Goal: Task Accomplishment & Management: Use online tool/utility

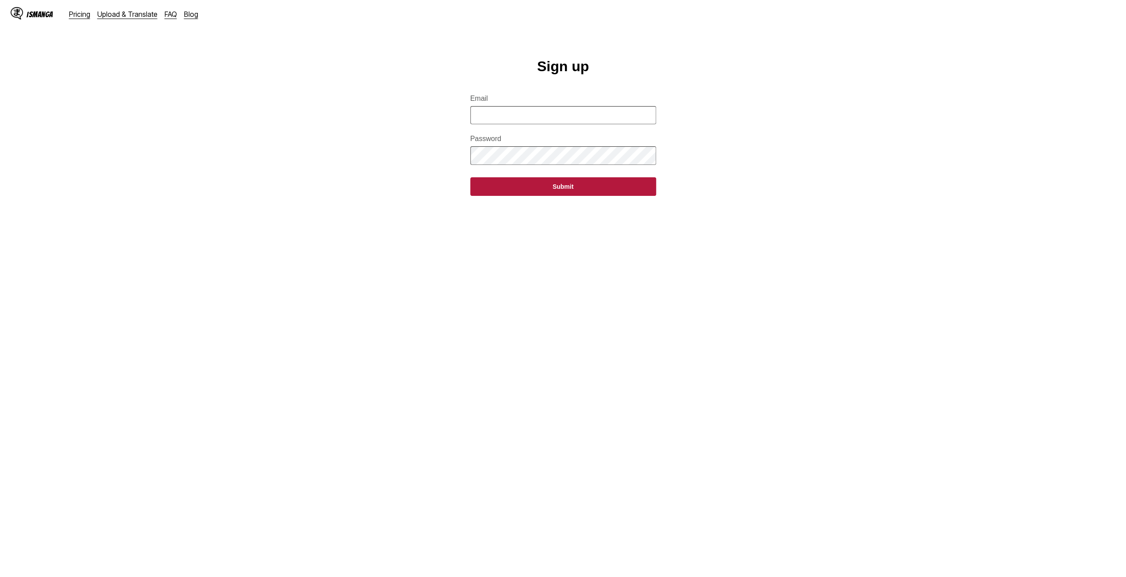
click at [576, 120] on input "Email" at bounding box center [563, 115] width 186 height 18
type input "**********"
click at [470, 177] on button "Submit" at bounding box center [563, 186] width 186 height 19
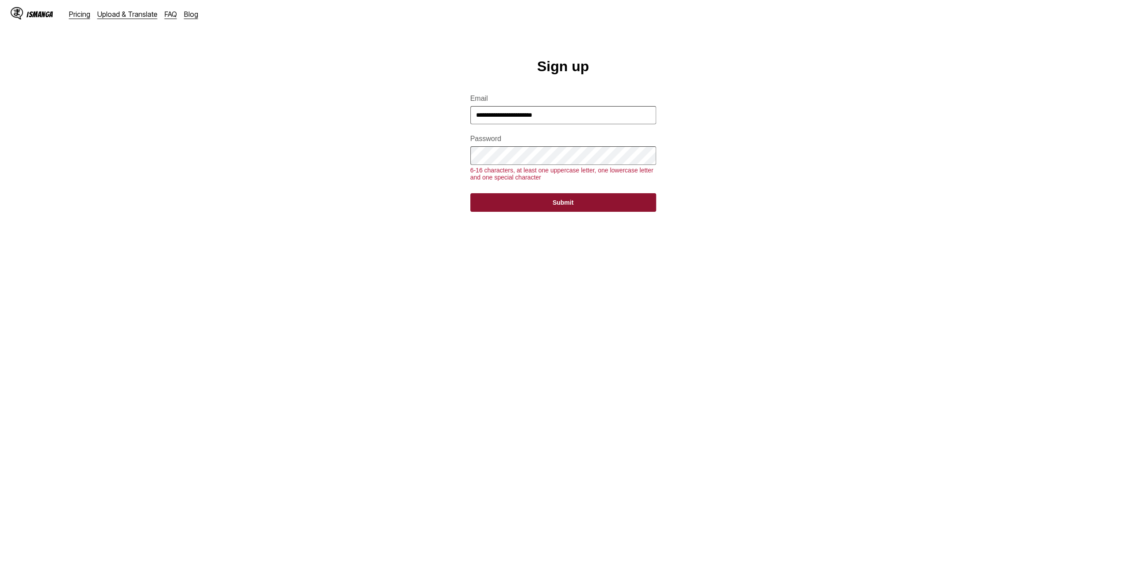
click at [529, 204] on button "Submit" at bounding box center [563, 202] width 186 height 19
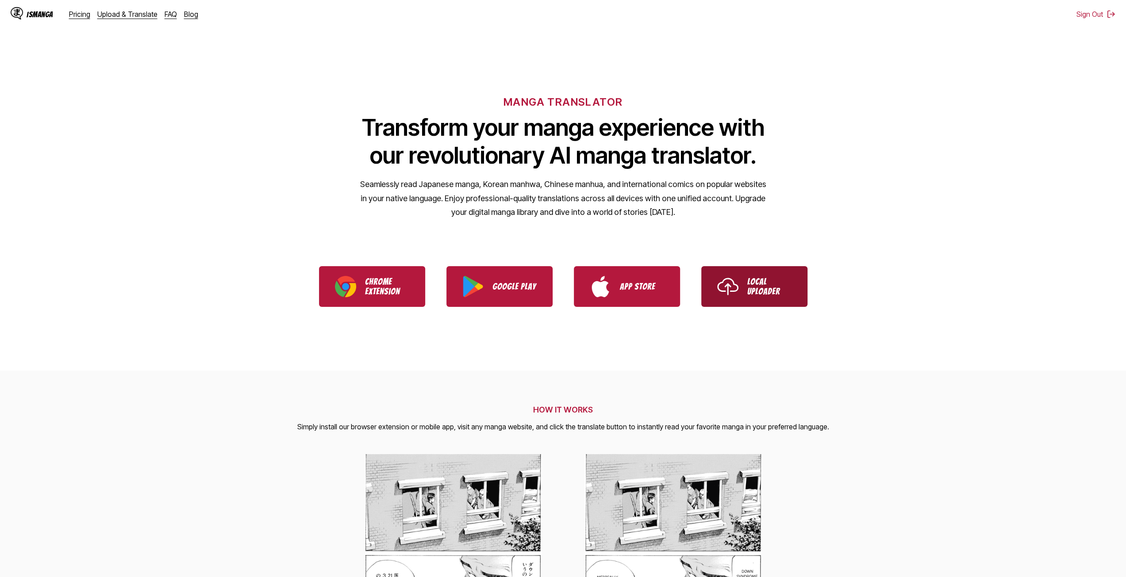
click at [762, 290] on p "Local Uploader" at bounding box center [769, 286] width 44 height 19
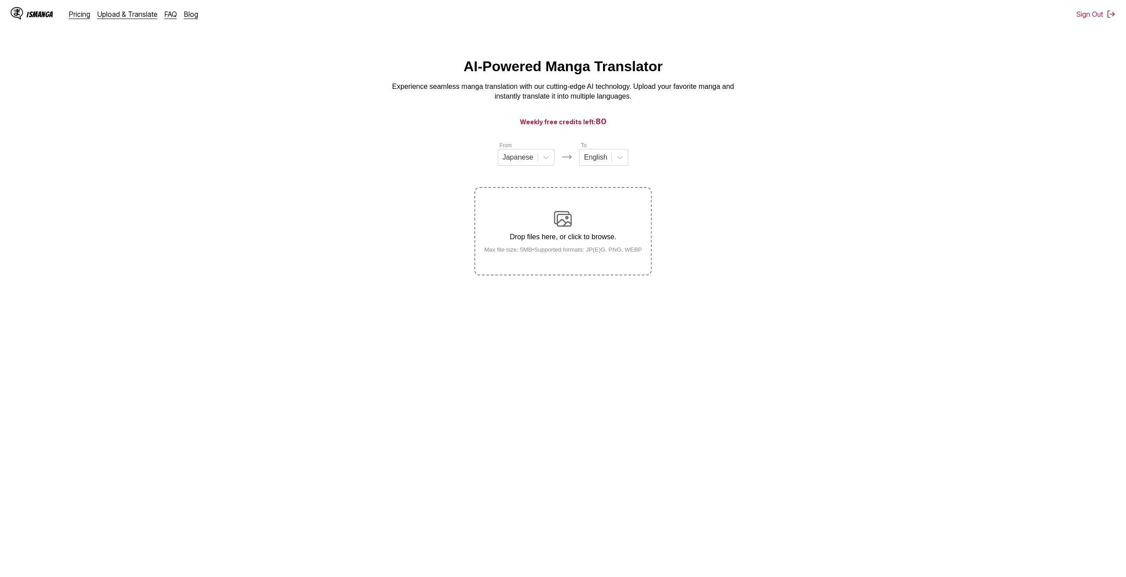
click at [552, 241] on p "Drop files here, or click to browse." at bounding box center [563, 237] width 172 height 8
click at [0, 0] on input "Drop files here, or click to browse. Max file size: 5MB • Supported formats: JP…" at bounding box center [0, 0] width 0 height 0
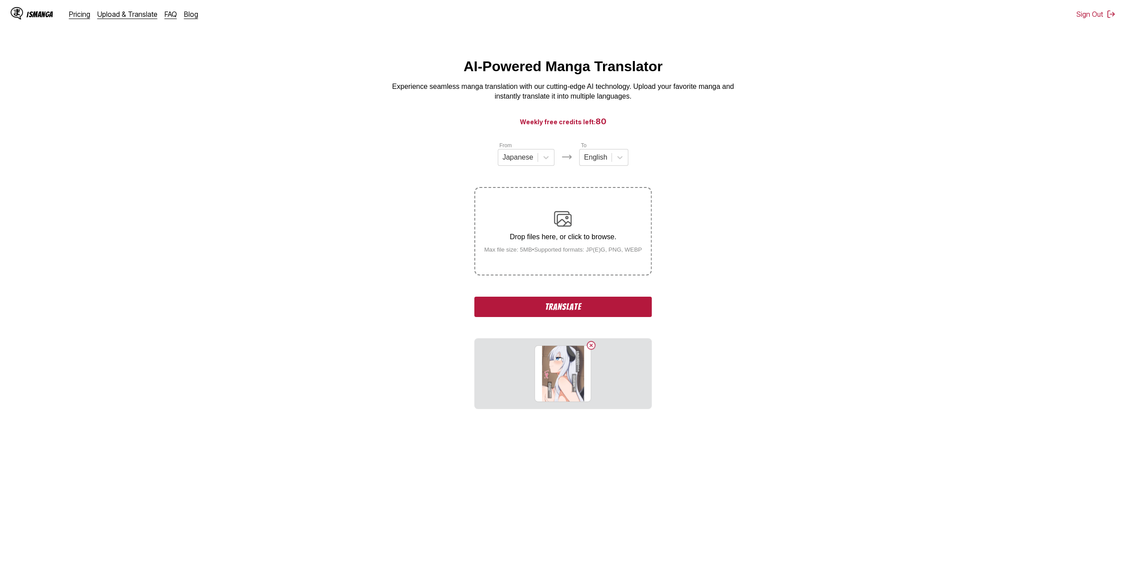
click at [586, 310] on button "Translate" at bounding box center [562, 307] width 177 height 20
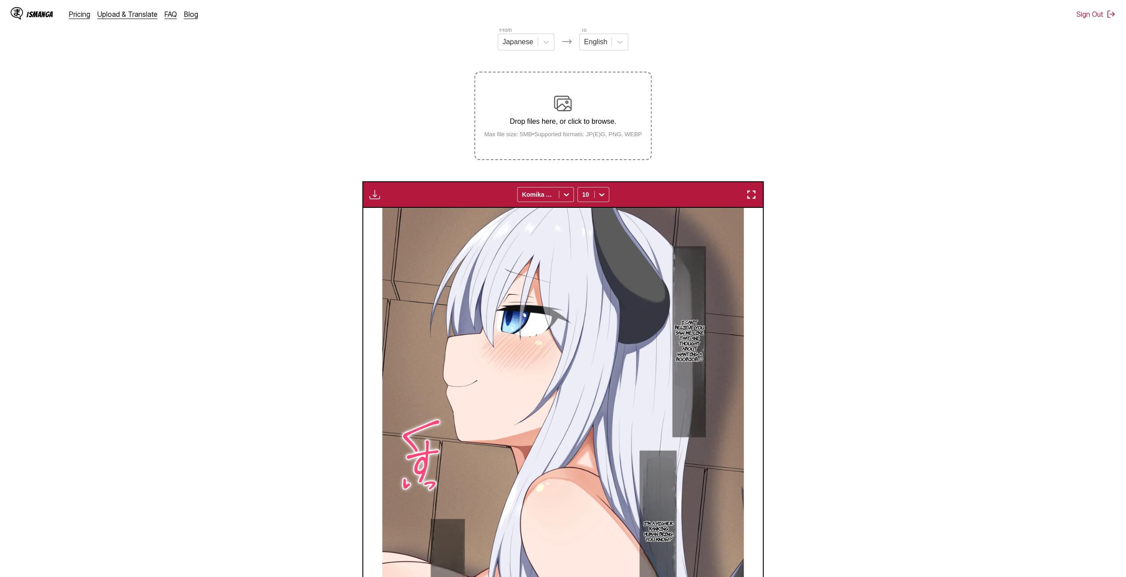
scroll to position [104, 0]
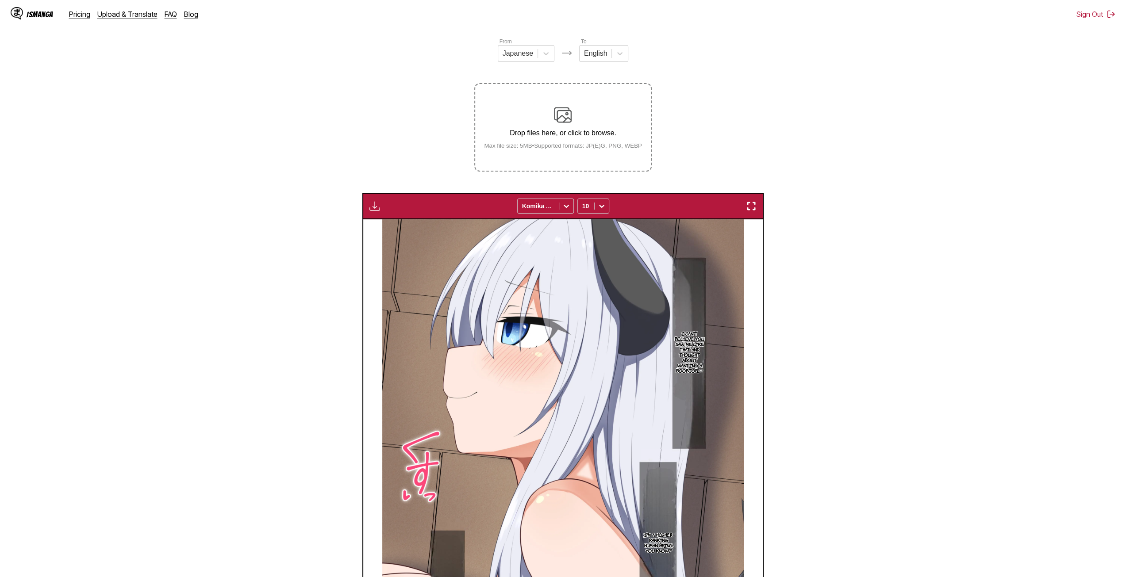
click at [548, 144] on div "Drop files here, or click to browse. Max file size: 5MB • Supported formats: JP…" at bounding box center [563, 127] width 172 height 43
click at [0, 0] on input "Drop files here, or click to browse. Max file size: 5MB • Supported formats: JP…" at bounding box center [0, 0] width 0 height 0
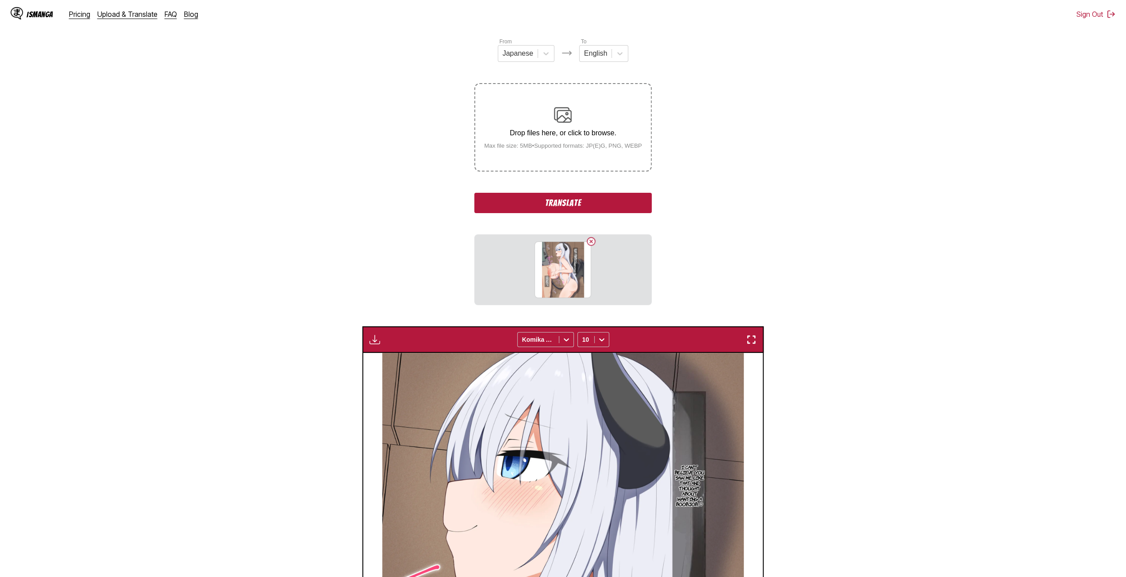
click at [568, 207] on button "Translate" at bounding box center [562, 203] width 177 height 20
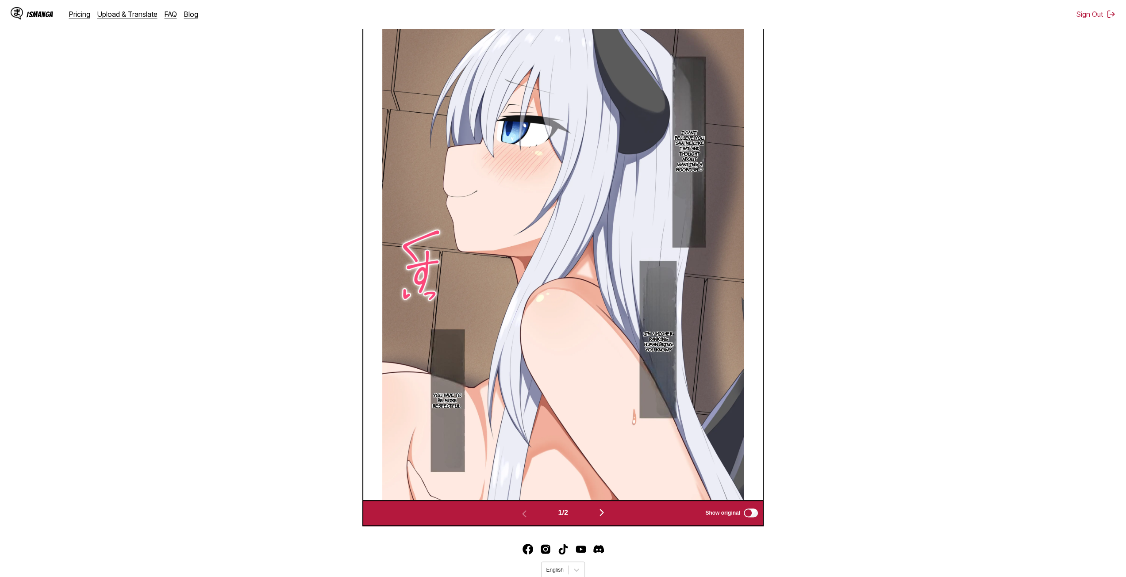
scroll to position [338, 0]
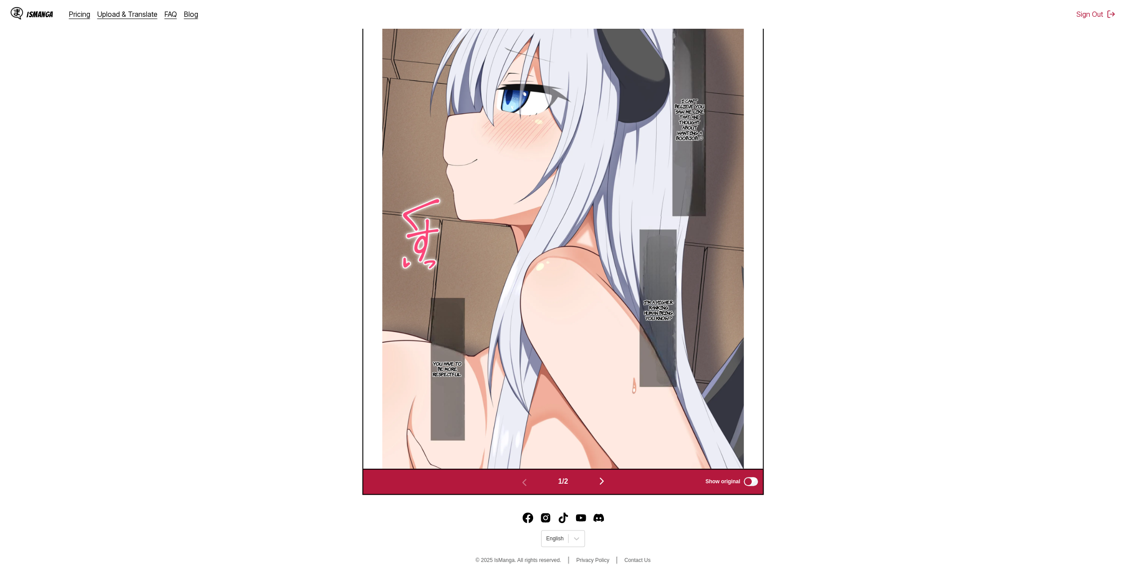
click at [605, 481] on img "button" at bounding box center [601, 481] width 11 height 11
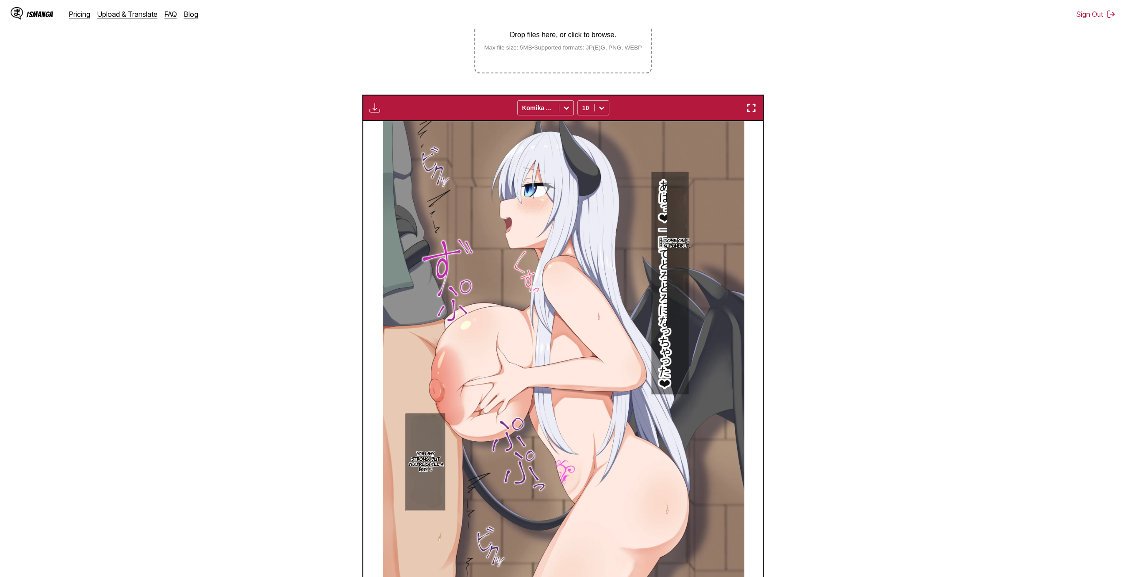
scroll to position [117, 0]
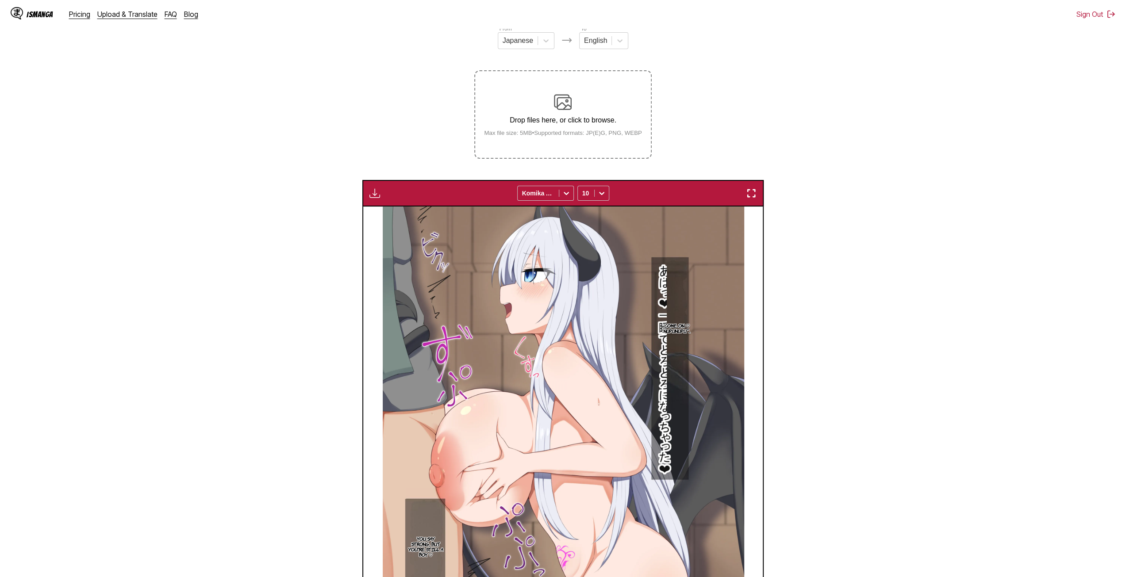
click at [576, 122] on p "Drop files here, or click to browse." at bounding box center [563, 120] width 172 height 8
click at [0, 0] on input "Drop files here, or click to browse. Max file size: 5MB • Supported formats: JP…" at bounding box center [0, 0] width 0 height 0
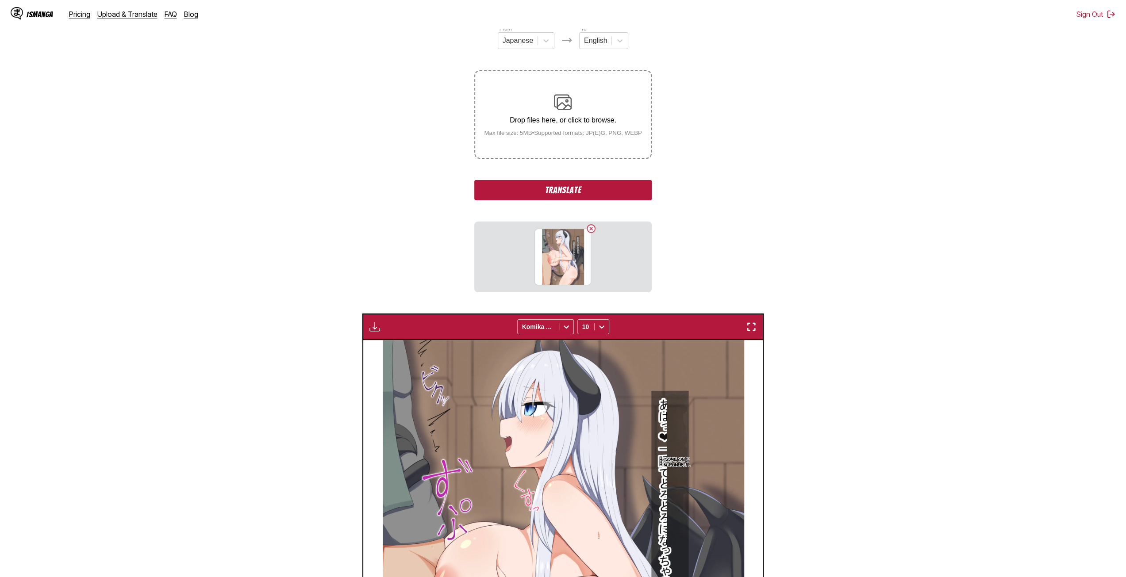
click at [538, 130] on div "Drop files here, or click to browse. Max file size: 5MB • Supported formats: JP…" at bounding box center [563, 114] width 172 height 43
click at [0, 0] on input "Drop files here, or click to browse. Max file size: 5MB • Supported formats: JP…" at bounding box center [0, 0] width 0 height 0
click at [571, 128] on div "Drop files here, or click to browse. Max file size: 5MB • Supported formats: JP…" at bounding box center [563, 114] width 172 height 43
click at [0, 0] on input "Drop files here, or click to browse. Max file size: 5MB • Supported formats: JP…" at bounding box center [0, 0] width 0 height 0
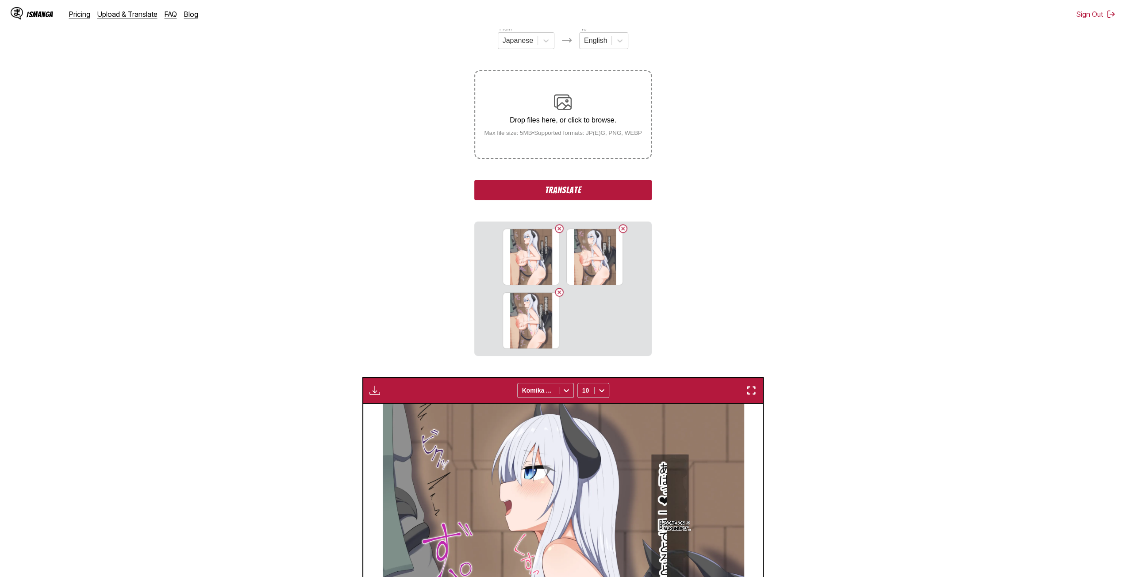
click at [545, 143] on label "Drop files here, or click to browse. Max file size: 5MB • Supported formats: JP…" at bounding box center [562, 114] width 175 height 87
click at [0, 0] on input "Drop files here, or click to browse. Max file size: 5MB • Supported formats: JP…" at bounding box center [0, 0] width 0 height 0
click at [520, 132] on small "Max file size: 5MB • Supported formats: JP(E)G, PNG, WEBP" at bounding box center [563, 133] width 172 height 7
click at [0, 0] on input "Drop files here, or click to browse. Max file size: 5MB • Supported formats: JP…" at bounding box center [0, 0] width 0 height 0
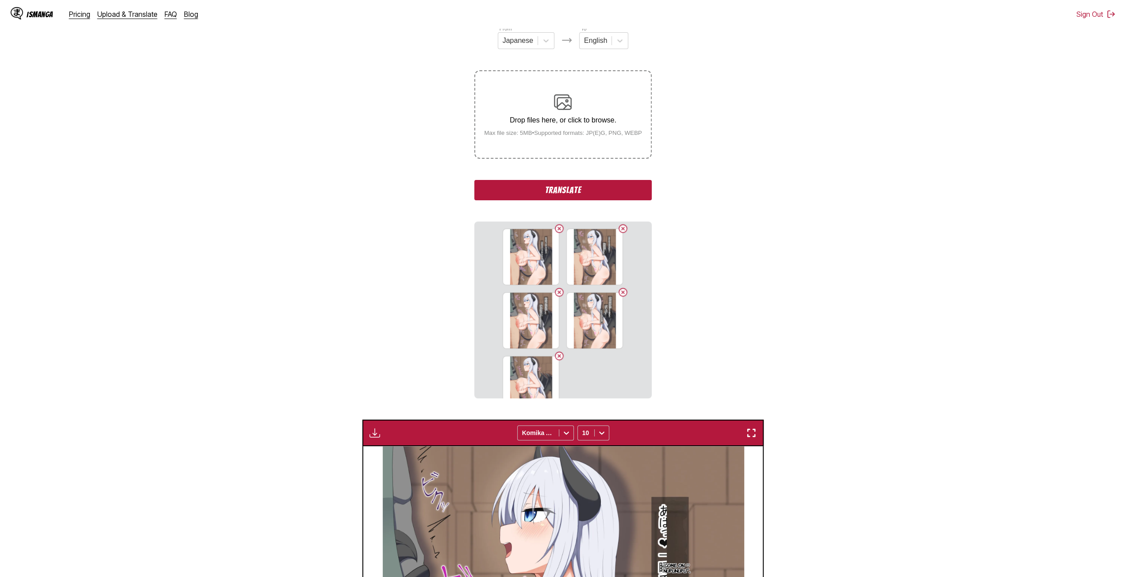
click at [550, 145] on label "Drop files here, or click to browse. Max file size: 5MB • Supported formats: JP…" at bounding box center [562, 114] width 175 height 87
click at [0, 0] on input "Drop files here, or click to browse. Max file size: 5MB • Supported formats: JP…" at bounding box center [0, 0] width 0 height 0
click at [565, 144] on label "Drop files here, or click to browse. Max file size: 5MB • Supported formats: JP…" at bounding box center [562, 114] width 175 height 87
click at [0, 0] on input "Drop files here, or click to browse. Max file size: 5MB • Supported formats: JP…" at bounding box center [0, 0] width 0 height 0
click at [590, 150] on label "Drop files here, or click to browse. Max file size: 5MB • Supported formats: JP…" at bounding box center [562, 114] width 175 height 87
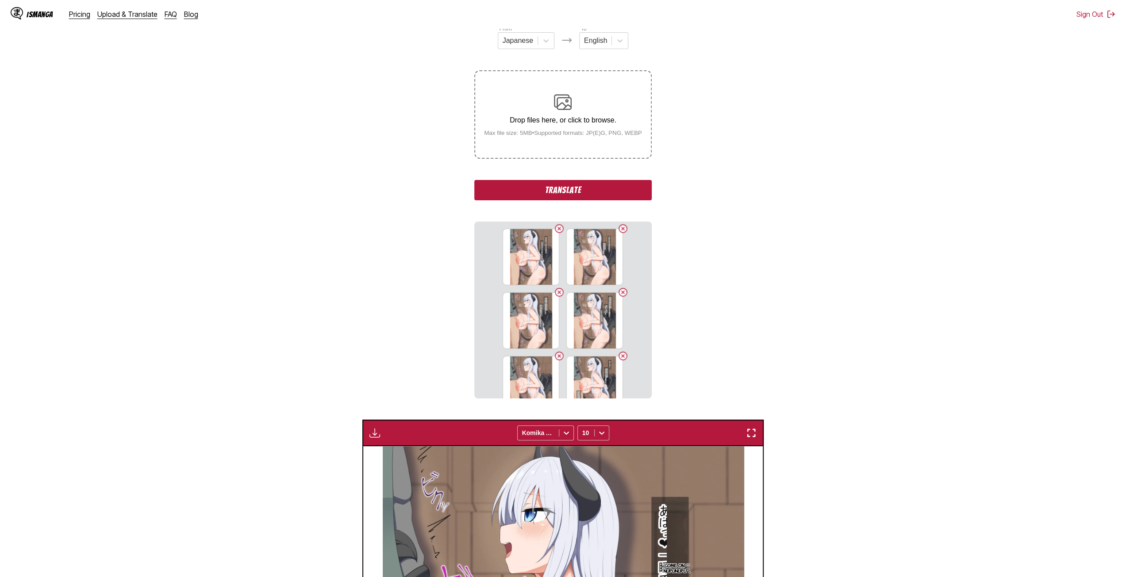
click at [0, 0] on input "Drop files here, or click to browse. Max file size: 5MB • Supported formats: JP…" at bounding box center [0, 0] width 0 height 0
click at [530, 122] on p "Drop files here, or click to browse." at bounding box center [563, 120] width 172 height 8
click at [0, 0] on input "Drop files here, or click to browse. Max file size: 5MB • Supported formats: JP…" at bounding box center [0, 0] width 0 height 0
click at [563, 124] on p "Drop files here, or click to browse." at bounding box center [563, 120] width 172 height 8
click at [0, 0] on input "Drop files here, or click to browse. Max file size: 5MB • Supported formats: JP…" at bounding box center [0, 0] width 0 height 0
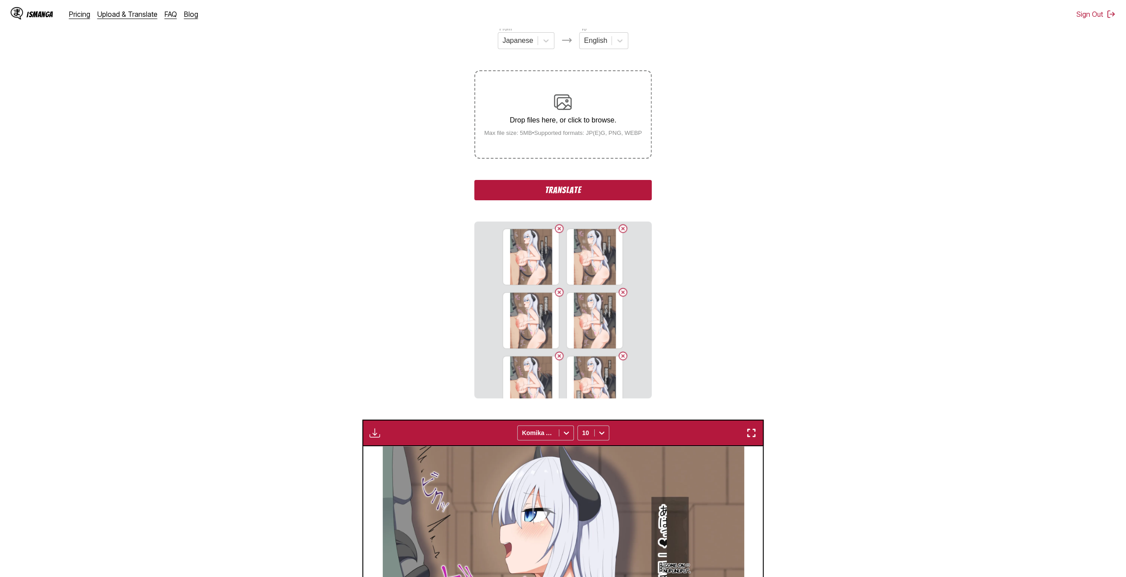
click at [506, 124] on p "Drop files here, or click to browse." at bounding box center [563, 120] width 172 height 8
click at [0, 0] on input "Drop files here, or click to browse. Max file size: 5MB • Supported formats: JP…" at bounding box center [0, 0] width 0 height 0
click at [528, 115] on div "Drop files here, or click to browse. Max file size: 5MB • Supported formats: JP…" at bounding box center [563, 114] width 172 height 43
click at [0, 0] on input "Drop files here, or click to browse. Max file size: 5MB • Supported formats: JP…" at bounding box center [0, 0] width 0 height 0
click at [557, 133] on small "Max file size: 5MB • Supported formats: JP(E)G, PNG, WEBP" at bounding box center [563, 133] width 172 height 7
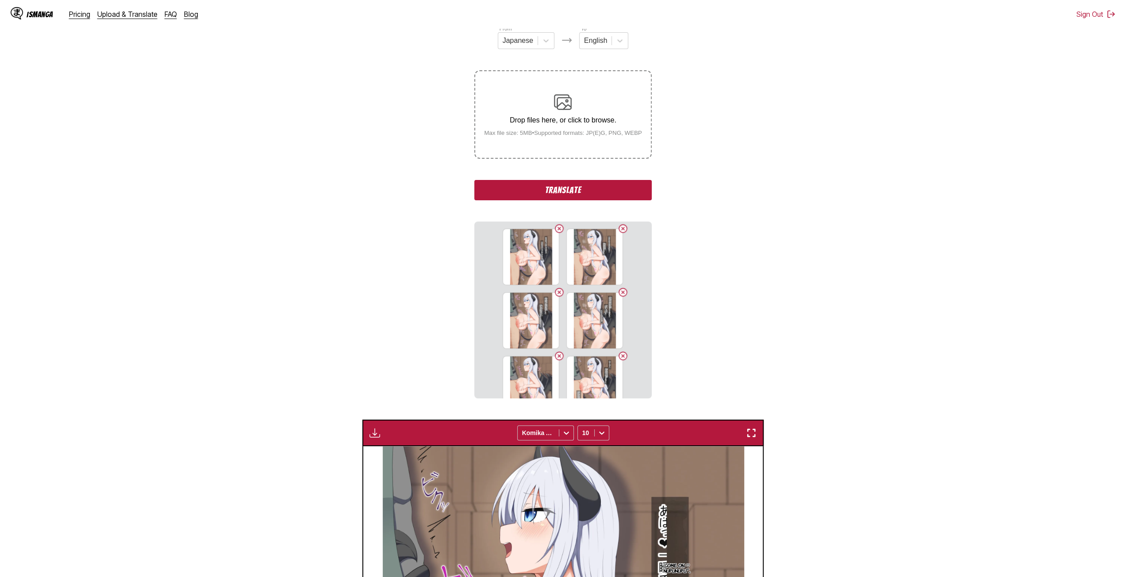
click at [0, 0] on input "Drop files here, or click to browse. Max file size: 5MB • Supported formats: JP…" at bounding box center [0, 0] width 0 height 0
click at [576, 147] on label "Drop files here, or click to browse. Max file size: 5MB • Supported formats: JP…" at bounding box center [562, 114] width 175 height 87
click at [0, 0] on input "Drop files here, or click to browse. Max file size: 5MB • Supported formats: JP…" at bounding box center [0, 0] width 0 height 0
click at [548, 146] on label "Drop files here, or click to browse. Max file size: 5MB • Supported formats: JP…" at bounding box center [562, 114] width 175 height 87
click at [0, 0] on input "Drop files here, or click to browse. Max file size: 5MB • Supported formats: JP…" at bounding box center [0, 0] width 0 height 0
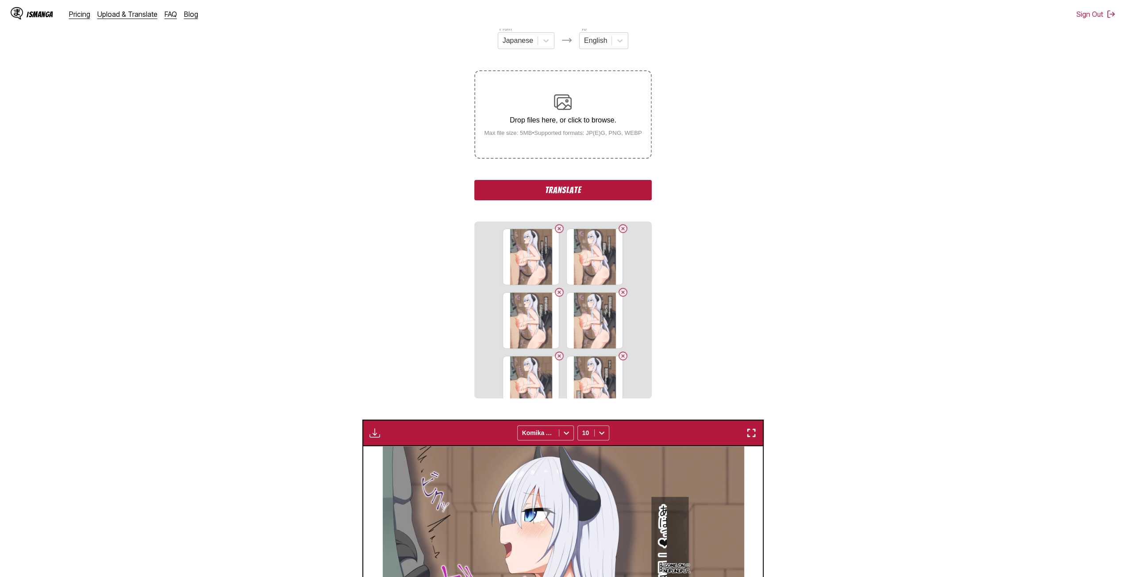
click at [529, 187] on button "Translate" at bounding box center [562, 190] width 177 height 20
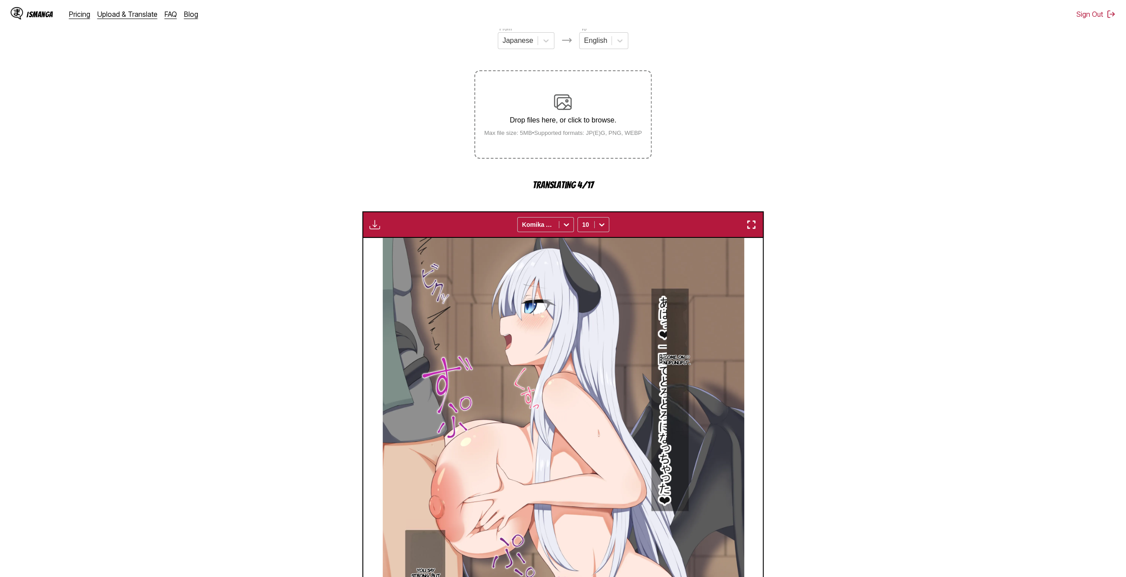
click at [813, 220] on section "From Japanese To English Drop files here, or click to browse. Max file size: 5M…" at bounding box center [562, 385] width 1111 height 722
click at [963, 153] on section "From Japanese To English Drop files here, or click to browse. Max file size: 5M…" at bounding box center [562, 385] width 1111 height 722
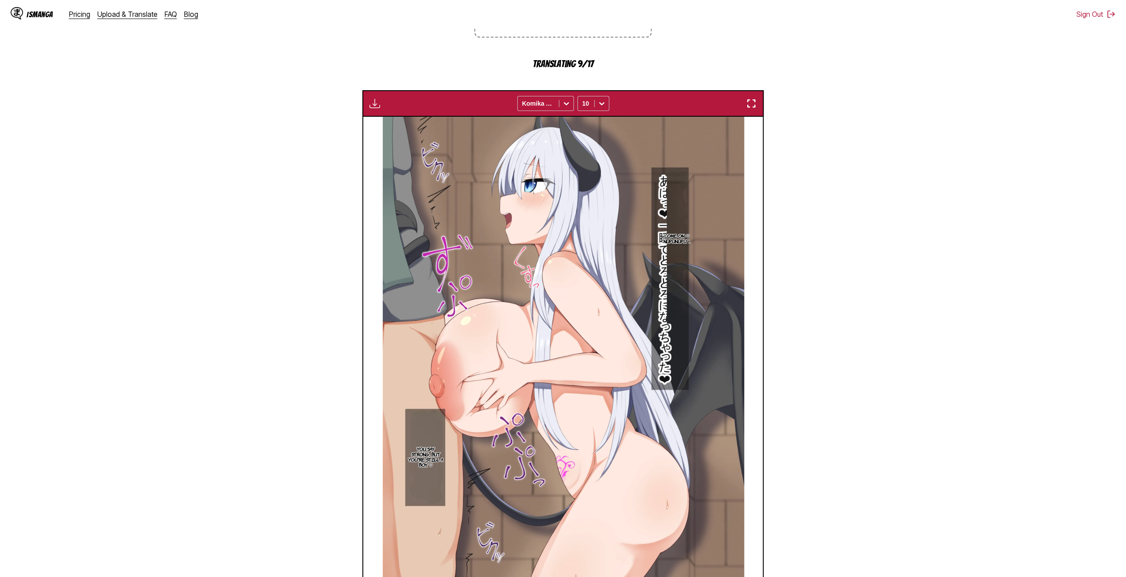
scroll to position [148, 0]
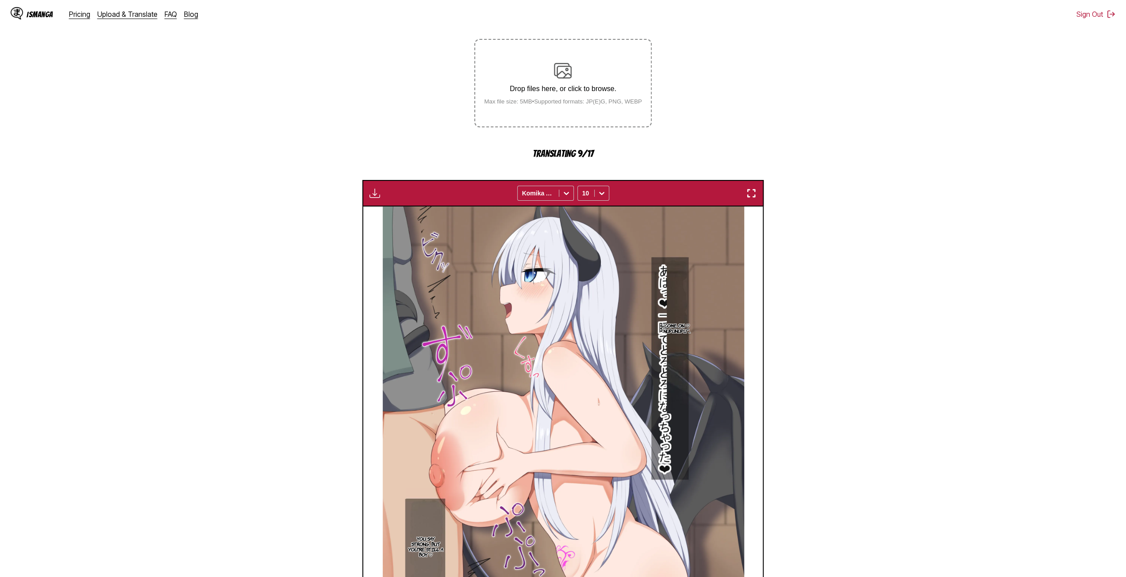
click at [563, 100] on div "Drop files here, or click to browse. Max file size: 5MB • Supported formats: JP…" at bounding box center [563, 83] width 172 height 43
click at [590, 86] on p "Drop files here, or click to browse." at bounding box center [563, 89] width 172 height 8
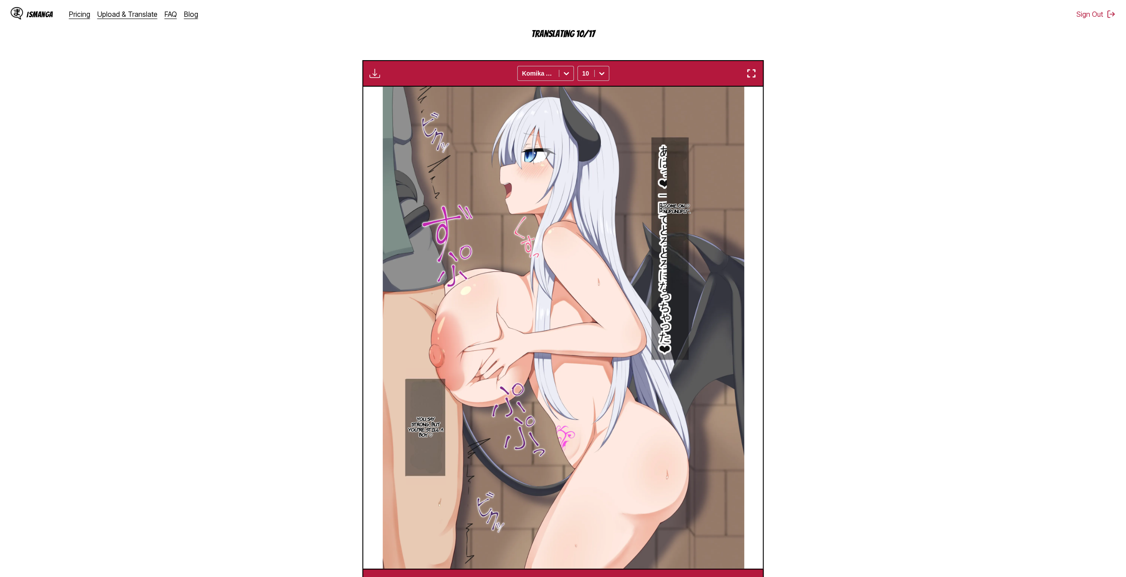
scroll to position [369, 0]
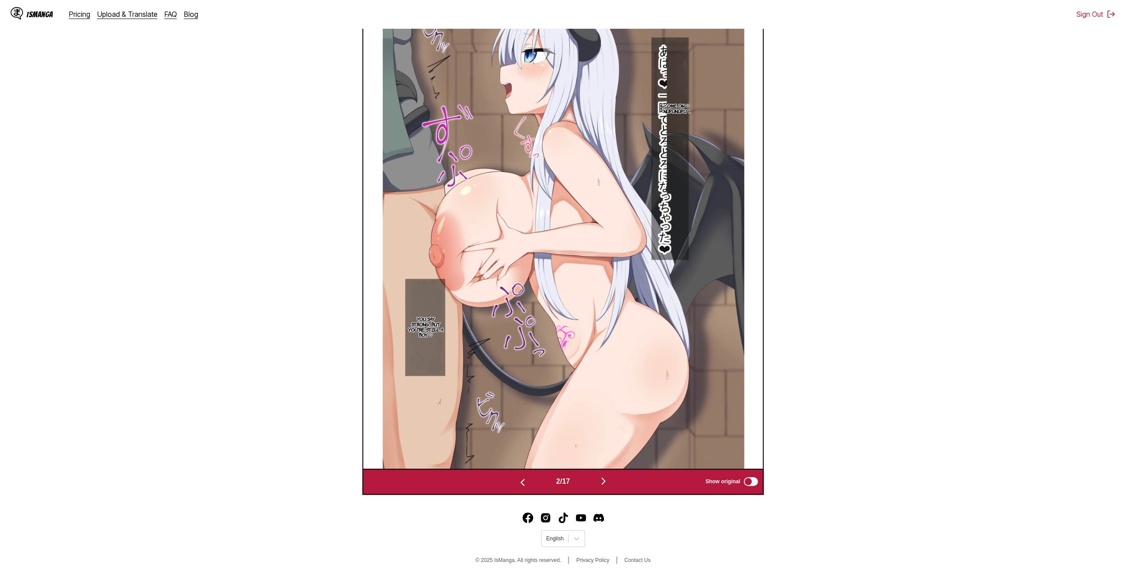
click at [605, 477] on img "button" at bounding box center [603, 481] width 11 height 11
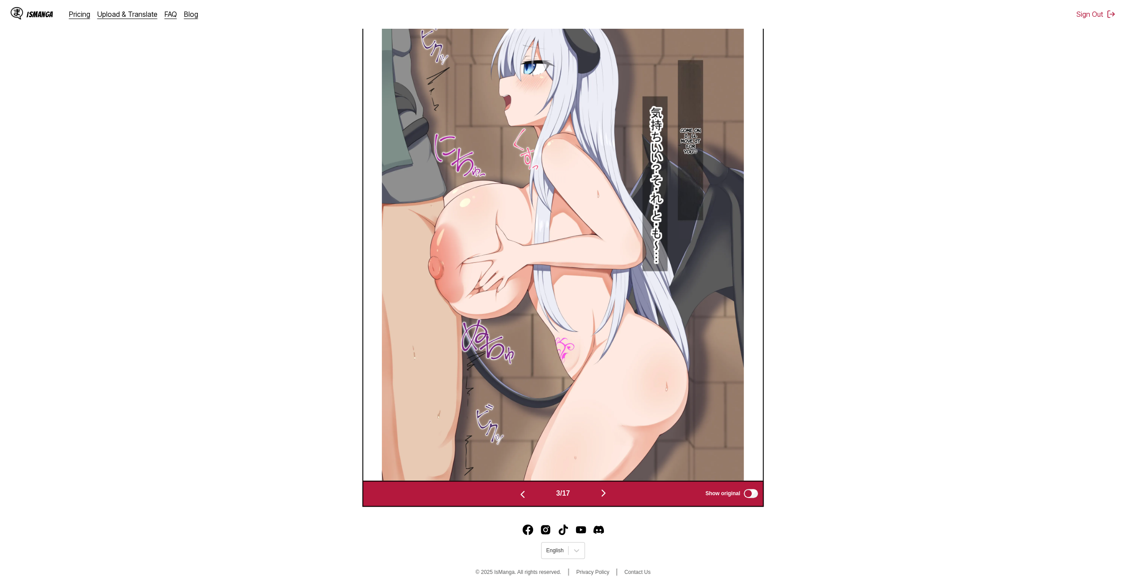
click at [608, 491] on img "button" at bounding box center [603, 493] width 11 height 11
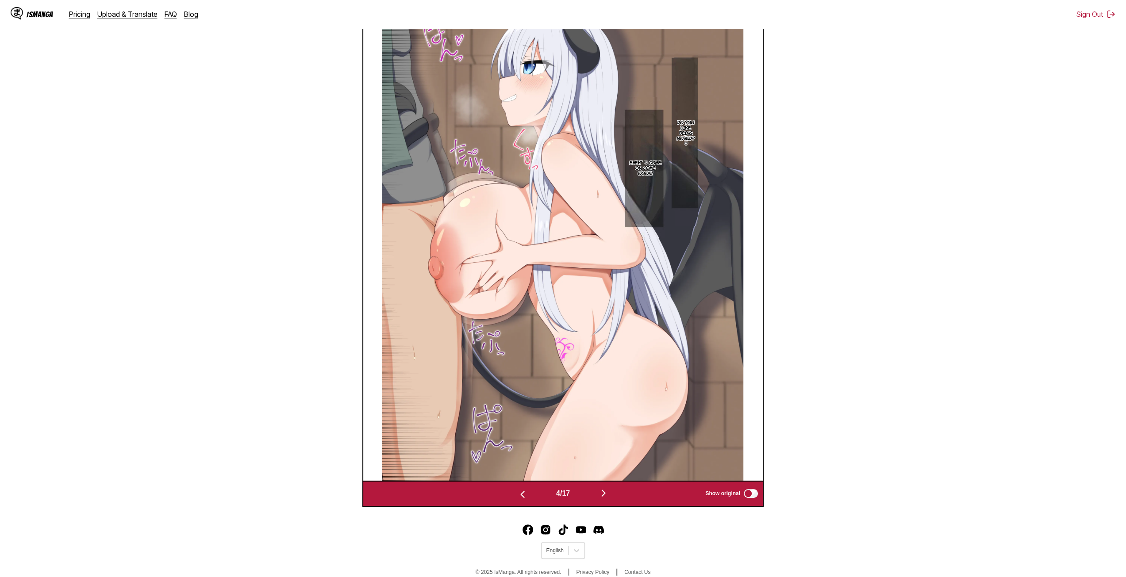
click at [601, 491] on img "button" at bounding box center [603, 493] width 11 height 11
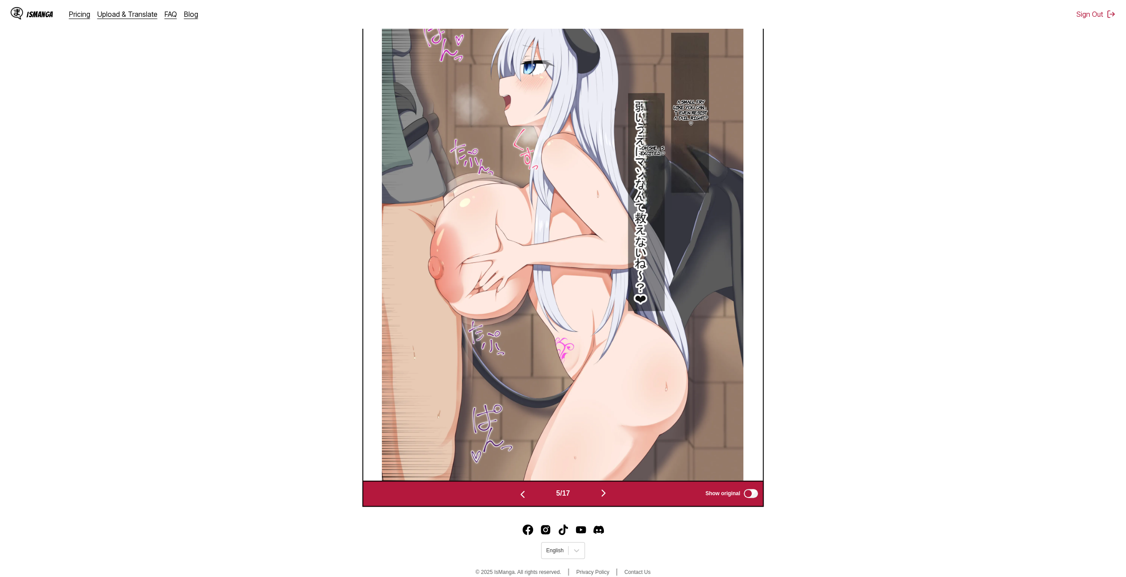
click at [605, 498] on img "button" at bounding box center [603, 493] width 11 height 11
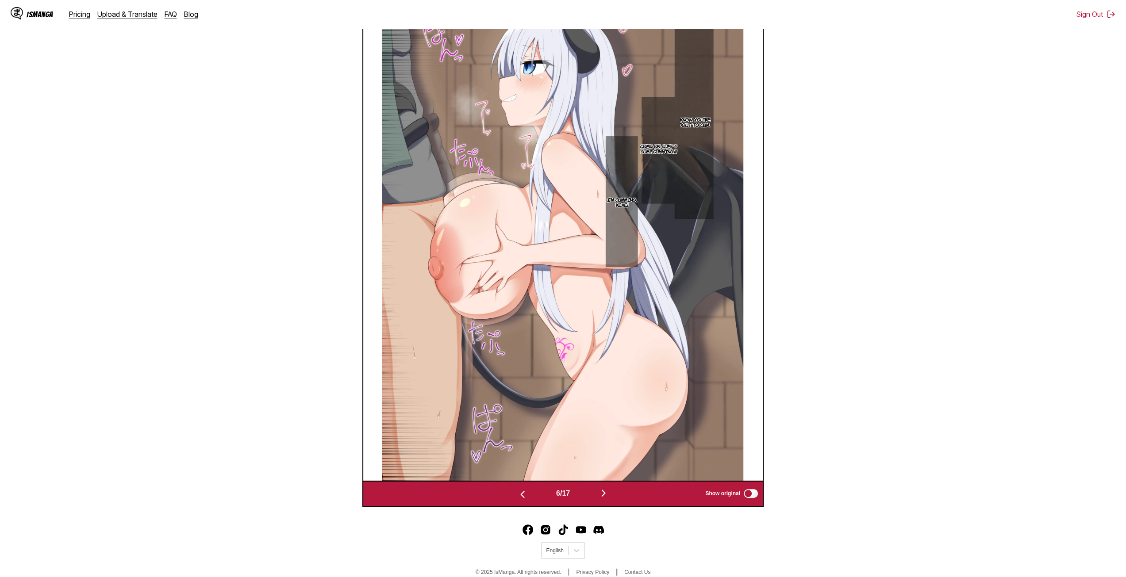
click at [605, 487] on div "6 / 17 Show original" at bounding box center [562, 494] width 401 height 27
click at [604, 493] on img "button" at bounding box center [603, 493] width 11 height 11
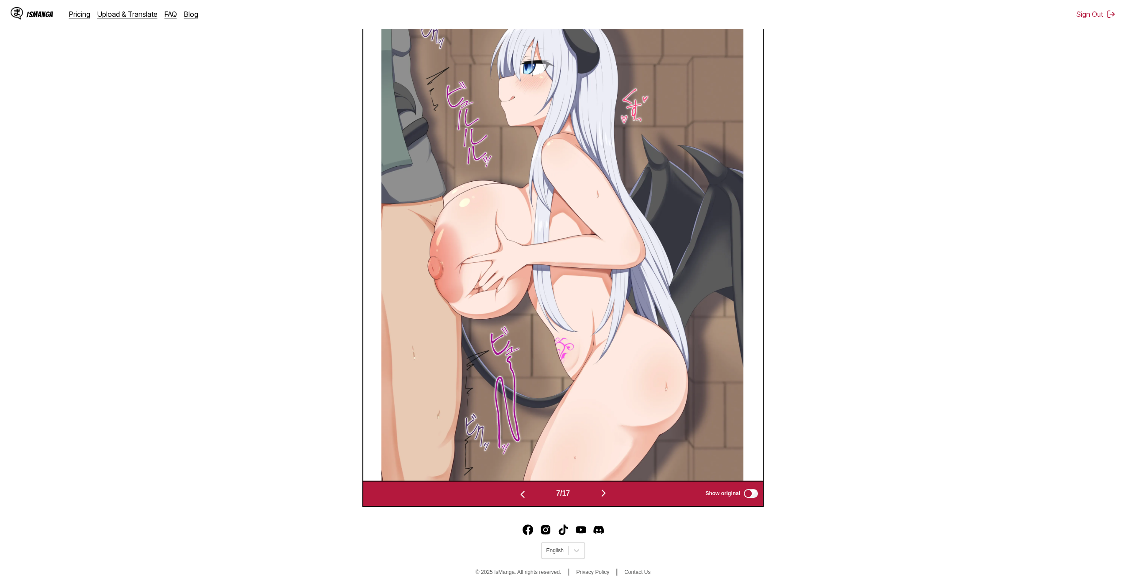
click at [604, 493] on img "button" at bounding box center [603, 493] width 11 height 11
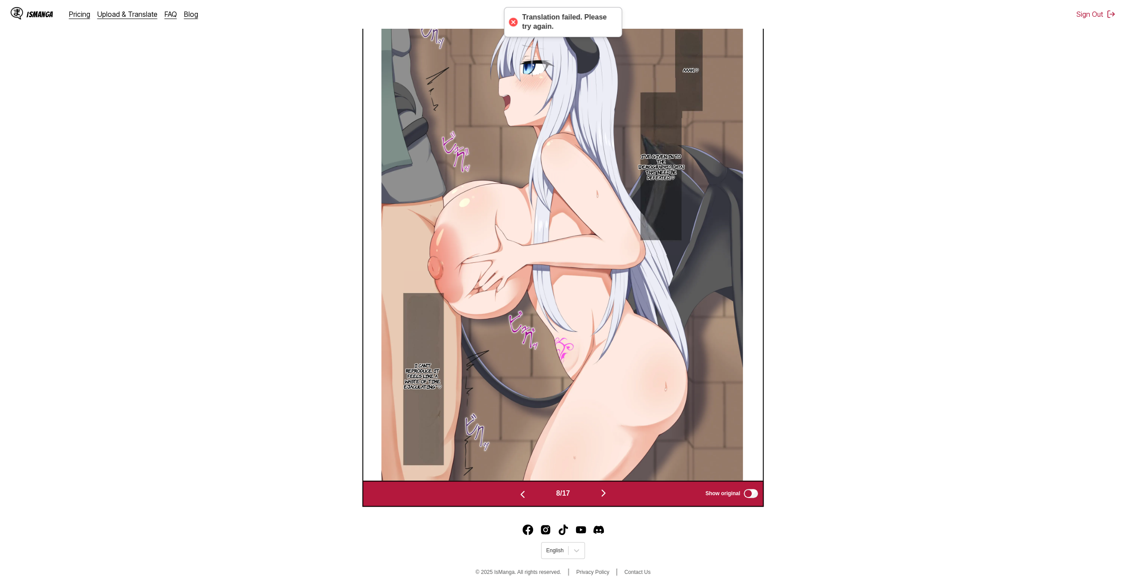
click at [601, 491] on img "button" at bounding box center [603, 493] width 11 height 11
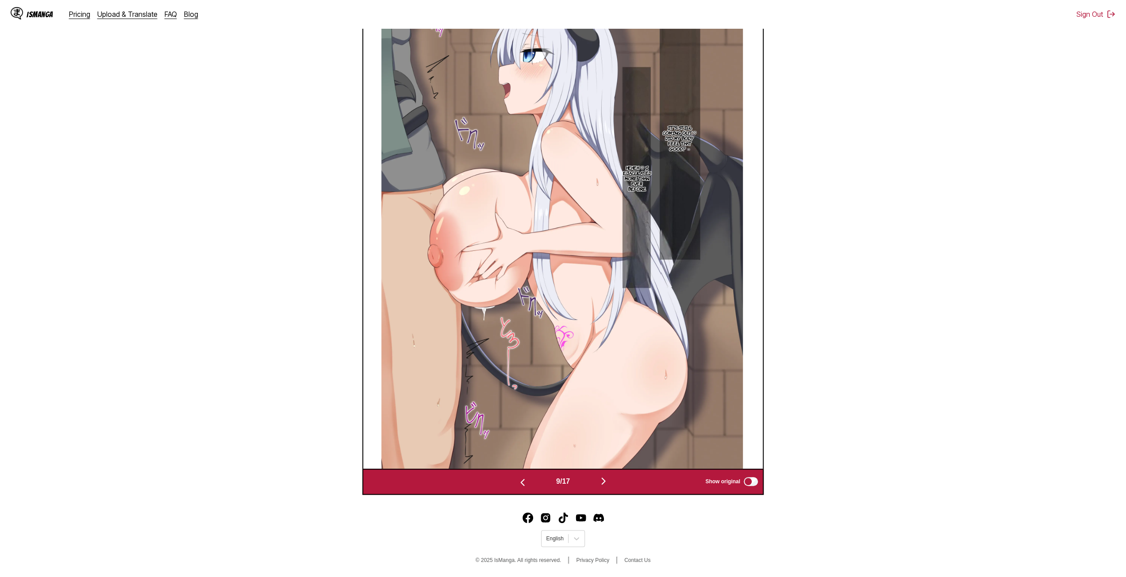
scroll to position [325, 0]
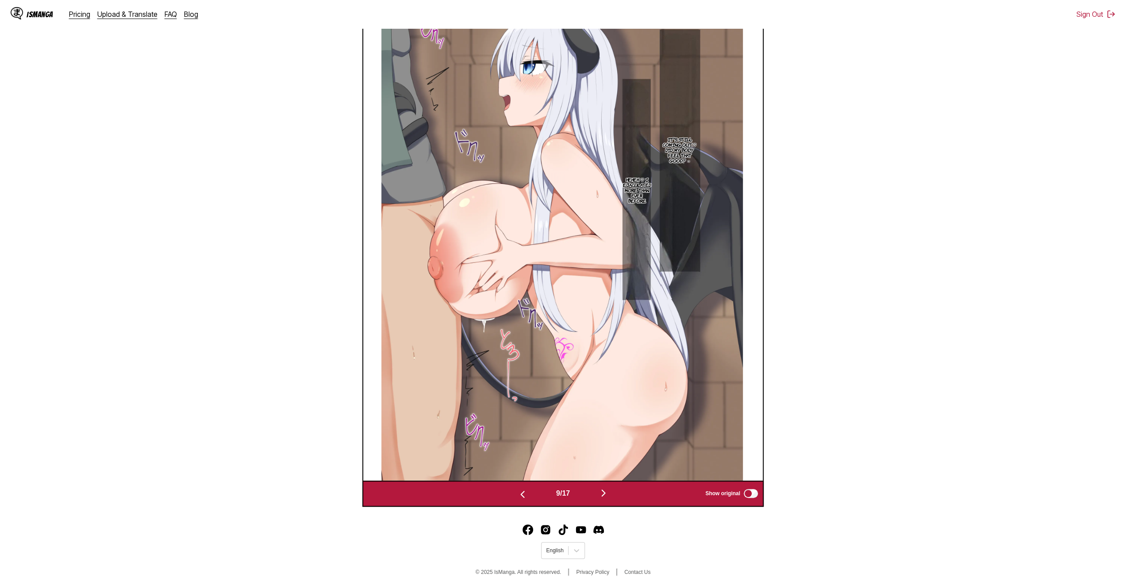
click at [600, 490] on button "button" at bounding box center [603, 493] width 53 height 13
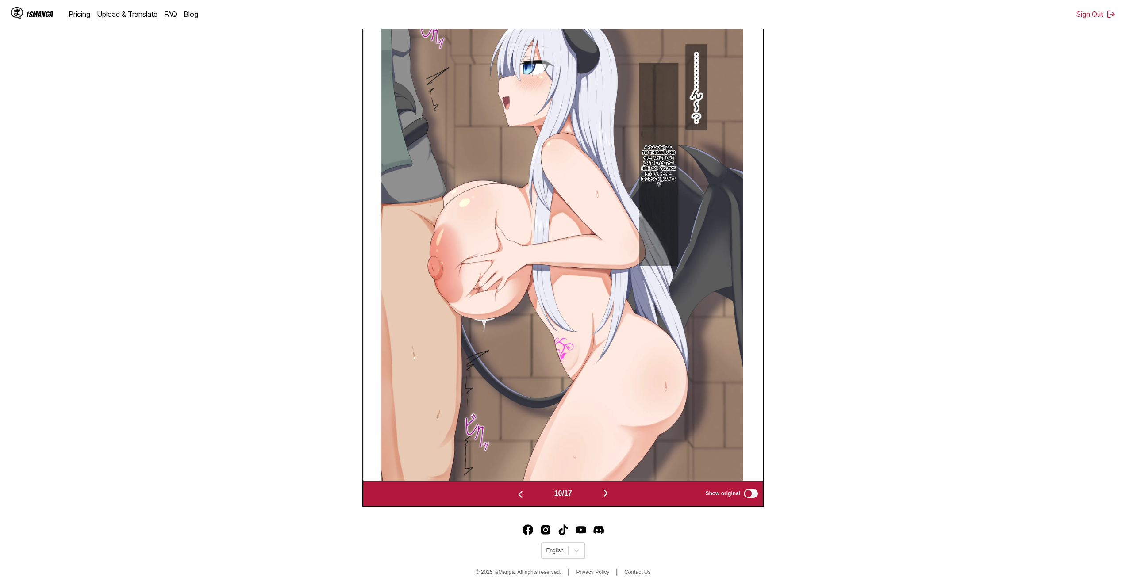
click at [607, 492] on img "button" at bounding box center [605, 493] width 11 height 11
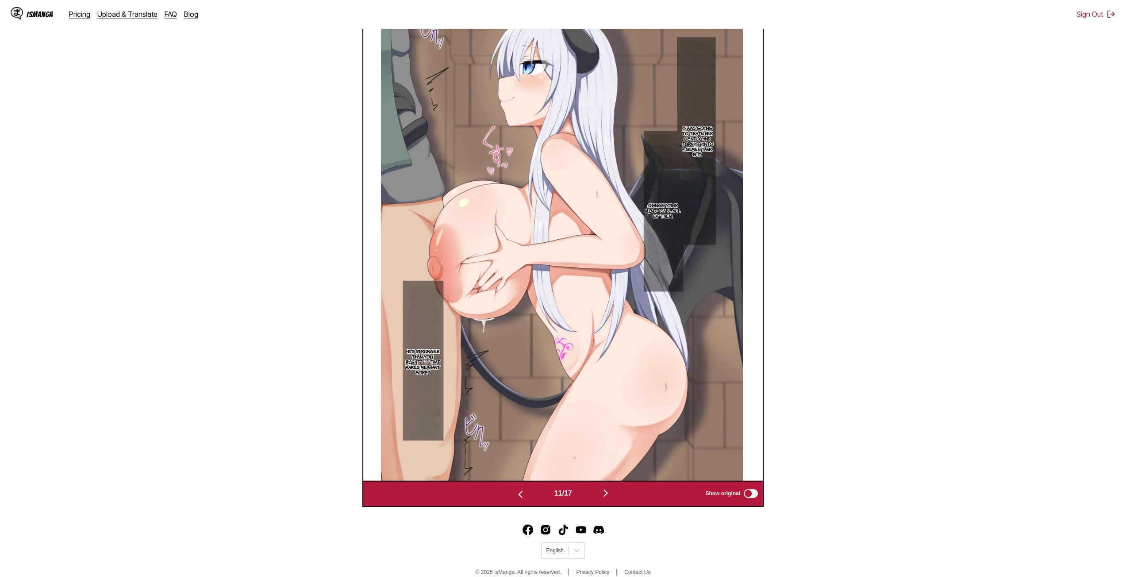
click at [607, 492] on img "button" at bounding box center [605, 493] width 11 height 11
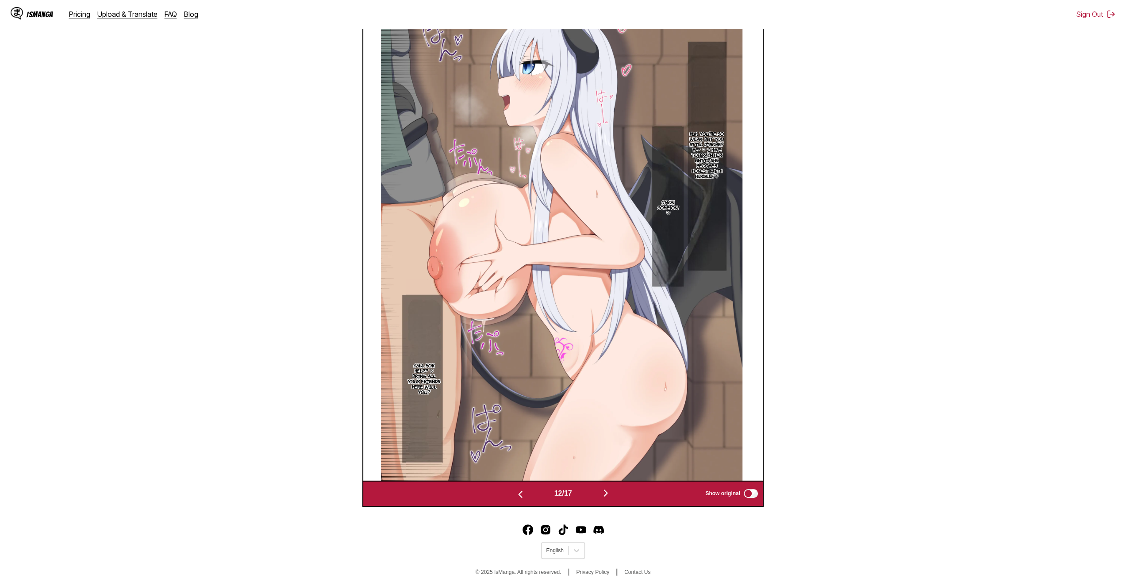
click at [608, 489] on img "button" at bounding box center [605, 493] width 11 height 11
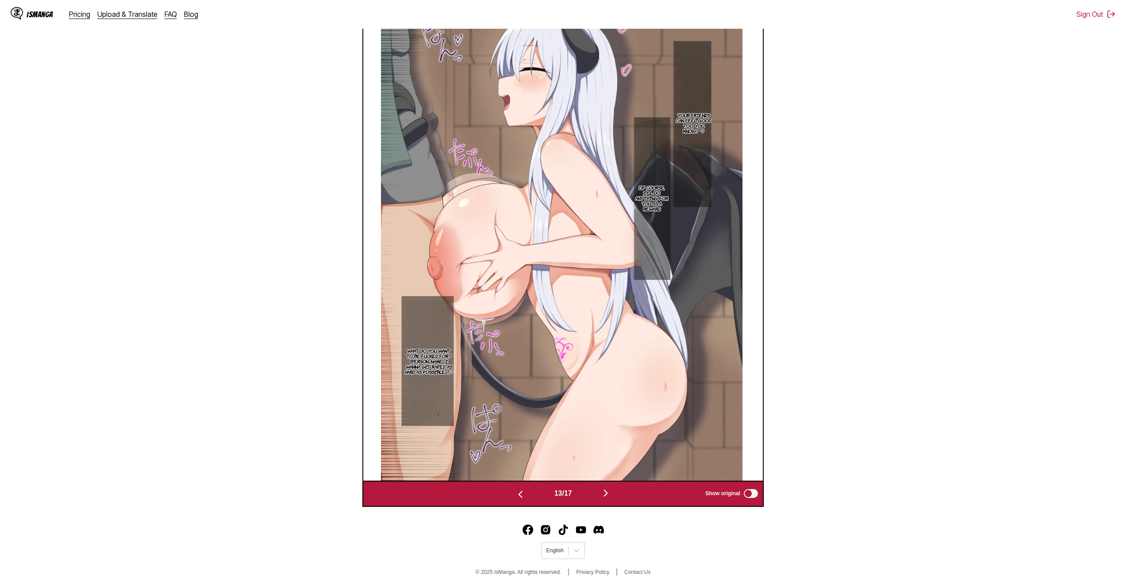
click at [610, 495] on img "button" at bounding box center [605, 493] width 11 height 11
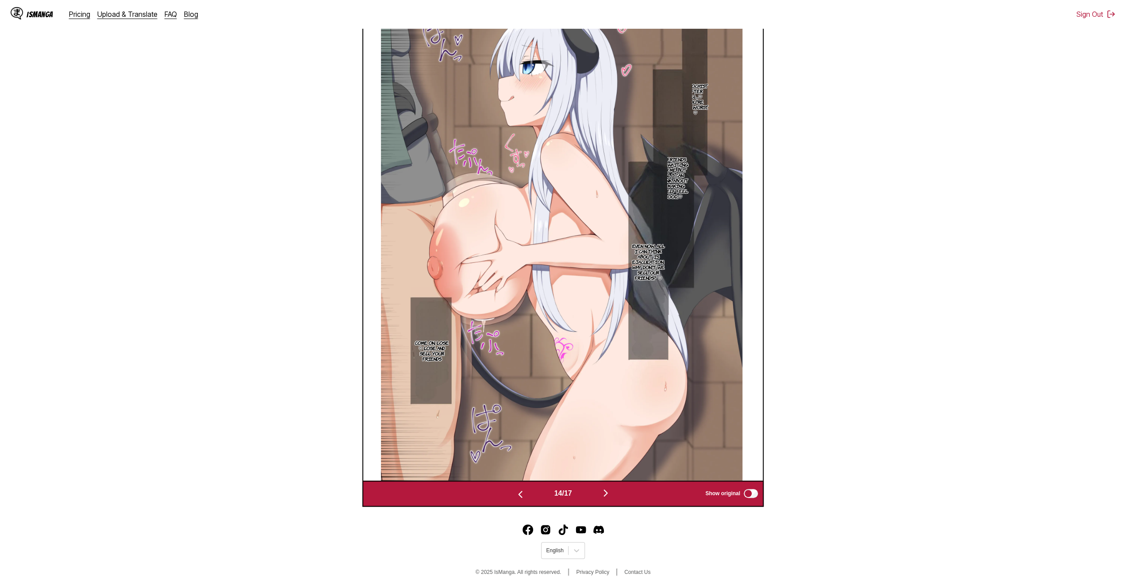
click at [604, 497] on img "button" at bounding box center [605, 493] width 11 height 11
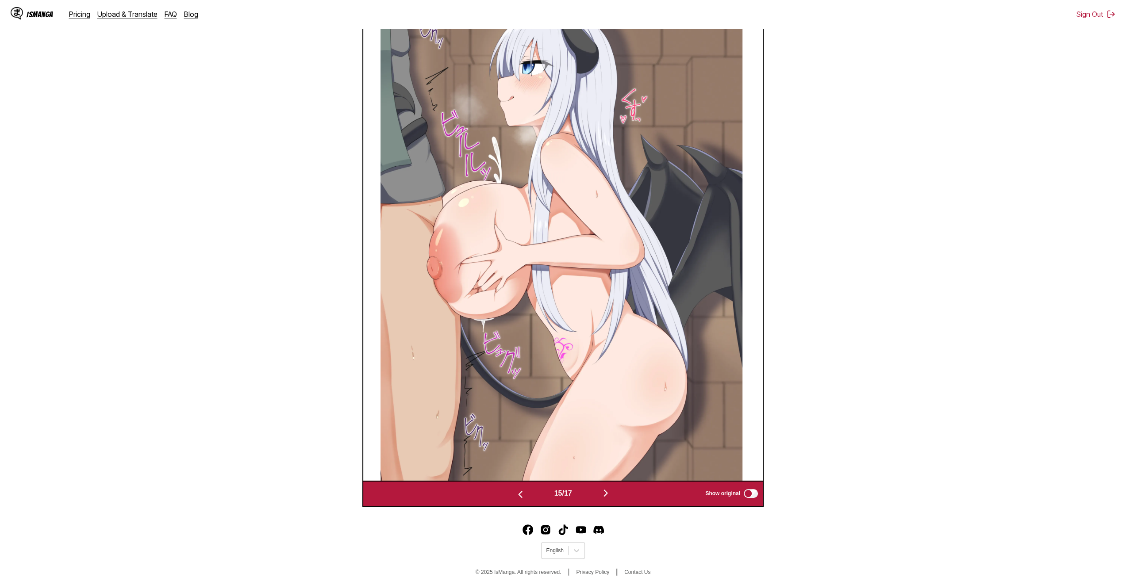
click at [604, 497] on img "button" at bounding box center [605, 493] width 11 height 11
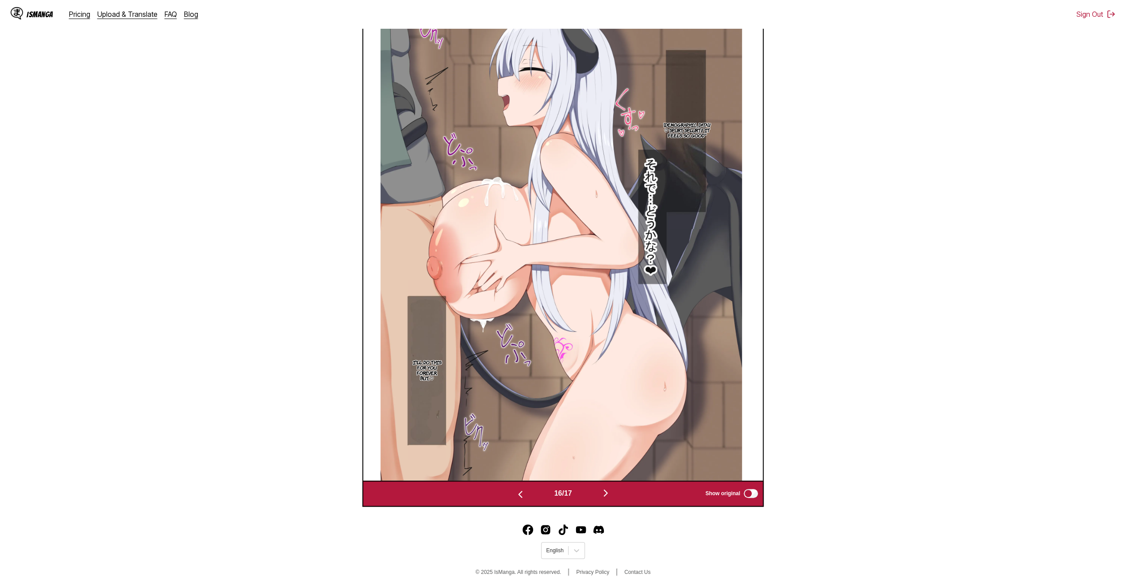
click at [603, 494] on img "button" at bounding box center [605, 493] width 11 height 11
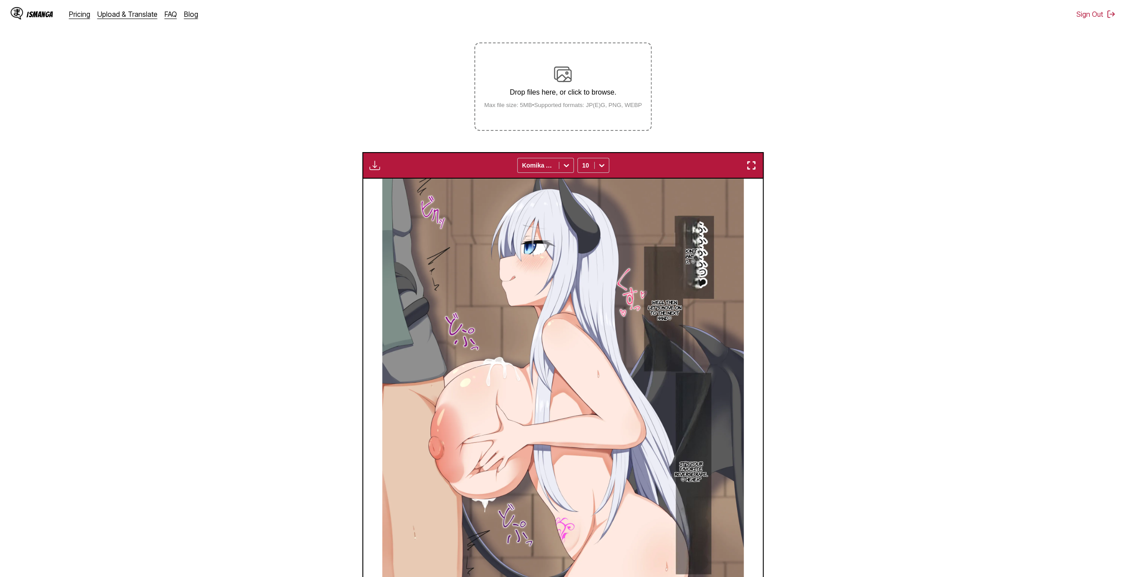
scroll to position [15, 0]
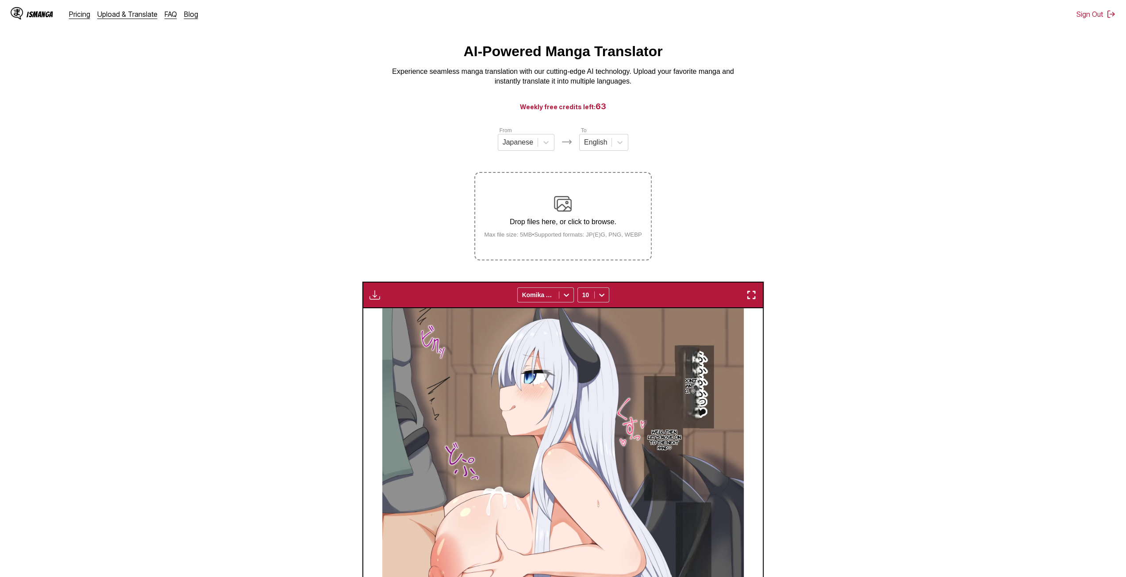
click at [564, 225] on p "Drop files here, or click to browse." at bounding box center [563, 222] width 172 height 8
click at [0, 0] on input "Drop files here, or click to browse. Max file size: 5MB • Supported formats: JP…" at bounding box center [0, 0] width 0 height 0
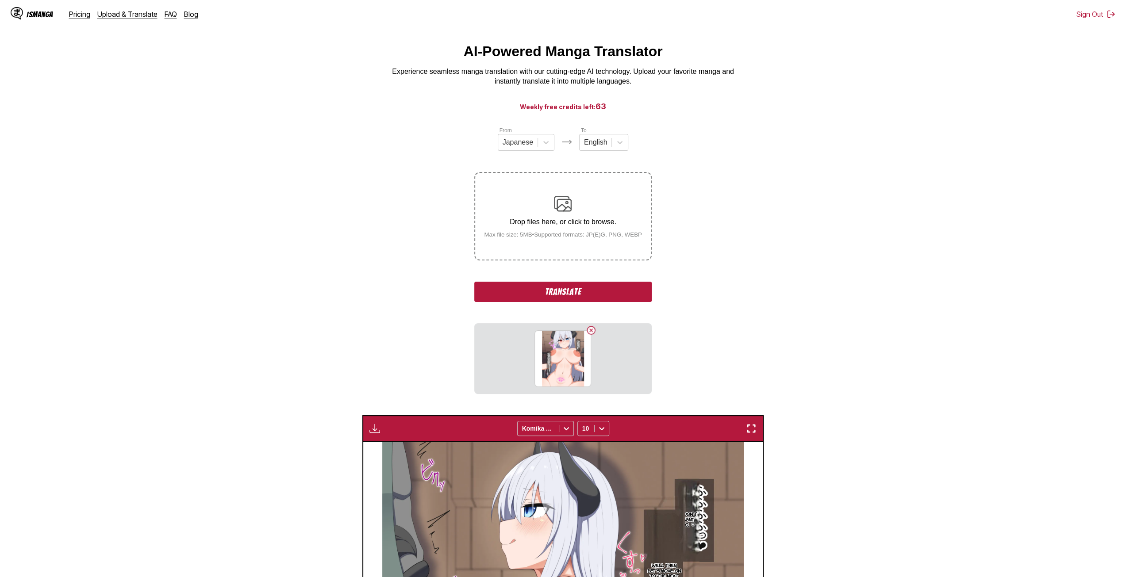
click at [568, 211] on img at bounding box center [563, 204] width 18 height 18
click at [0, 0] on input "Drop files here, or click to browse. Max file size: 5MB • Supported formats: JP…" at bounding box center [0, 0] width 0 height 0
click at [537, 251] on label "Drop files here, or click to browse. Max file size: 5MB • Supported formats: JP…" at bounding box center [562, 216] width 175 height 87
click at [0, 0] on input "Drop files here, or click to browse. Max file size: 5MB • Supported formats: JP…" at bounding box center [0, 0] width 0 height 0
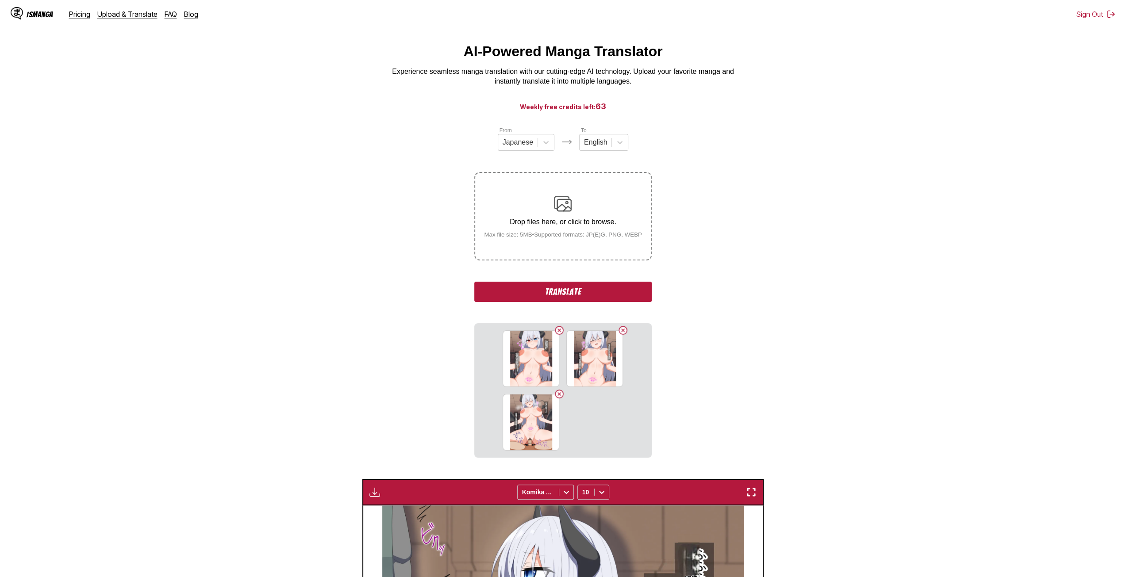
click at [554, 208] on img at bounding box center [563, 204] width 18 height 18
click at [0, 0] on input "Drop files here, or click to browse. Max file size: 5MB • Supported formats: JP…" at bounding box center [0, 0] width 0 height 0
click at [560, 202] on img at bounding box center [563, 204] width 18 height 18
click at [0, 0] on input "Drop files here, or click to browse. Max file size: 5MB • Supported formats: JP…" at bounding box center [0, 0] width 0 height 0
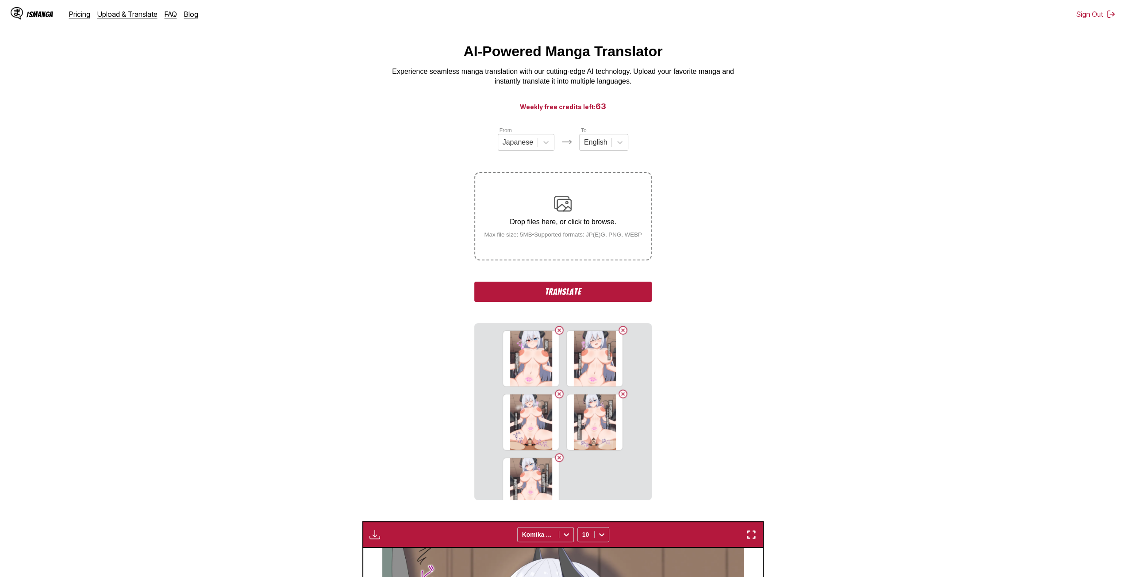
click at [571, 226] on p "Drop files here, or click to browse." at bounding box center [563, 222] width 172 height 8
click at [0, 0] on input "Drop files here, or click to browse. Max file size: 5MB • Supported formats: JP…" at bounding box center [0, 0] width 0 height 0
click at [599, 245] on label "Drop files here, or click to browse. Max file size: 5MB • Supported formats: JP…" at bounding box center [562, 216] width 175 height 87
click at [0, 0] on input "Drop files here, or click to browse. Max file size: 5MB • Supported formats: JP…" at bounding box center [0, 0] width 0 height 0
click at [623, 230] on div "Drop files here, or click to browse. Max file size: 5MB • Supported formats: JP…" at bounding box center [563, 216] width 172 height 43
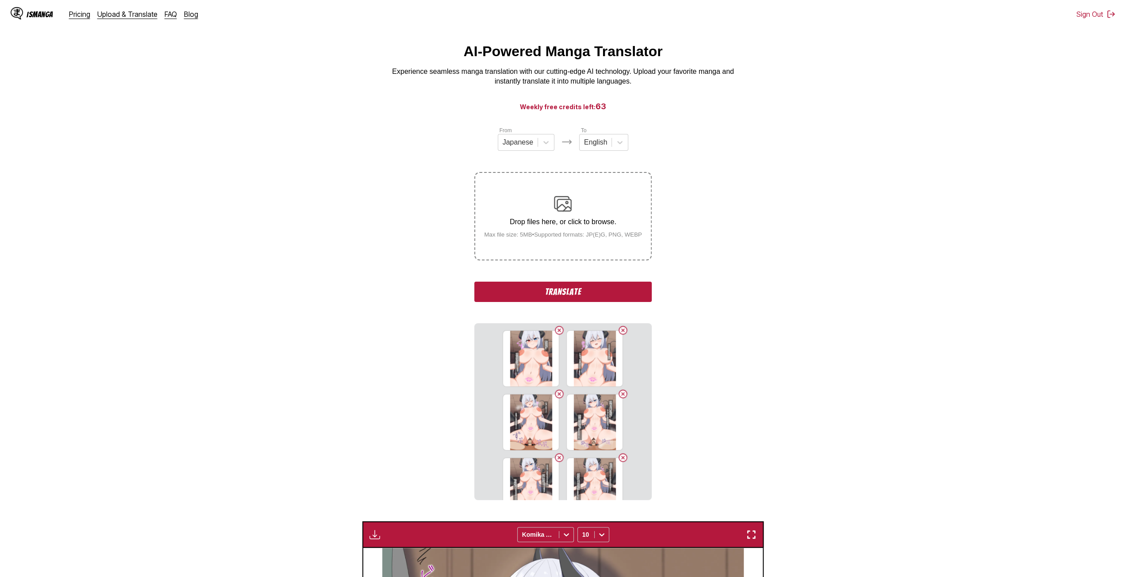
click at [0, 0] on input "Drop files here, or click to browse. Max file size: 5MB • Supported formats: JP…" at bounding box center [0, 0] width 0 height 0
click at [520, 238] on small "Max file size: 5MB • Supported formats: JP(E)G, PNG, WEBP" at bounding box center [563, 234] width 172 height 7
click at [0, 0] on input "Drop files here, or click to browse. Max file size: 5MB • Supported formats: JP…" at bounding box center [0, 0] width 0 height 0
click at [517, 198] on div "Drop files here, or click to browse. Max file size: 5MB • Supported formats: JP…" at bounding box center [563, 216] width 172 height 43
click at [0, 0] on input "Drop files here, or click to browse. Max file size: 5MB • Supported formats: JP…" at bounding box center [0, 0] width 0 height 0
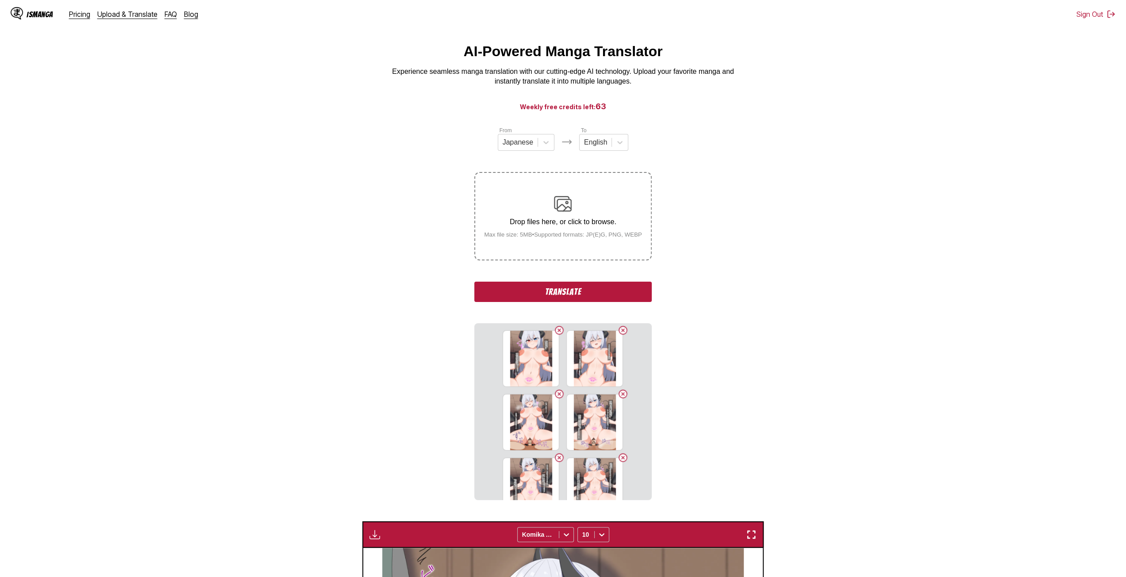
click at [535, 238] on small "Max file size: 5MB • Supported formats: JP(E)G, PNG, WEBP" at bounding box center [563, 234] width 172 height 7
click at [0, 0] on input "Drop files here, or click to browse. Max file size: 5MB • Supported formats: JP…" at bounding box center [0, 0] width 0 height 0
click at [551, 212] on div "Drop files here, or click to browse. Max file size: 5MB • Supported formats: JP…" at bounding box center [563, 216] width 172 height 43
click at [0, 0] on input "Drop files here, or click to browse. Max file size: 5MB • Supported formats: JP…" at bounding box center [0, 0] width 0 height 0
click at [544, 209] on div "Drop files here, or click to browse. Max file size: 5MB • Supported formats: JP…" at bounding box center [563, 216] width 172 height 43
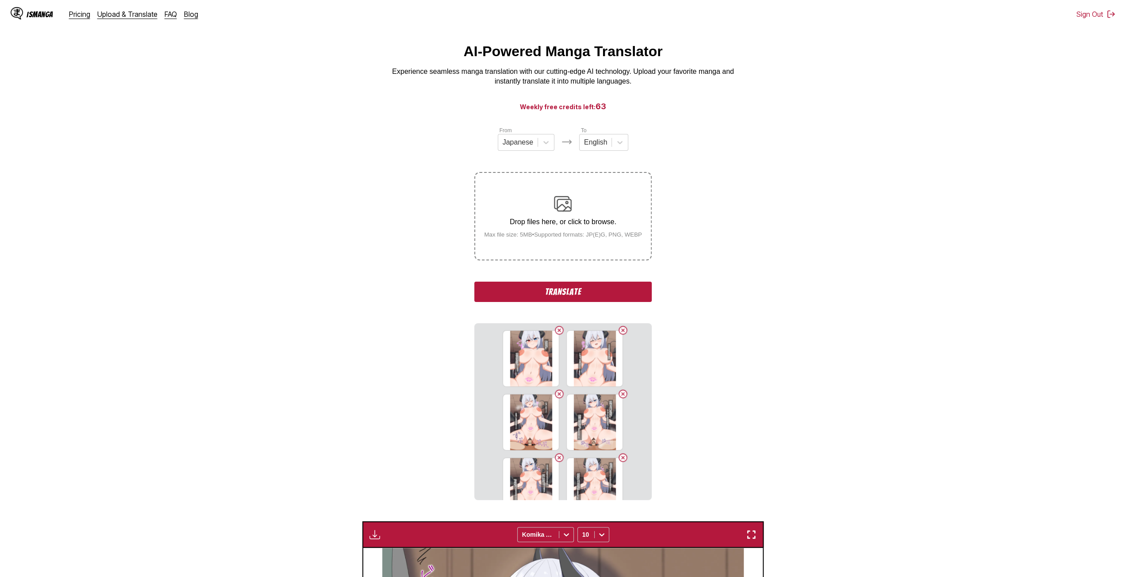
click at [0, 0] on input "Drop files here, or click to browse. Max file size: 5MB • Supported formats: JP…" at bounding box center [0, 0] width 0 height 0
click at [547, 219] on p "Drop files here, or click to browse." at bounding box center [563, 222] width 172 height 8
click at [0, 0] on input "Drop files here, or click to browse. Max file size: 5MB • Supported formats: JP…" at bounding box center [0, 0] width 0 height 0
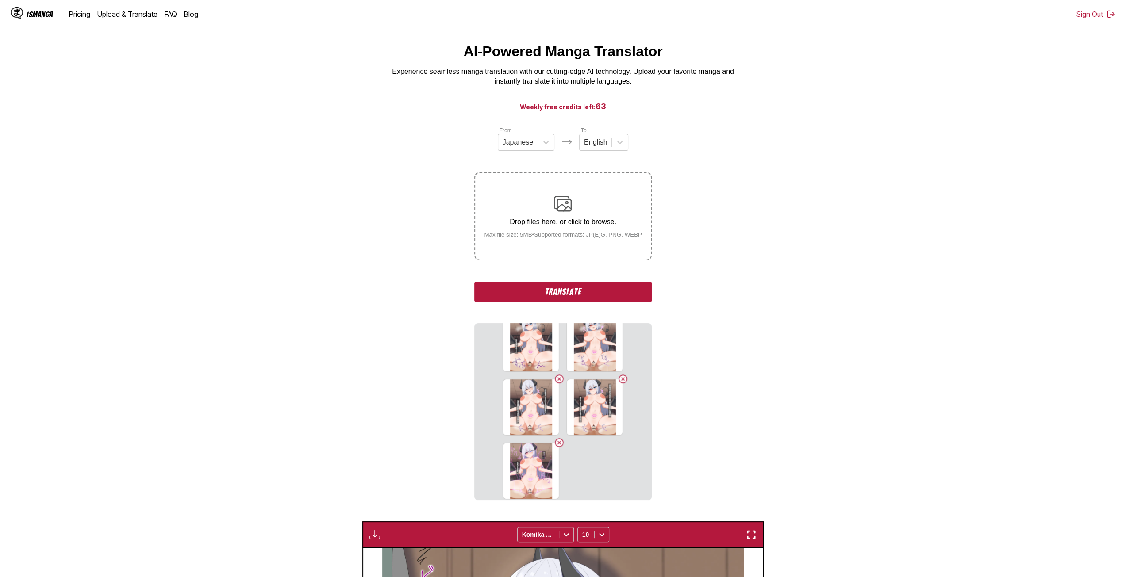
scroll to position [276, 0]
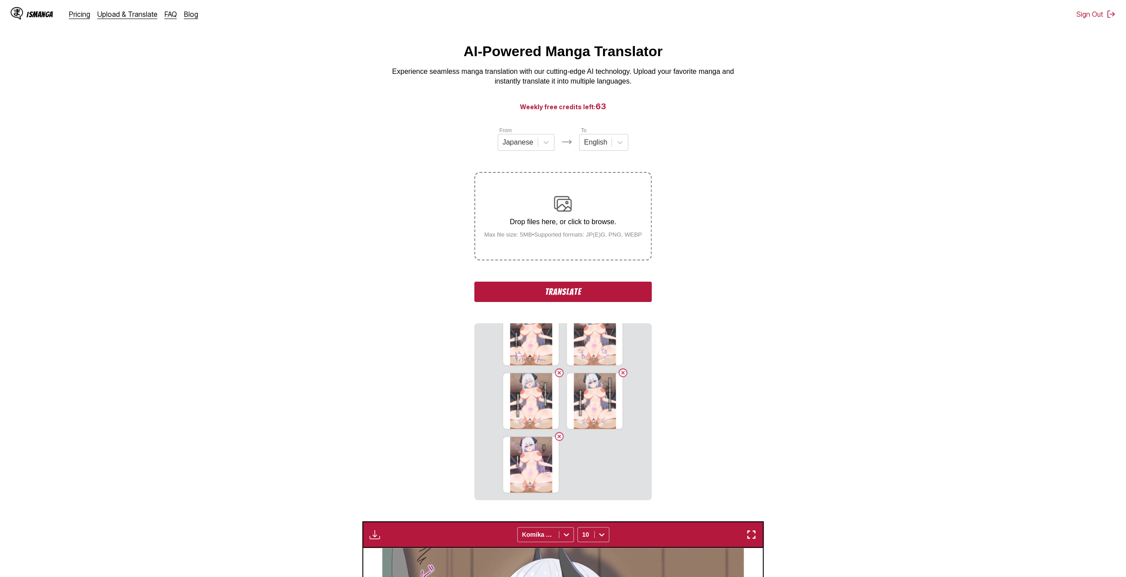
click at [602, 238] on small "Max file size: 5MB • Supported formats: JP(E)G, PNG, WEBP" at bounding box center [563, 234] width 172 height 7
click at [0, 0] on input "Drop files here, or click to browse. Max file size: 5MB • Supported formats: JP…" at bounding box center [0, 0] width 0 height 0
drag, startPoint x: 567, startPoint y: 296, endPoint x: 498, endPoint y: 277, distance: 71.9
click at [567, 295] on button "Translate" at bounding box center [562, 292] width 177 height 20
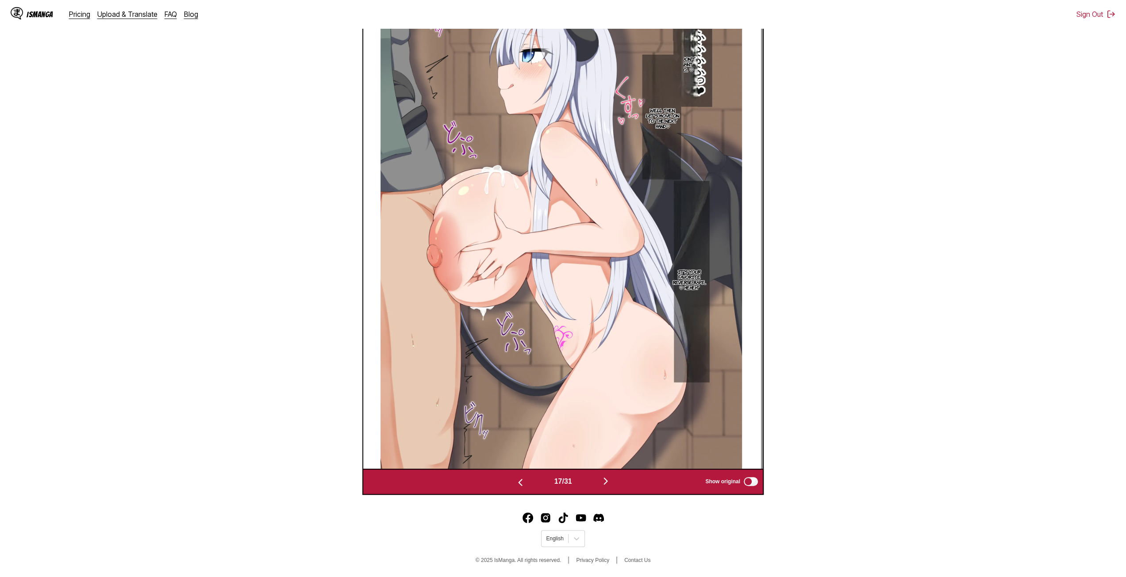
scroll to position [369, 0]
click at [606, 478] on img "button" at bounding box center [605, 481] width 11 height 11
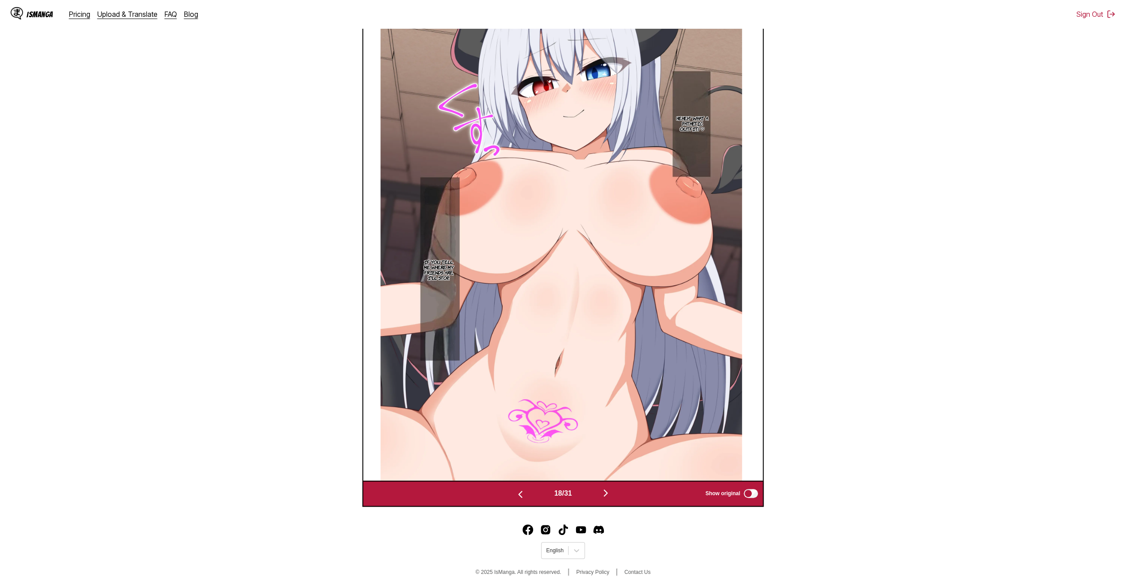
click at [610, 496] on img "button" at bounding box center [605, 493] width 11 height 11
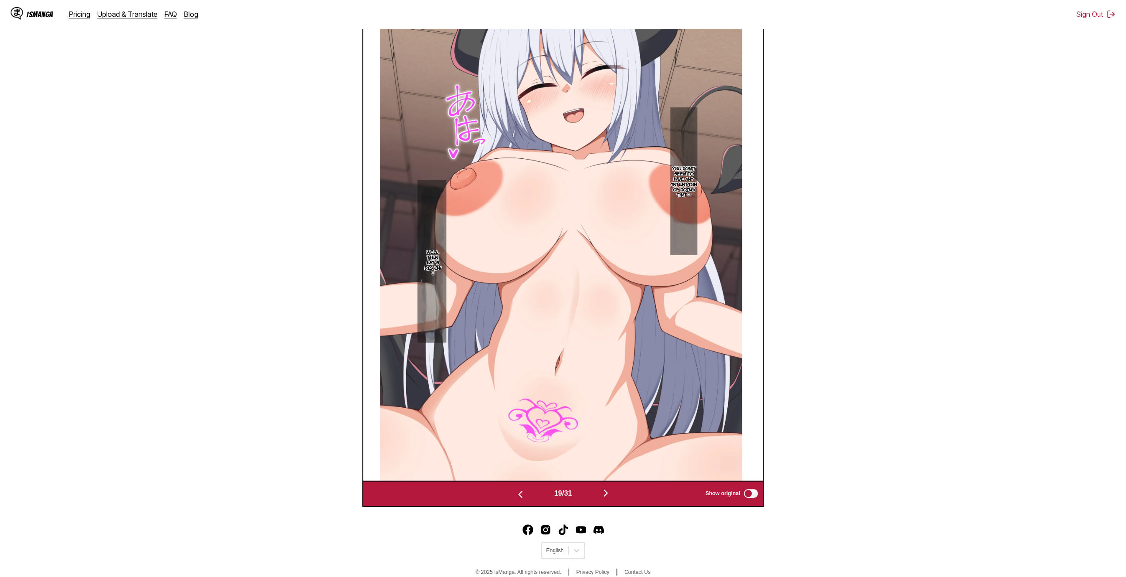
click at [603, 492] on img "button" at bounding box center [605, 493] width 11 height 11
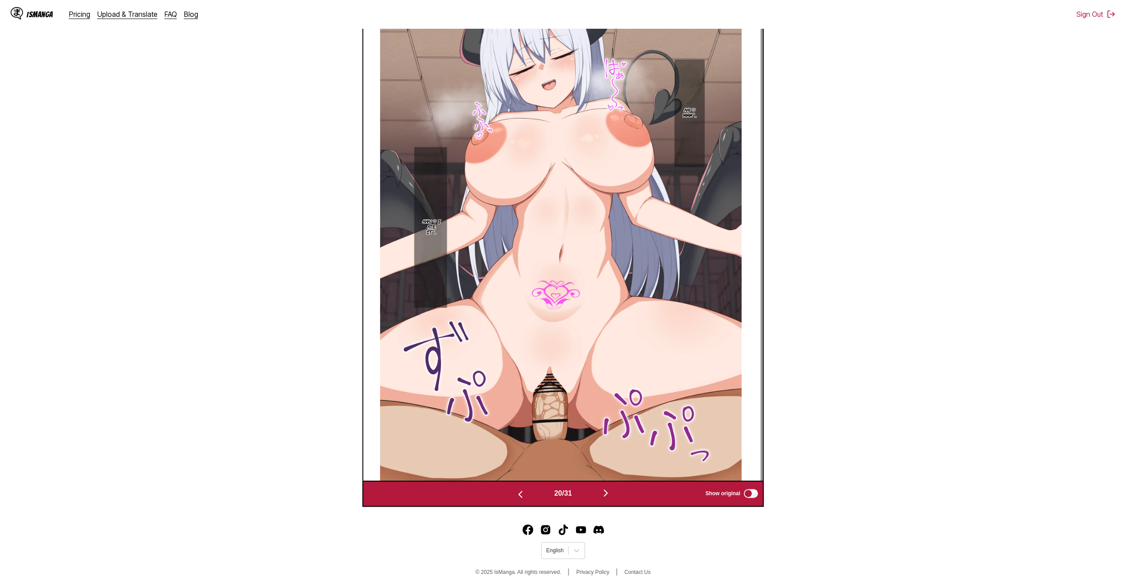
click at [607, 493] on img "button" at bounding box center [605, 493] width 11 height 11
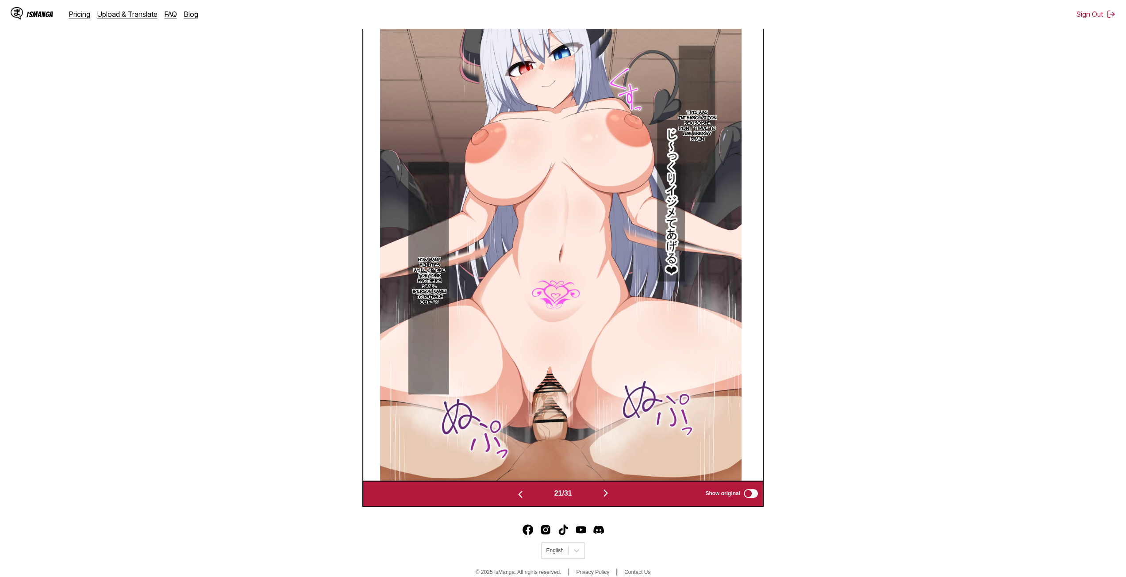
click at [604, 498] on img "button" at bounding box center [605, 493] width 11 height 11
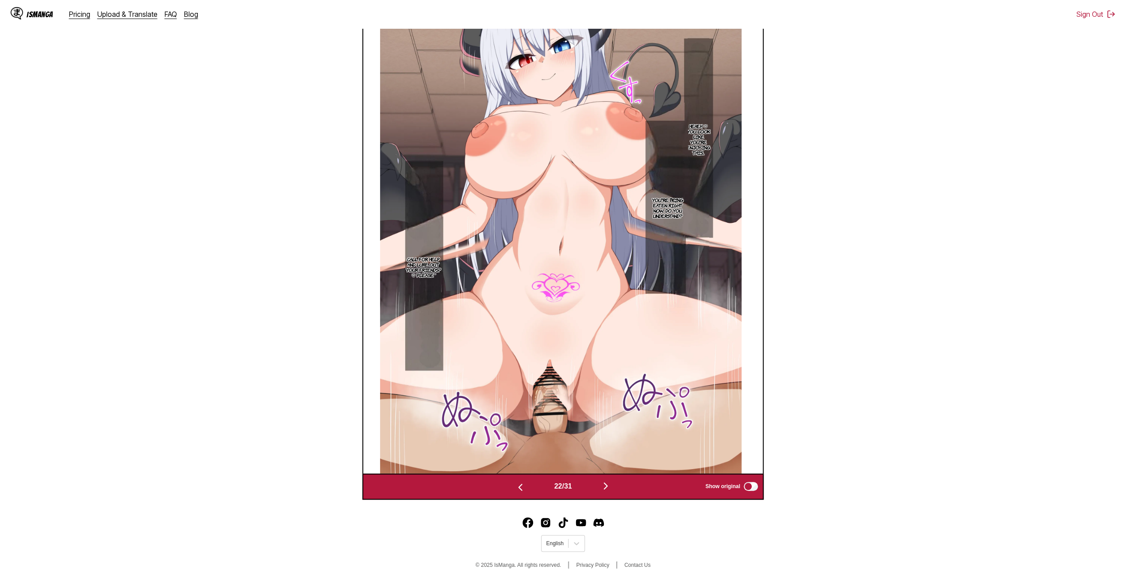
scroll to position [369, 0]
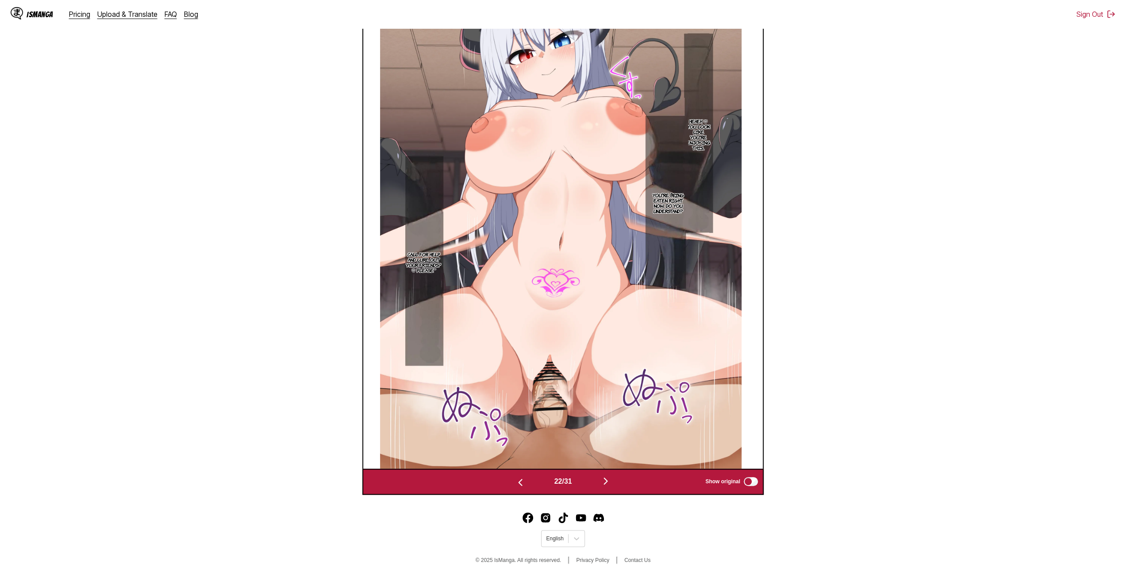
click at [597, 480] on button "button" at bounding box center [605, 481] width 53 height 13
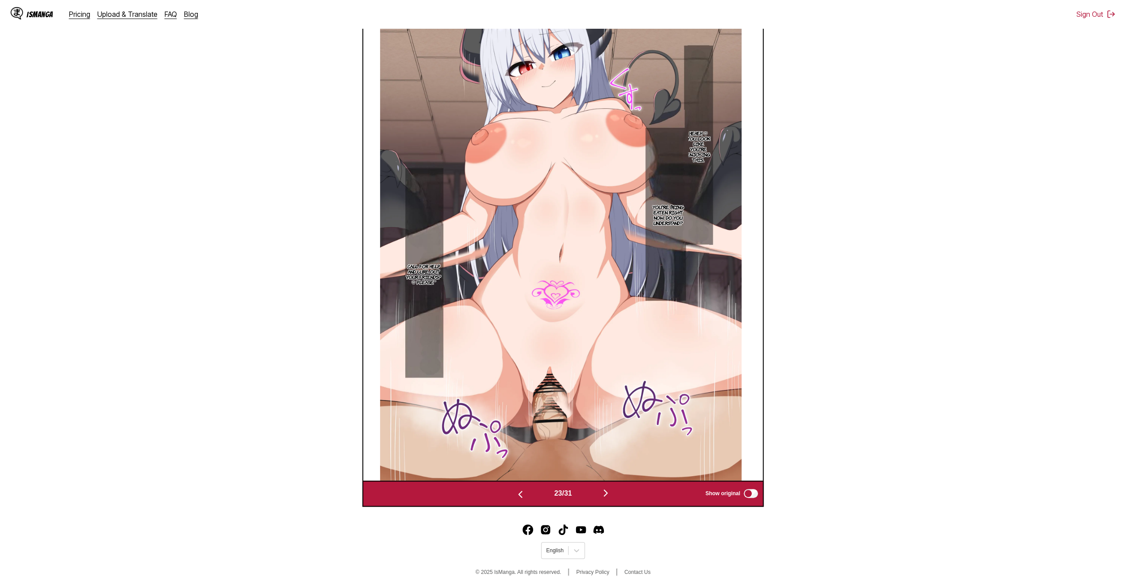
scroll to position [0, 8786]
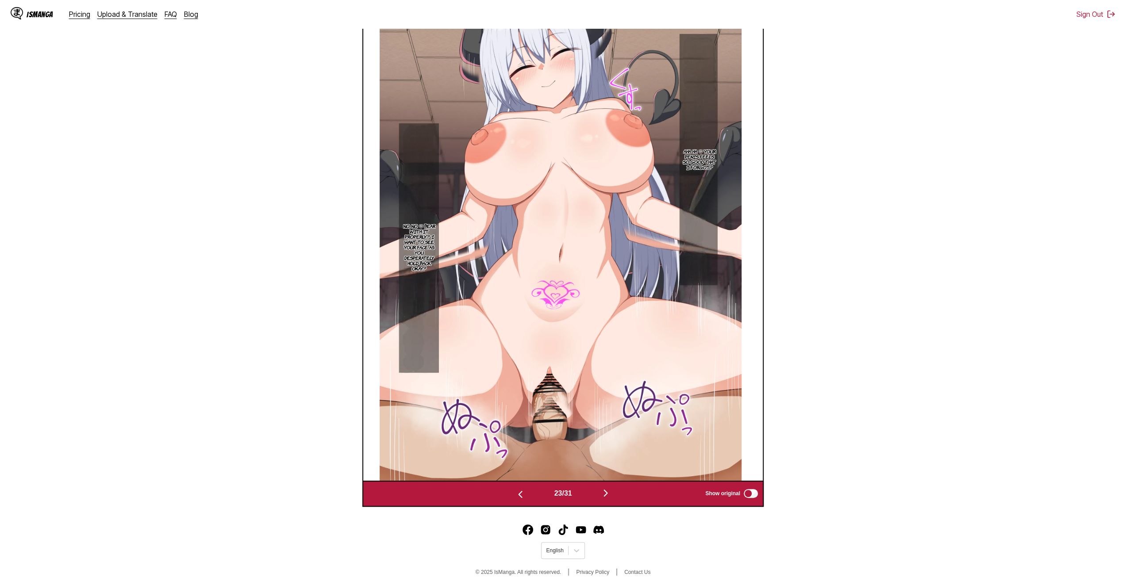
click at [603, 490] on img "button" at bounding box center [605, 493] width 11 height 11
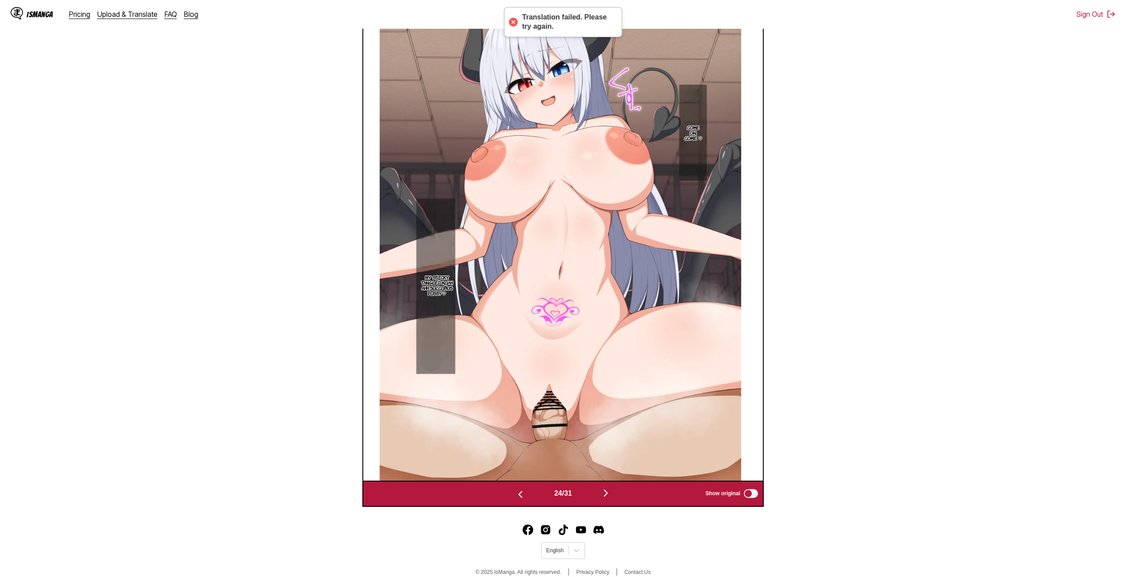
click at [603, 494] on img "button" at bounding box center [605, 493] width 11 height 11
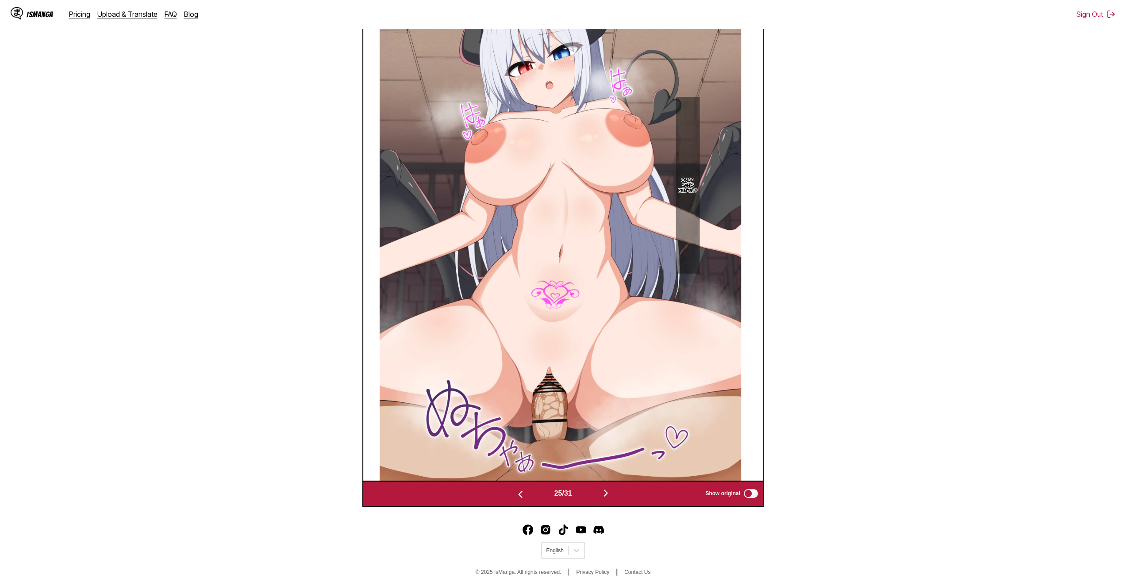
click at [603, 492] on img "button" at bounding box center [605, 493] width 11 height 11
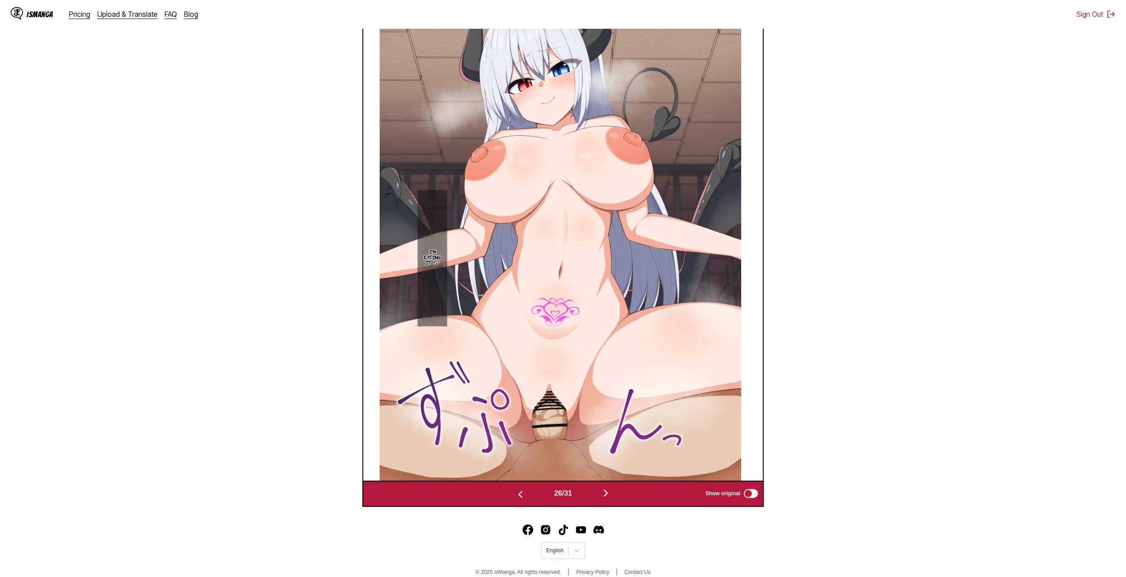
click at [603, 491] on img "button" at bounding box center [605, 493] width 11 height 11
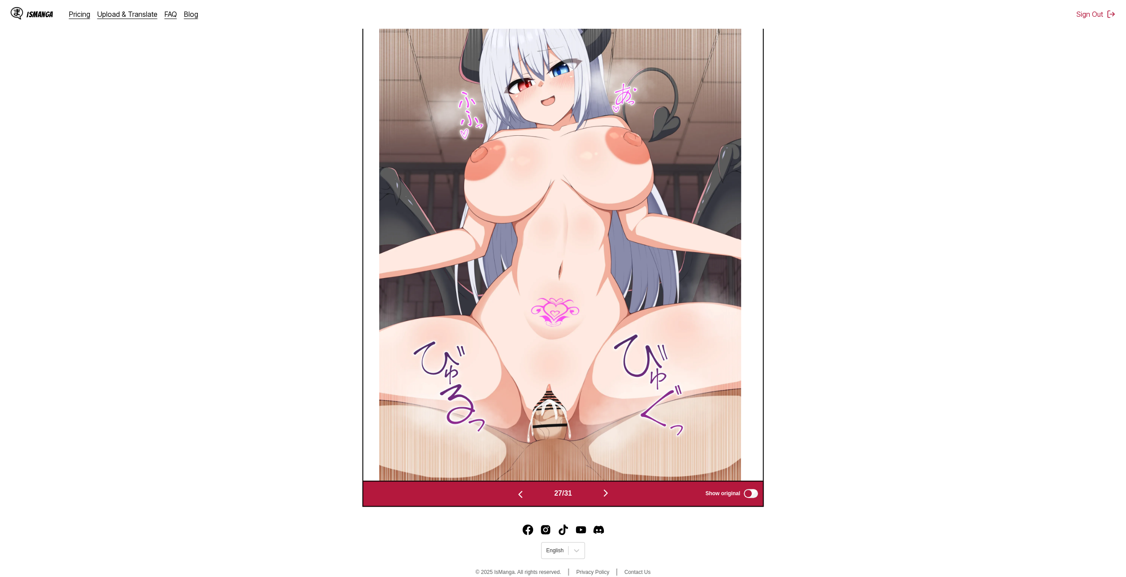
click at [603, 492] on img "button" at bounding box center [605, 493] width 11 height 11
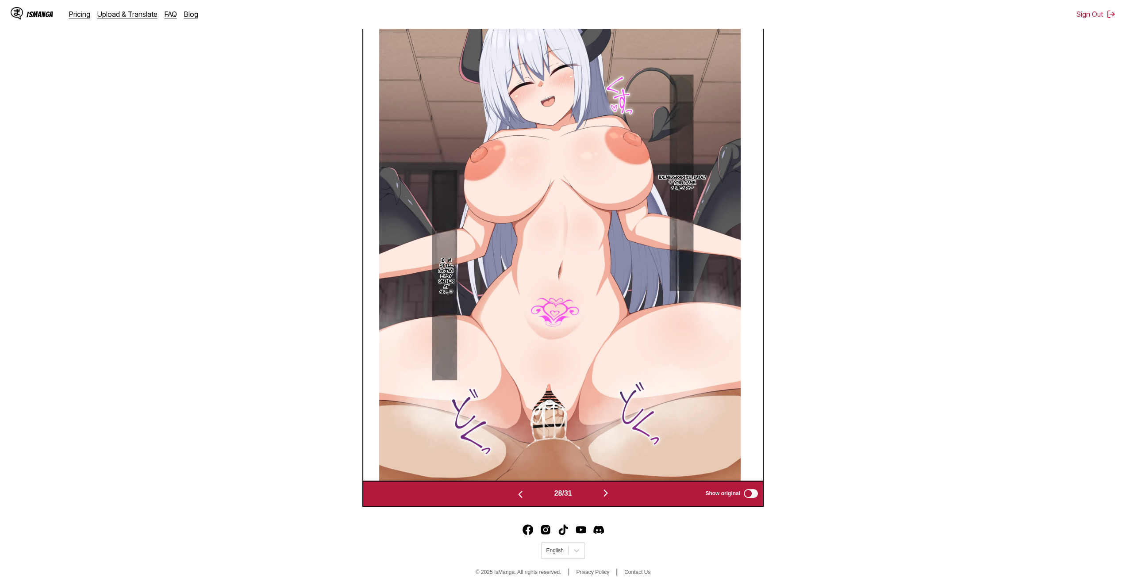
click at [604, 492] on img "button" at bounding box center [605, 493] width 11 height 11
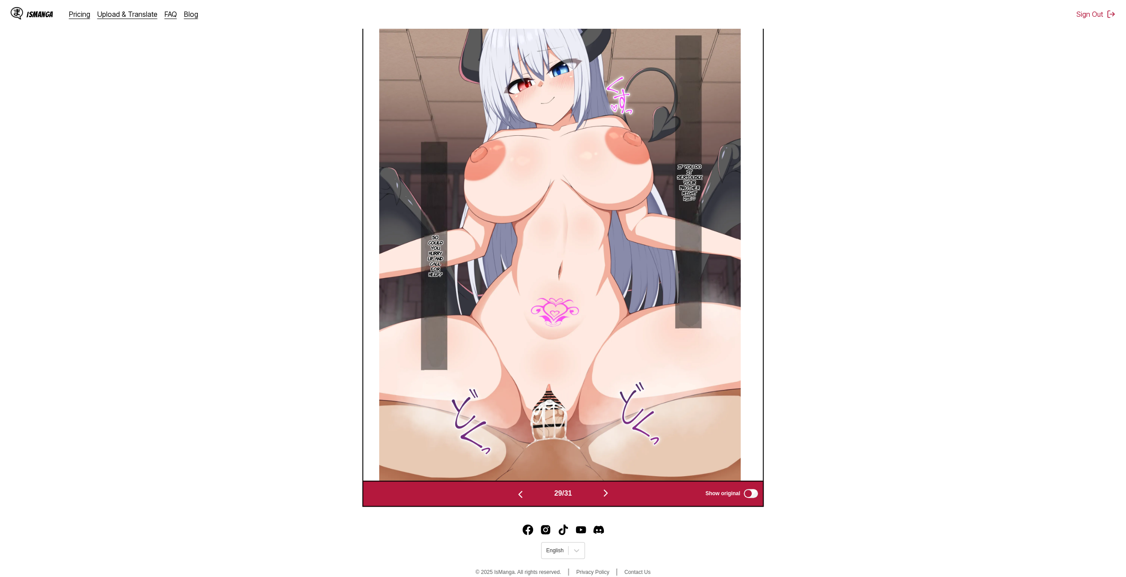
click at [604, 495] on img "button" at bounding box center [605, 493] width 11 height 11
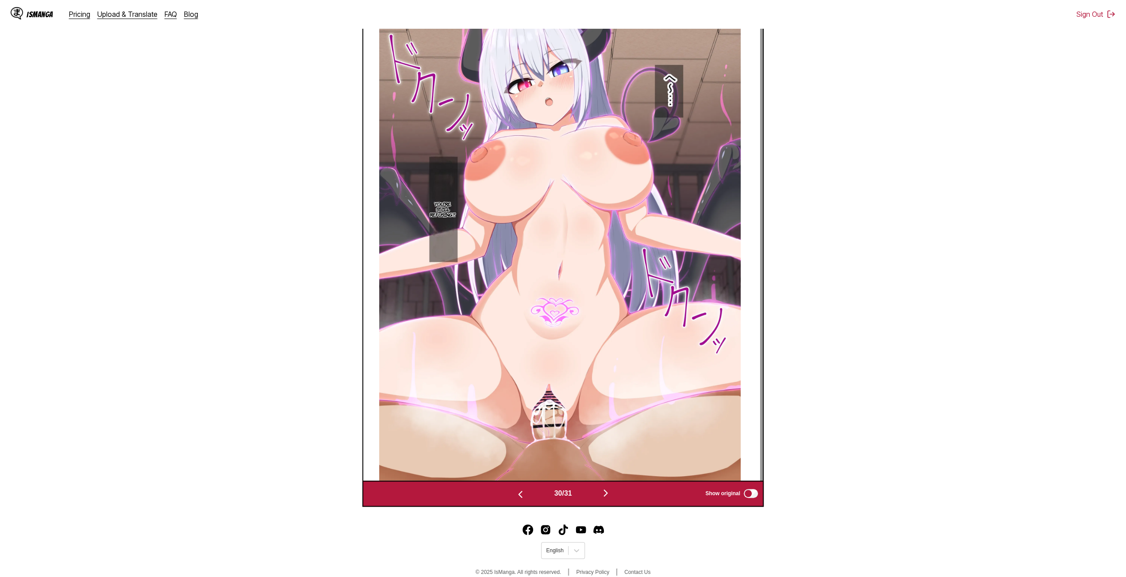
click at [604, 492] on img "button" at bounding box center [605, 493] width 11 height 11
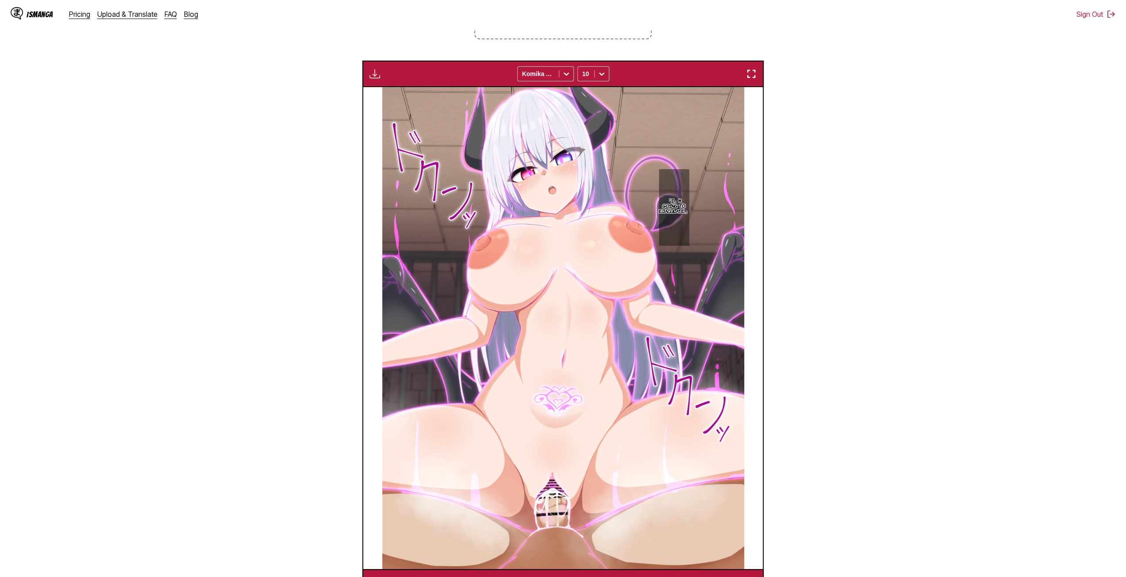
scroll to position [103, 0]
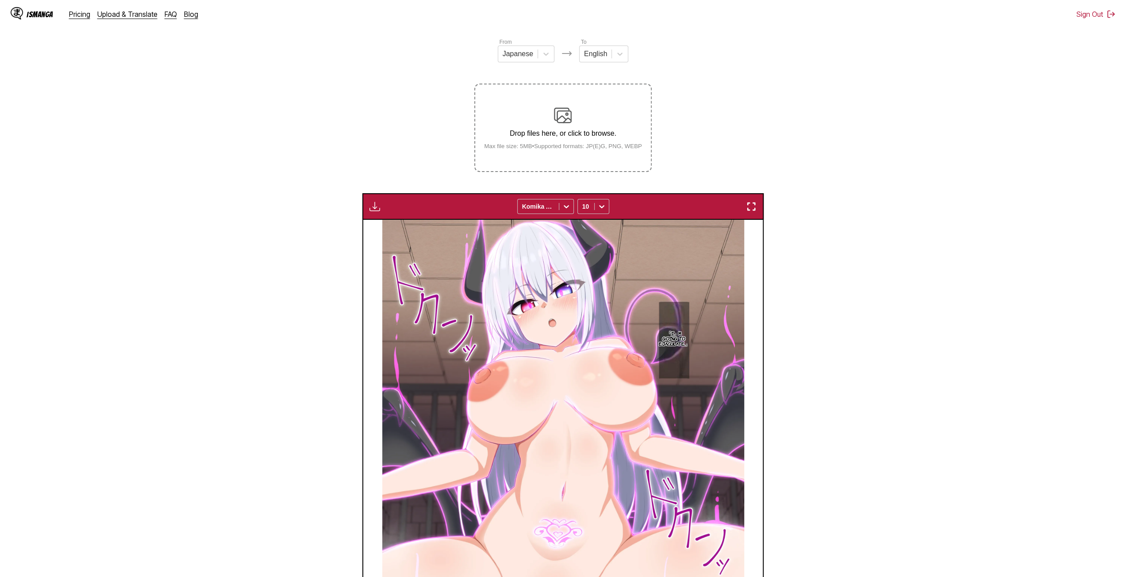
click at [559, 135] on p "Drop files here, or click to browse." at bounding box center [563, 134] width 172 height 8
click at [0, 0] on input "Drop files here, or click to browse. Max file size: 5MB • Supported formats: JP…" at bounding box center [0, 0] width 0 height 0
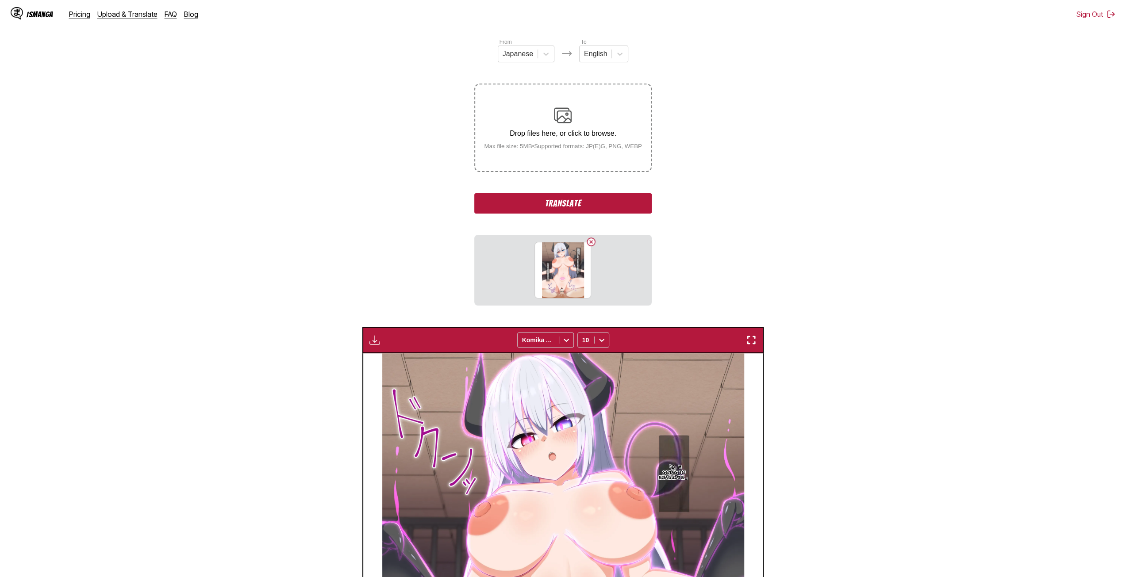
click at [582, 126] on div "Drop files here, or click to browse. Max file size: 5MB • Supported formats: JP…" at bounding box center [563, 128] width 172 height 43
click at [0, 0] on input "Drop files here, or click to browse. Max file size: 5MB • Supported formats: JP…" at bounding box center [0, 0] width 0 height 0
click at [574, 166] on label "Drop files here, or click to browse. Max file size: 5MB • Supported formats: JP…" at bounding box center [562, 127] width 175 height 87
click at [0, 0] on input "Drop files here, or click to browse. Max file size: 5MB • Supported formats: JP…" at bounding box center [0, 0] width 0 height 0
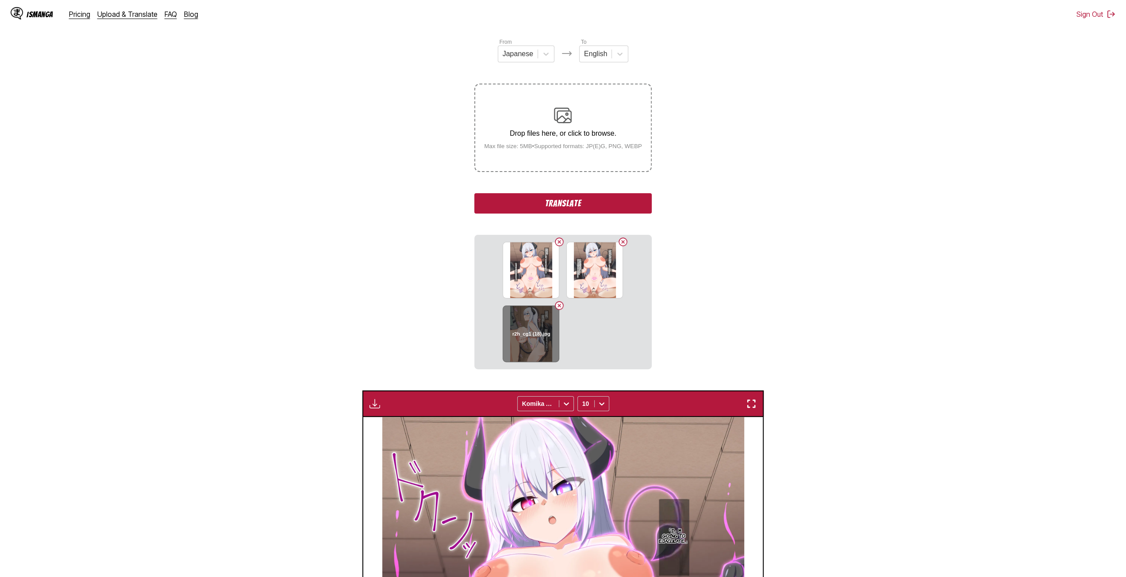
click at [562, 306] on button "Delete image" at bounding box center [559, 305] width 11 height 11
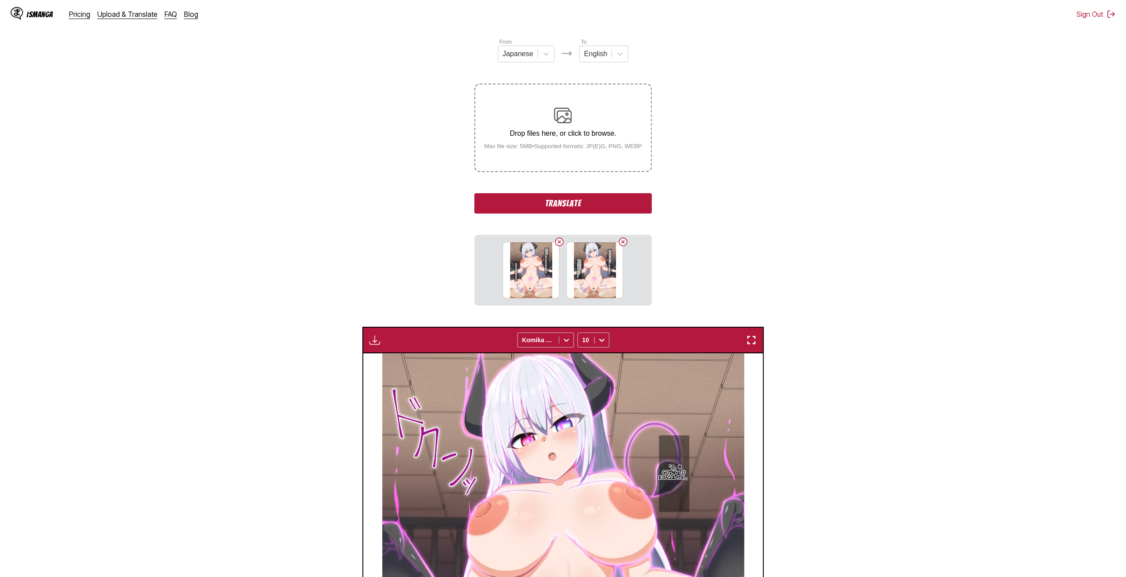
click at [577, 140] on div "Drop files here, or click to browse. Max file size: 5MB • Supported formats: JP…" at bounding box center [563, 128] width 172 height 43
click at [0, 0] on input "Drop files here, or click to browse. Max file size: 5MB • Supported formats: JP…" at bounding box center [0, 0] width 0 height 0
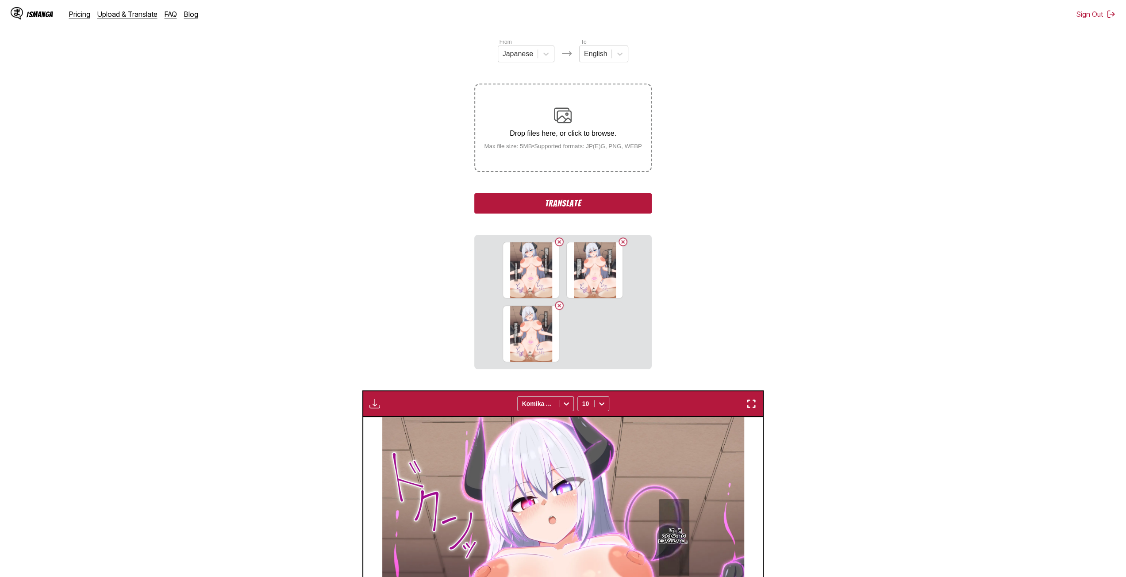
click at [569, 157] on label "Drop files here, or click to browse. Max file size: 5MB • Supported formats: JP…" at bounding box center [562, 127] width 175 height 87
click at [0, 0] on input "Drop files here, or click to browse. Max file size: 5MB • Supported formats: JP…" at bounding box center [0, 0] width 0 height 0
click at [539, 149] on small "Max file size: 5MB • Supported formats: JP(E)G, PNG, WEBP" at bounding box center [563, 146] width 172 height 7
click at [0, 0] on input "Drop files here, or click to browse. Max file size: 5MB • Supported formats: JP…" at bounding box center [0, 0] width 0 height 0
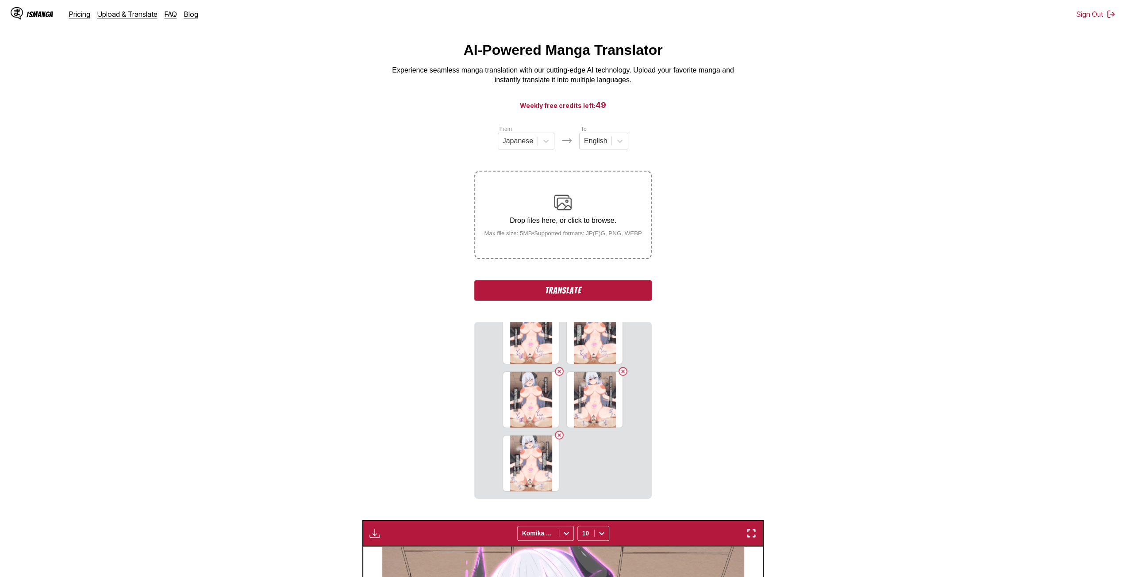
scroll to position [15, 0]
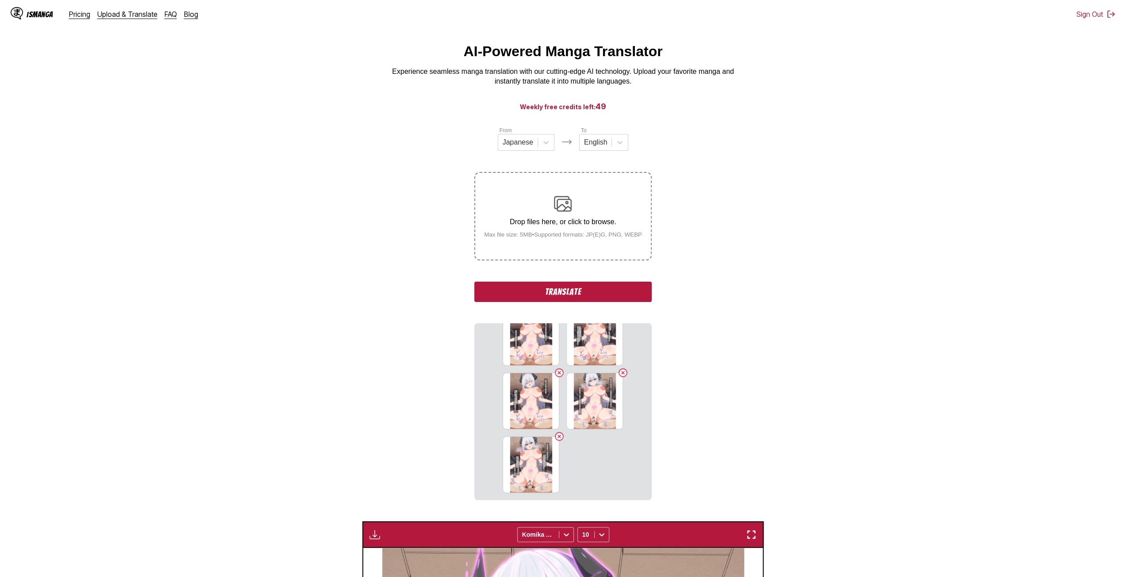
click at [562, 226] on p "Drop files here, or click to browse." at bounding box center [563, 222] width 172 height 8
click at [0, 0] on input "Drop files here, or click to browse. Max file size: 5MB • Supported formats: JP…" at bounding box center [0, 0] width 0 height 0
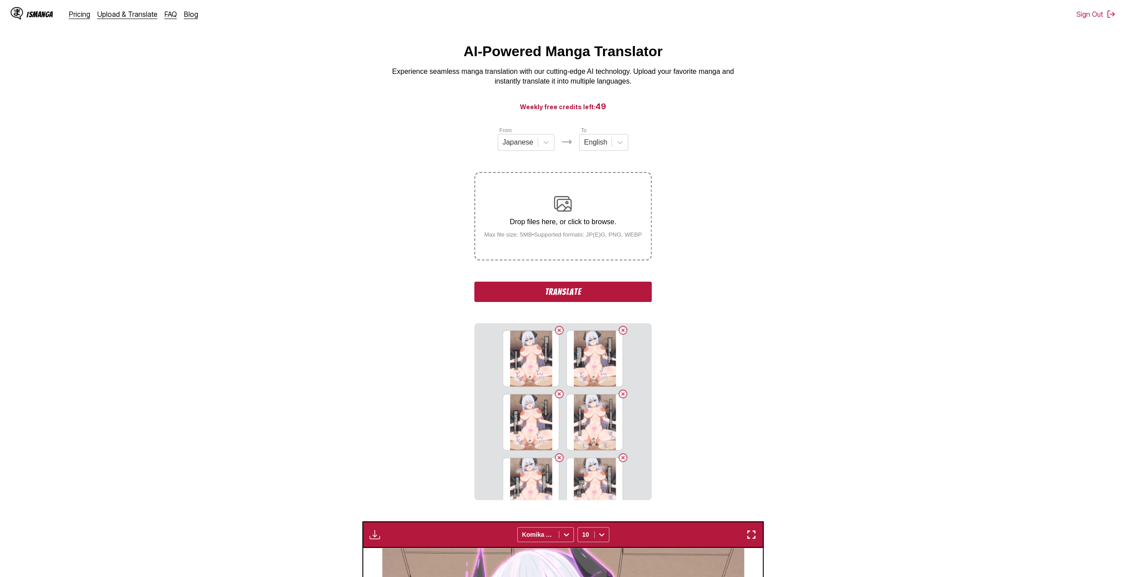
click at [568, 233] on div "Drop files here, or click to browse. Max file size: 5MB • Supported formats: JP…" at bounding box center [563, 216] width 172 height 43
click at [0, 0] on input "Drop files here, or click to browse. Max file size: 5MB • Supported formats: JP…" at bounding box center [0, 0] width 0 height 0
click at [571, 242] on label "Drop files here, or click to browse. Max file size: 5MB • Supported formats: JP…" at bounding box center [562, 216] width 175 height 87
click at [0, 0] on input "Drop files here, or click to browse. Max file size: 5MB • Supported formats: JP…" at bounding box center [0, 0] width 0 height 0
click at [581, 215] on div "Drop files here, or click to browse. Max file size: 5MB • Supported formats: JP…" at bounding box center [563, 216] width 172 height 43
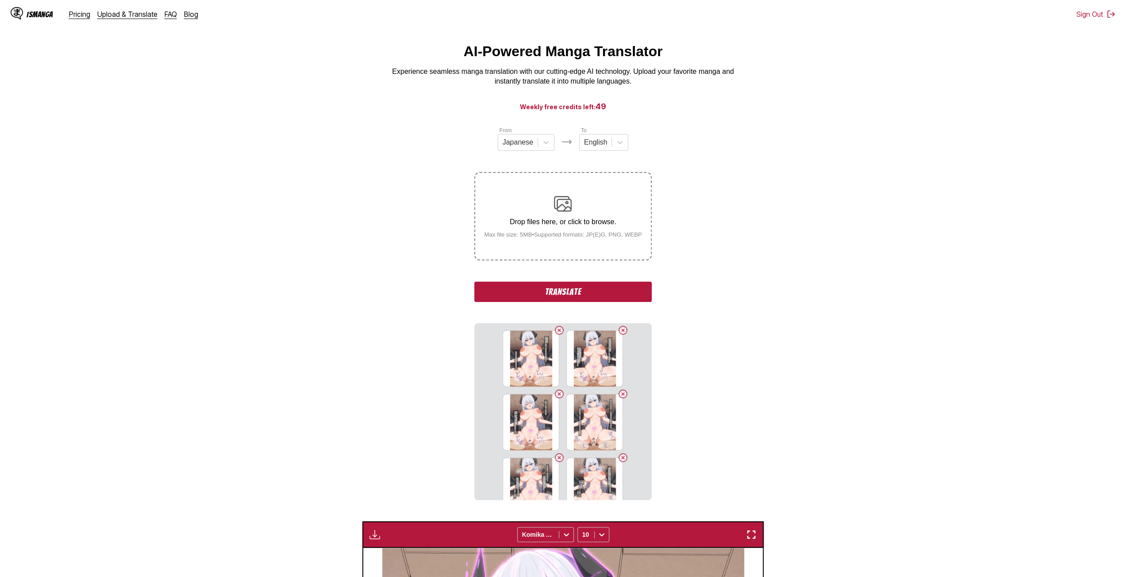
click at [0, 0] on input "Drop files here, or click to browse. Max file size: 5MB • Supported formats: JP…" at bounding box center [0, 0] width 0 height 0
click at [559, 221] on p "Drop files here, or click to browse." at bounding box center [563, 222] width 172 height 8
click at [0, 0] on input "Drop files here, or click to browse. Max file size: 5MB • Supported formats: JP…" at bounding box center [0, 0] width 0 height 0
click at [503, 226] on p "Drop files here, or click to browse." at bounding box center [563, 222] width 172 height 8
click at [0, 0] on input "Drop files here, or click to browse. Max file size: 5MB • Supported formats: JP…" at bounding box center [0, 0] width 0 height 0
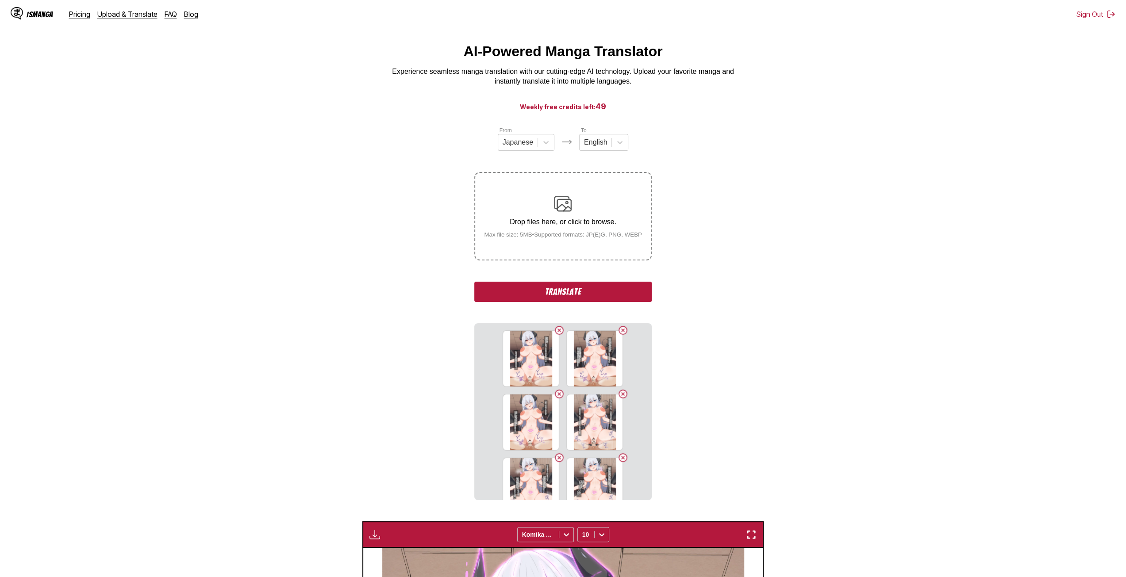
click at [567, 238] on small "Max file size: 5MB • Supported formats: JP(E)G, PNG, WEBP" at bounding box center [563, 234] width 172 height 7
click at [0, 0] on input "Drop files here, or click to browse. Max file size: 5MB • Supported formats: JP…" at bounding box center [0, 0] width 0 height 0
click at [583, 294] on button "Translate" at bounding box center [562, 292] width 177 height 20
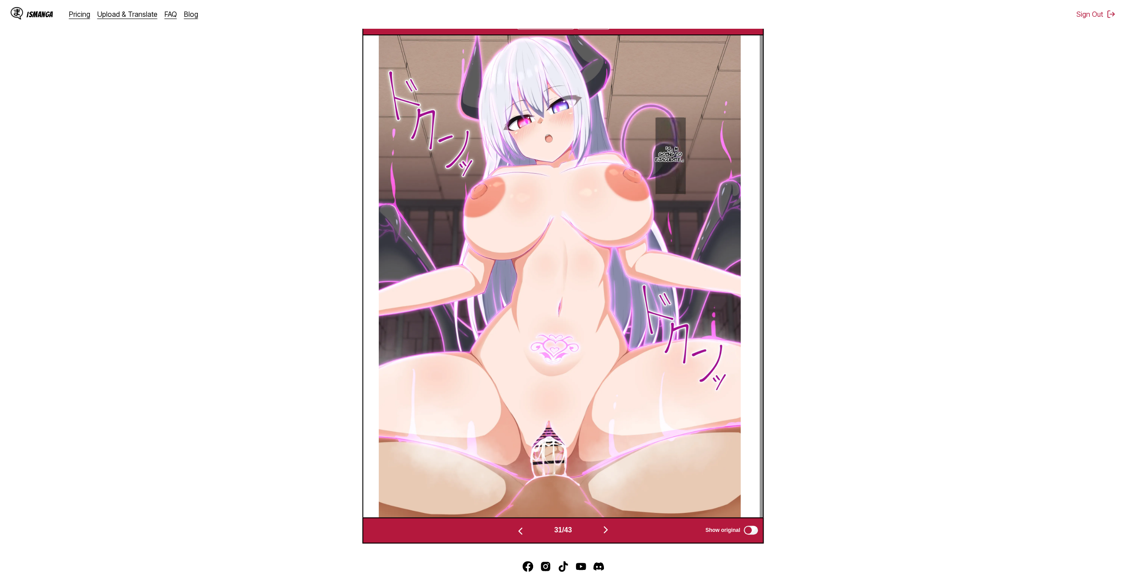
scroll to position [369, 0]
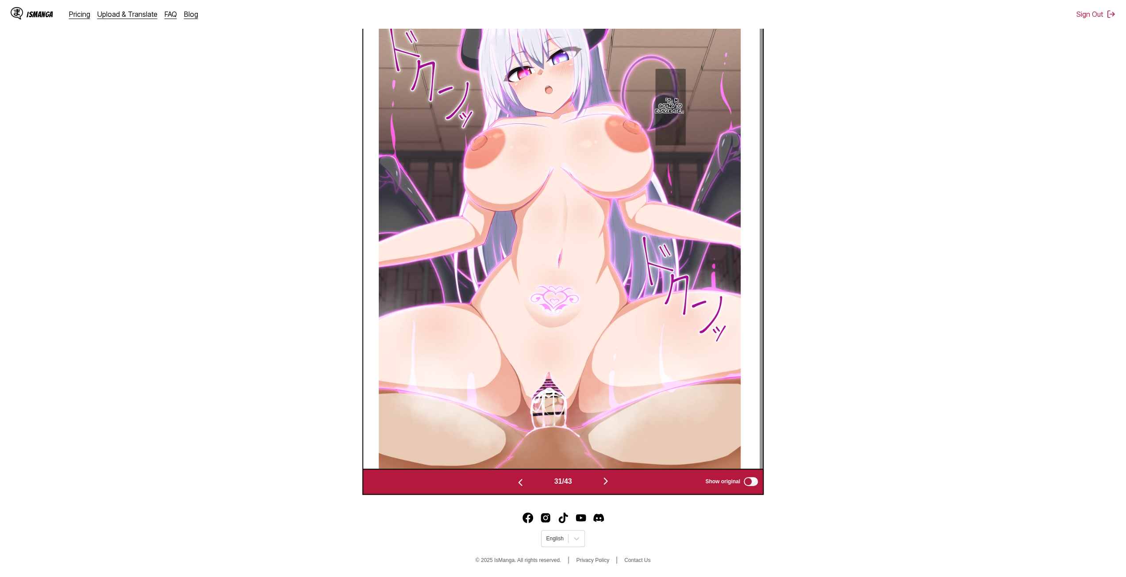
click at [602, 479] on button "button" at bounding box center [605, 481] width 53 height 13
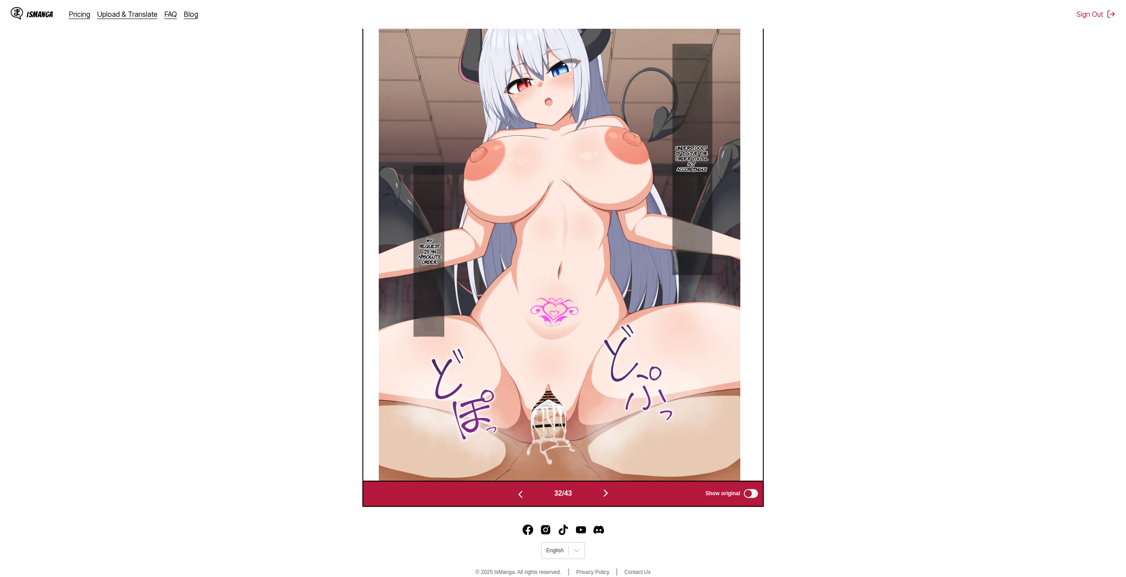
click at [608, 493] on img "button" at bounding box center [605, 493] width 11 height 11
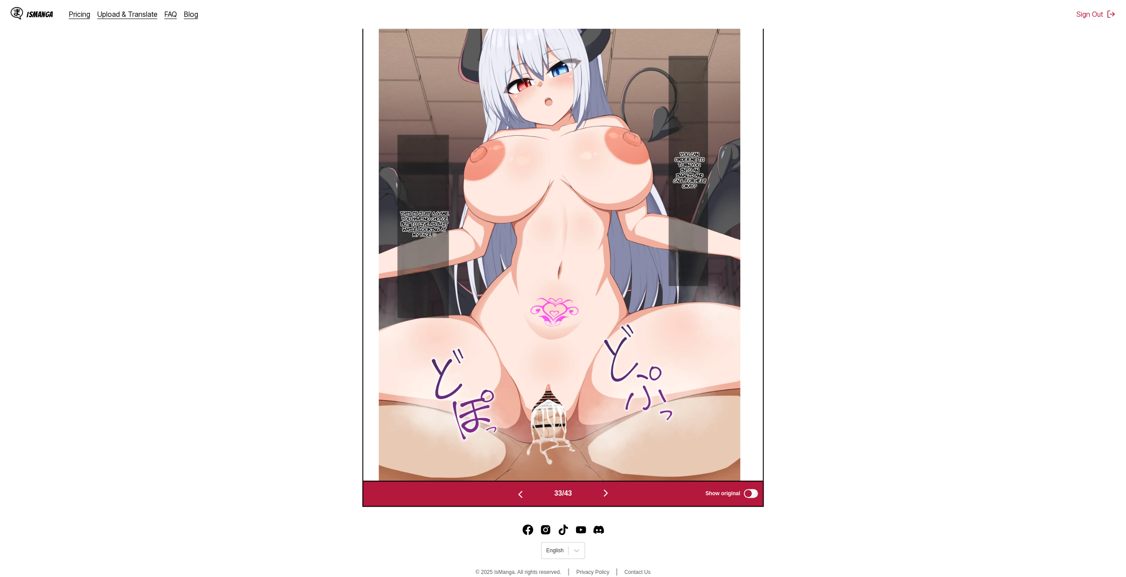
click at [607, 493] on img "button" at bounding box center [605, 493] width 11 height 11
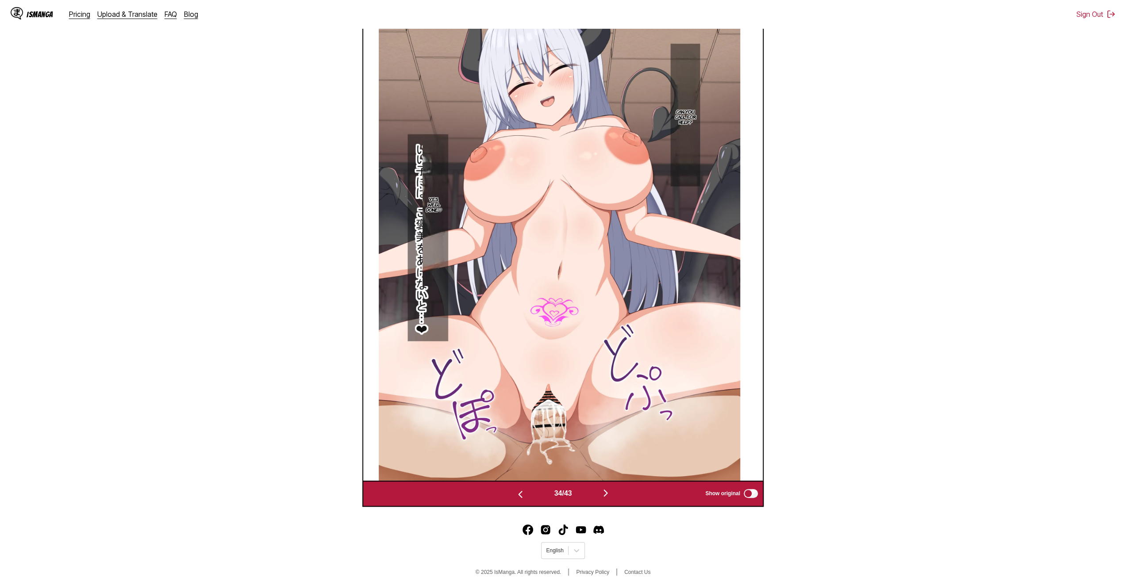
click at [608, 491] on img "button" at bounding box center [605, 493] width 11 height 11
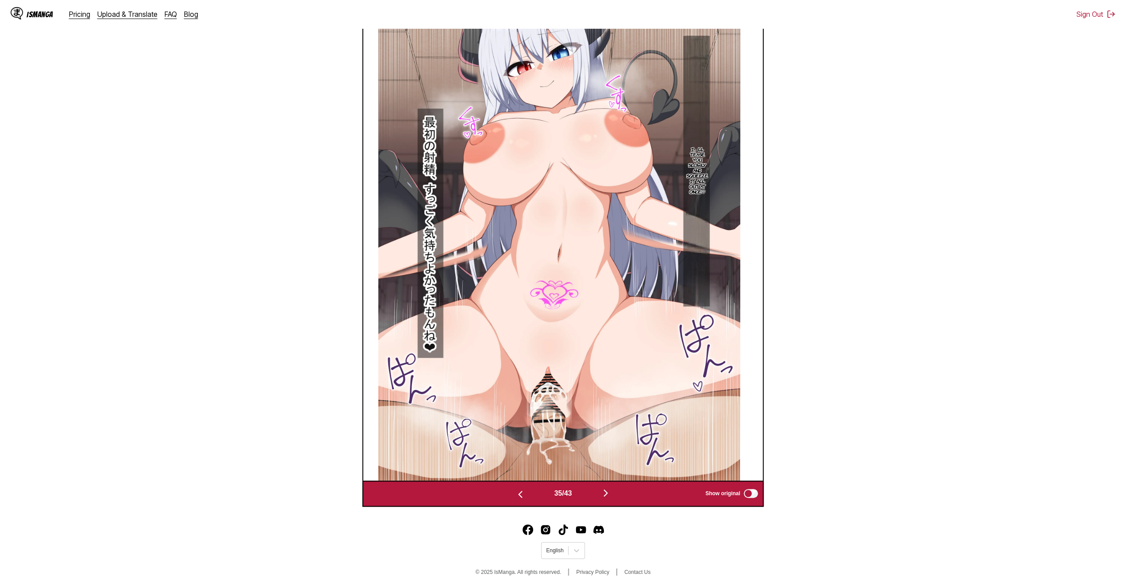
click at [607, 497] on img "button" at bounding box center [605, 493] width 11 height 11
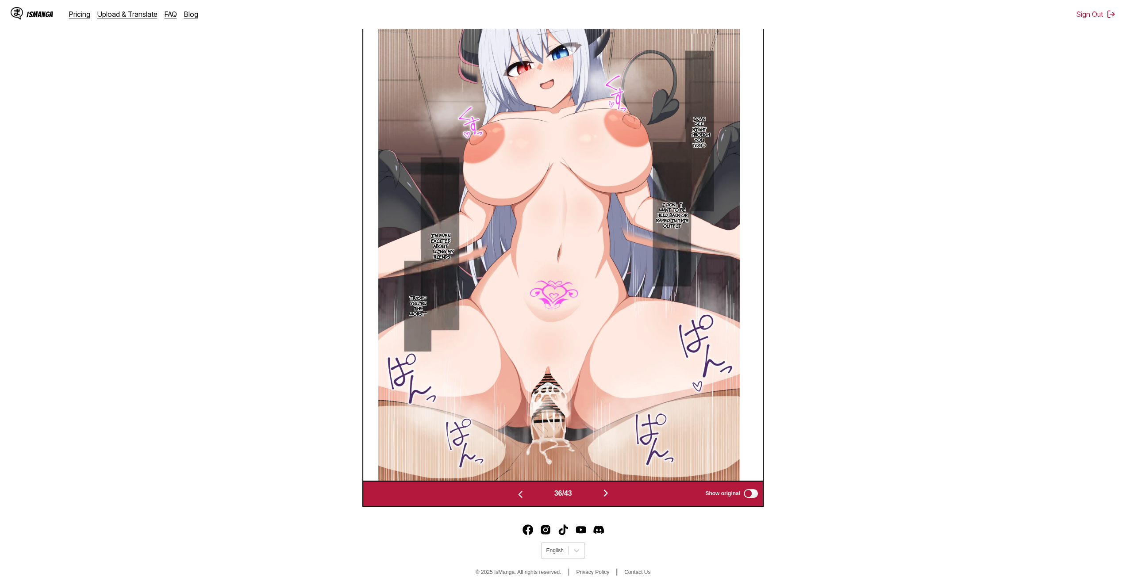
click at [606, 495] on img "button" at bounding box center [605, 493] width 11 height 11
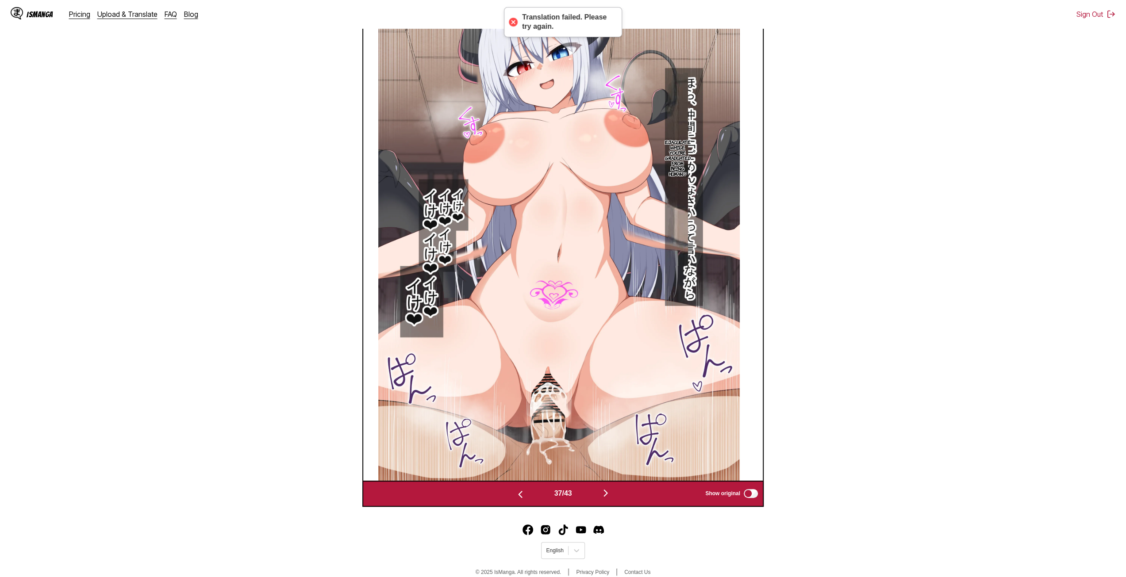
click at [609, 489] on img "button" at bounding box center [605, 493] width 11 height 11
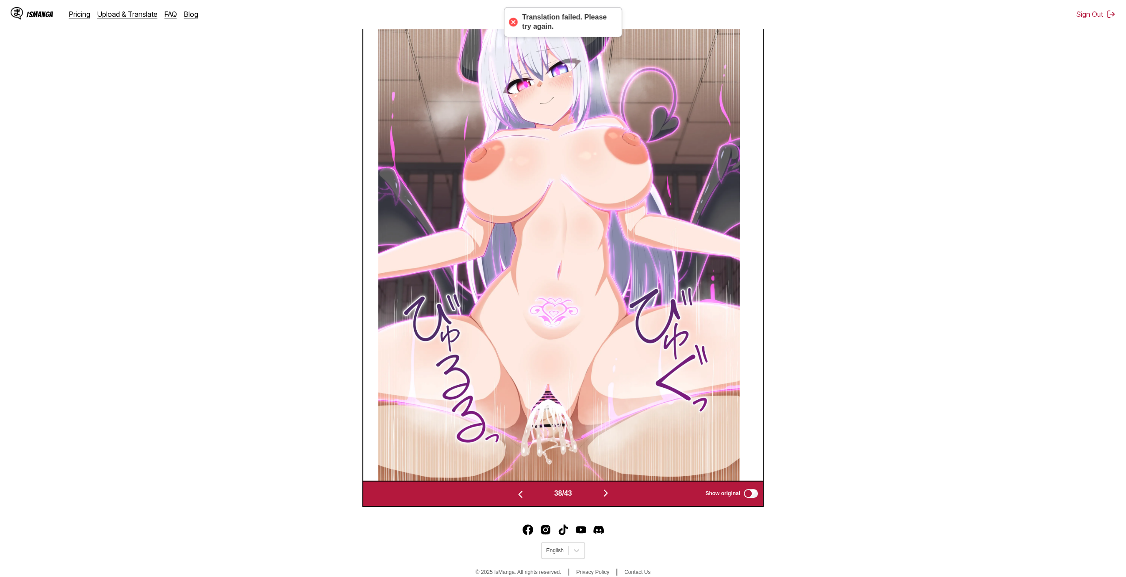
click at [608, 489] on img "button" at bounding box center [605, 493] width 11 height 11
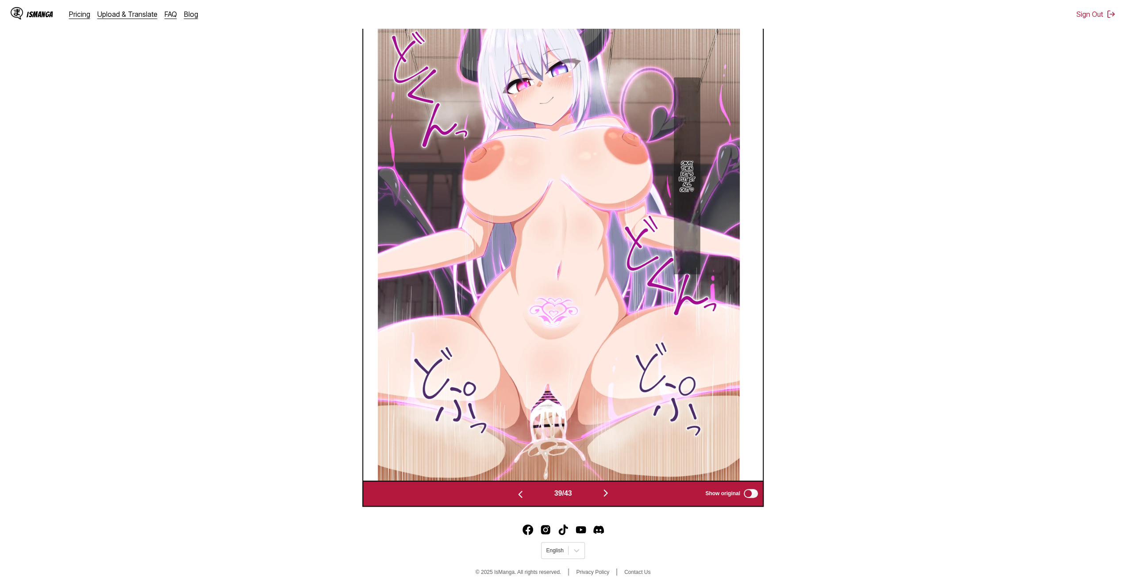
click at [608, 492] on img "button" at bounding box center [605, 493] width 11 height 11
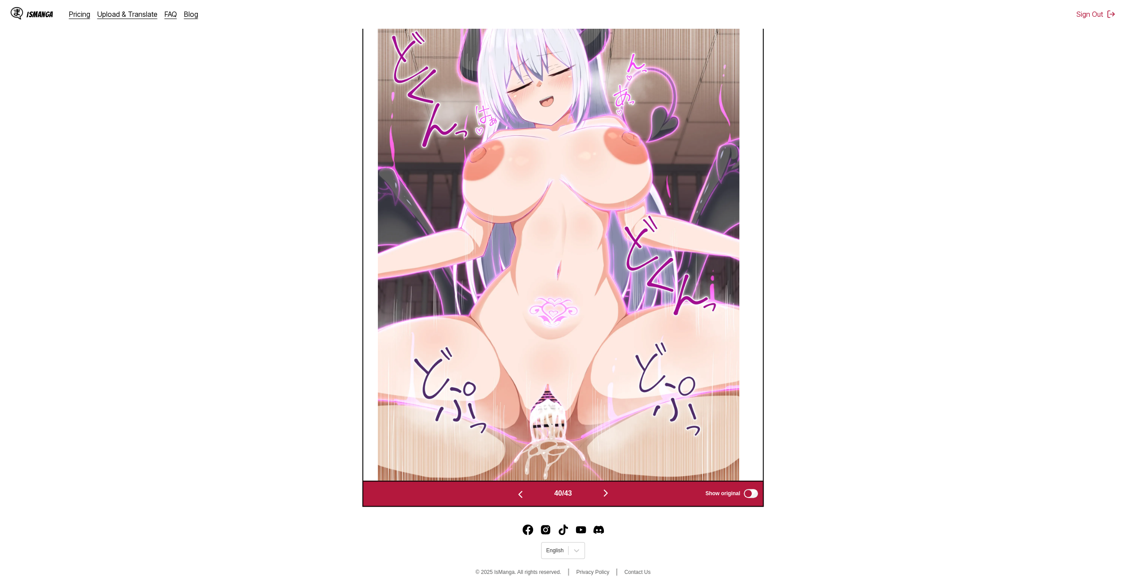
click at [608, 492] on img "button" at bounding box center [605, 493] width 11 height 11
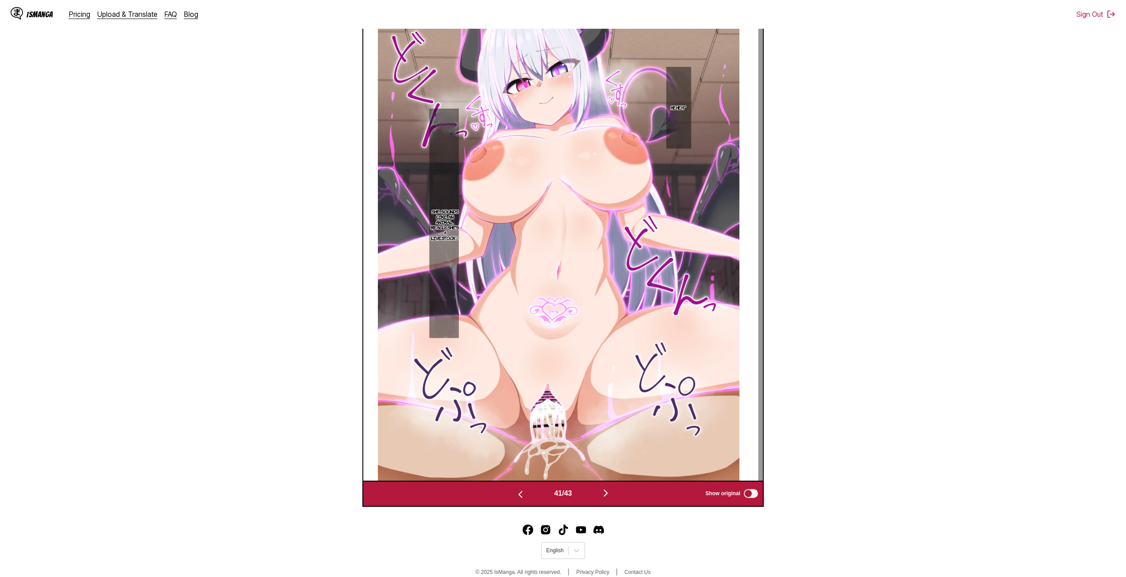
click at [608, 490] on img "button" at bounding box center [605, 493] width 11 height 11
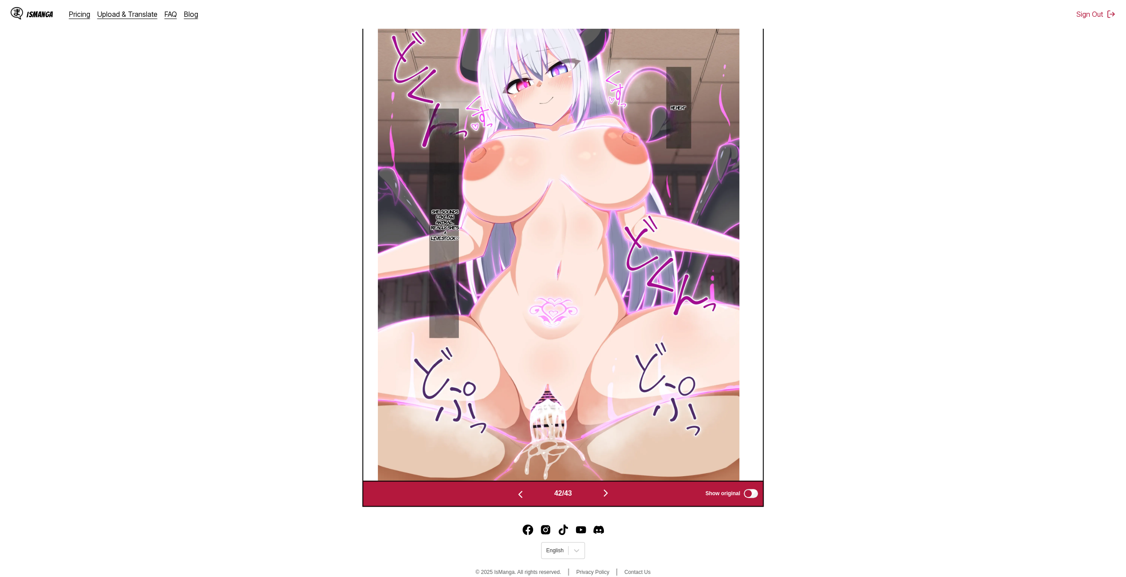
scroll to position [0, 16374]
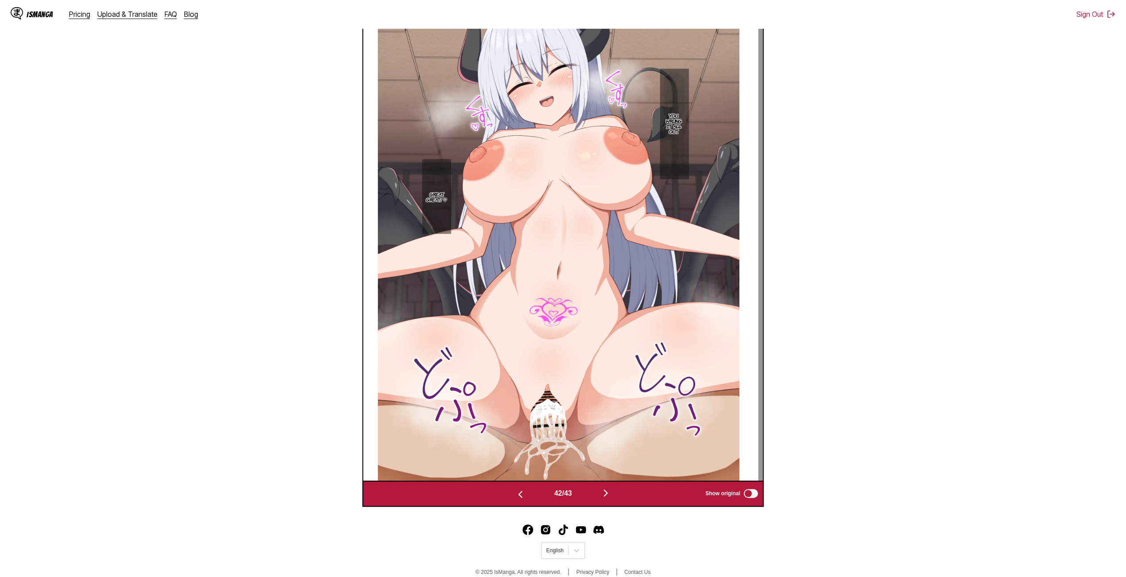
click at [605, 495] on img "button" at bounding box center [605, 493] width 11 height 11
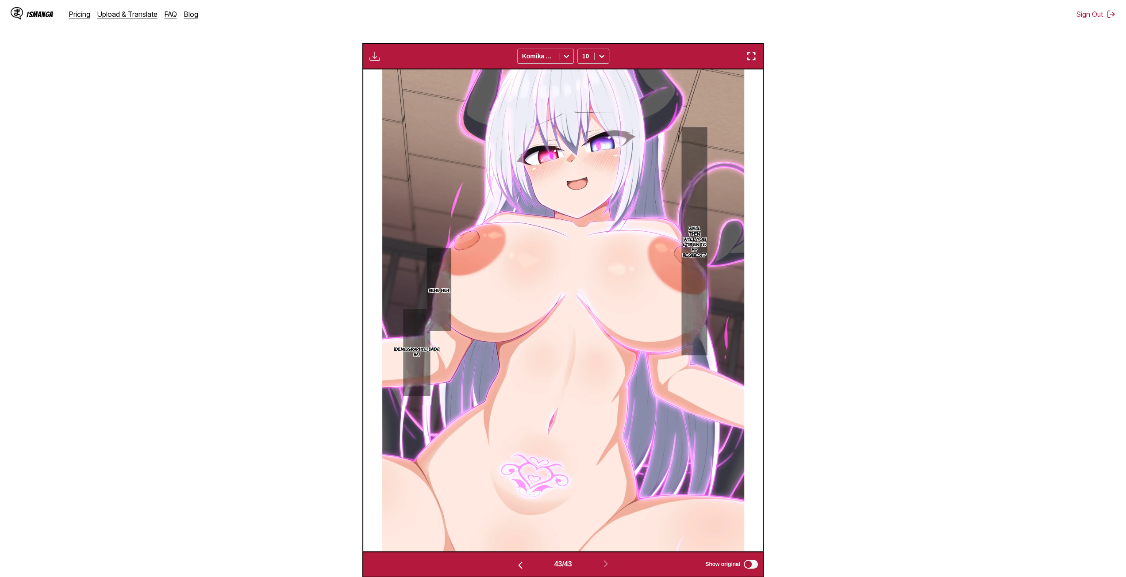
scroll to position [148, 0]
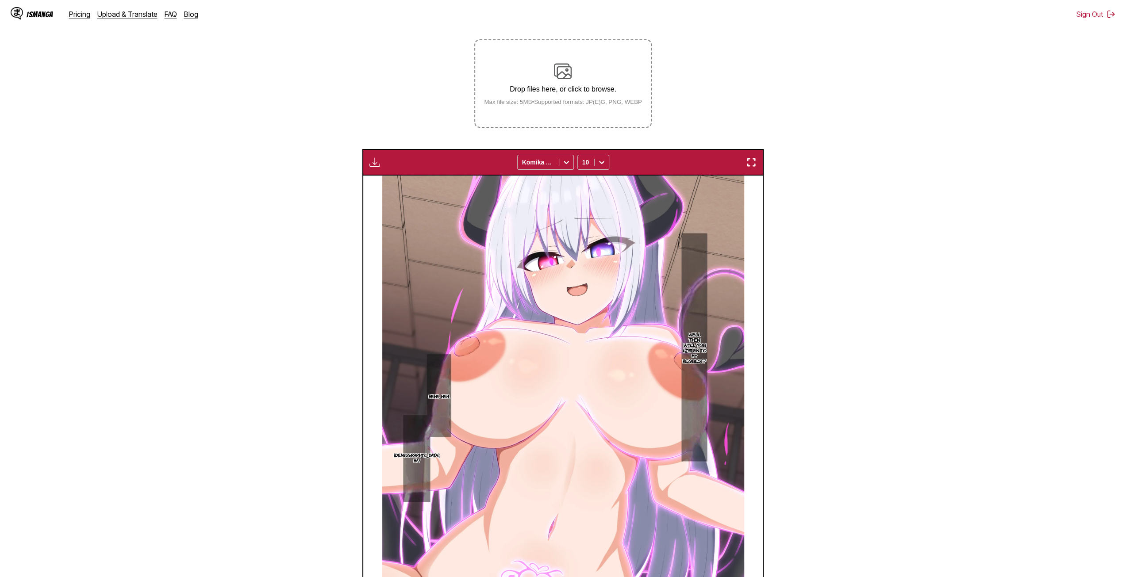
click at [565, 88] on p "Drop files here, or click to browse." at bounding box center [563, 89] width 172 height 8
click at [0, 0] on input "Drop files here, or click to browse. Max file size: 5MB • Supported formats: JP…" at bounding box center [0, 0] width 0 height 0
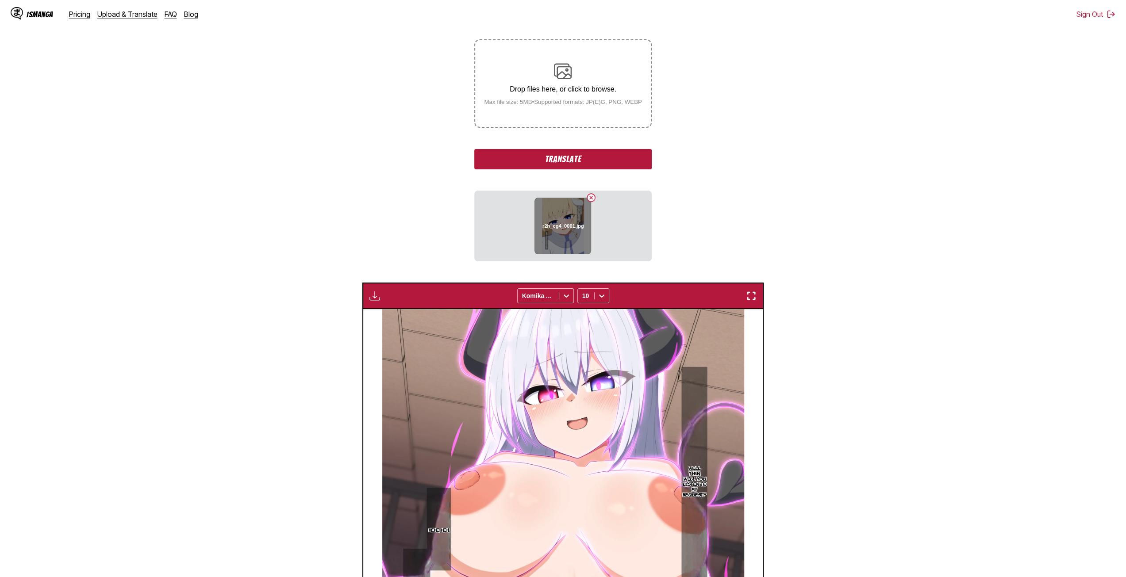
click at [593, 196] on button "Delete image" at bounding box center [591, 197] width 11 height 11
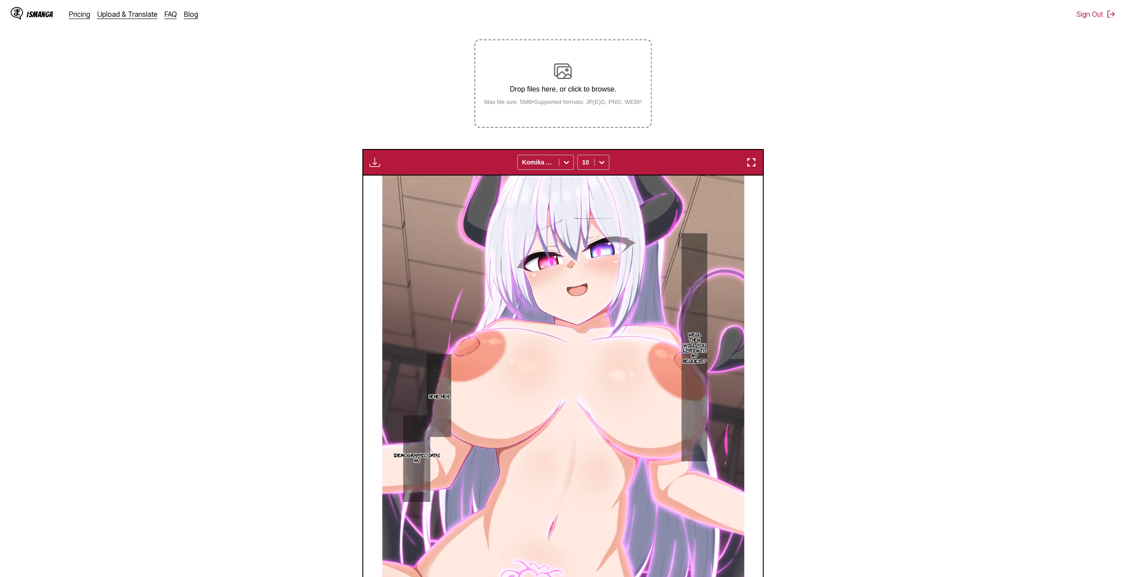
click at [578, 83] on div "Drop files here, or click to browse. Max file size: 5MB • Supported formats: JP…" at bounding box center [563, 83] width 172 height 43
click at [0, 0] on input "Drop files here, or click to browse. Max file size: 5MB • Supported formats: JP…" at bounding box center [0, 0] width 0 height 0
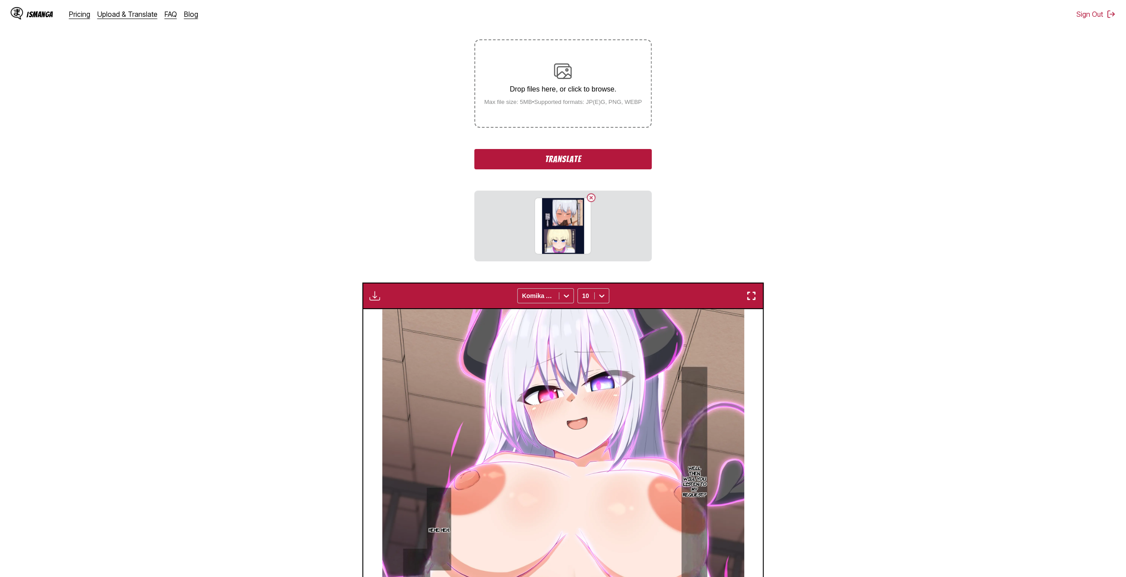
click at [569, 83] on div "Drop files here, or click to browse. Max file size: 5MB • Supported formats: JP…" at bounding box center [563, 83] width 172 height 43
click at [0, 0] on input "Drop files here, or click to browse. Max file size: 5MB • Supported formats: JP…" at bounding box center [0, 0] width 0 height 0
click at [536, 111] on label "Drop files here, or click to browse. Max file size: 5MB • Supported formats: JP…" at bounding box center [562, 83] width 175 height 87
click at [0, 0] on input "Drop files here, or click to browse. Max file size: 5MB • Supported formats: JP…" at bounding box center [0, 0] width 0 height 0
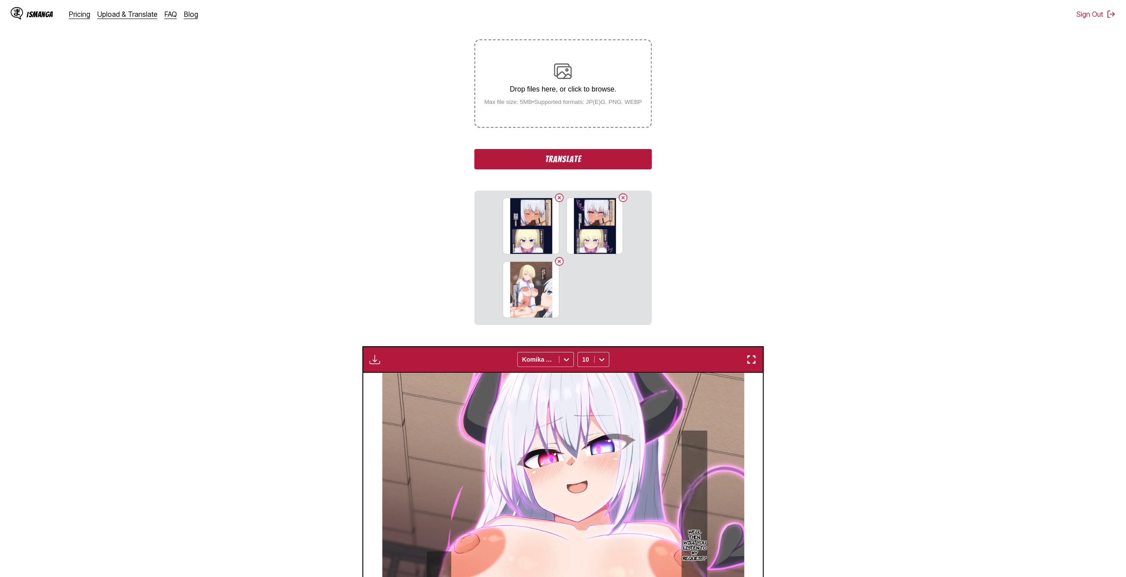
click at [549, 99] on div "Drop files here, or click to browse. Max file size: 5MB • Supported formats: JP…" at bounding box center [563, 83] width 172 height 43
click at [0, 0] on input "Drop files here, or click to browse. Max file size: 5MB • Supported formats: JP…" at bounding box center [0, 0] width 0 height 0
click at [593, 93] on p "Drop files here, or click to browse." at bounding box center [563, 89] width 172 height 8
click at [0, 0] on input "Drop files here, or click to browse. Max file size: 5MB • Supported formats: JP…" at bounding box center [0, 0] width 0 height 0
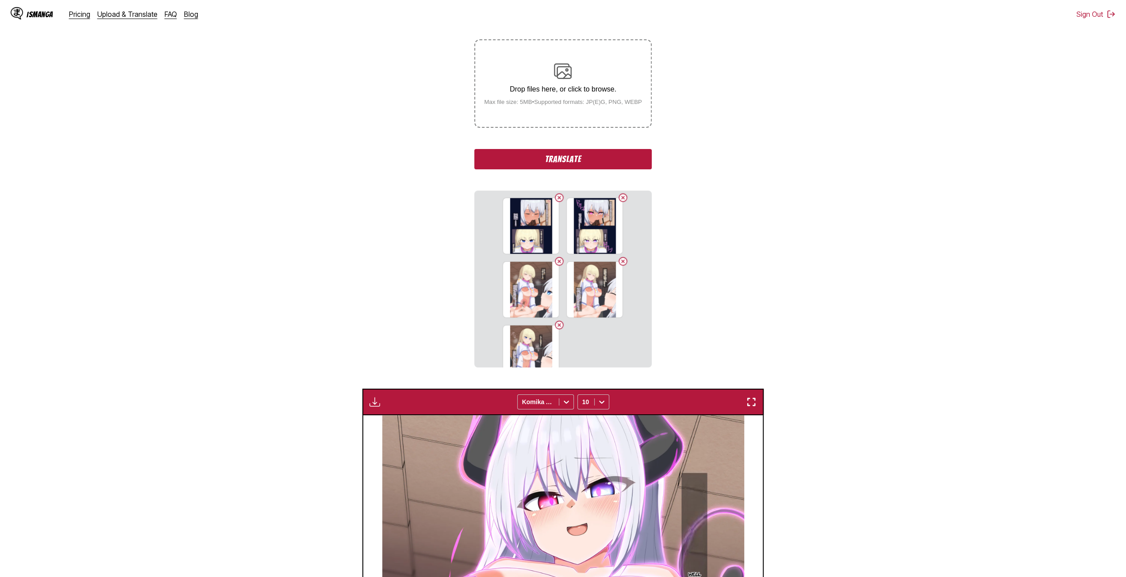
click at [529, 93] on p "Drop files here, or click to browse." at bounding box center [563, 89] width 172 height 8
click at [0, 0] on input "Drop files here, or click to browse. Max file size: 5MB • Supported formats: JP…" at bounding box center [0, 0] width 0 height 0
click at [530, 118] on label "Drop files here, or click to browse. Max file size: 5MB • Supported formats: JP…" at bounding box center [562, 83] width 175 height 87
click at [0, 0] on input "Drop files here, or click to browse. Max file size: 5MB • Supported formats: JP…" at bounding box center [0, 0] width 0 height 0
click at [588, 102] on small "Max file size: 5MB • Supported formats: JP(E)G, PNG, WEBP" at bounding box center [563, 102] width 172 height 7
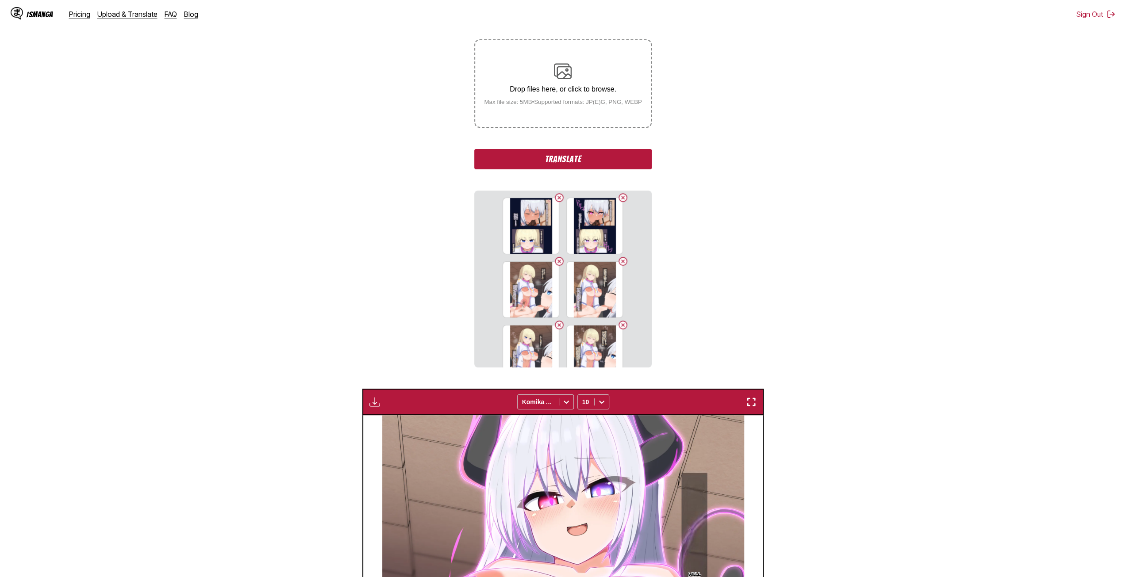
click at [0, 0] on input "Drop files here, or click to browse. Max file size: 5MB • Supported formats: JP…" at bounding box center [0, 0] width 0 height 0
click at [565, 111] on label "Drop files here, or click to browse. Max file size: 5MB • Supported formats: JP…" at bounding box center [562, 83] width 175 height 87
click at [0, 0] on input "Drop files here, or click to browse. Max file size: 5MB • Supported formats: JP…" at bounding box center [0, 0] width 0 height 0
click at [566, 93] on p "Drop files here, or click to browse." at bounding box center [563, 89] width 172 height 8
click at [0, 0] on input "Drop files here, or click to browse. Max file size: 5MB • Supported formats: JP…" at bounding box center [0, 0] width 0 height 0
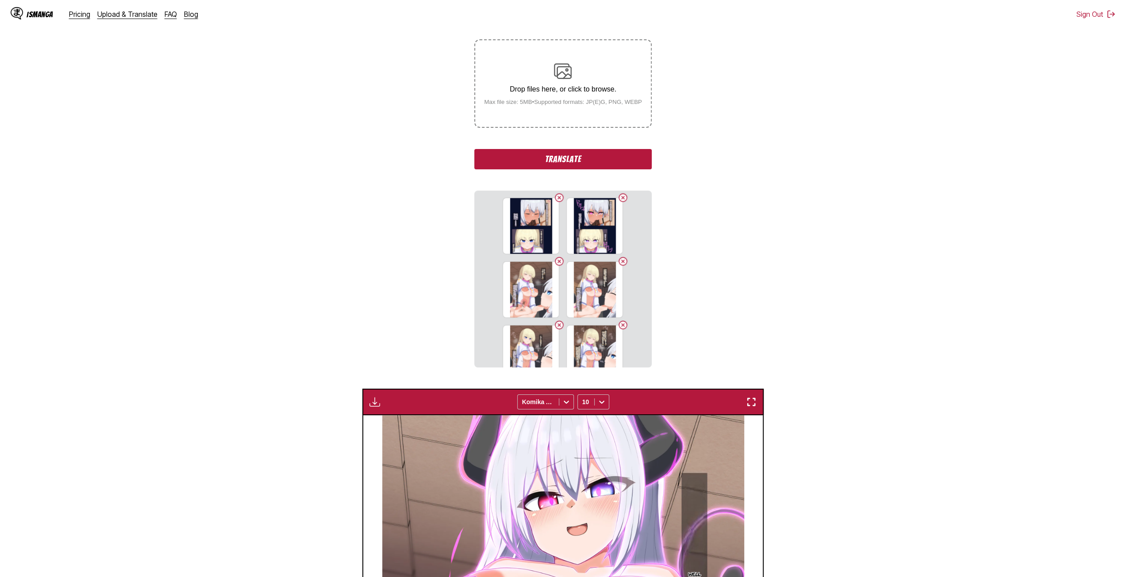
drag, startPoint x: 557, startPoint y: 153, endPoint x: 558, endPoint y: 133, distance: 20.4
click at [557, 153] on button "Translate" at bounding box center [562, 159] width 177 height 20
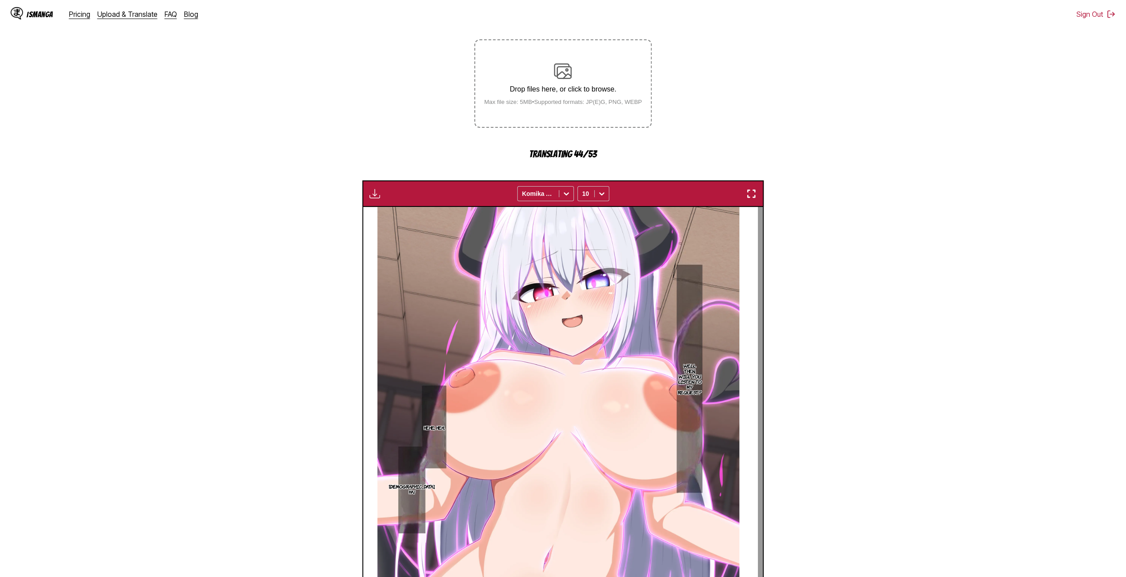
scroll to position [178, 0]
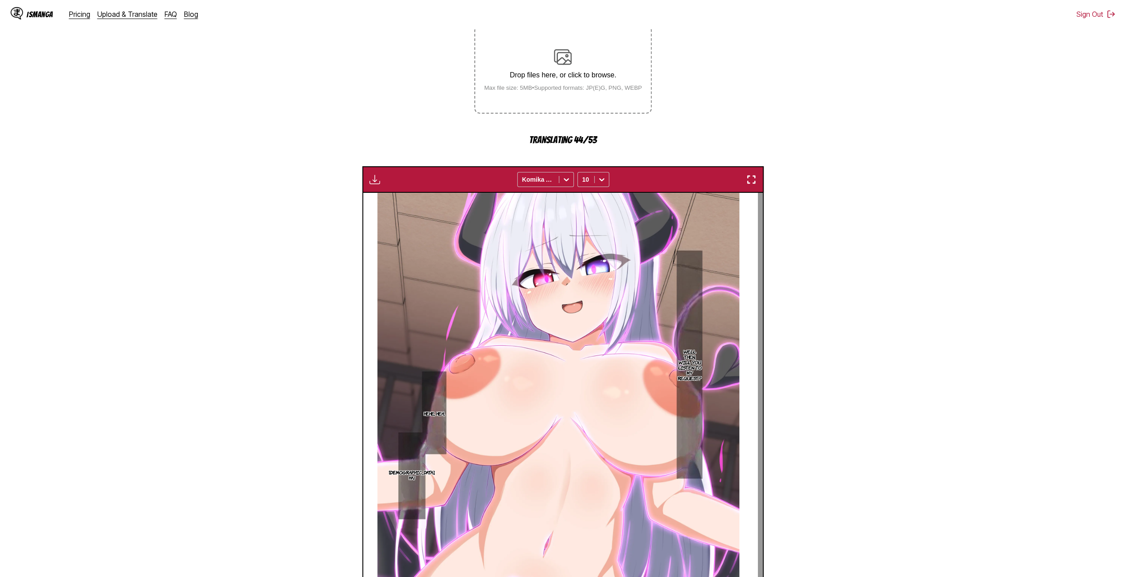
scroll to position [148, 0]
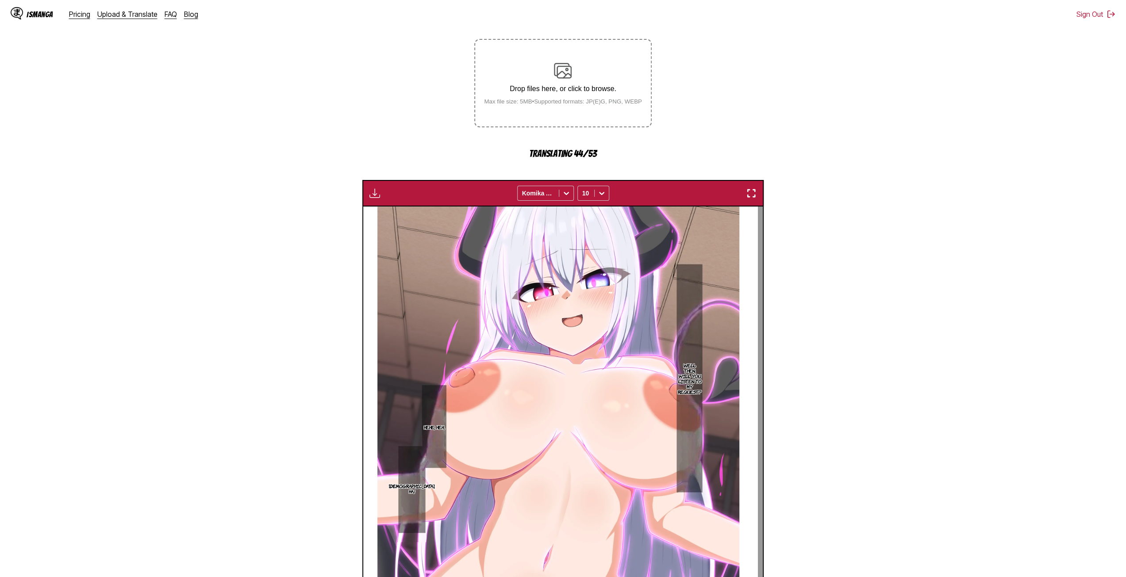
click at [556, 84] on div "Drop files here, or click to browse. Max file size: 5MB • Supported formats: JP…" at bounding box center [563, 83] width 172 height 43
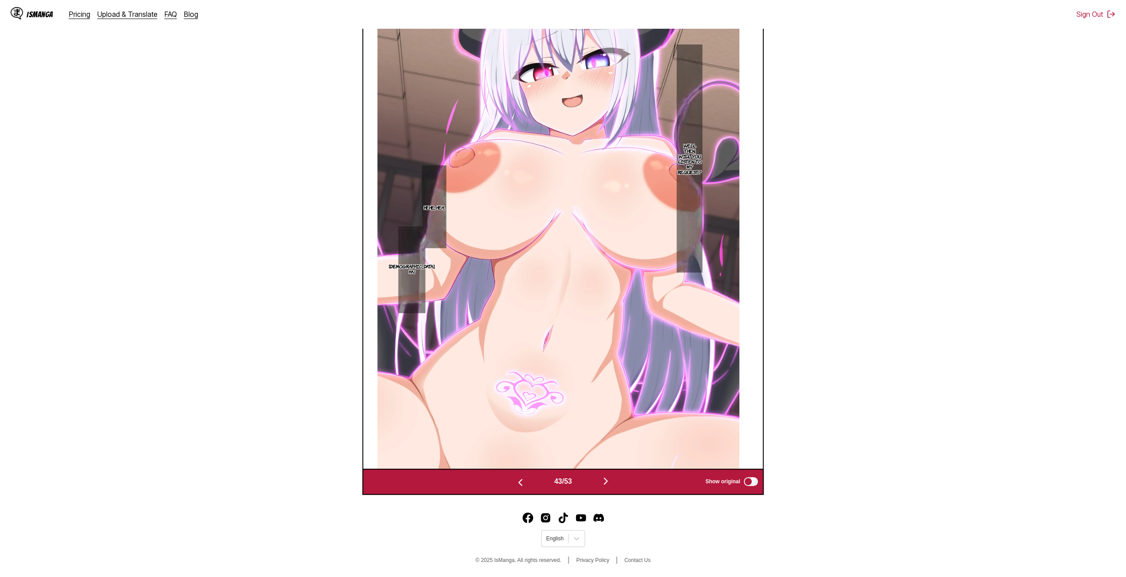
click at [604, 483] on img "button" at bounding box center [605, 481] width 11 height 11
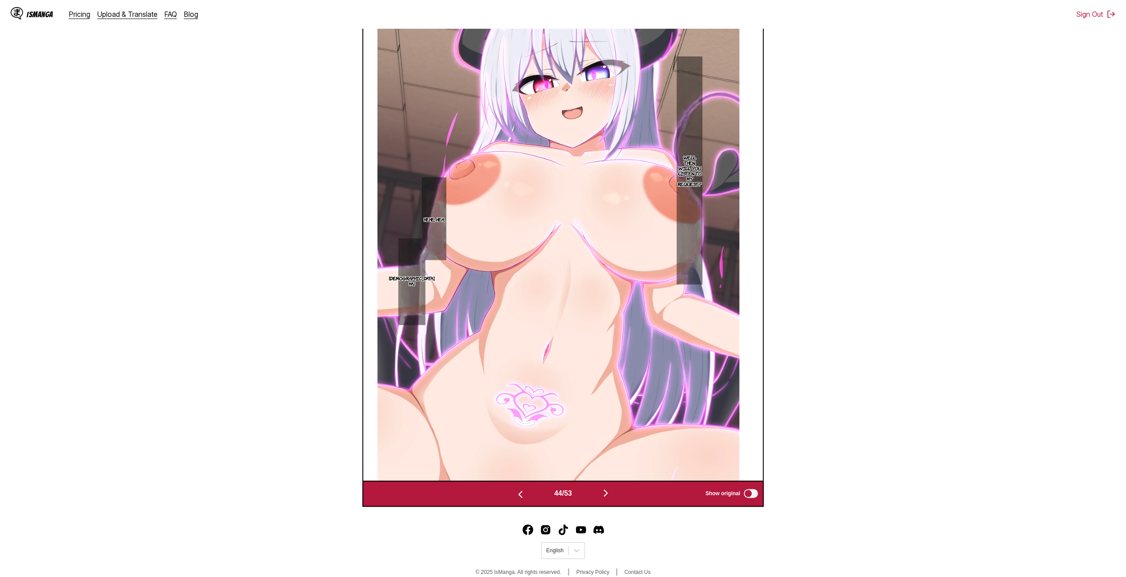
scroll to position [0, 17173]
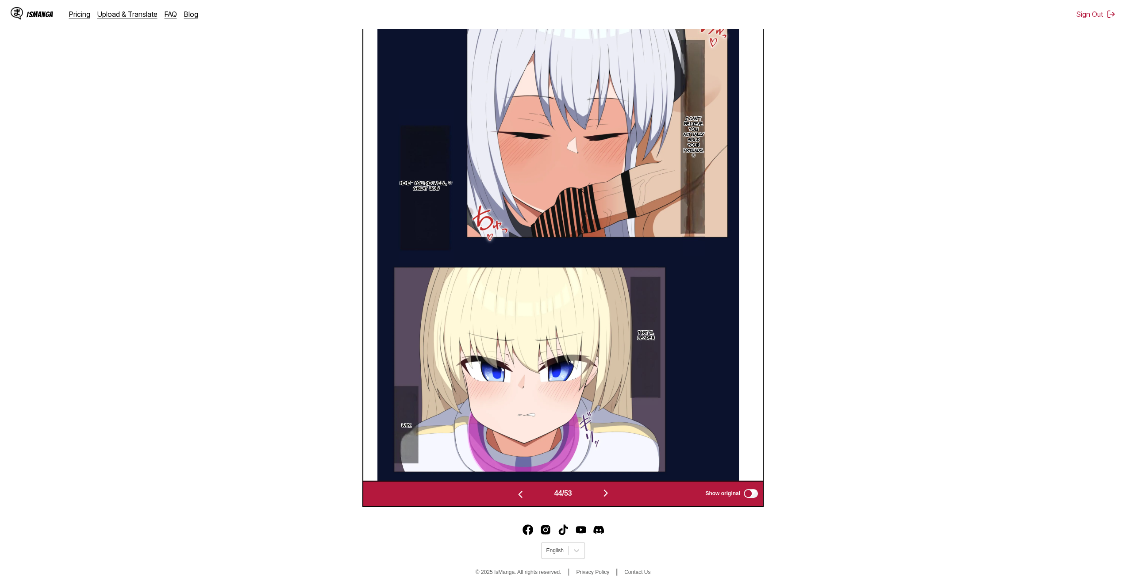
click at [606, 491] on img "button" at bounding box center [605, 493] width 11 height 11
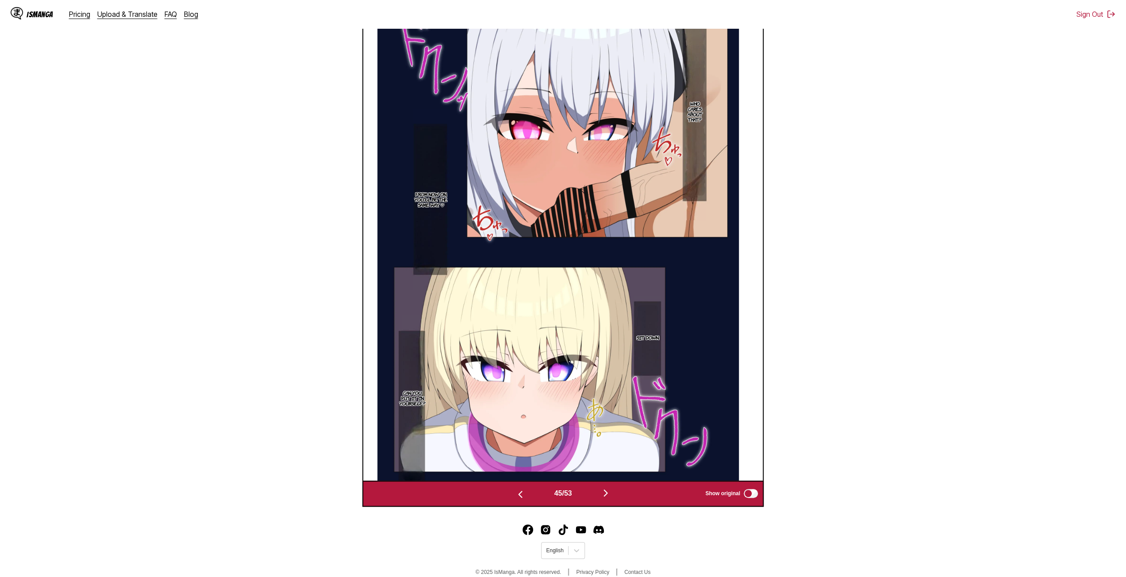
click at [606, 493] on img "button" at bounding box center [605, 493] width 11 height 11
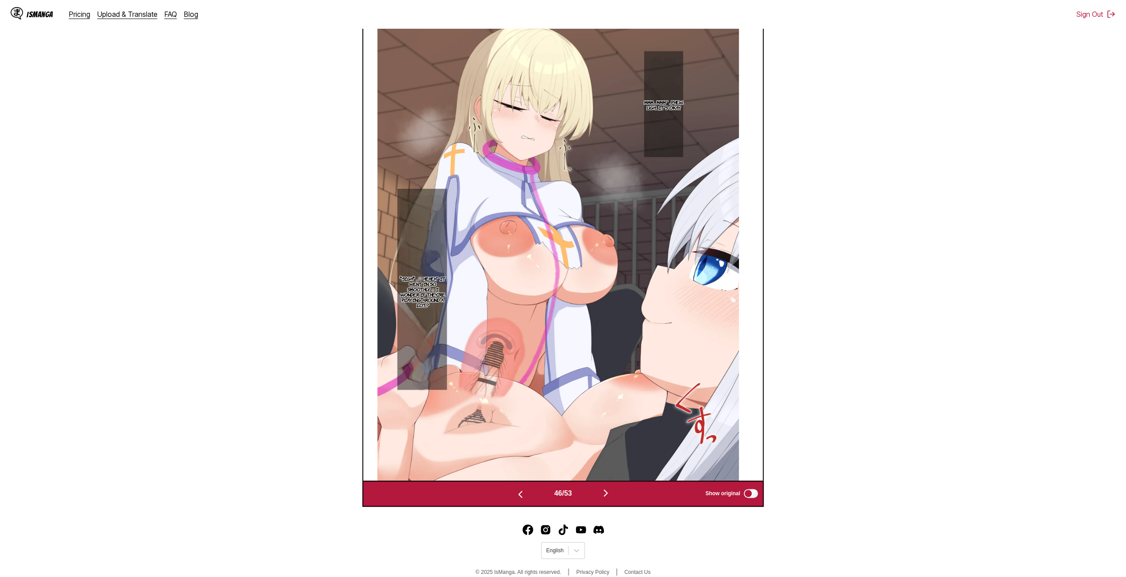
click at [609, 498] on img "button" at bounding box center [605, 493] width 11 height 11
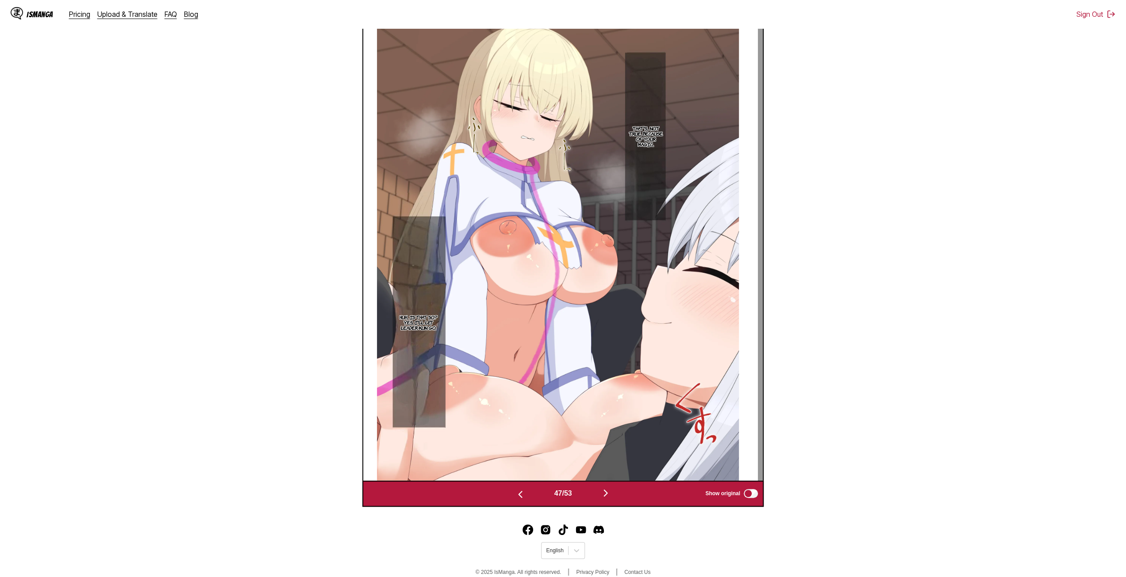
click at [609, 498] on img "button" at bounding box center [605, 493] width 11 height 11
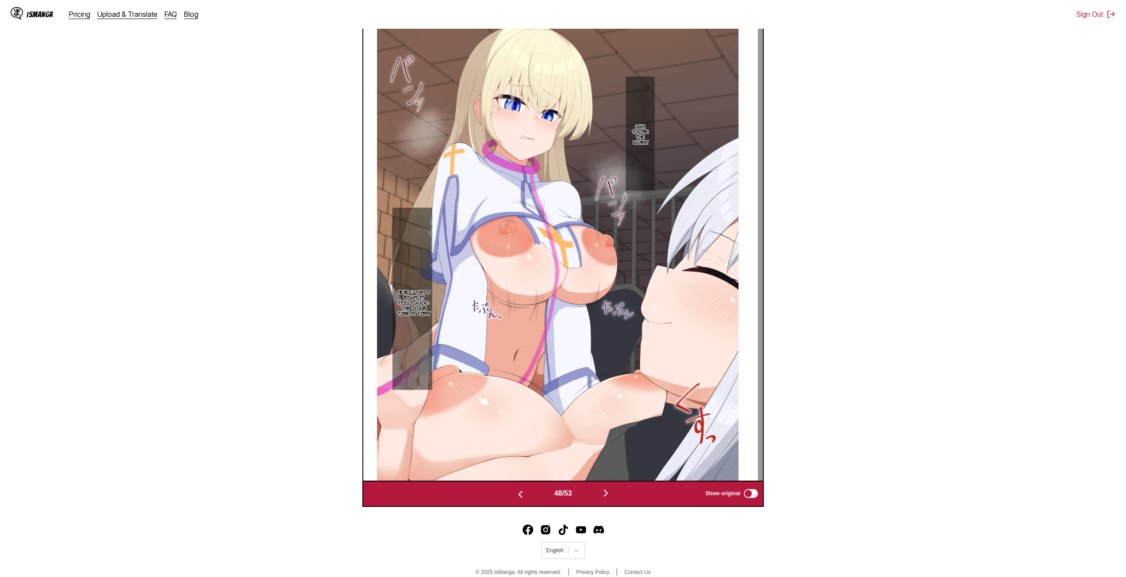
click at [609, 498] on img "button" at bounding box center [605, 493] width 11 height 11
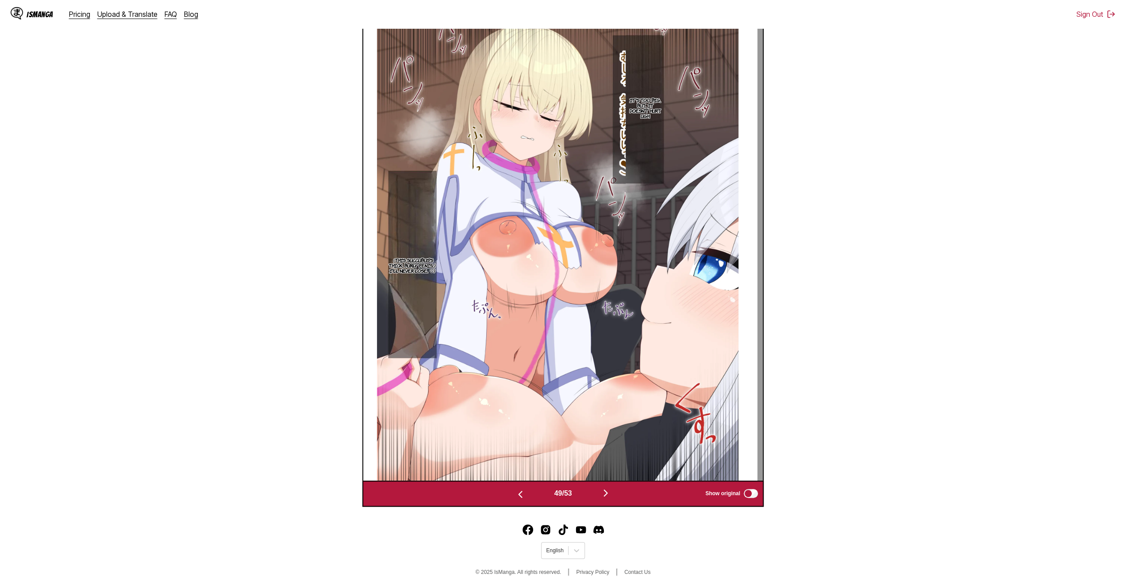
click at [610, 500] on button "button" at bounding box center [605, 493] width 53 height 13
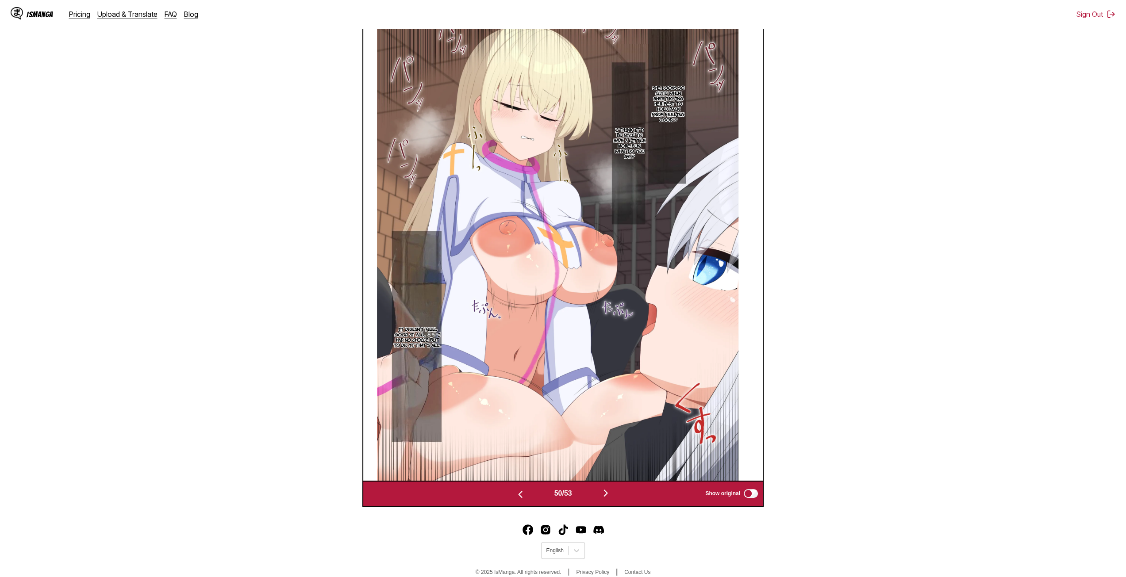
click at [610, 498] on img "button" at bounding box center [605, 493] width 11 height 11
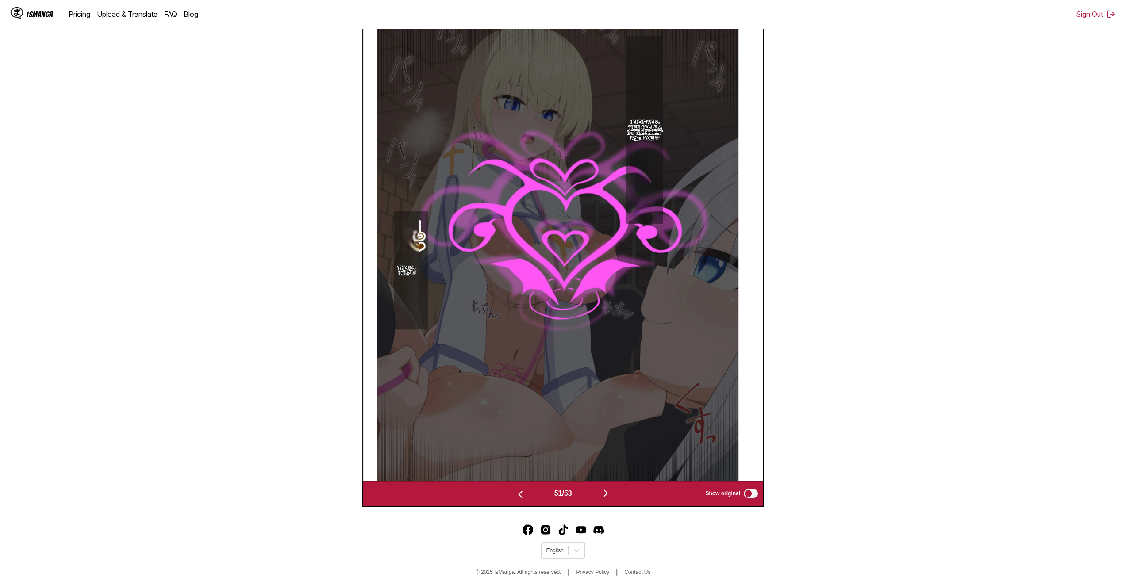
scroll to position [325, 0]
click at [609, 496] on img "button" at bounding box center [605, 493] width 11 height 11
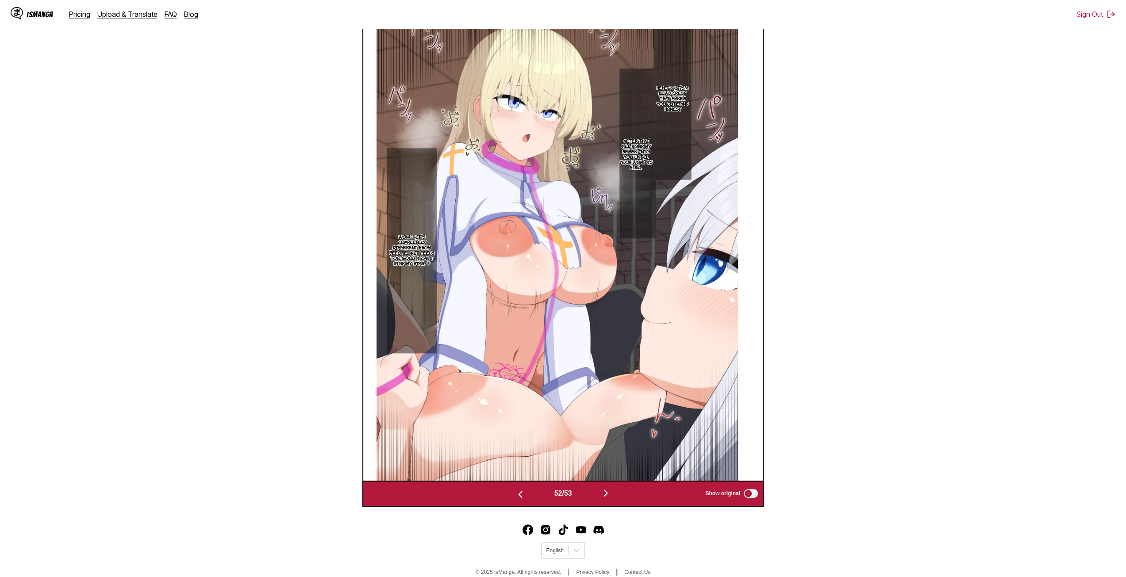
click at [603, 489] on img "button" at bounding box center [605, 493] width 11 height 11
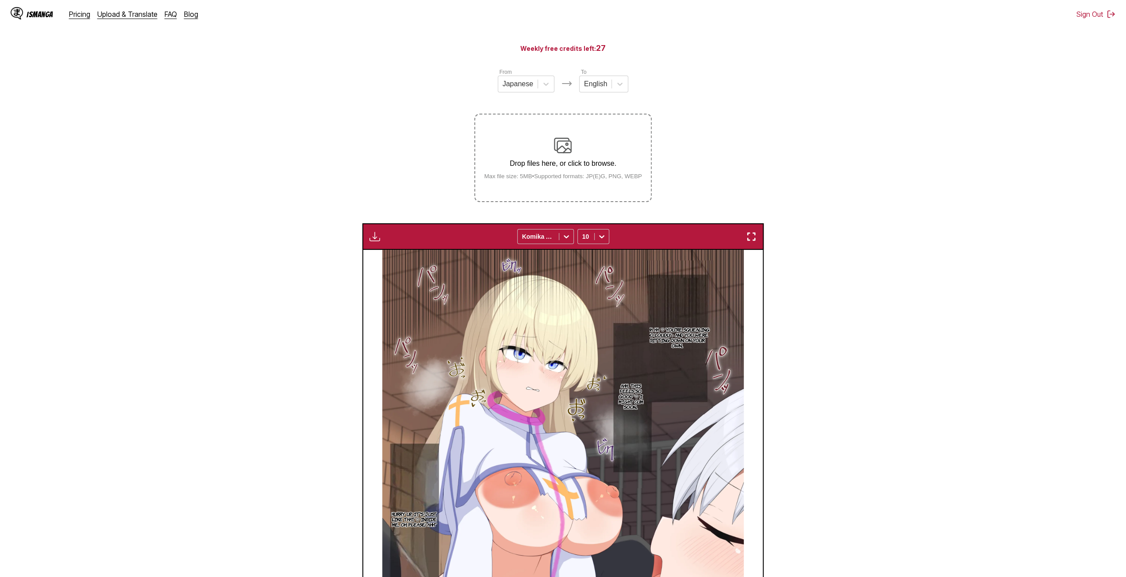
scroll to position [0, 0]
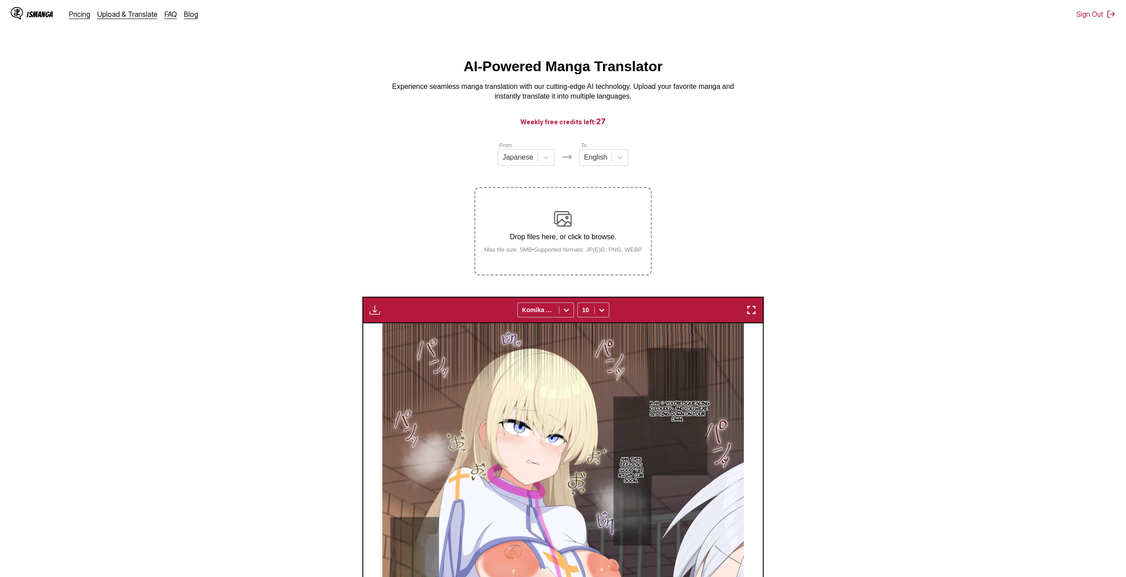
click at [530, 230] on div "Drop files here, or click to browse. Max file size: 5MB • Supported formats: JP…" at bounding box center [563, 231] width 172 height 43
click at [0, 0] on input "Drop files here, or click to browse. Max file size: 5MB • Supported formats: JP…" at bounding box center [0, 0] width 0 height 0
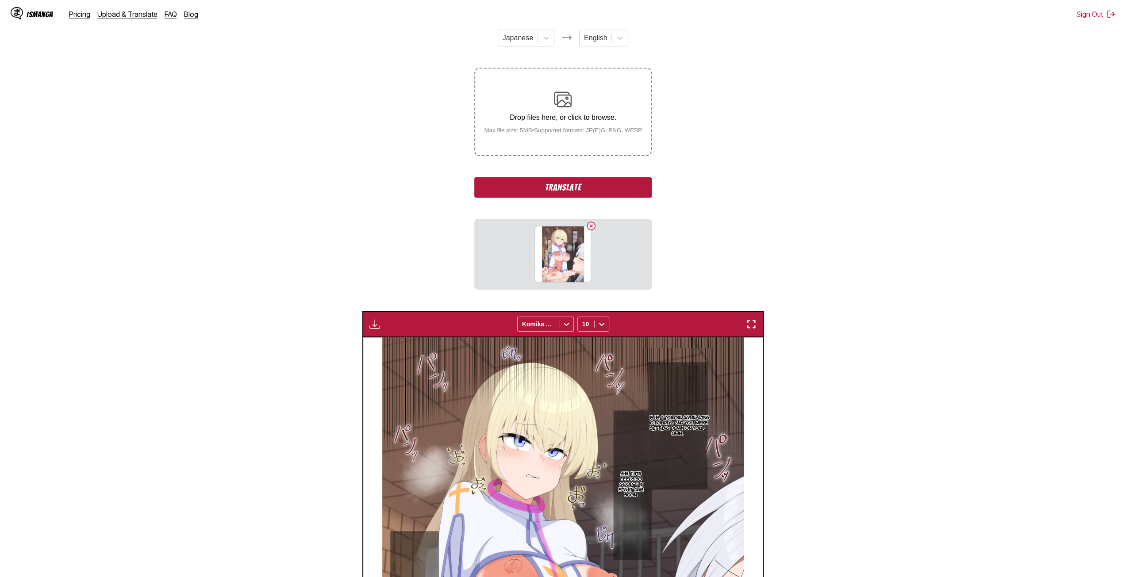
scroll to position [133, 0]
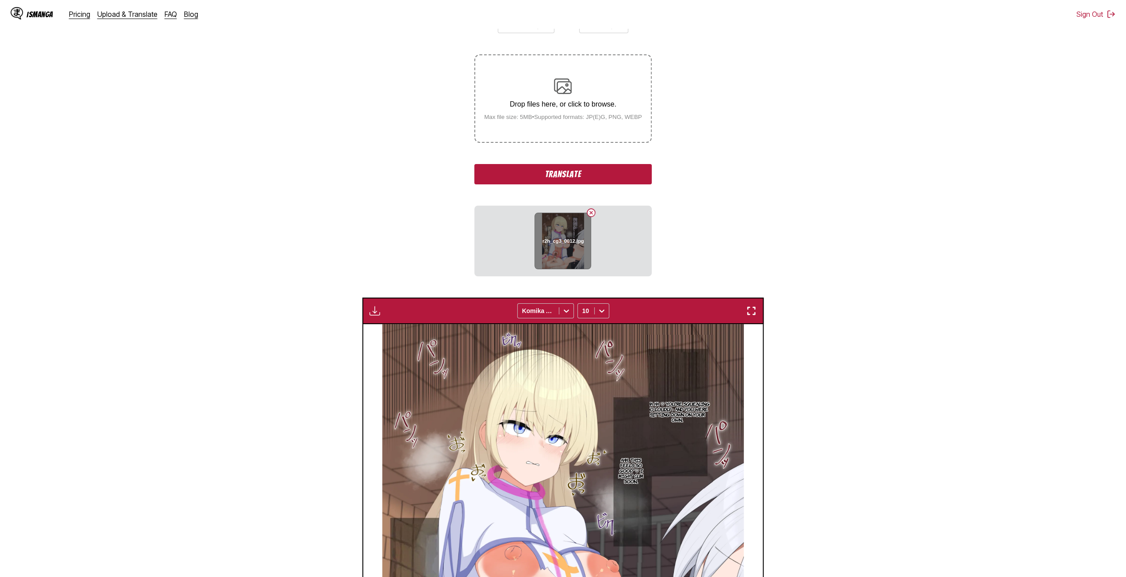
click at [593, 211] on button "Delete image" at bounding box center [591, 212] width 11 height 11
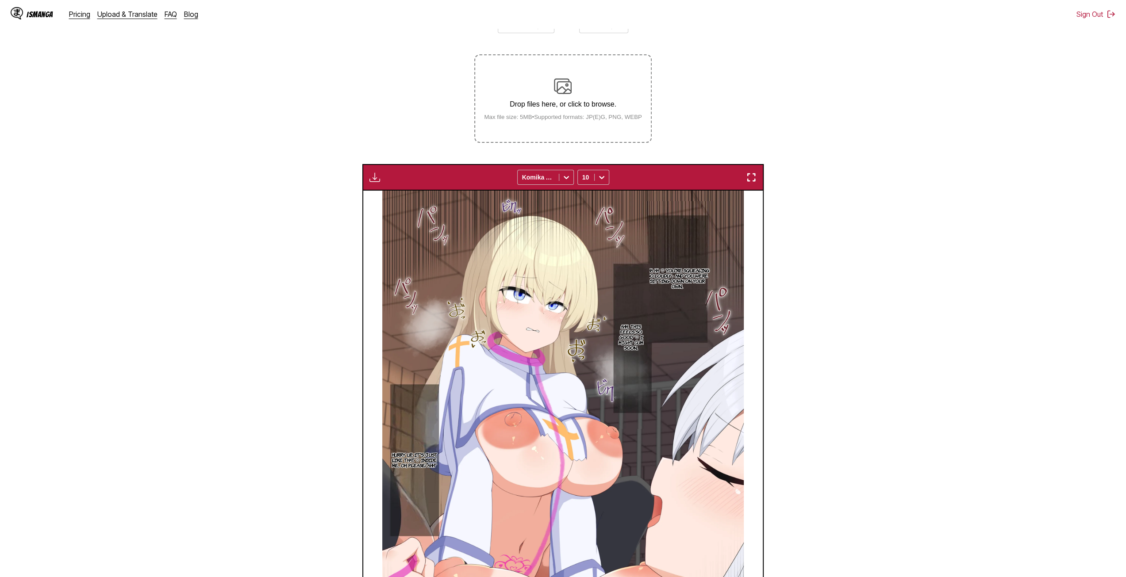
click at [569, 80] on img at bounding box center [563, 86] width 18 height 18
click at [0, 0] on input "Drop files here, or click to browse. Max file size: 5MB • Supported formats: JP…" at bounding box center [0, 0] width 0 height 0
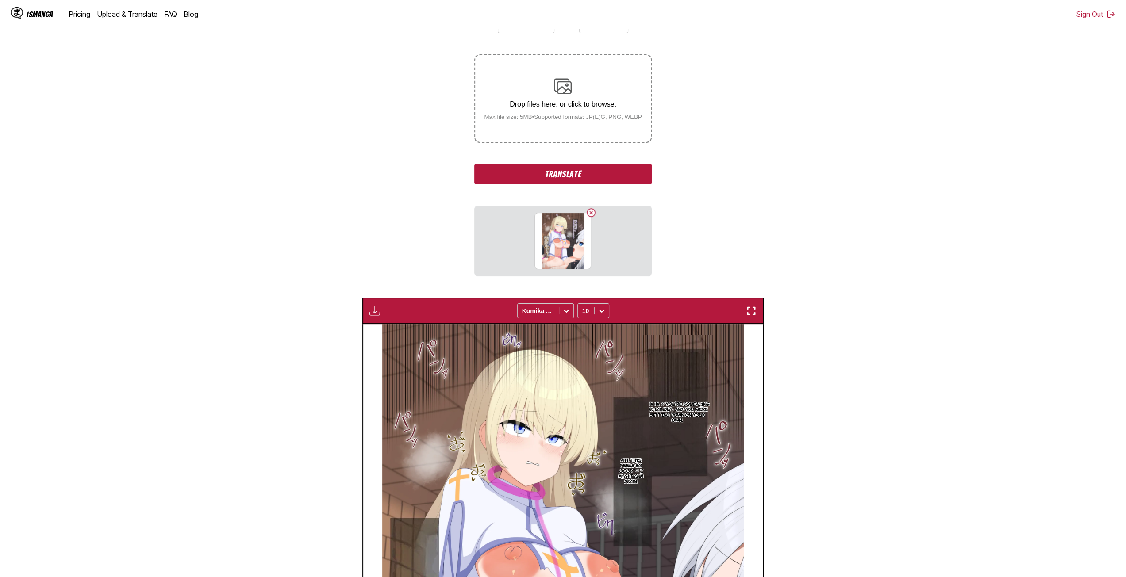
drag, startPoint x: 257, startPoint y: 166, endPoint x: 266, endPoint y: 152, distance: 17.3
drag, startPoint x: 266, startPoint y: 152, endPoint x: 447, endPoint y: 76, distance: 195.8
click at [447, 76] on section "From Japanese To English Drop files here, or click to browse. Max file size: 5M…" at bounding box center [562, 420] width 1111 height 824
click at [532, 94] on div "Drop files here, or click to browse. Max file size: 5MB • Supported formats: JP…" at bounding box center [563, 98] width 172 height 43
click at [0, 0] on input "Drop files here, or click to browse. Max file size: 5MB • Supported formats: JP…" at bounding box center [0, 0] width 0 height 0
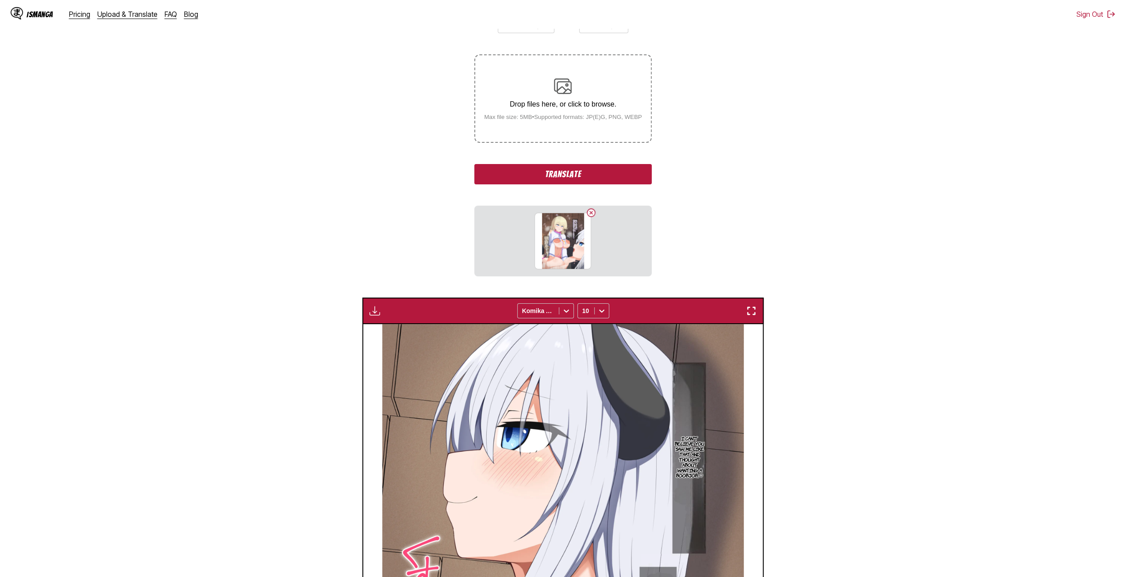
scroll to position [0, 20767]
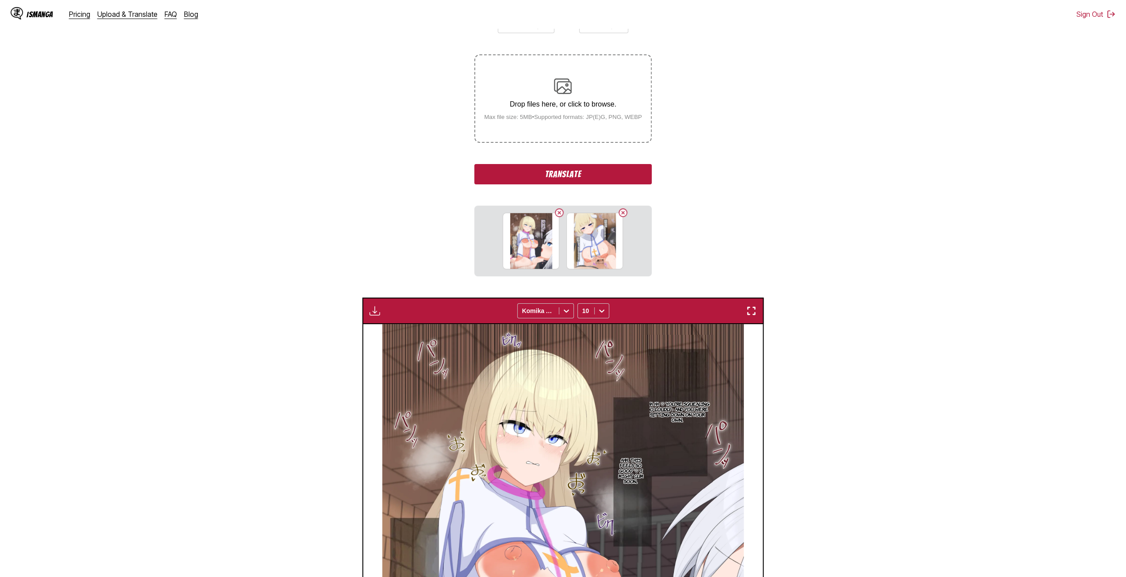
click at [507, 108] on p "Drop files here, or click to browse." at bounding box center [563, 104] width 172 height 8
click at [0, 0] on input "Drop files here, or click to browse. Max file size: 5MB • Supported formats: JP…" at bounding box center [0, 0] width 0 height 0
click at [625, 212] on button "Delete image" at bounding box center [622, 212] width 11 height 11
click at [592, 85] on div "Drop files here, or click to browse. Max file size: 5MB • Supported formats: JP…" at bounding box center [563, 98] width 172 height 43
click at [0, 0] on input "Drop files here, or click to browse. Max file size: 5MB • Supported formats: JP…" at bounding box center [0, 0] width 0 height 0
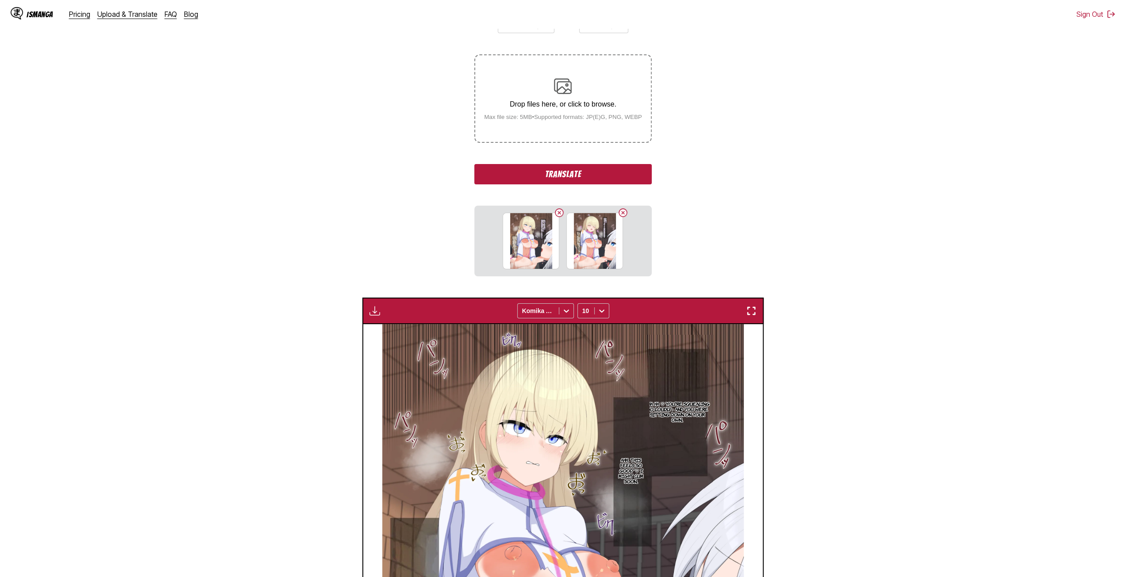
click at [559, 115] on div "Drop files here, or click to browse. Max file size: 5MB • Supported formats: JP…" at bounding box center [563, 98] width 172 height 43
click at [0, 0] on input "Drop files here, or click to browse. Max file size: 5MB • Supported formats: JP…" at bounding box center [0, 0] width 0 height 0
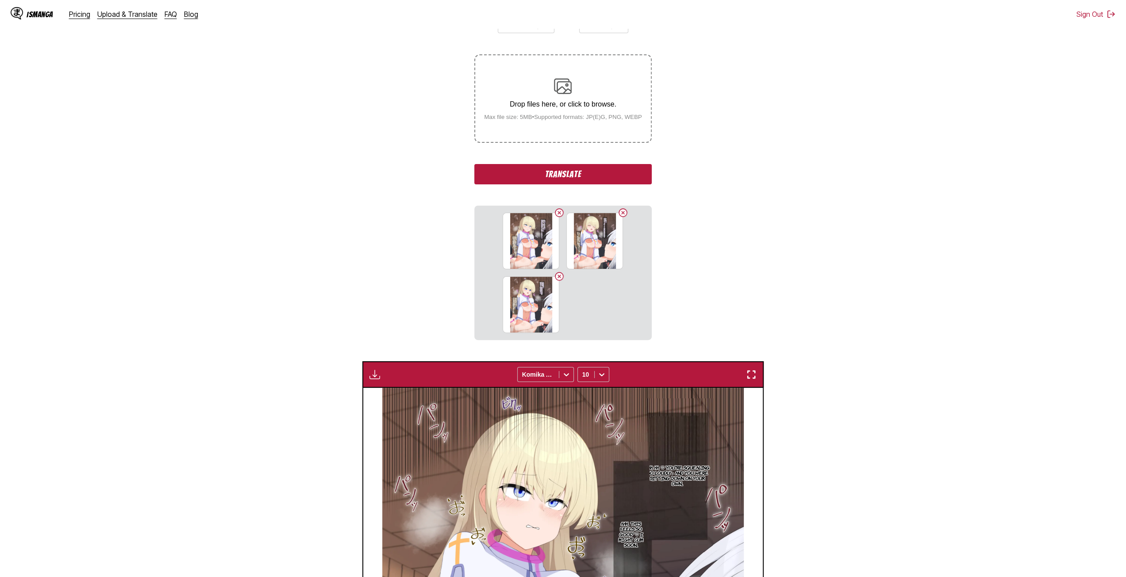
click at [540, 125] on label "Drop files here, or click to browse. Max file size: 5MB • Supported formats: JP…" at bounding box center [562, 98] width 175 height 87
click at [0, 0] on input "Drop files here, or click to browse. Max file size: 5MB • Supported formats: JP…" at bounding box center [0, 0] width 0 height 0
click at [564, 120] on small "Max file size: 5MB • Supported formats: JP(E)G, PNG, WEBP" at bounding box center [563, 117] width 172 height 7
click at [0, 0] on input "Drop files here, or click to browse. Max file size: 5MB • Supported formats: JP…" at bounding box center [0, 0] width 0 height 0
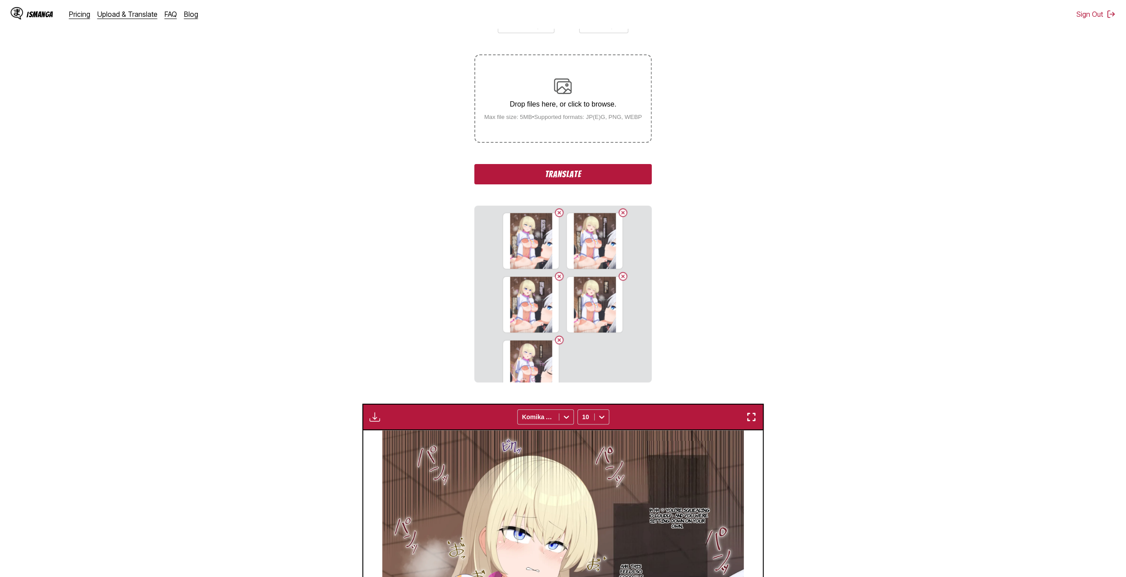
click at [608, 120] on small "Max file size: 5MB • Supported formats: JP(E)G, PNG, WEBP" at bounding box center [563, 117] width 172 height 7
click at [0, 0] on input "Drop files here, or click to browse. Max file size: 5MB • Supported formats: JP…" at bounding box center [0, 0] width 0 height 0
click at [506, 118] on small "Max file size: 5MB • Supported formats: JP(E)G, PNG, WEBP" at bounding box center [563, 117] width 172 height 7
click at [0, 0] on input "Drop files here, or click to browse. Max file size: 5MB • Supported formats: JP…" at bounding box center [0, 0] width 0 height 0
click at [519, 130] on label "Drop files here, or click to browse. Max file size: 5MB • Supported formats: JP…" at bounding box center [562, 98] width 175 height 87
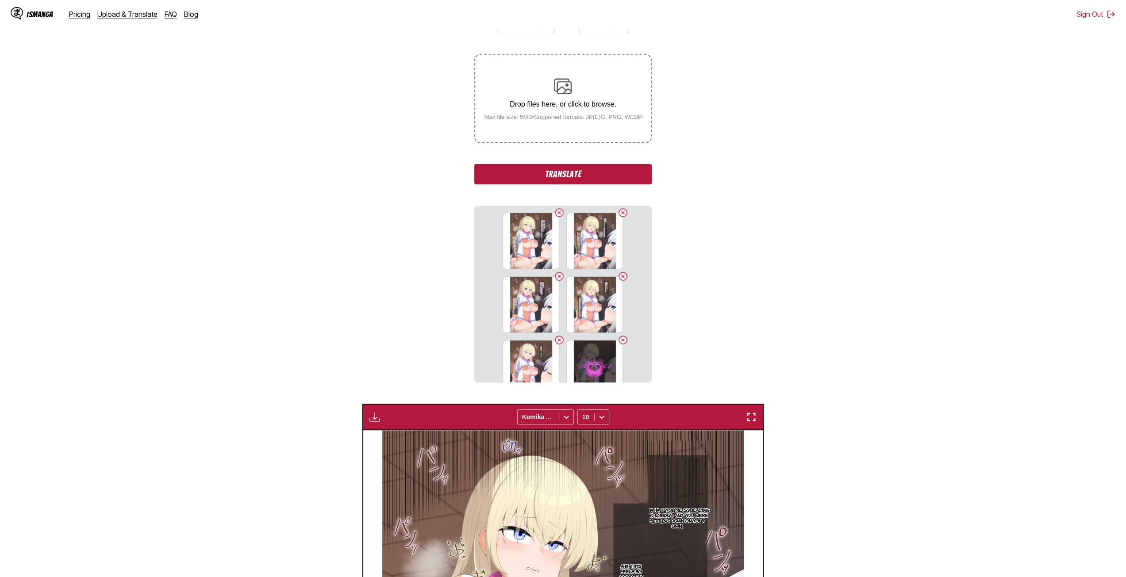
click at [0, 0] on input "Drop files here, or click to browse. Max file size: 5MB • Supported formats: JP…" at bounding box center [0, 0] width 0 height 0
click at [578, 108] on p "Drop files here, or click to browse." at bounding box center [563, 104] width 172 height 8
click at [0, 0] on input "Drop files here, or click to browse. Max file size: 5MB • Supported formats: JP…" at bounding box center [0, 0] width 0 height 0
click at [533, 101] on p "Drop files here, or click to browse." at bounding box center [563, 104] width 172 height 8
click at [0, 0] on input "Drop files here, or click to browse. Max file size: 5MB • Supported formats: JP…" at bounding box center [0, 0] width 0 height 0
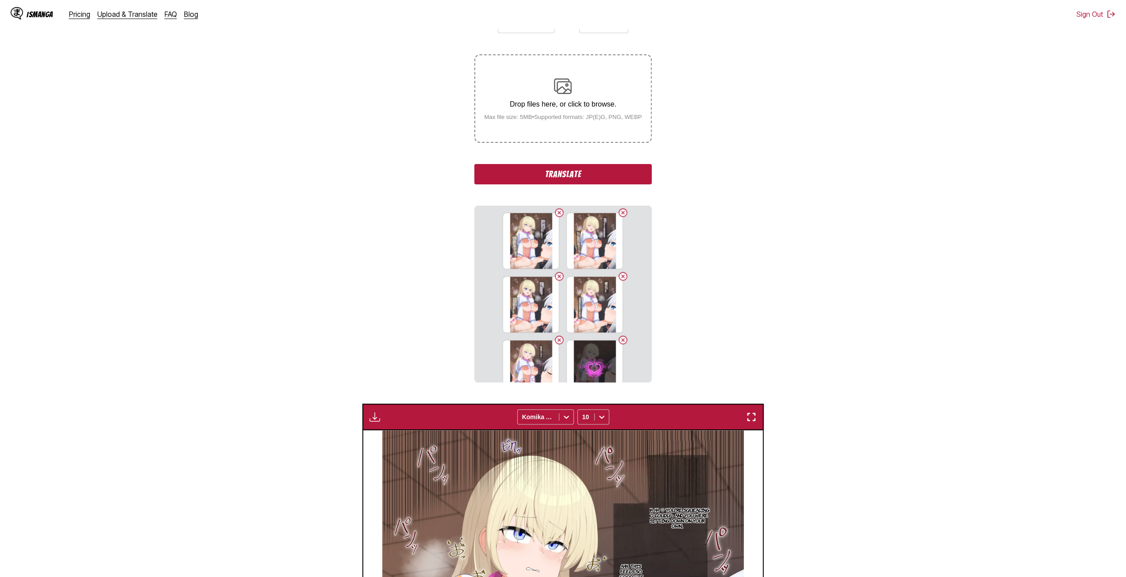
click at [581, 96] on div "Drop files here, or click to browse. Max file size: 5MB • Supported formats: JP…" at bounding box center [563, 98] width 172 height 43
click at [0, 0] on input "Drop files here, or click to browse. Max file size: 5MB • Supported formats: JP…" at bounding box center [0, 0] width 0 height 0
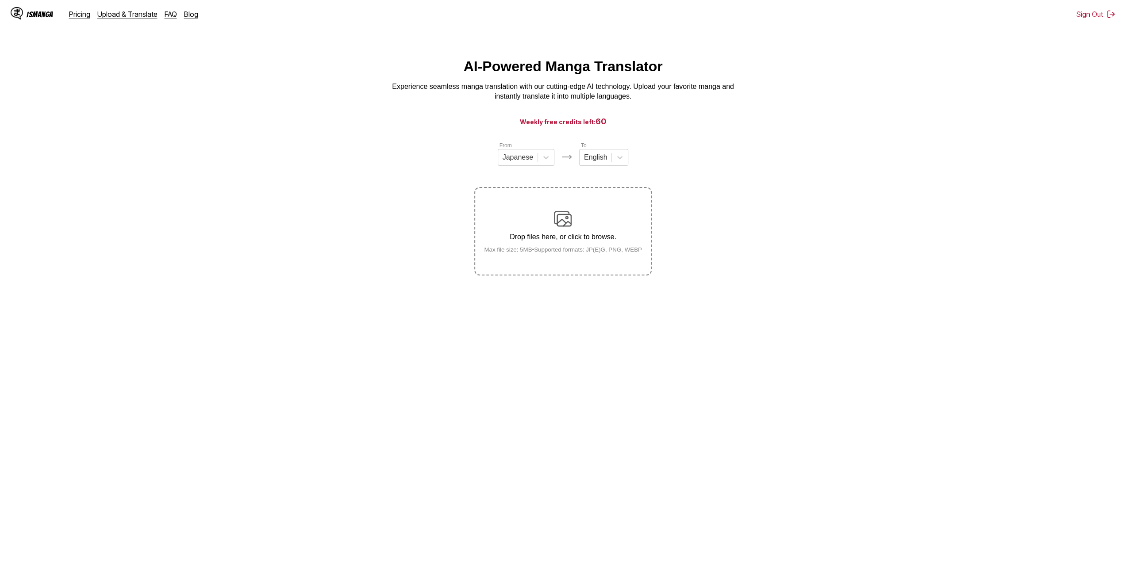
click at [558, 225] on img at bounding box center [563, 219] width 18 height 18
click at [0, 0] on input "Drop files here, or click to browse. Max file size: 5MB • Supported formats: JP…" at bounding box center [0, 0] width 0 height 0
click at [664, 71] on div "AI-Powered Manga Translator Experience seamless manga translation with our cutt…" at bounding box center [562, 79] width 1111 height 43
click at [557, 236] on p "Drop files here, or click to browse." at bounding box center [563, 237] width 172 height 8
click at [0, 0] on input "Drop files here, or click to browse. Max file size: 5MB • Supported formats: JP…" at bounding box center [0, 0] width 0 height 0
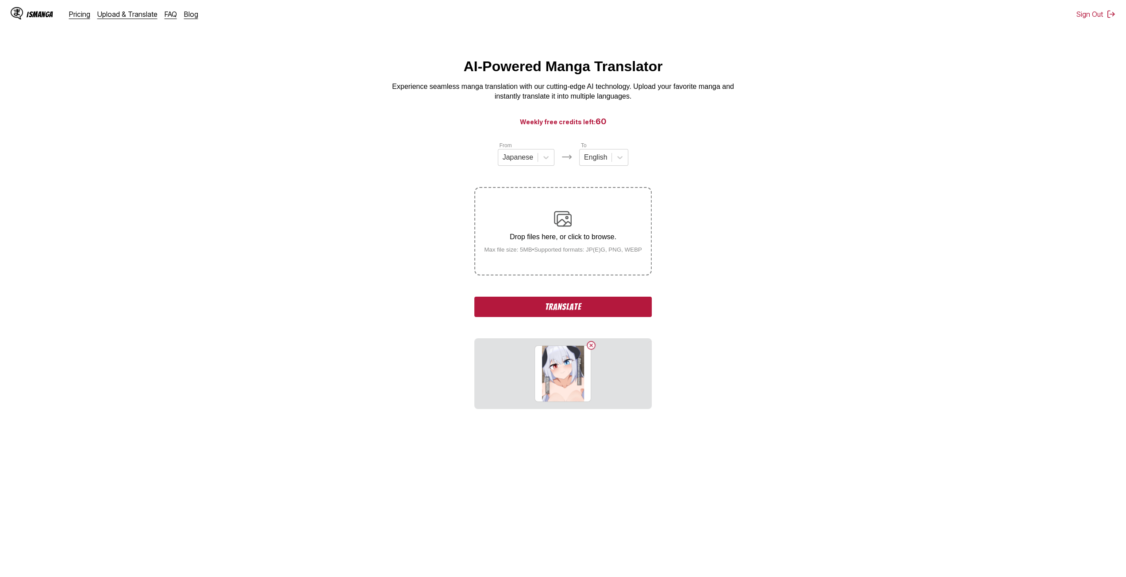
click at [566, 239] on p "Drop files here, or click to browse." at bounding box center [563, 237] width 172 height 8
click at [0, 0] on input "Drop files here, or click to browse. Max file size: 5MB • Supported formats: JP…" at bounding box center [0, 0] width 0 height 0
click at [575, 231] on div "Drop files here, or click to browse. Max file size: 5MB • Supported formats: JP…" at bounding box center [563, 231] width 172 height 43
click at [0, 0] on input "Drop files here, or click to browse. Max file size: 5MB • Supported formats: JP…" at bounding box center [0, 0] width 0 height 0
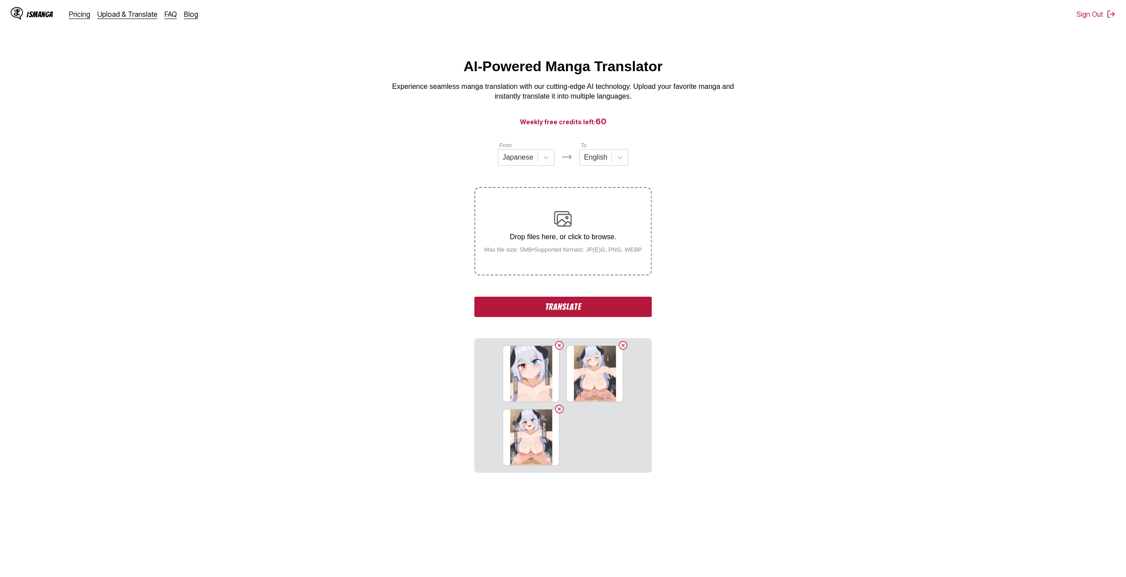
click at [537, 219] on div "Drop files here, or click to browse. Max file size: 5MB • Supported formats: JP…" at bounding box center [563, 231] width 172 height 43
click at [0, 0] on input "Drop files here, or click to browse. Max file size: 5MB • Supported formats: JP…" at bounding box center [0, 0] width 0 height 0
click at [633, 253] on small "Max file size: 5MB • Supported formats: JP(E)G, PNG, WEBP" at bounding box center [563, 249] width 172 height 7
click at [0, 0] on input "Drop files here, or click to browse. Max file size: 5MB • Supported formats: JP…" at bounding box center [0, 0] width 0 height 0
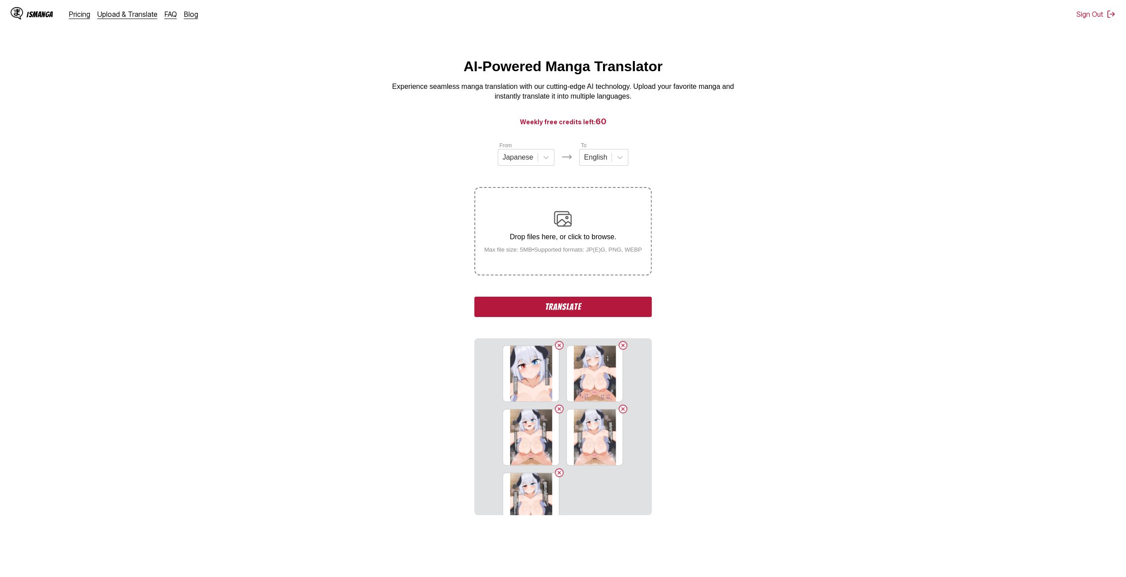
click at [557, 215] on img at bounding box center [563, 219] width 18 height 18
click at [0, 0] on input "Drop files here, or click to browse. Max file size: 5MB • Supported formats: JP…" at bounding box center [0, 0] width 0 height 0
click at [521, 219] on div "Drop files here, or click to browse. Max file size: 5MB • Supported formats: JP…" at bounding box center [563, 231] width 172 height 43
click at [0, 0] on input "Drop files here, or click to browse. Max file size: 5MB • Supported formats: JP…" at bounding box center [0, 0] width 0 height 0
click at [545, 235] on p "Drop files here, or click to browse." at bounding box center [563, 237] width 172 height 8
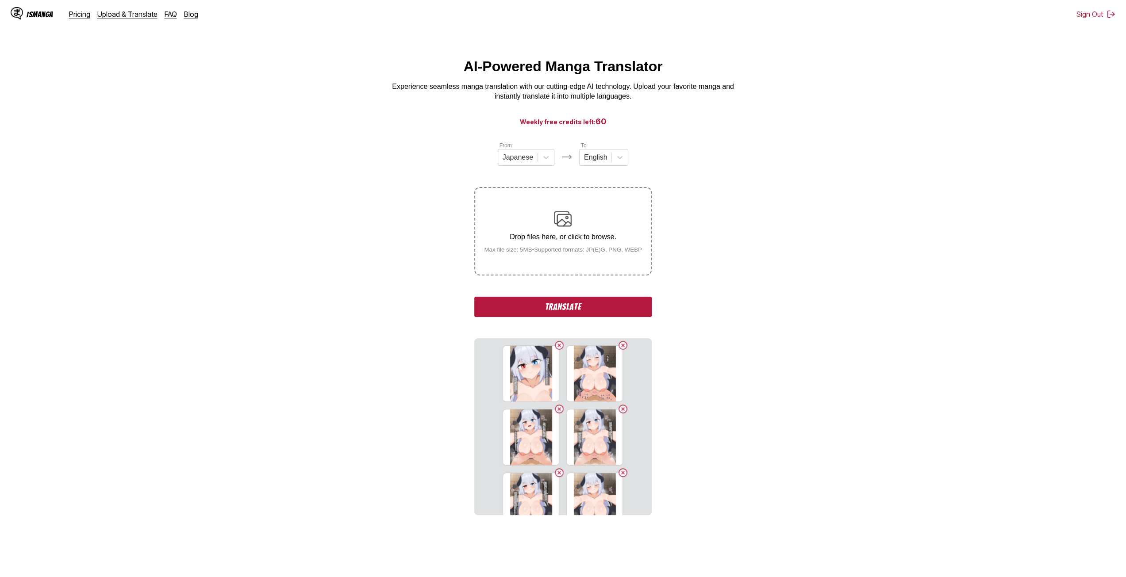
click at [0, 0] on input "Drop files here, or click to browse. Max file size: 5MB • Supported formats: JP…" at bounding box center [0, 0] width 0 height 0
click at [573, 234] on div "Drop files here, or click to browse. Max file size: 5MB • Supported formats: JP…" at bounding box center [563, 231] width 172 height 43
click at [0, 0] on input "Drop files here, or click to browse. Max file size: 5MB • Supported formats: JP…" at bounding box center [0, 0] width 0 height 0
click at [521, 231] on div "Drop files here, or click to browse. Max file size: 5MB • Supported formats: JP…" at bounding box center [563, 231] width 172 height 43
click at [0, 0] on input "Drop files here, or click to browse. Max file size: 5MB • Supported formats: JP…" at bounding box center [0, 0] width 0 height 0
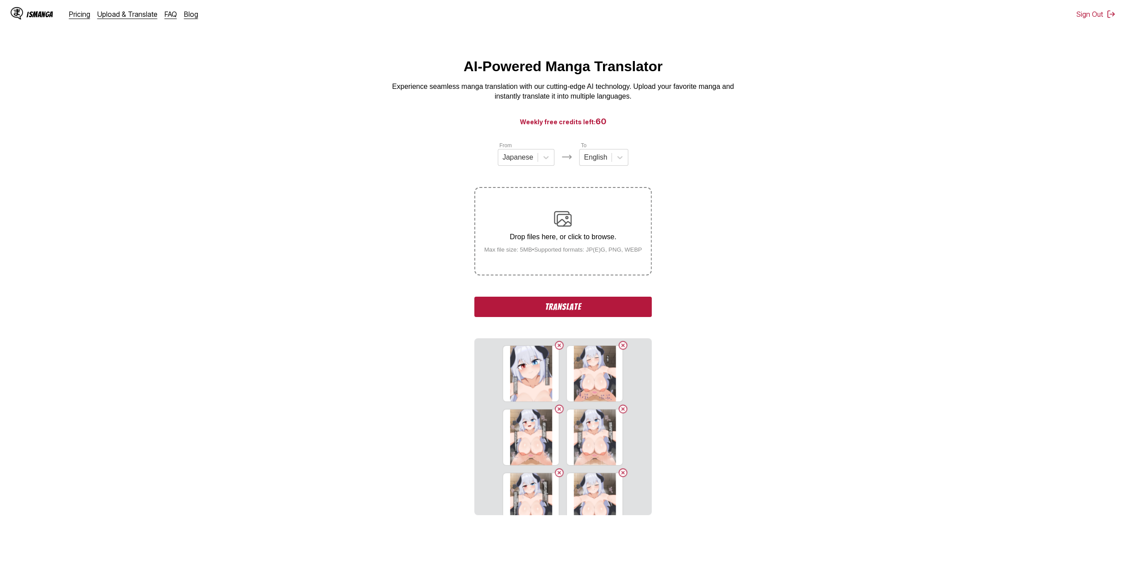
click at [567, 248] on div "Drop files here, or click to browse. Max file size: 5MB • Supported formats: JP…" at bounding box center [563, 231] width 172 height 43
click at [0, 0] on input "Drop files here, or click to browse. Max file size: 5MB • Supported formats: JP…" at bounding box center [0, 0] width 0 height 0
click at [560, 246] on div "Drop files here, or click to browse. Max file size: 5MB • Supported formats: JP…" at bounding box center [563, 231] width 172 height 43
click at [0, 0] on input "Drop files here, or click to browse. Max file size: 5MB • Supported formats: JP…" at bounding box center [0, 0] width 0 height 0
click at [559, 234] on div "Drop files here, or click to browse. Max file size: 5MB • Supported formats: JP…" at bounding box center [563, 231] width 172 height 43
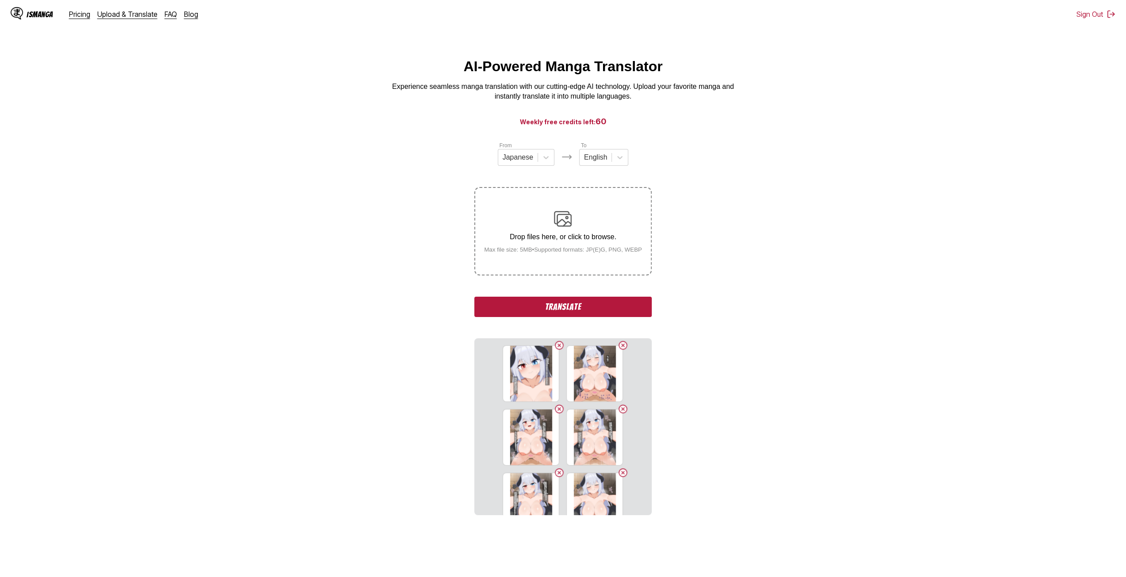
click at [0, 0] on input "Drop files here, or click to browse. Max file size: 5MB • Supported formats: JP…" at bounding box center [0, 0] width 0 height 0
click at [540, 249] on small "Max file size: 5MB • Supported formats: JP(E)G, PNG, WEBP" at bounding box center [563, 249] width 172 height 7
click at [0, 0] on input "Drop files here, or click to browse. Max file size: 5MB • Supported formats: JP…" at bounding box center [0, 0] width 0 height 0
click at [558, 253] on small "Max file size: 5MB • Supported formats: JP(E)G, PNG, WEBP" at bounding box center [563, 249] width 172 height 7
click at [0, 0] on input "Drop files here, or click to browse. Max file size: 5MB • Supported formats: JP…" at bounding box center [0, 0] width 0 height 0
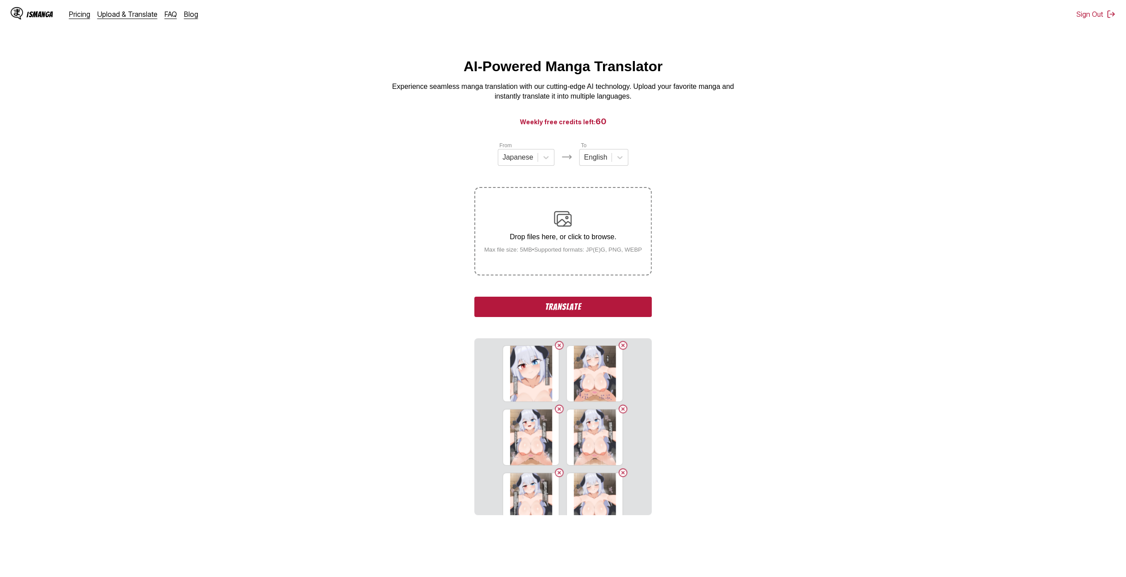
click at [537, 221] on div "Drop files here, or click to browse. Max file size: 5MB • Supported formats: JP…" at bounding box center [563, 231] width 172 height 43
click at [0, 0] on input "Drop files here, or click to browse. Max file size: 5MB • Supported formats: JP…" at bounding box center [0, 0] width 0 height 0
click at [536, 251] on small "Max file size: 5MB • Supported formats: JP(E)G, PNG, WEBP" at bounding box center [563, 249] width 172 height 7
click at [0, 0] on input "Drop files here, or click to browse. Max file size: 5MB • Supported formats: JP…" at bounding box center [0, 0] width 0 height 0
click at [559, 239] on p "Drop files here, or click to browse." at bounding box center [563, 237] width 172 height 8
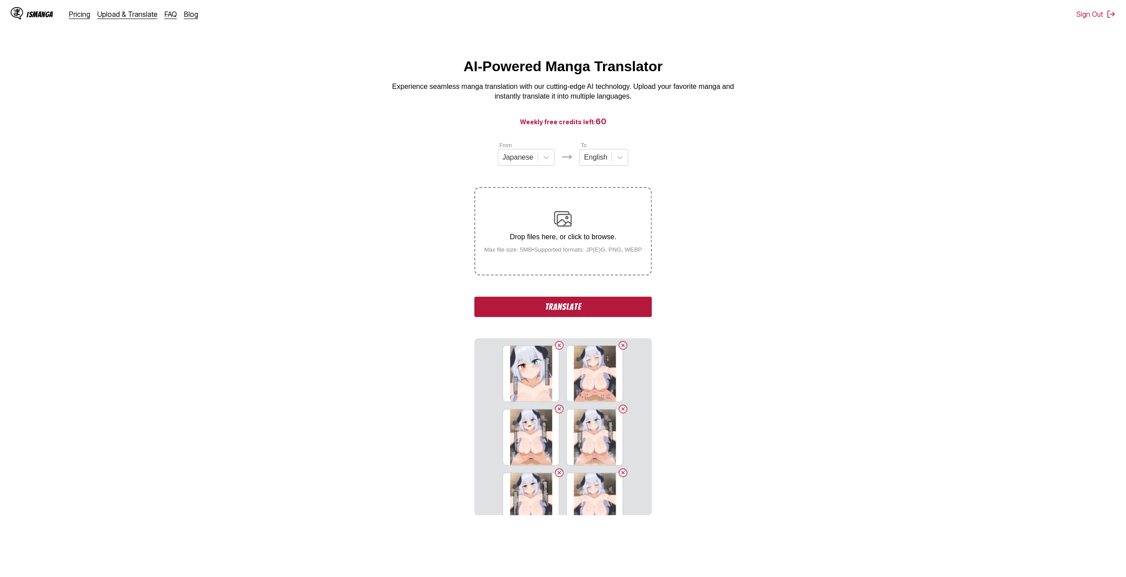
click at [0, 0] on input "Drop files here, or click to browse. Max file size: 5MB • Supported formats: JP…" at bounding box center [0, 0] width 0 height 0
click at [537, 218] on div "Drop files here, or click to browse. Max file size: 5MB • Supported formats: JP…" at bounding box center [563, 231] width 172 height 43
click at [0, 0] on input "Drop files here, or click to browse. Max file size: 5MB • Supported formats: JP…" at bounding box center [0, 0] width 0 height 0
click at [585, 210] on label "Drop files here, or click to browse. Max file size: 5MB • Supported formats: JP…" at bounding box center [562, 231] width 175 height 87
click at [0, 0] on input "Drop files here, or click to browse. Max file size: 5MB • Supported formats: JP…" at bounding box center [0, 0] width 0 height 0
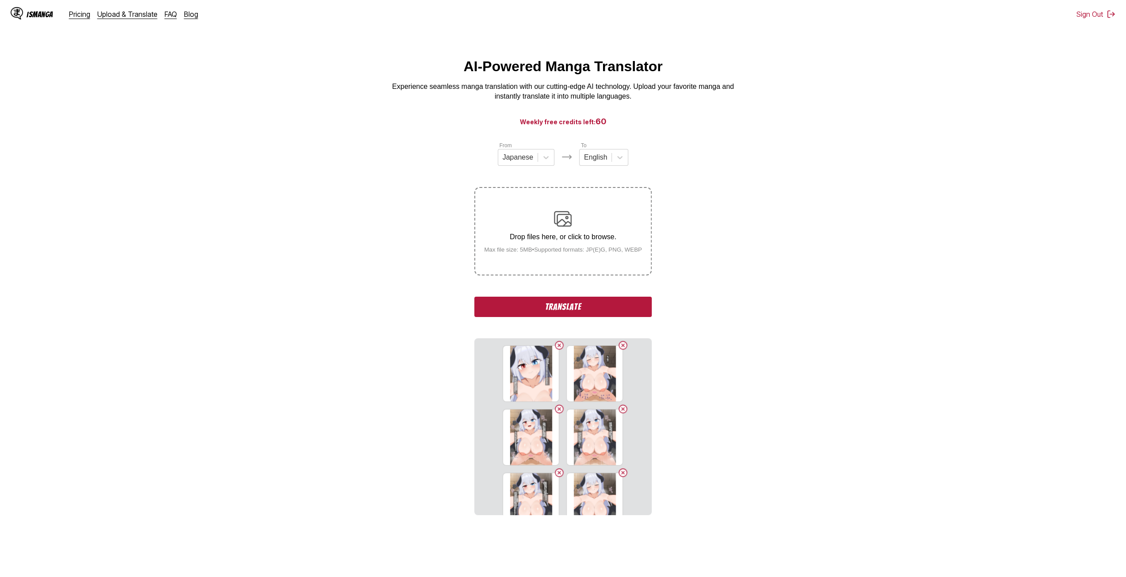
click at [526, 208] on label "Drop files here, or click to browse. Max file size: 5MB • Supported formats: JP…" at bounding box center [562, 231] width 175 height 87
click at [0, 0] on input "Drop files here, or click to browse. Max file size: 5MB • Supported formats: JP…" at bounding box center [0, 0] width 0 height 0
click at [520, 213] on div "Drop files here, or click to browse. Max file size: 5MB • Supported formats: JP…" at bounding box center [563, 231] width 172 height 43
click at [0, 0] on input "Drop files here, or click to browse. Max file size: 5MB • Supported formats: JP…" at bounding box center [0, 0] width 0 height 0
click at [548, 234] on div "Drop files here, or click to browse. Max file size: 5MB • Supported formats: JP…" at bounding box center [563, 231] width 172 height 43
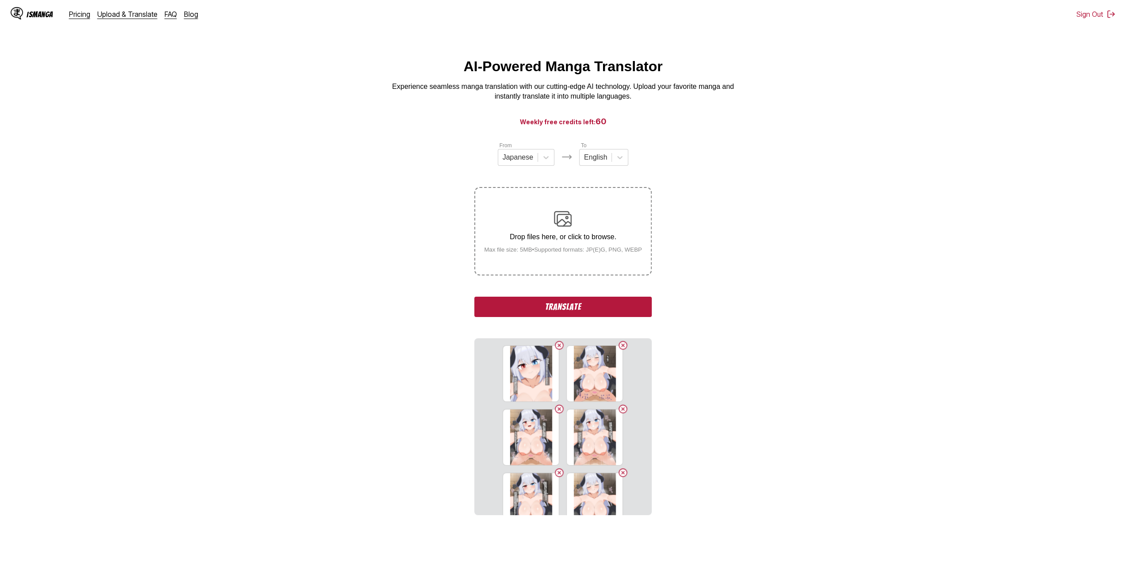
click at [0, 0] on input "Drop files here, or click to browse. Max file size: 5MB • Supported formats: JP…" at bounding box center [0, 0] width 0 height 0
click at [536, 230] on div "Drop files here, or click to browse. Max file size: 5MB • Supported formats: JP…" at bounding box center [563, 231] width 172 height 43
click at [0, 0] on input "Drop files here, or click to browse. Max file size: 5MB • Supported formats: JP…" at bounding box center [0, 0] width 0 height 0
click at [513, 213] on div "Drop files here, or click to browse. Max file size: 5MB • Supported formats: JP…" at bounding box center [563, 231] width 172 height 43
click at [0, 0] on input "Drop files here, or click to browse. Max file size: 5MB • Supported formats: JP…" at bounding box center [0, 0] width 0 height 0
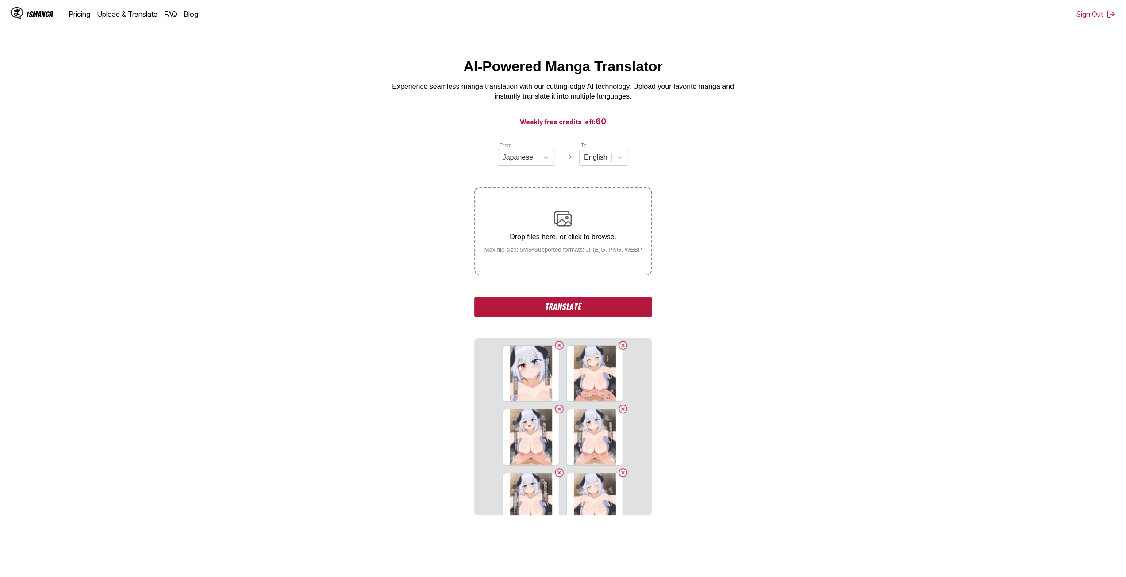
click at [566, 245] on div "Drop files here, or click to browse. Max file size: 5MB • Supported formats: JP…" at bounding box center [563, 231] width 172 height 43
click at [0, 0] on input "Drop files here, or click to browse. Max file size: 5MB • Supported formats: JP…" at bounding box center [0, 0] width 0 height 0
click at [578, 310] on button "Translate" at bounding box center [562, 307] width 177 height 20
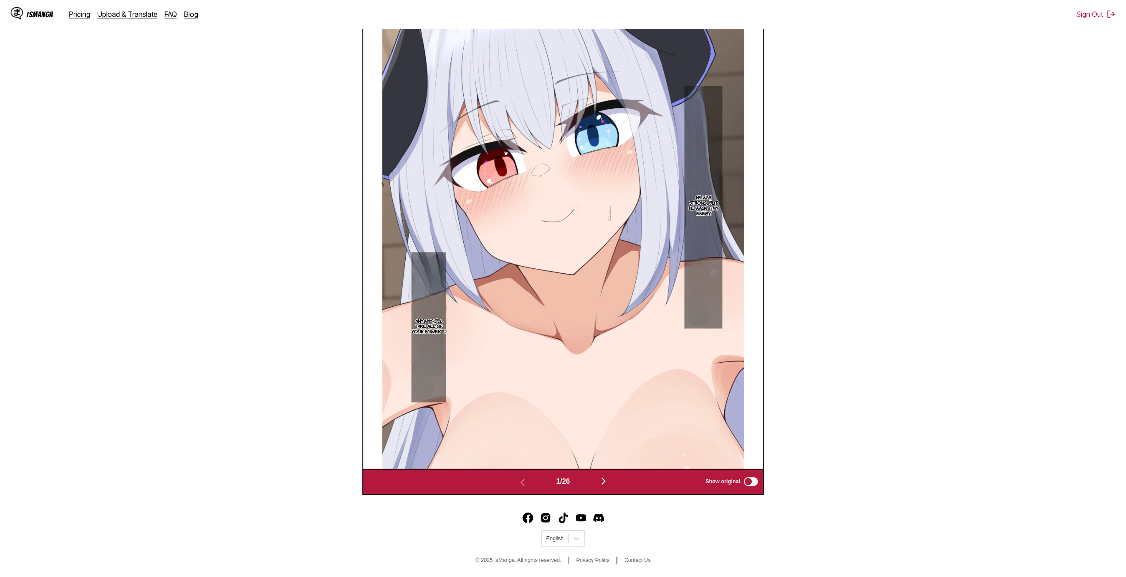
scroll to position [369, 0]
click at [601, 478] on img "button" at bounding box center [603, 481] width 11 height 11
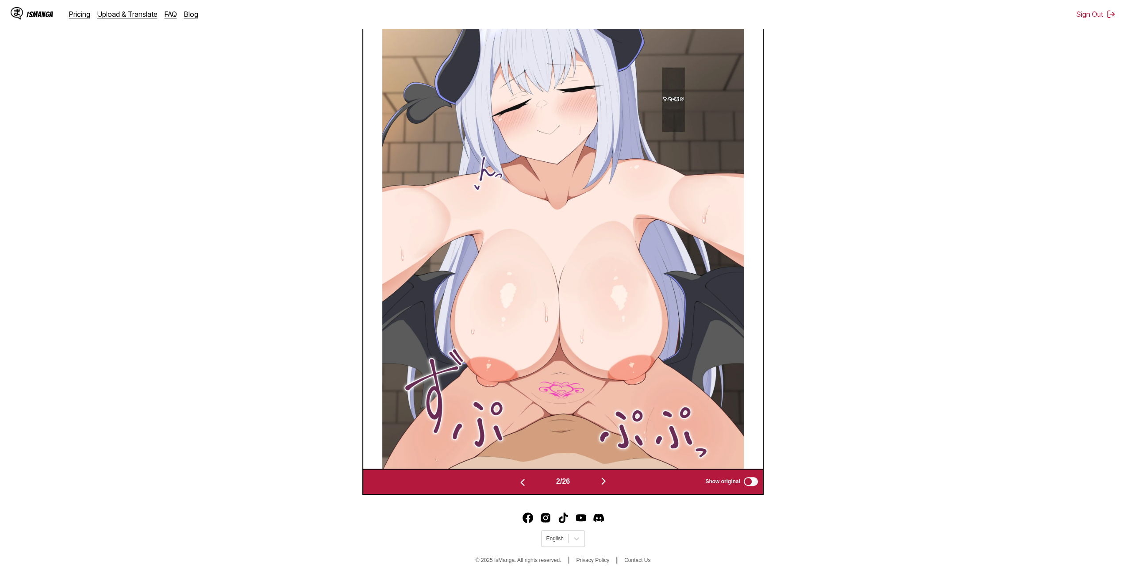
scroll to position [356, 0]
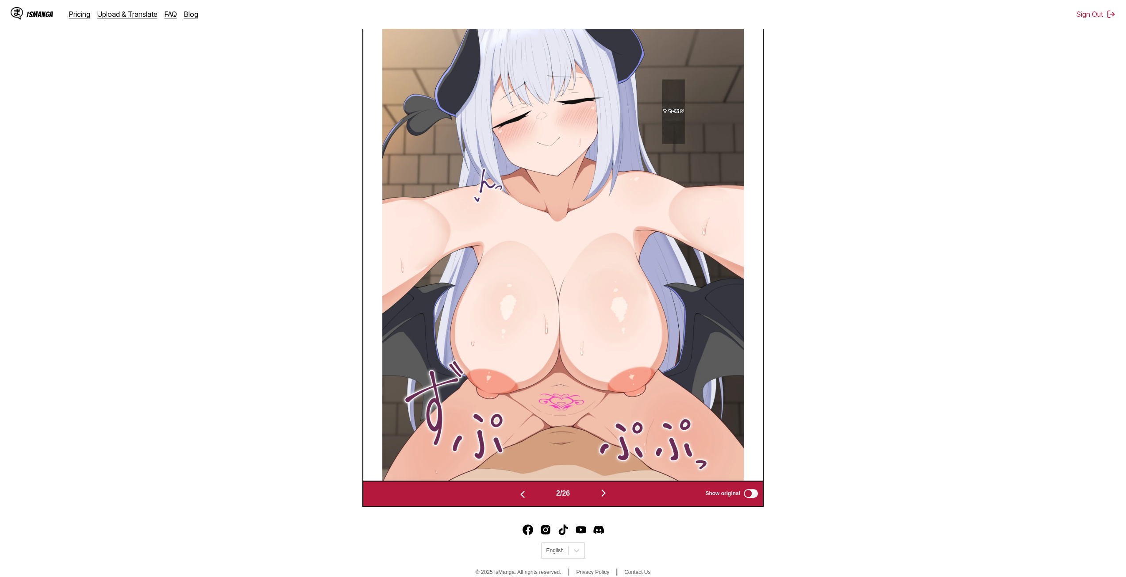
click at [606, 500] on button "button" at bounding box center [603, 493] width 53 height 13
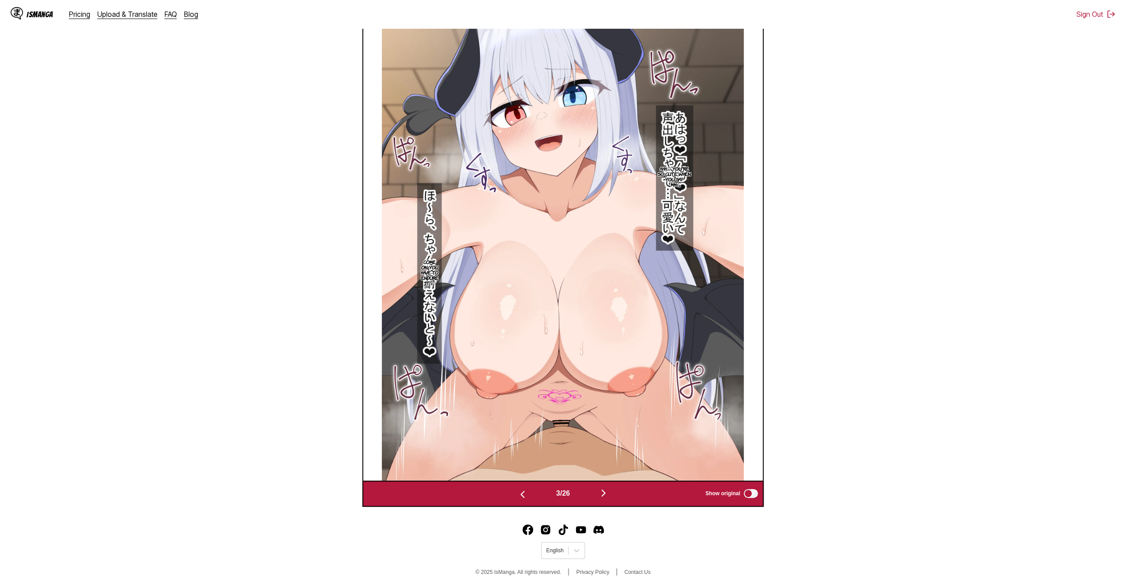
click at [609, 494] on img "button" at bounding box center [603, 493] width 11 height 11
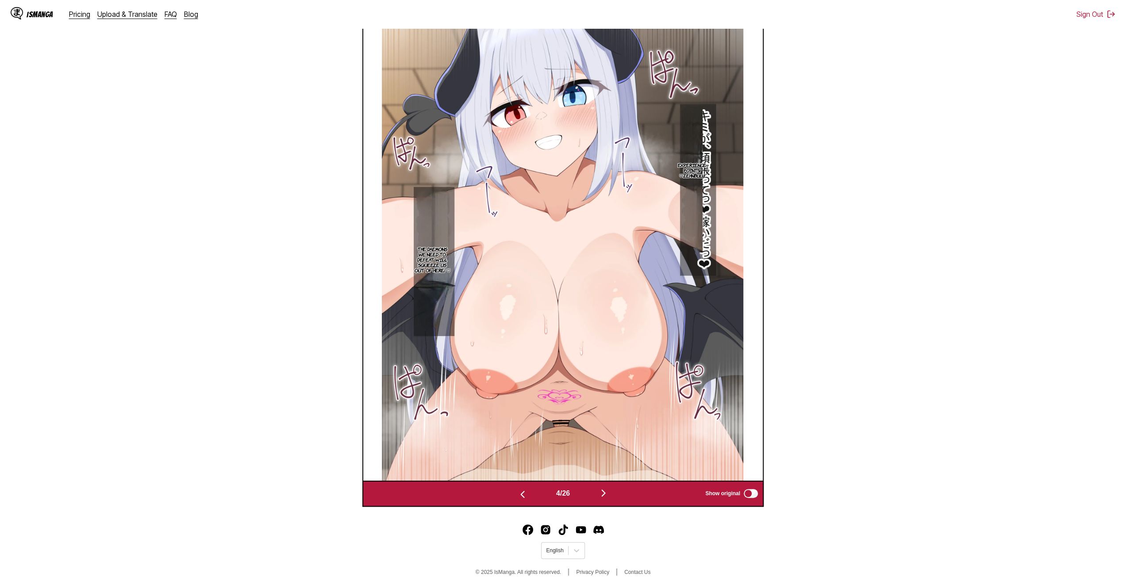
click at [599, 490] on button "button" at bounding box center [603, 493] width 53 height 13
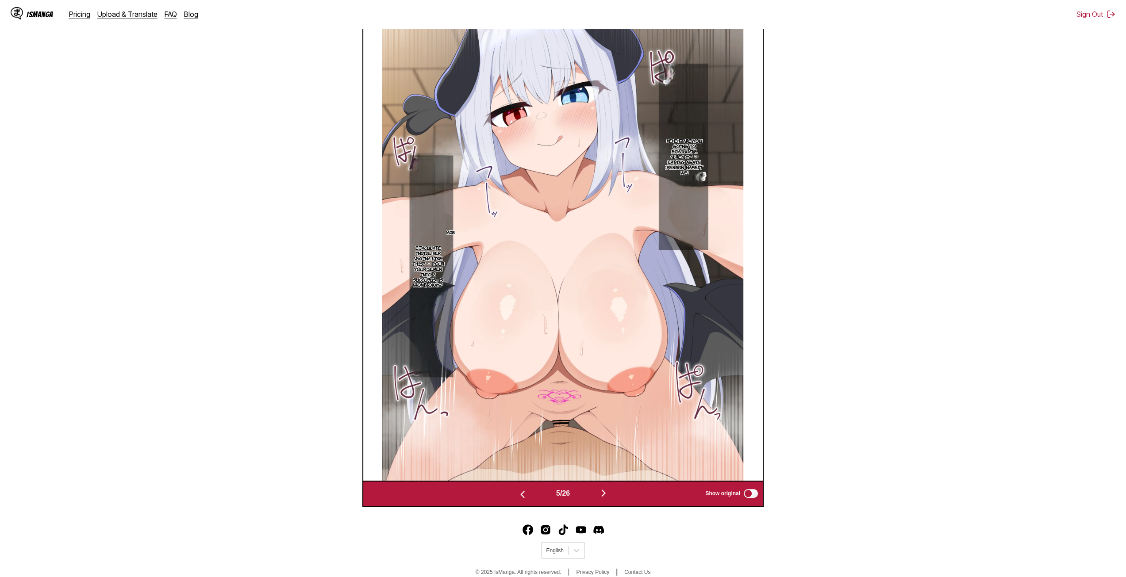
click at [602, 498] on img "button" at bounding box center [603, 493] width 11 height 11
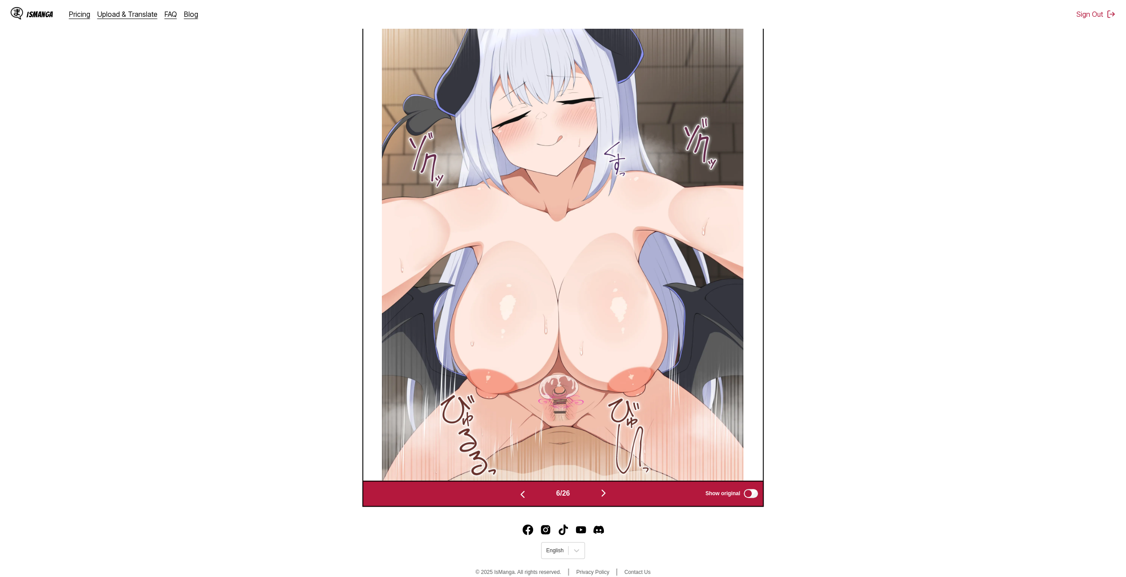
click at [605, 496] on img "button" at bounding box center [603, 493] width 11 height 11
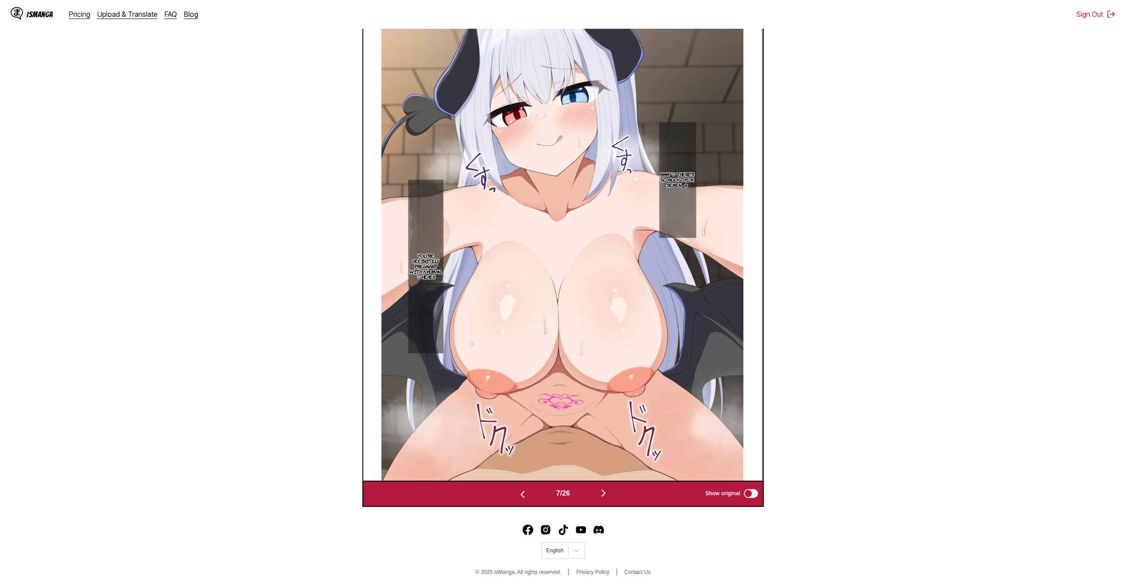
click at [605, 496] on img "button" at bounding box center [603, 493] width 11 height 11
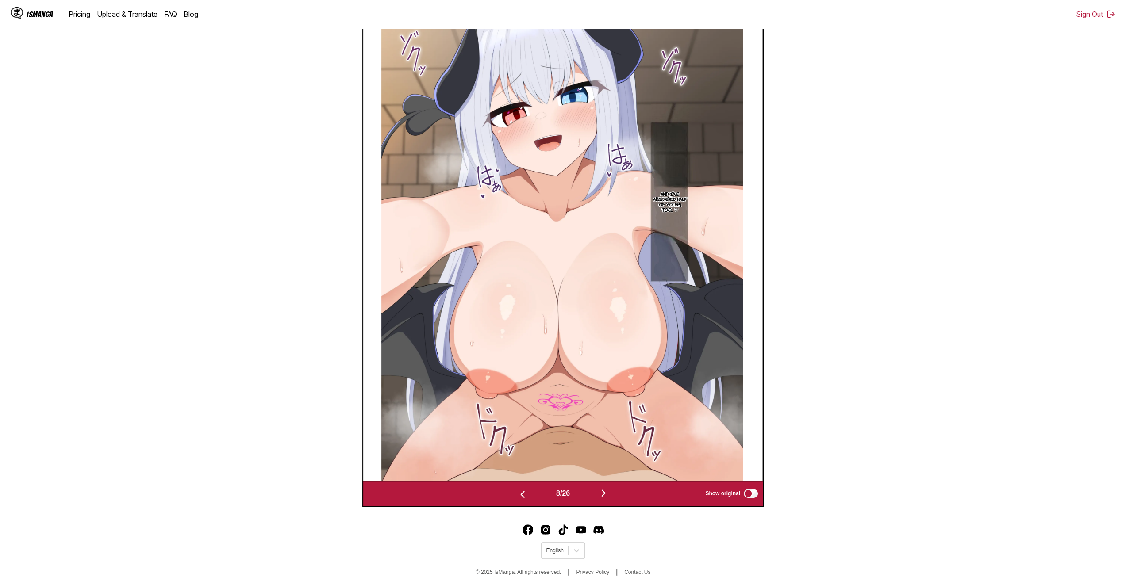
click at [605, 496] on img "button" at bounding box center [603, 493] width 11 height 11
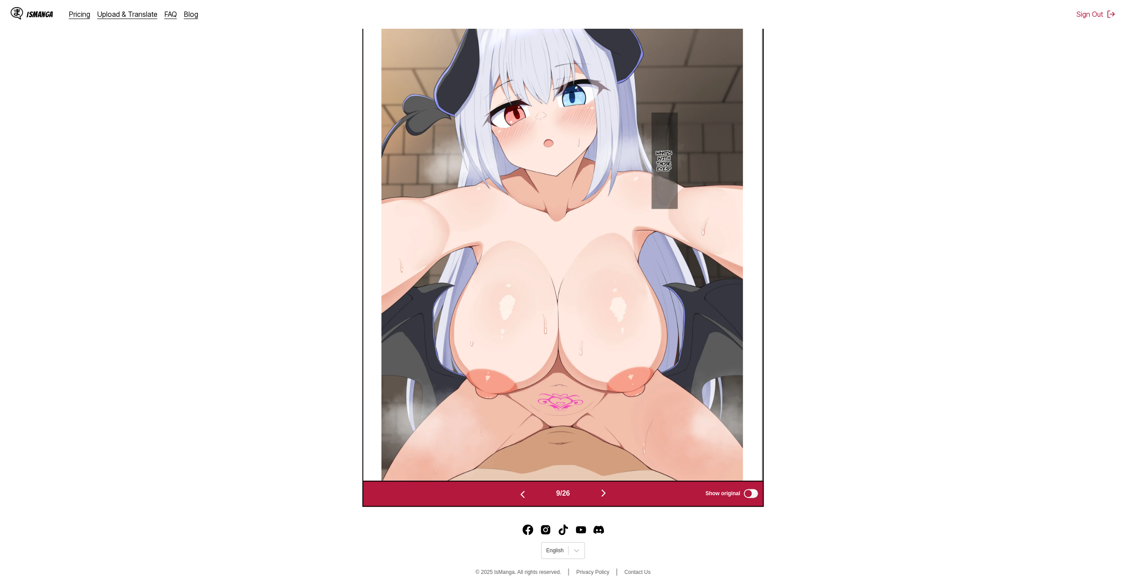
click at [597, 502] on div "9 / 26 Show original" at bounding box center [562, 494] width 401 height 27
click at [607, 497] on img "button" at bounding box center [603, 493] width 11 height 11
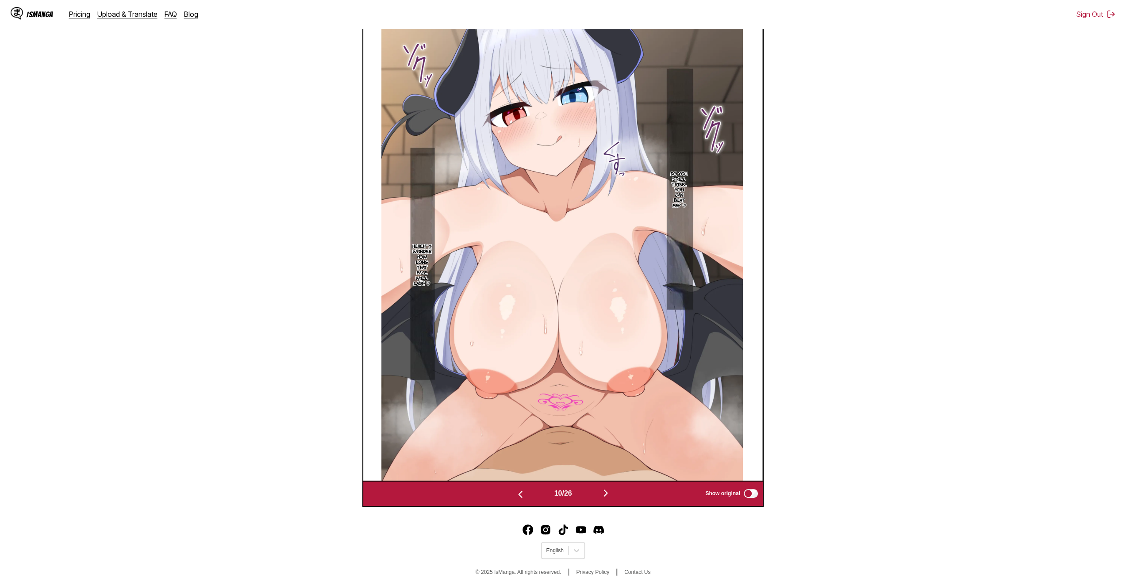
click at [607, 497] on img "button" at bounding box center [605, 493] width 11 height 11
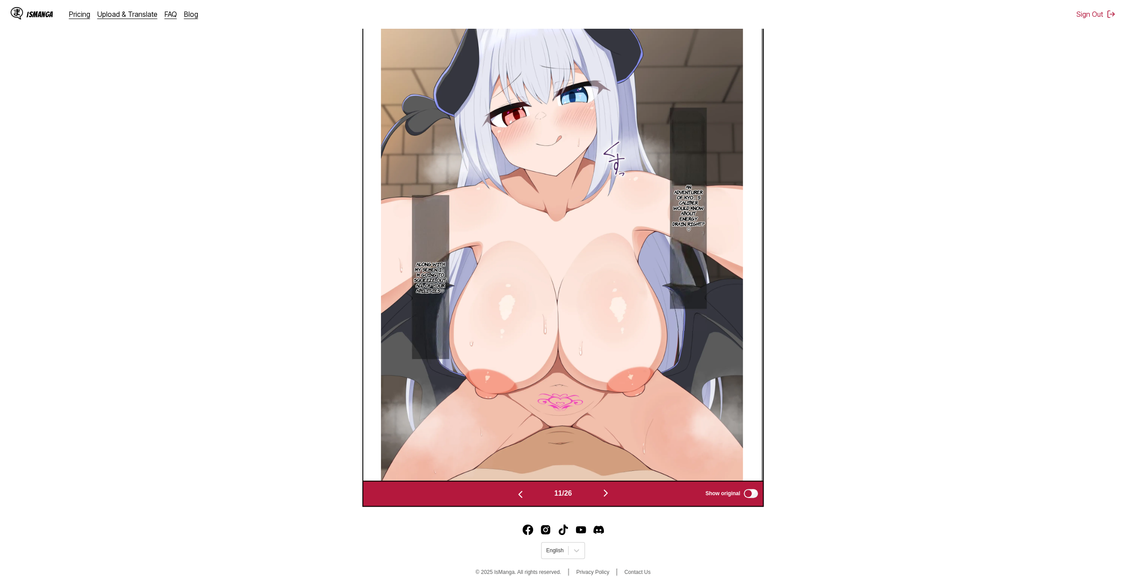
click at [609, 496] on img "button" at bounding box center [605, 493] width 11 height 11
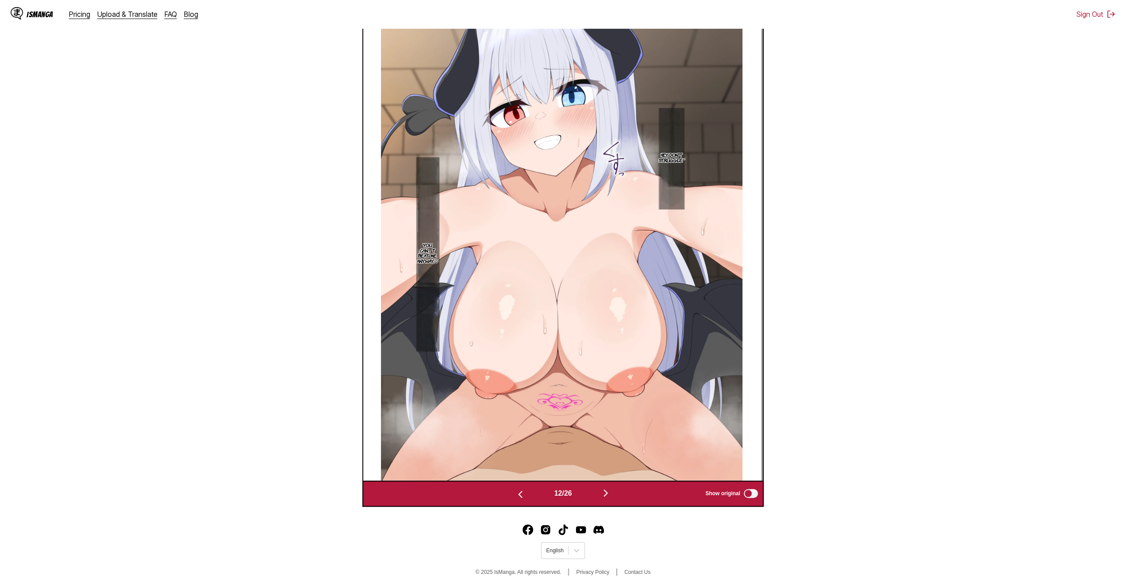
click at [609, 496] on img "button" at bounding box center [605, 493] width 11 height 11
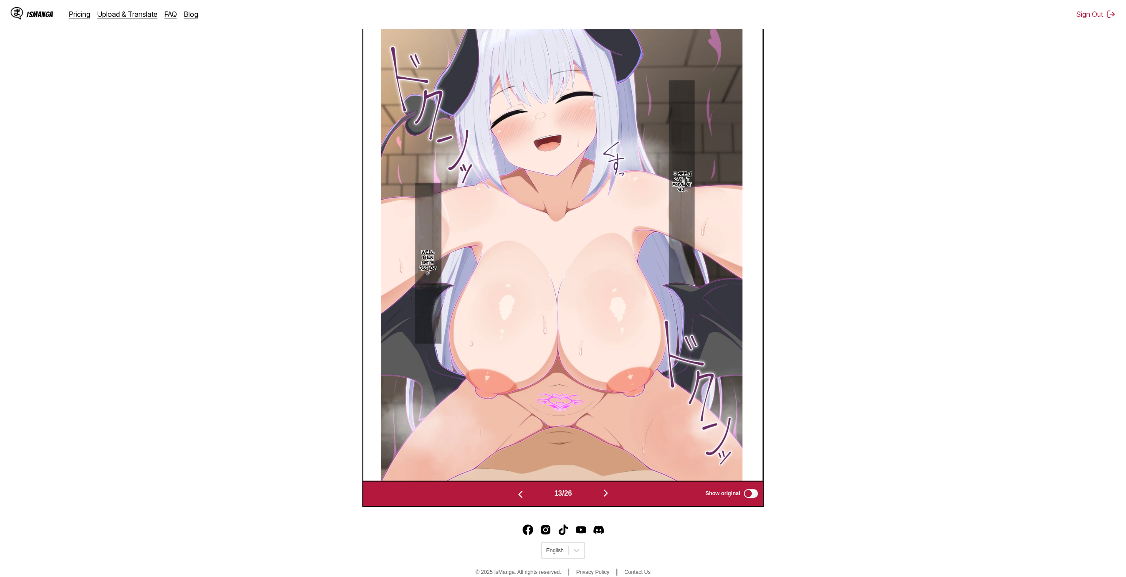
click at [609, 496] on img "button" at bounding box center [605, 493] width 11 height 11
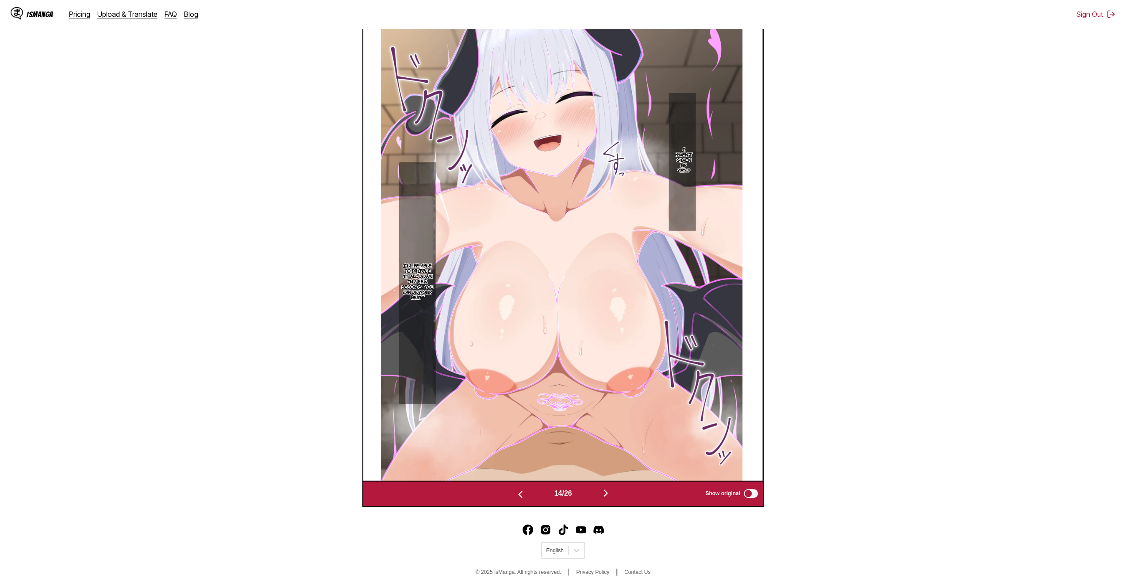
click at [609, 496] on img "button" at bounding box center [605, 493] width 11 height 11
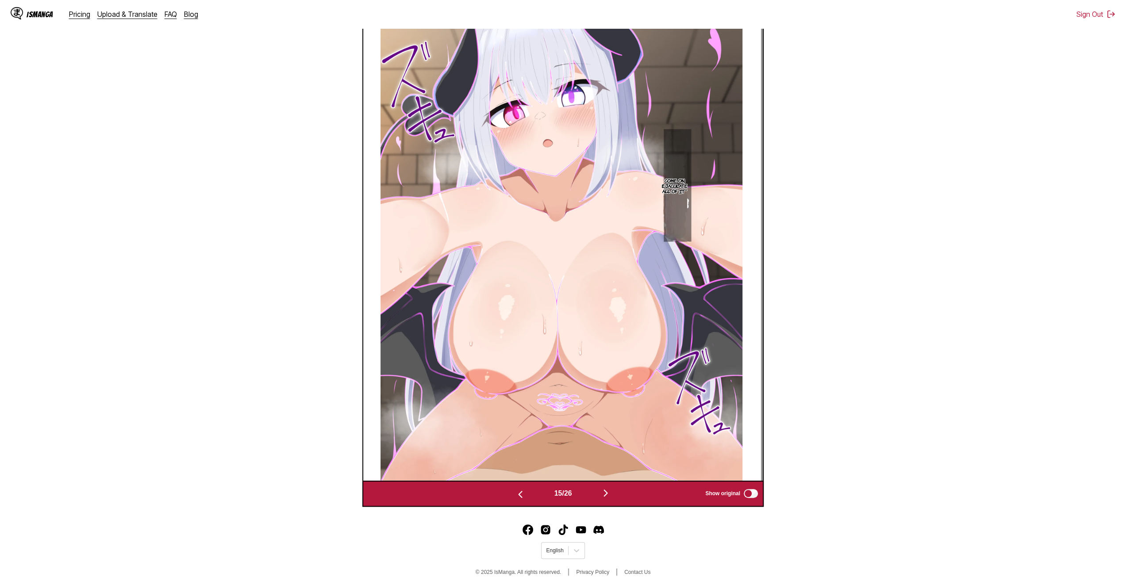
click at [613, 489] on button "button" at bounding box center [605, 493] width 53 height 13
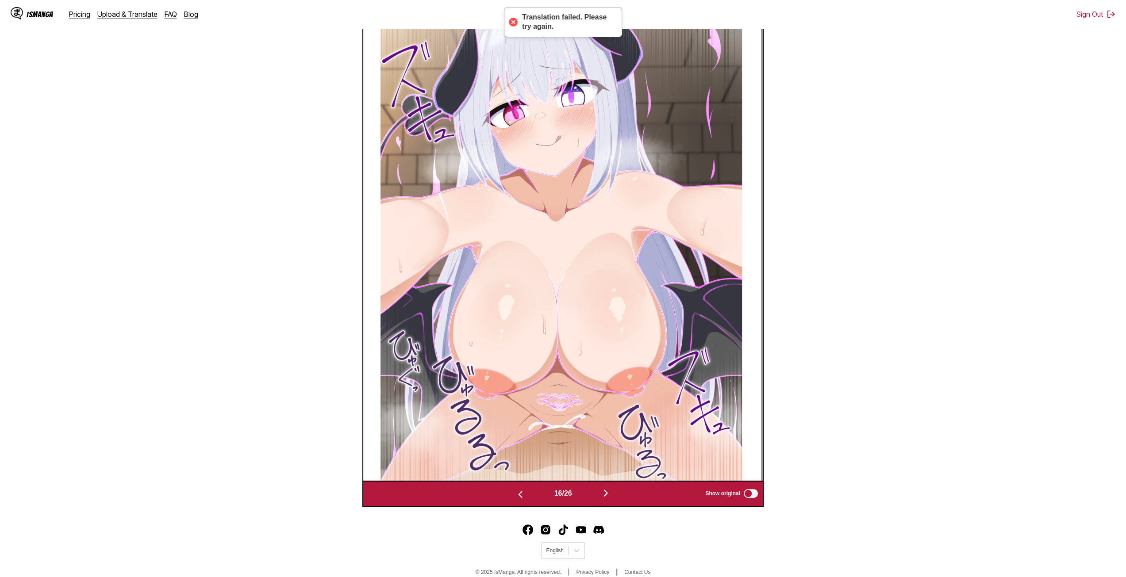
click at [610, 492] on img "button" at bounding box center [605, 493] width 11 height 11
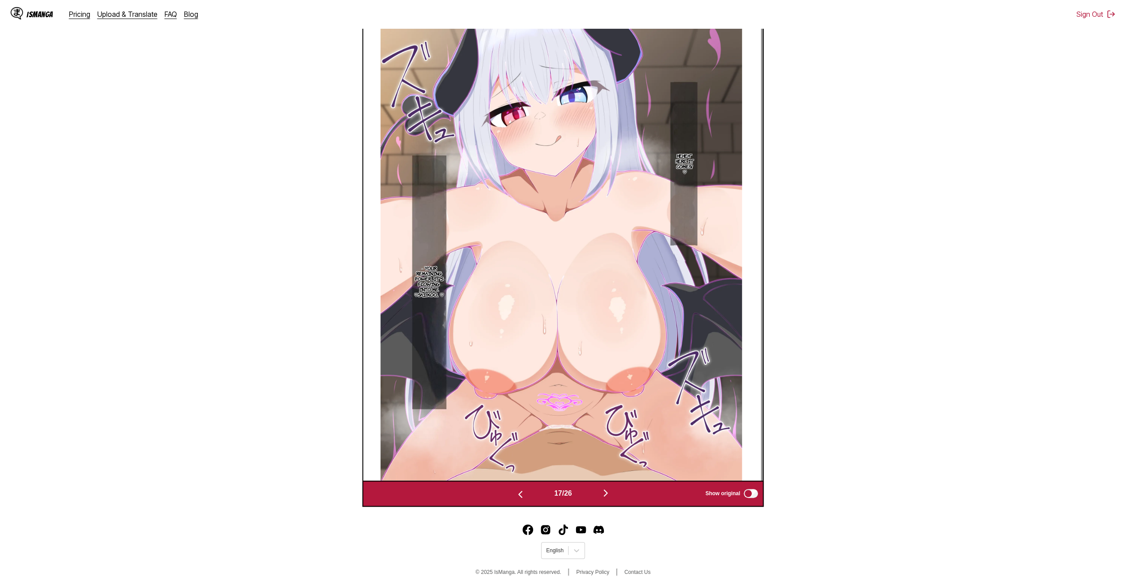
click at [610, 491] on img "button" at bounding box center [605, 493] width 11 height 11
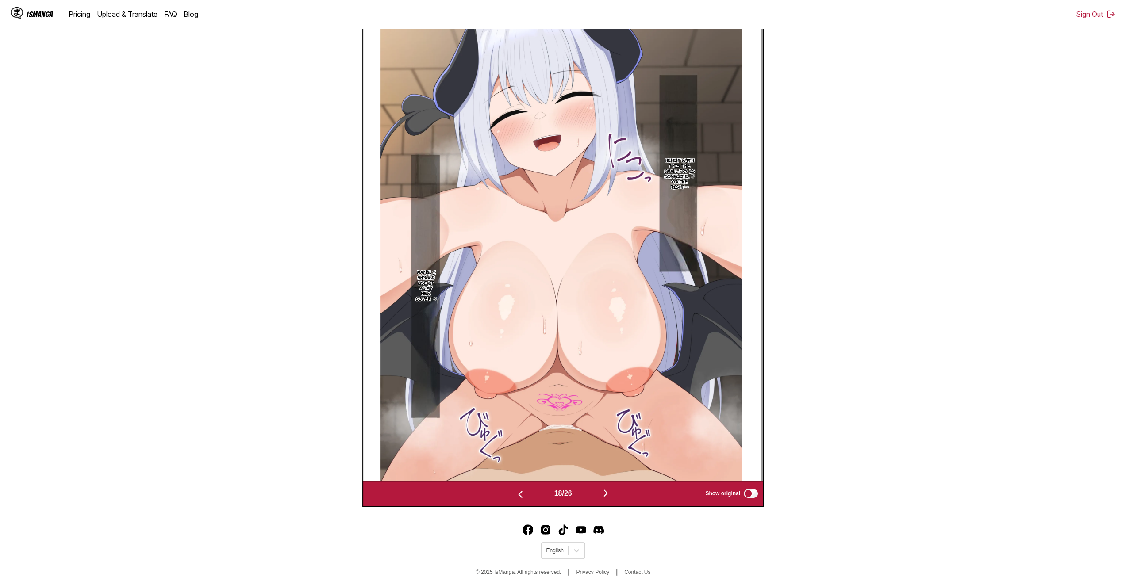
click at [614, 494] on button "button" at bounding box center [605, 493] width 53 height 13
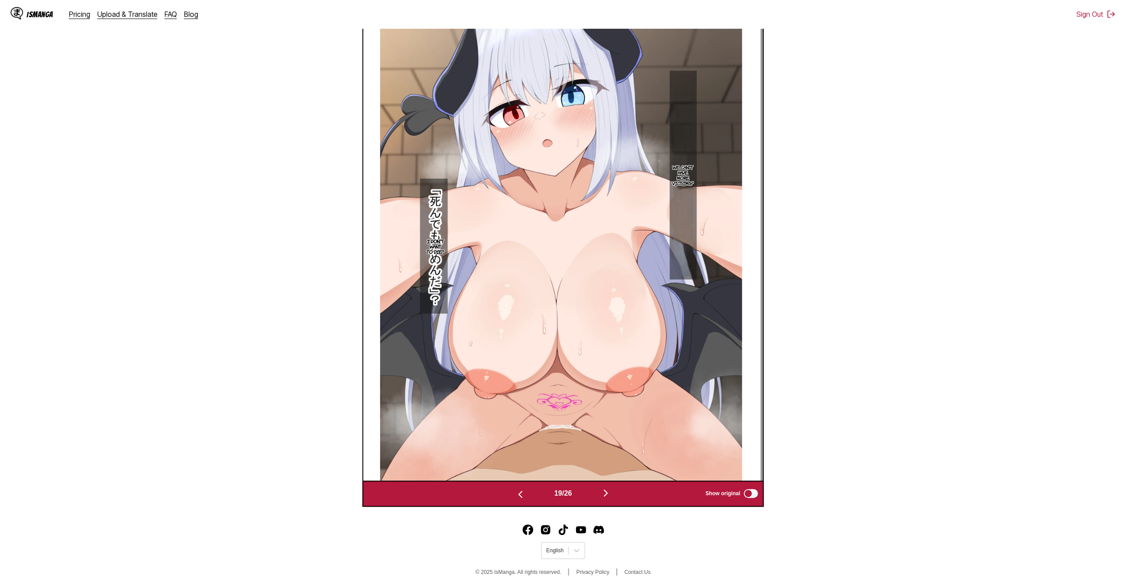
click at [607, 496] on img "button" at bounding box center [605, 493] width 11 height 11
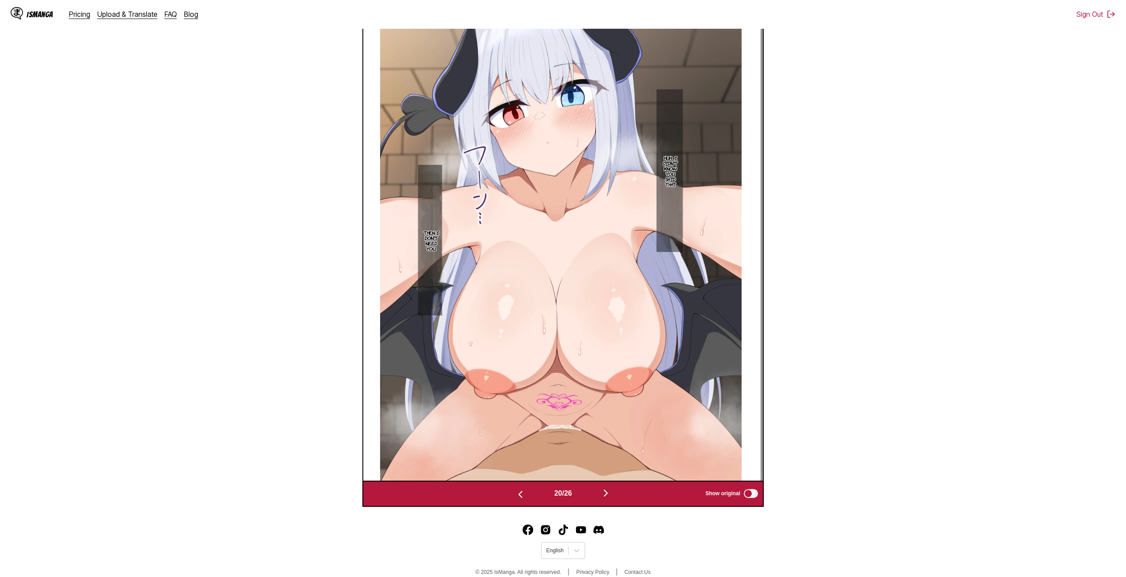
click at [607, 496] on img "button" at bounding box center [605, 493] width 11 height 11
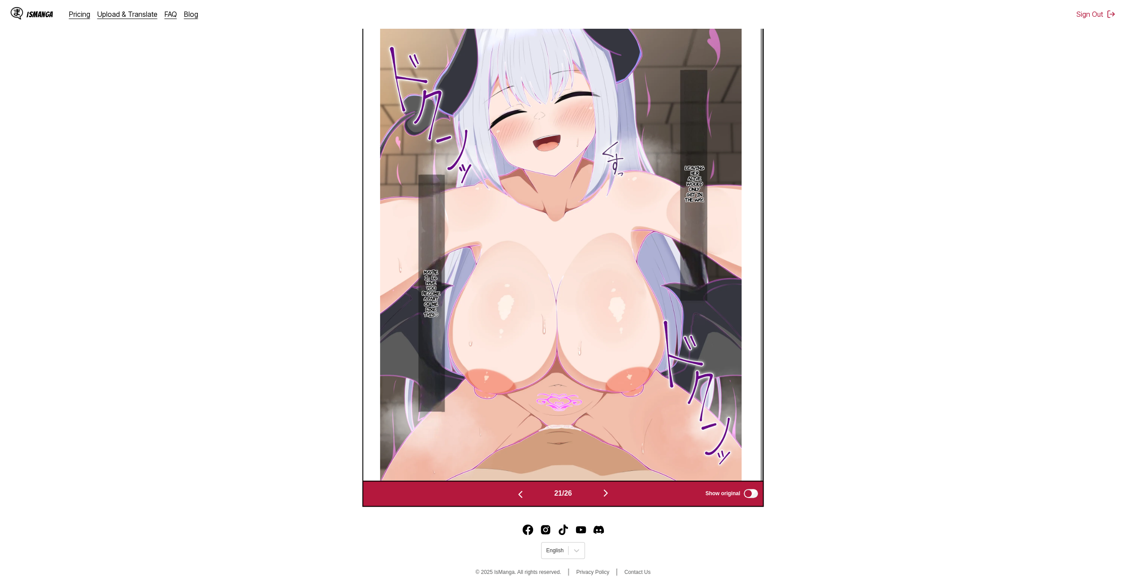
click at [610, 494] on img "button" at bounding box center [605, 493] width 11 height 11
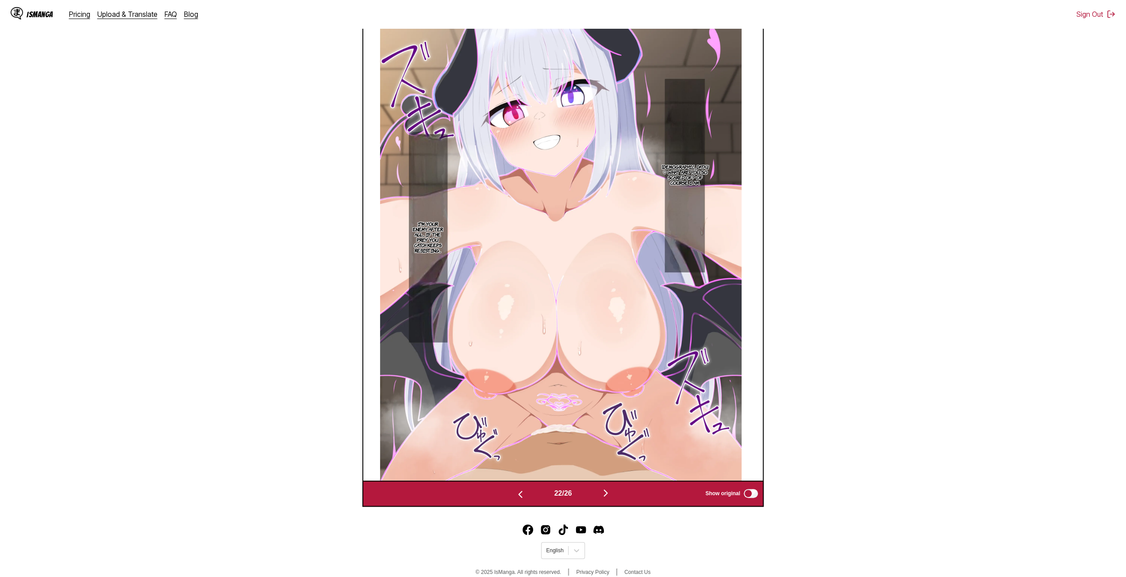
click at [605, 498] on img "button" at bounding box center [605, 493] width 11 height 11
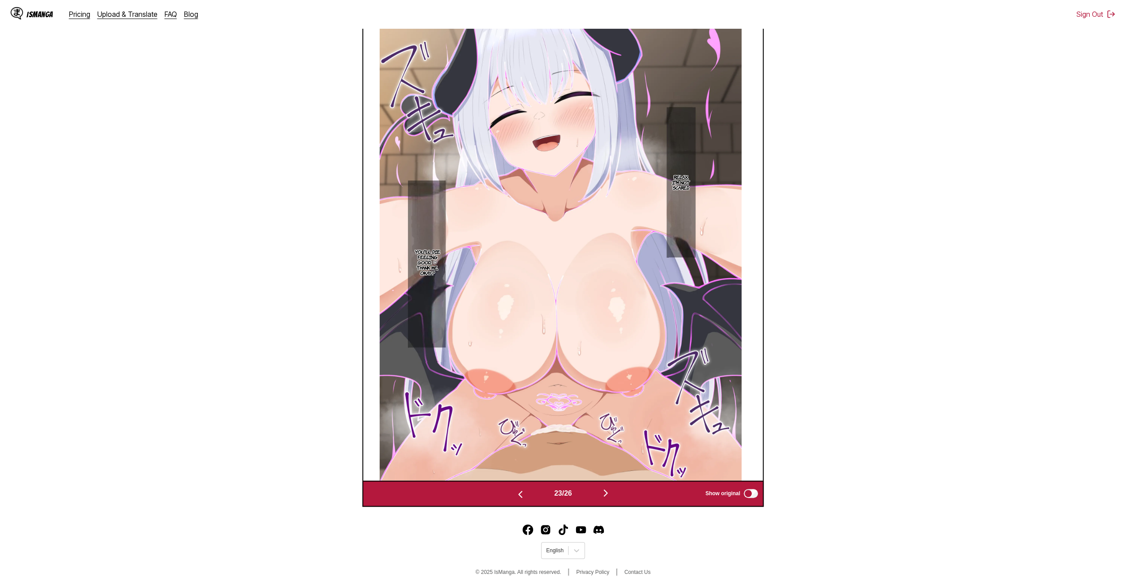
click at [602, 507] on div "23 / 26 Show original" at bounding box center [562, 494] width 401 height 27
click at [608, 498] on img "button" at bounding box center [605, 493] width 11 height 11
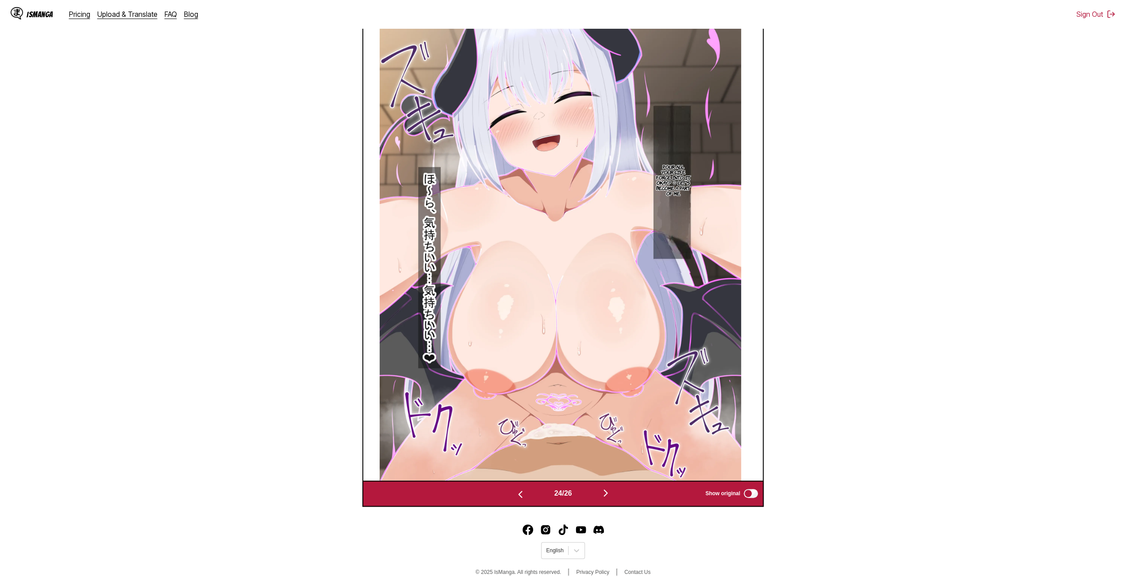
scroll to position [325, 0]
click at [606, 498] on img "button" at bounding box center [605, 493] width 11 height 11
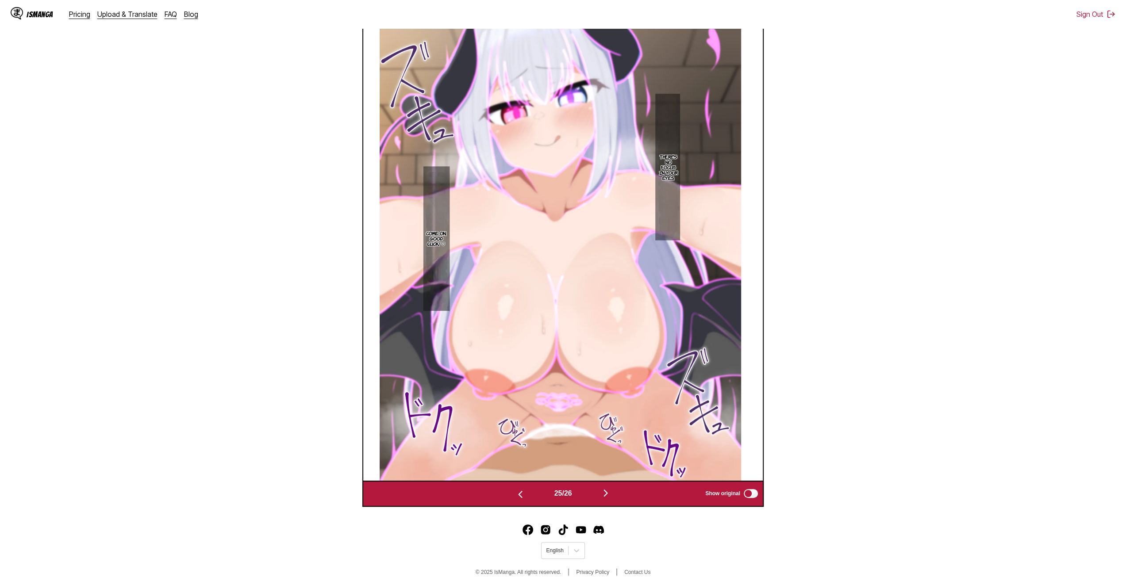
click at [606, 498] on img "button" at bounding box center [605, 493] width 11 height 11
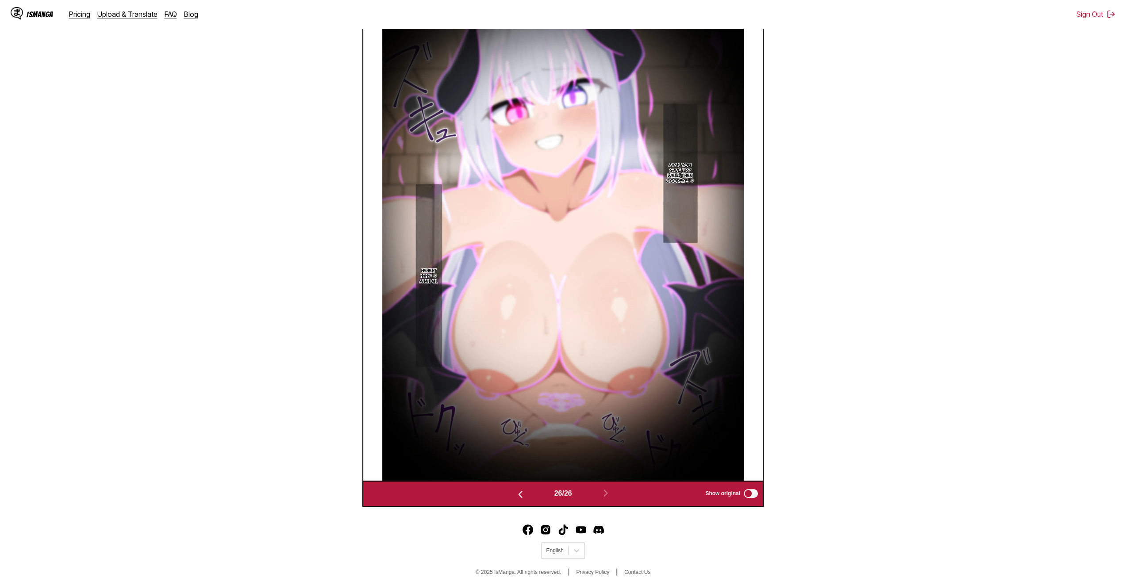
click at [518, 498] on img "button" at bounding box center [520, 494] width 11 height 11
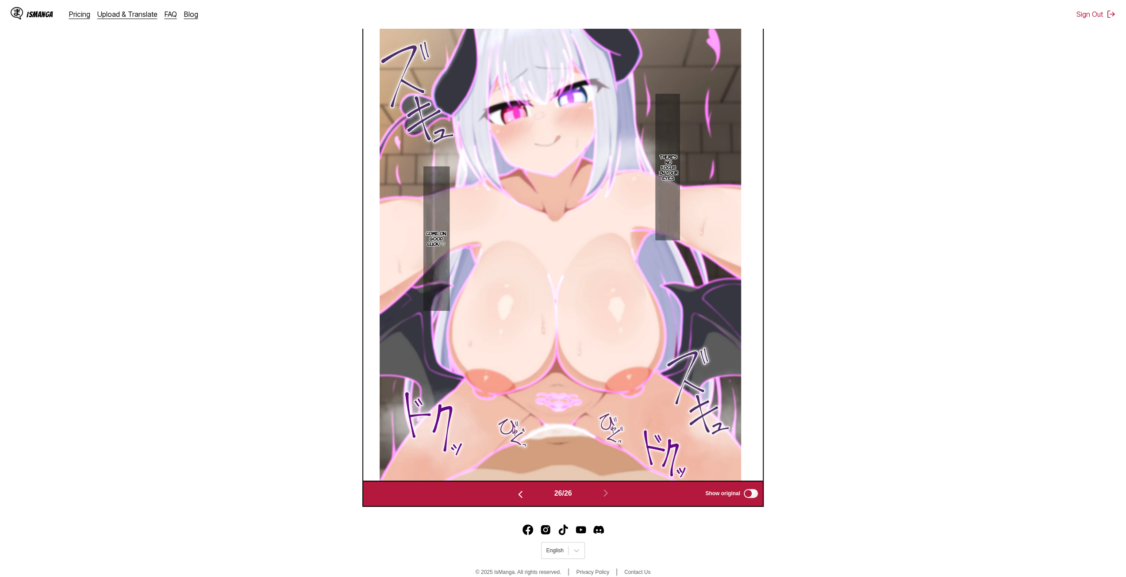
click at [518, 498] on img "button" at bounding box center [520, 494] width 11 height 11
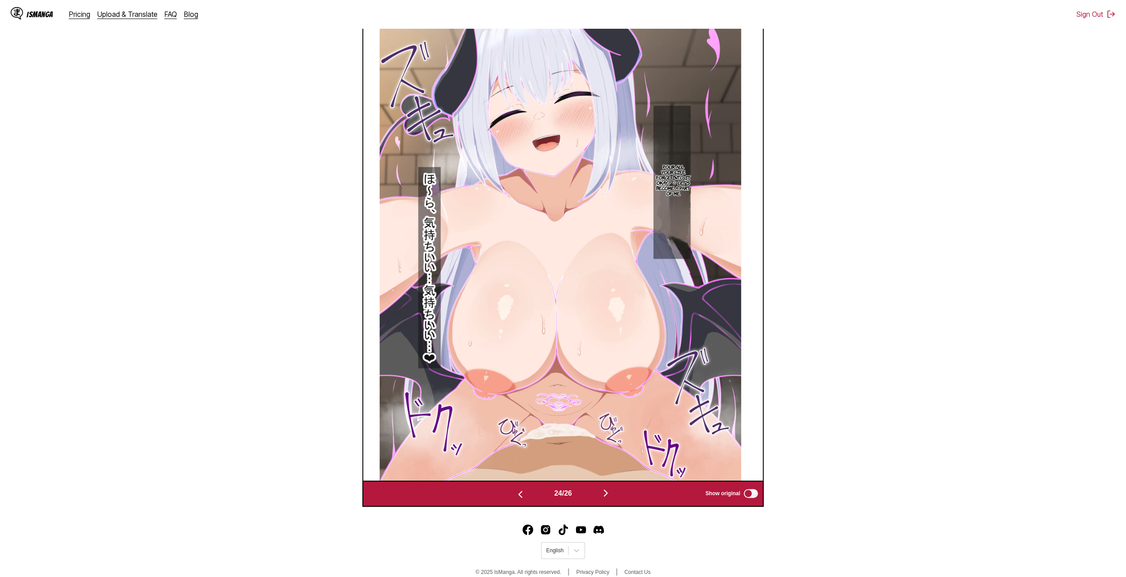
click at [518, 498] on img "button" at bounding box center [520, 494] width 11 height 11
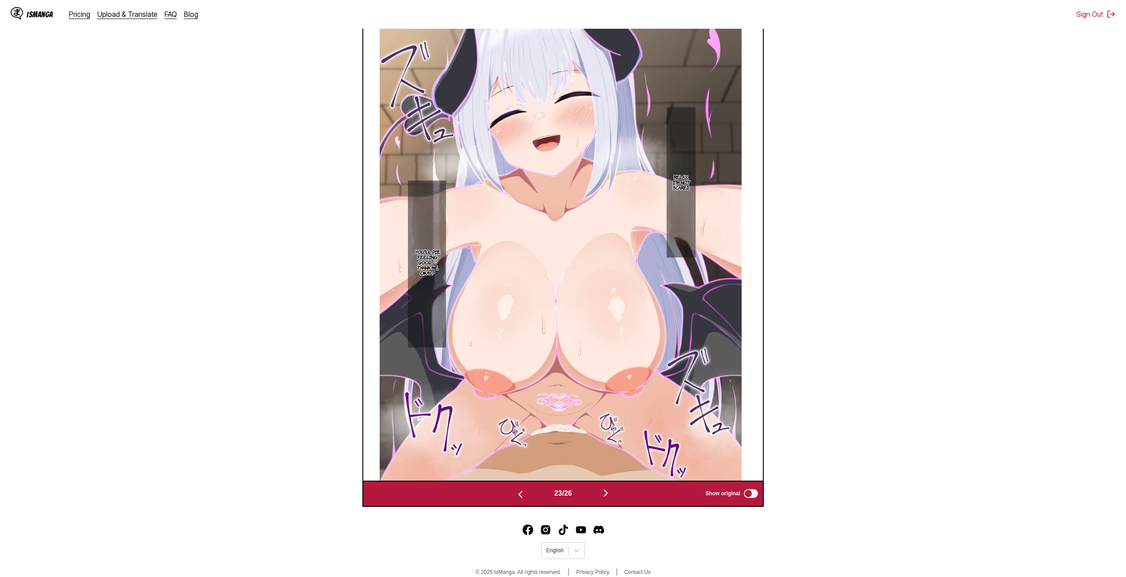
click at [518, 498] on img "button" at bounding box center [520, 494] width 11 height 11
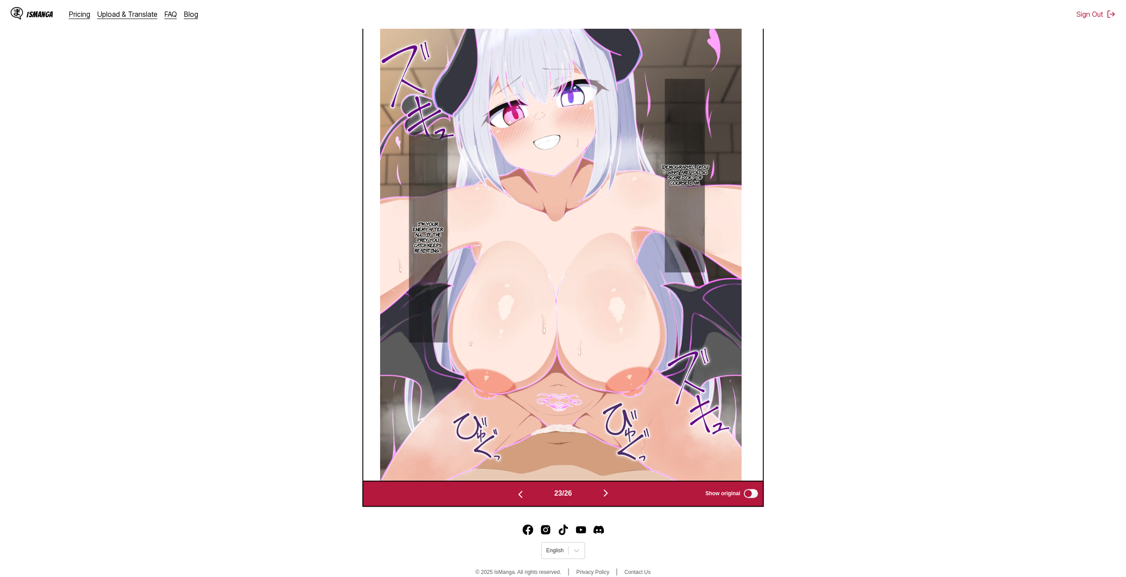
click at [518, 498] on img "button" at bounding box center [520, 494] width 11 height 11
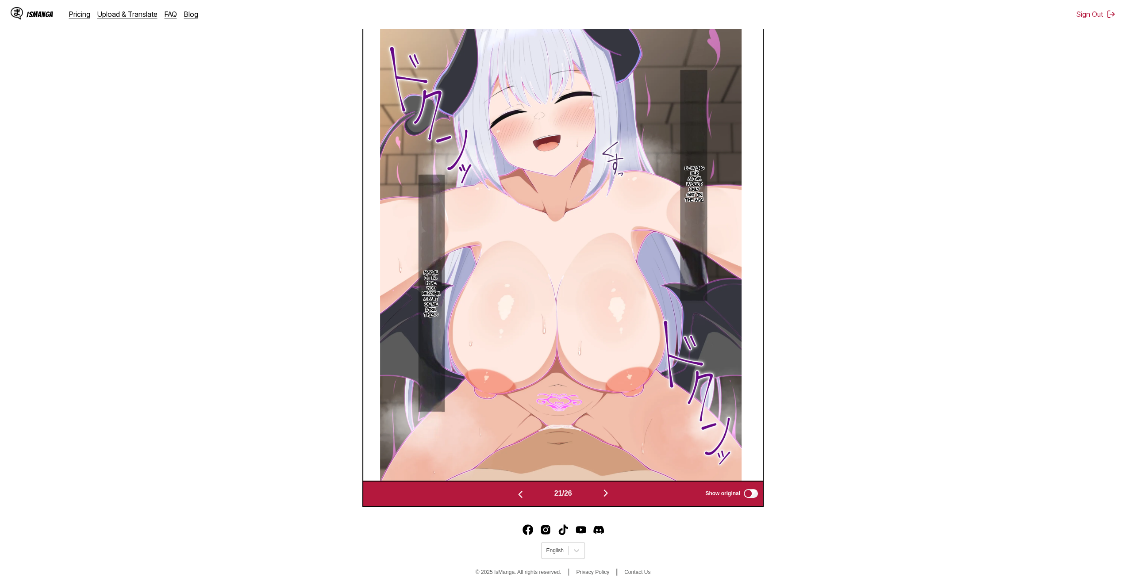
click at [518, 498] on img "button" at bounding box center [520, 494] width 11 height 11
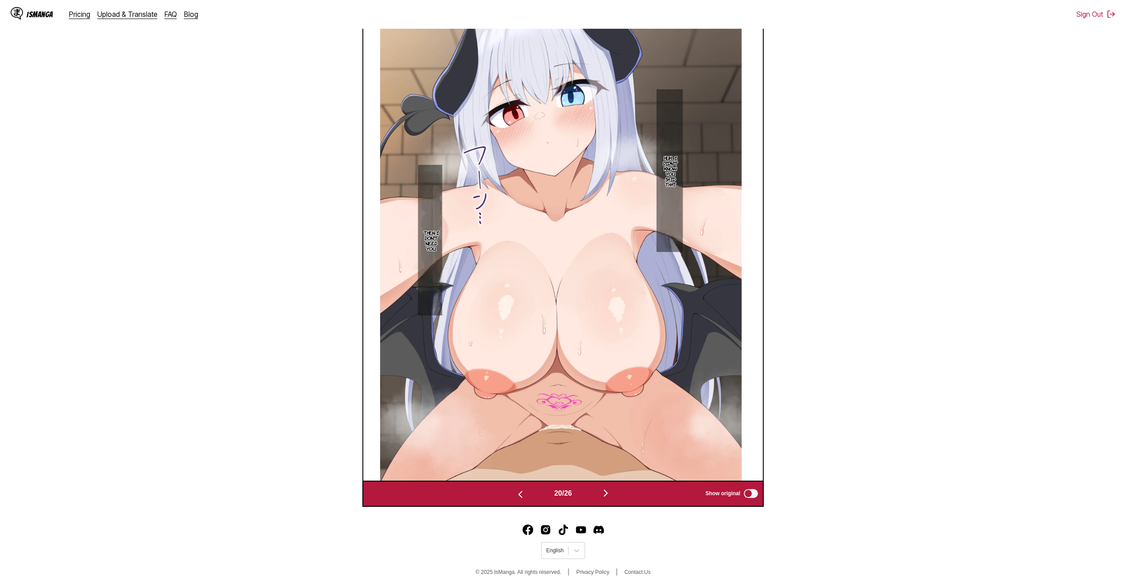
click at [518, 498] on img "button" at bounding box center [520, 494] width 11 height 11
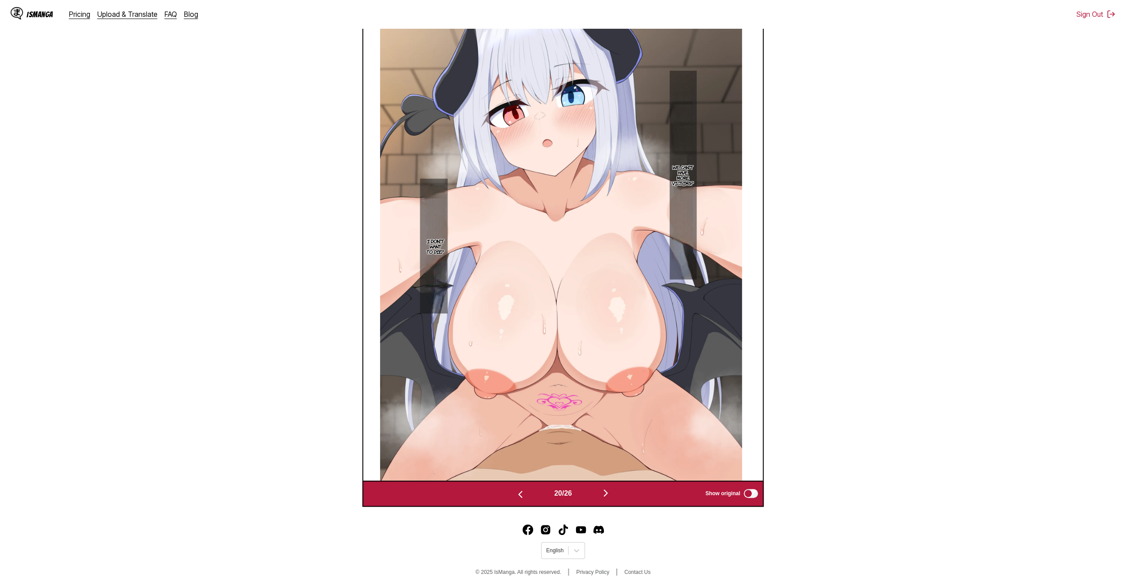
click at [518, 498] on img "button" at bounding box center [520, 494] width 11 height 11
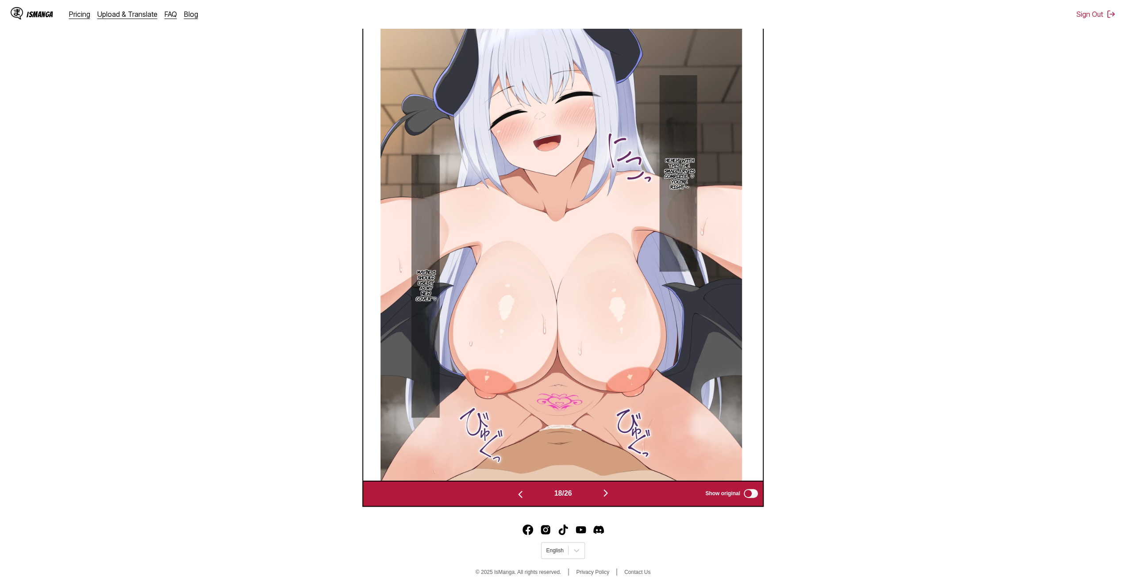
click at [518, 498] on img "button" at bounding box center [520, 494] width 11 height 11
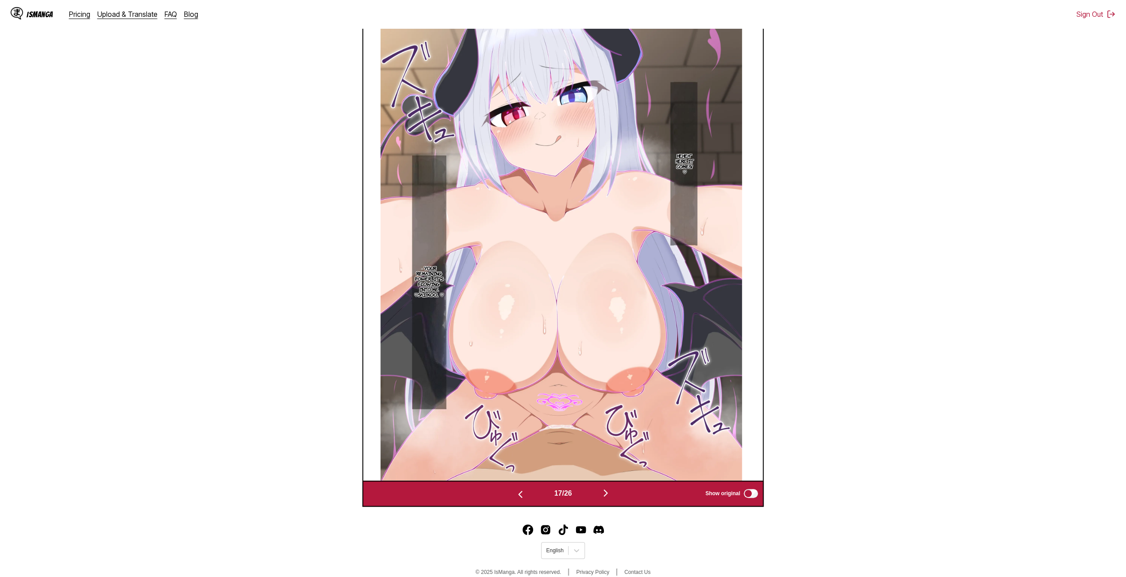
click at [518, 498] on img "button" at bounding box center [520, 494] width 11 height 11
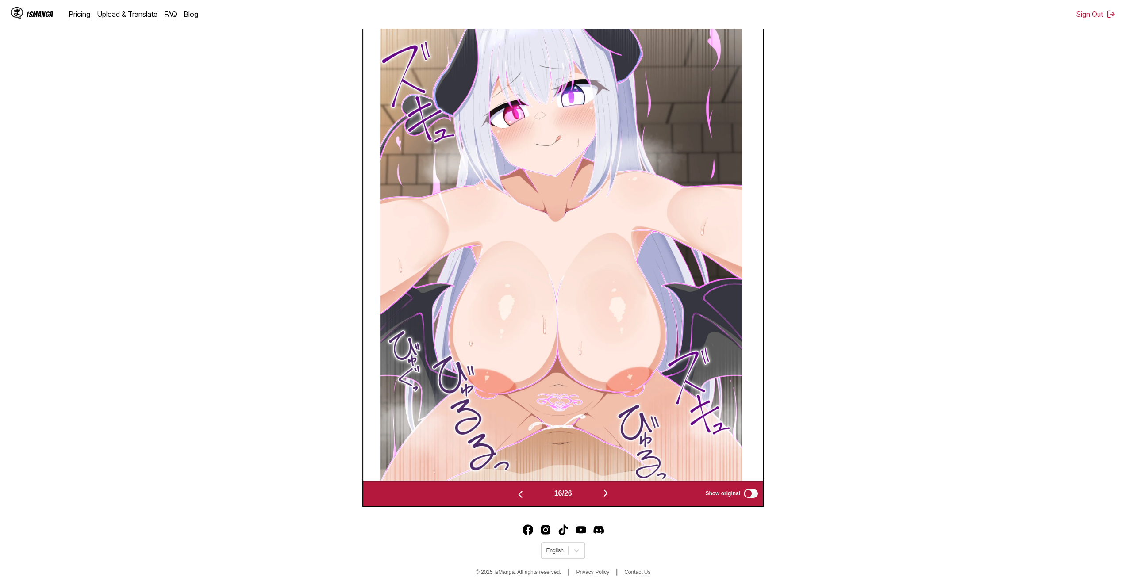
click at [518, 498] on img "button" at bounding box center [520, 494] width 11 height 11
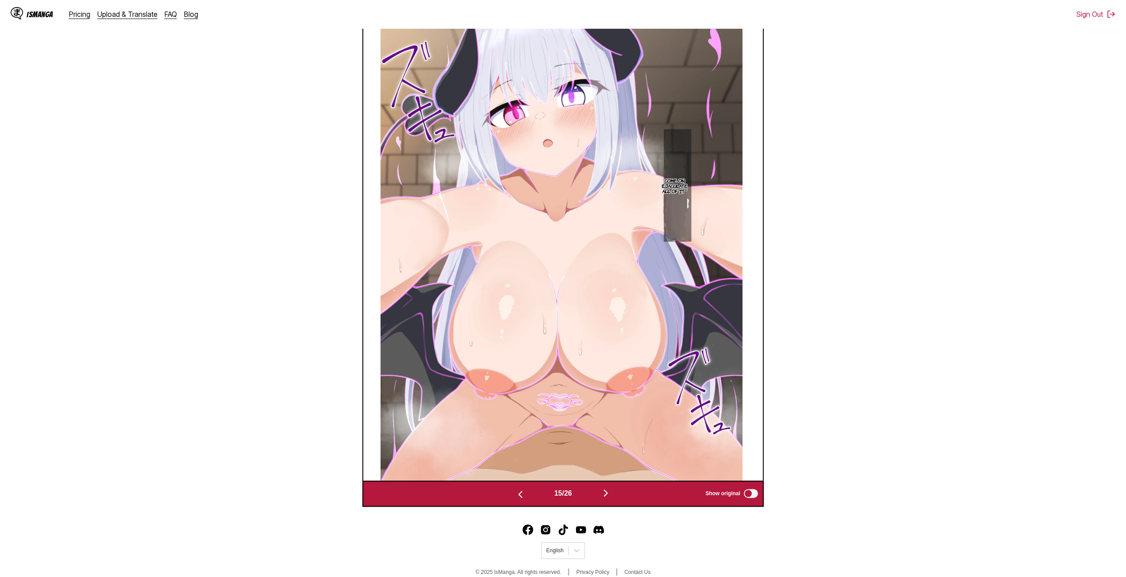
click at [518, 498] on img "button" at bounding box center [520, 494] width 11 height 11
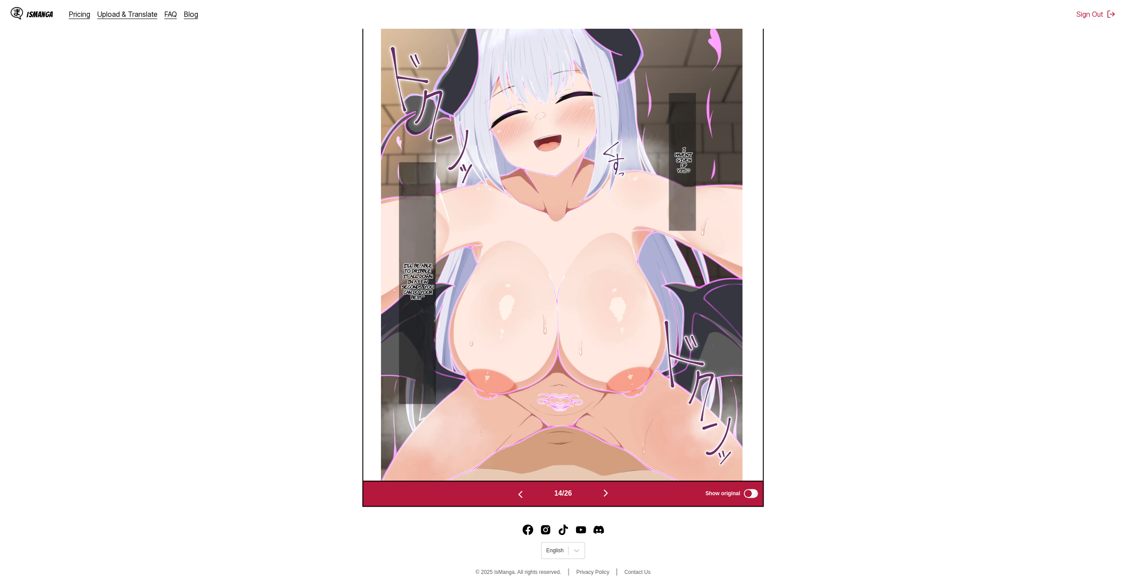
click at [518, 498] on img "button" at bounding box center [520, 494] width 11 height 11
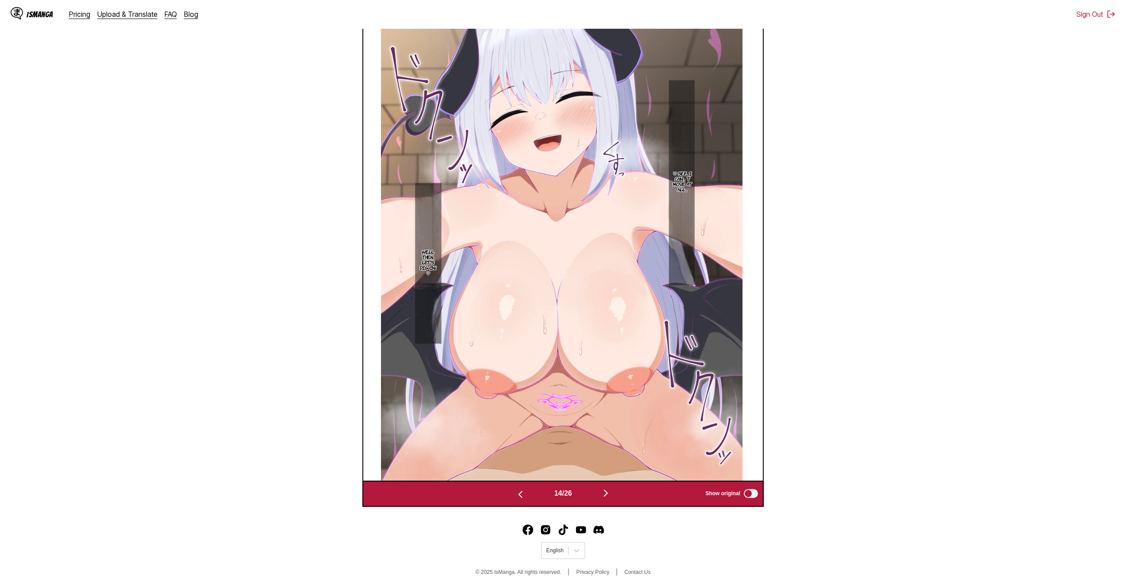
click at [518, 498] on img "button" at bounding box center [520, 494] width 11 height 11
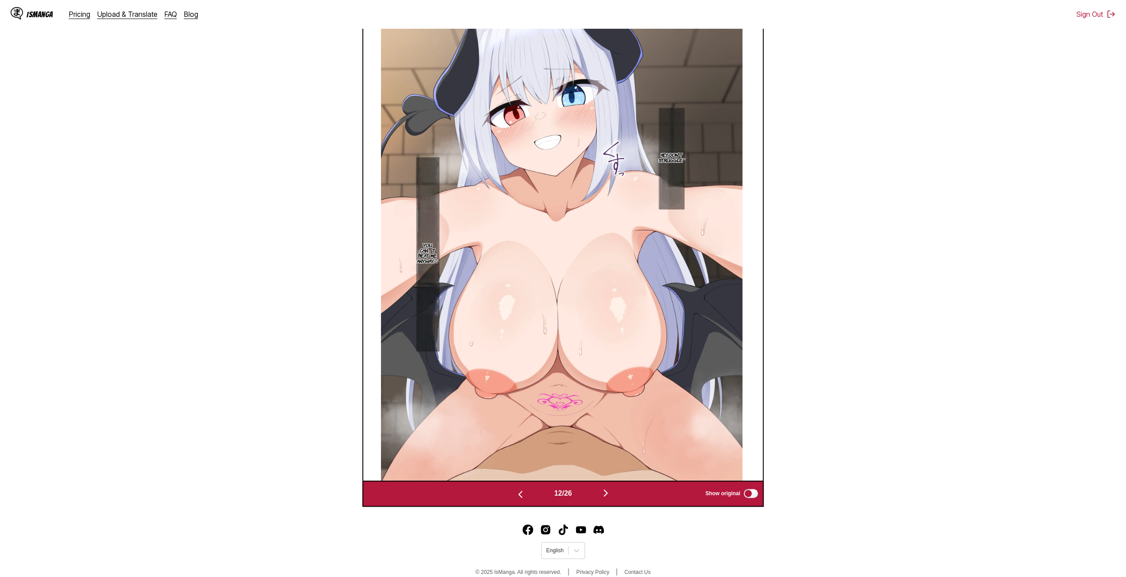
click at [518, 498] on img "button" at bounding box center [520, 494] width 11 height 11
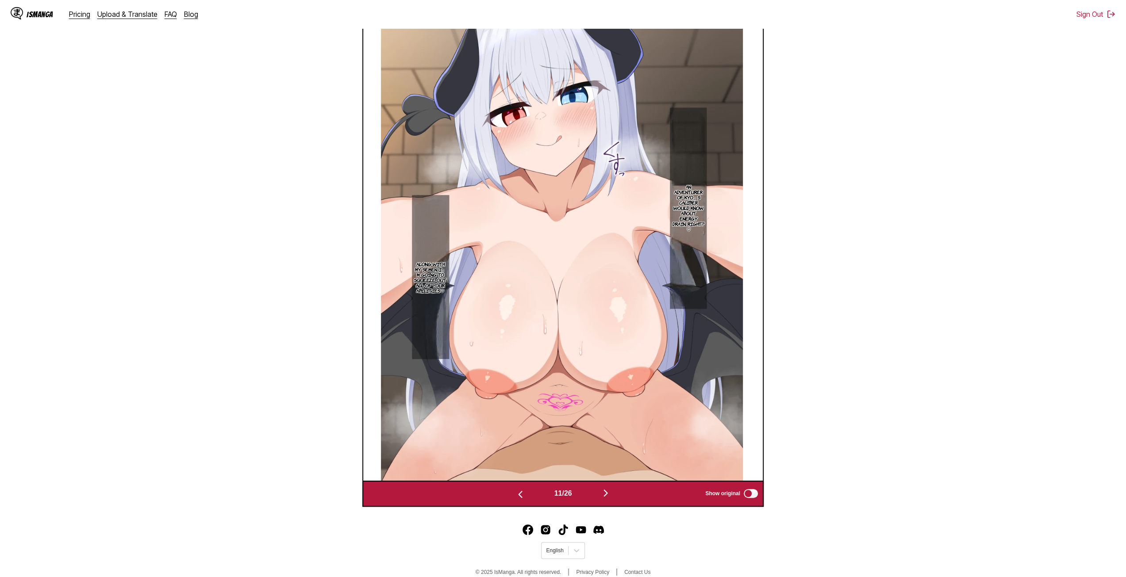
click at [518, 498] on img "button" at bounding box center [520, 494] width 11 height 11
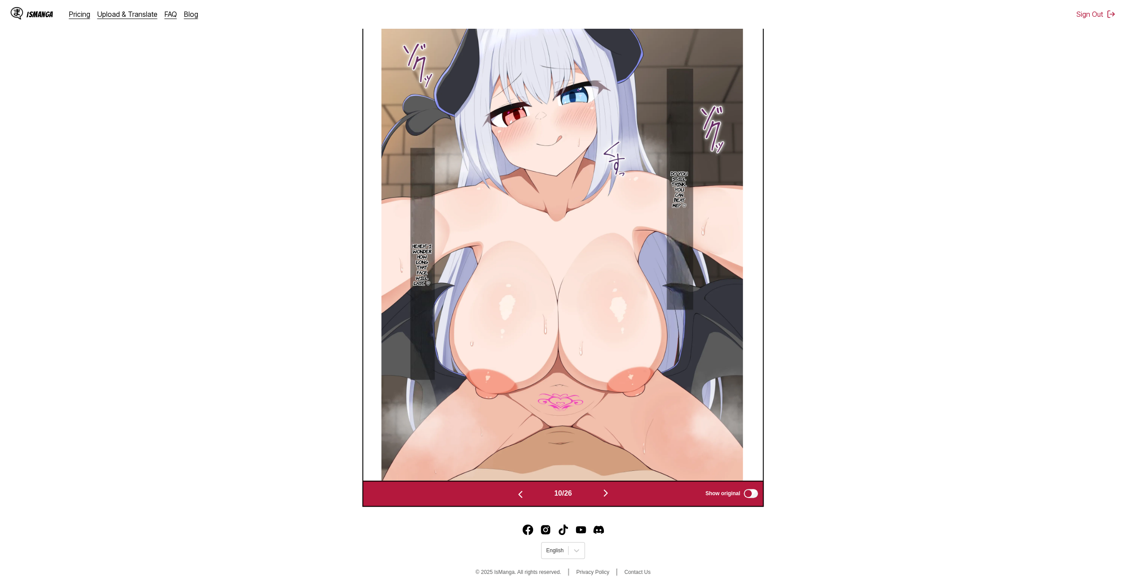
click at [518, 498] on img "button" at bounding box center [520, 494] width 11 height 11
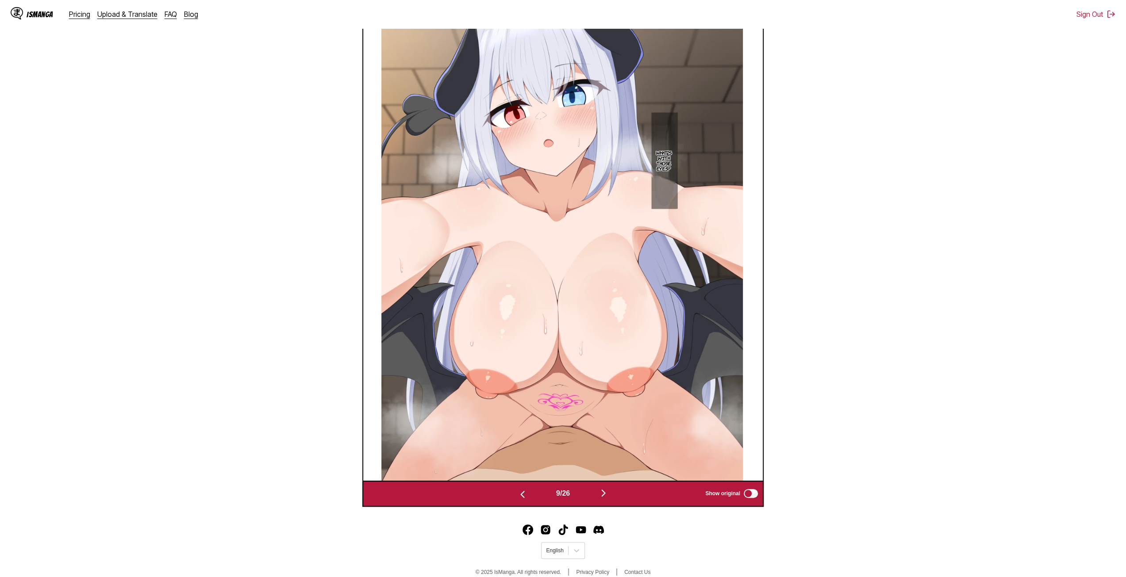
click at [517, 498] on img "button" at bounding box center [522, 494] width 11 height 11
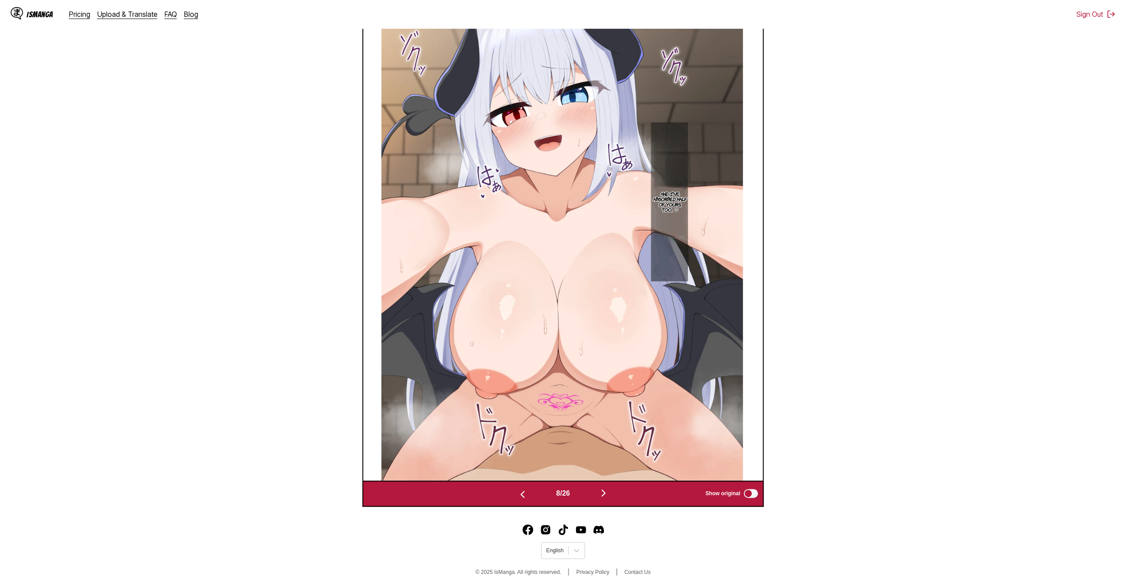
click at [517, 498] on img "button" at bounding box center [522, 494] width 11 height 11
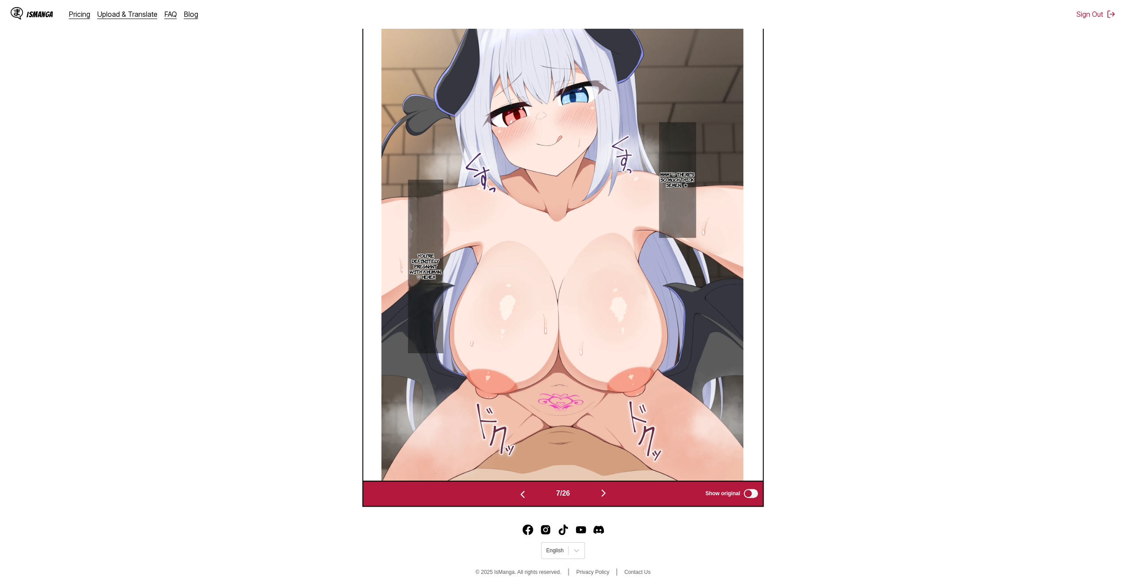
click at [517, 498] on img "button" at bounding box center [522, 494] width 11 height 11
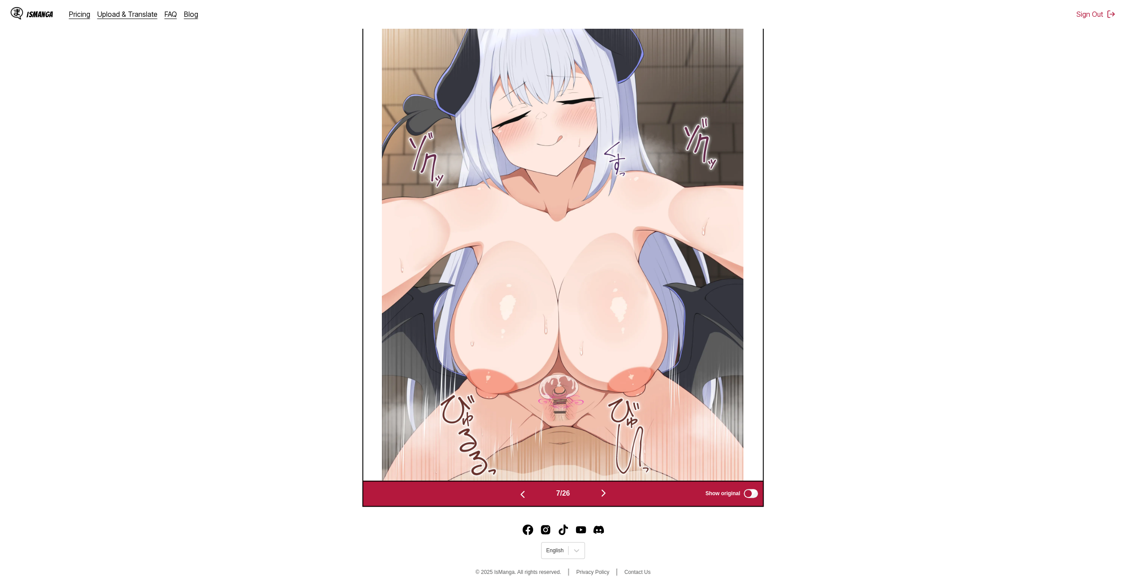
click at [517, 498] on img "button" at bounding box center [522, 494] width 11 height 11
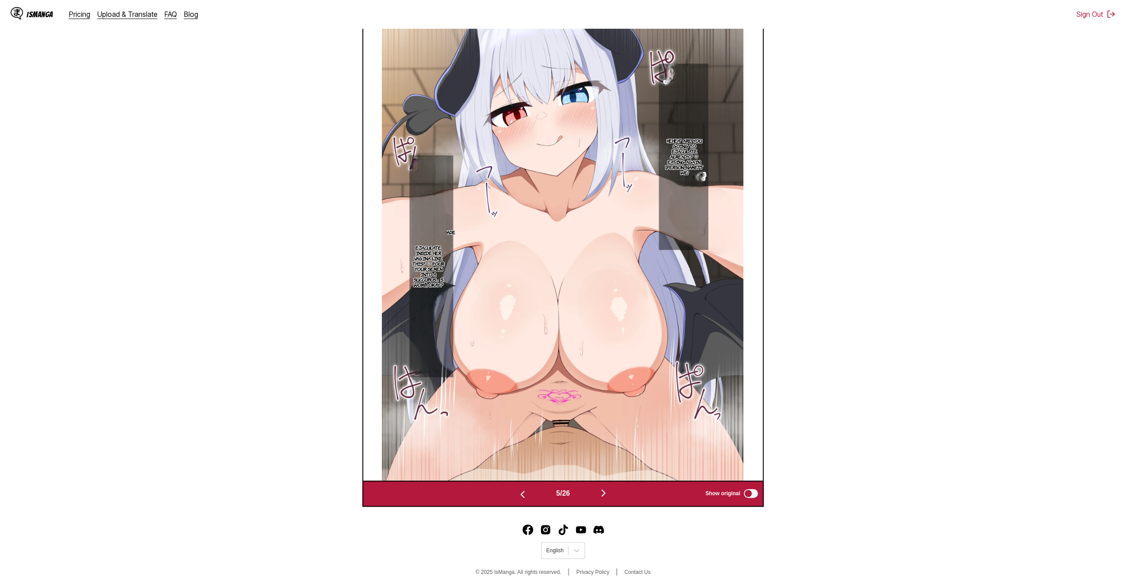
click at [517, 498] on img "button" at bounding box center [522, 494] width 11 height 11
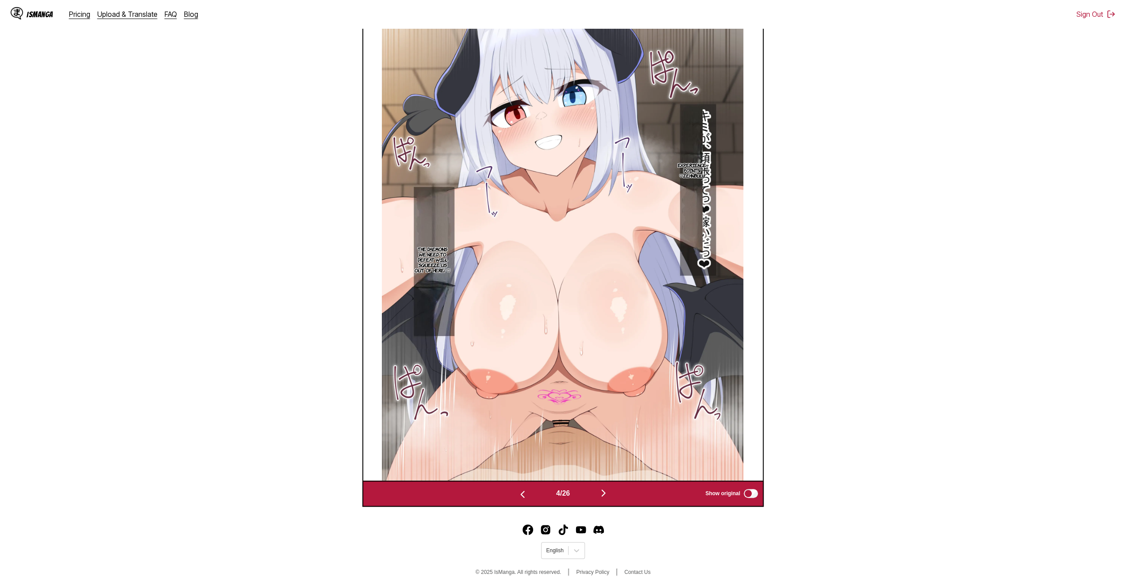
click at [517, 498] on img "button" at bounding box center [522, 494] width 11 height 11
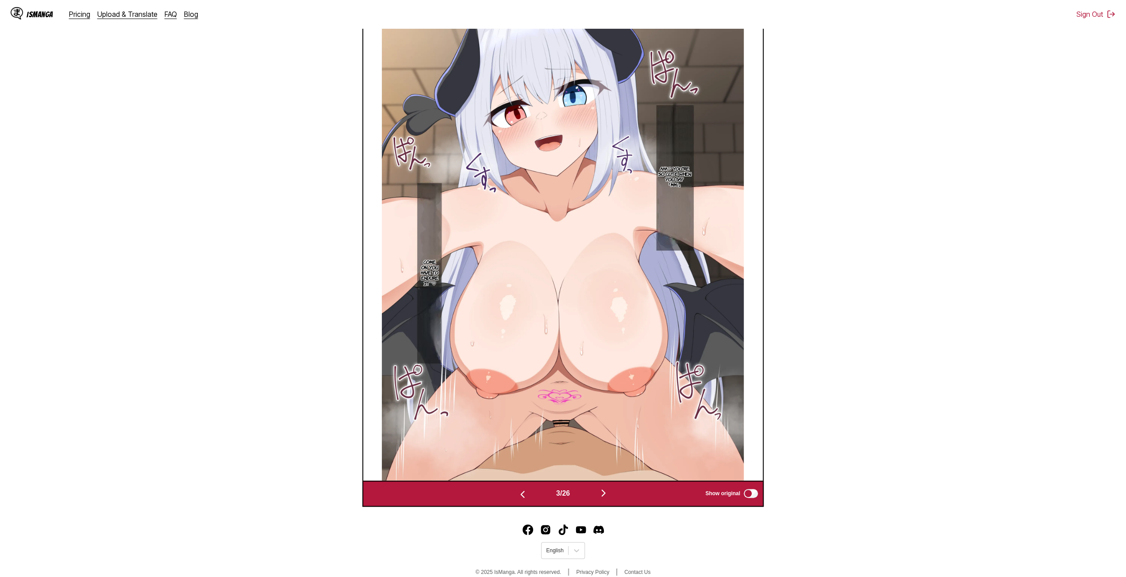
click at [517, 498] on img "button" at bounding box center [522, 494] width 11 height 11
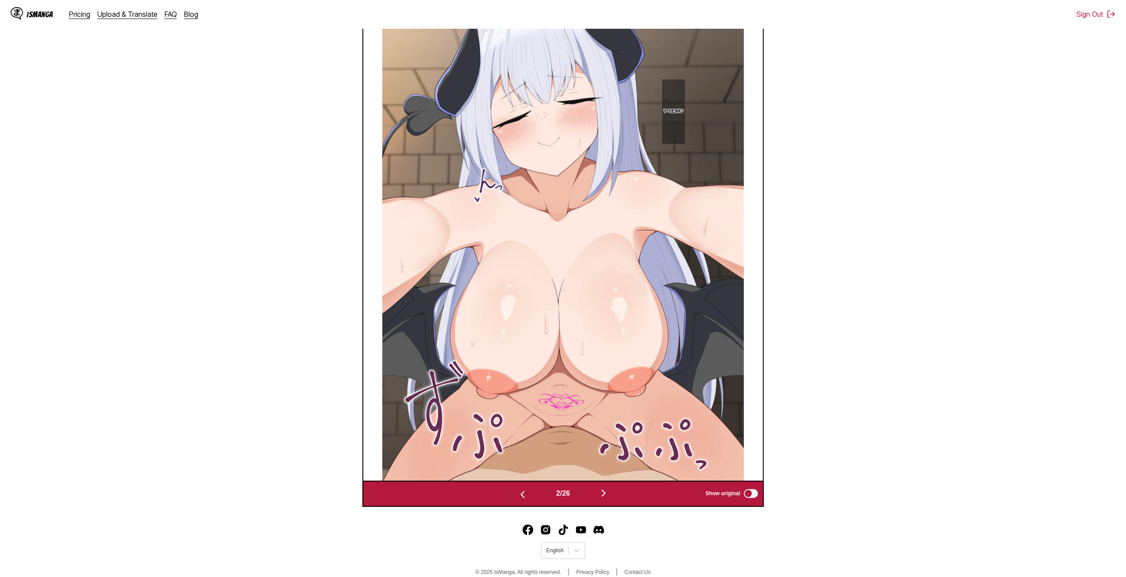
click at [517, 498] on img "button" at bounding box center [522, 494] width 11 height 11
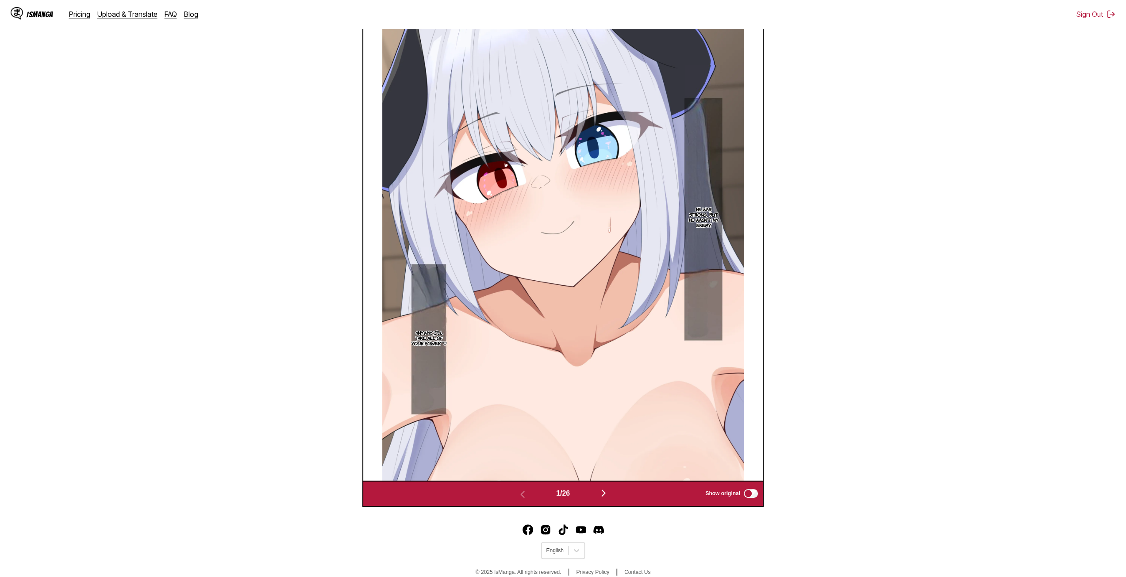
click at [598, 494] on button "button" at bounding box center [603, 493] width 53 height 13
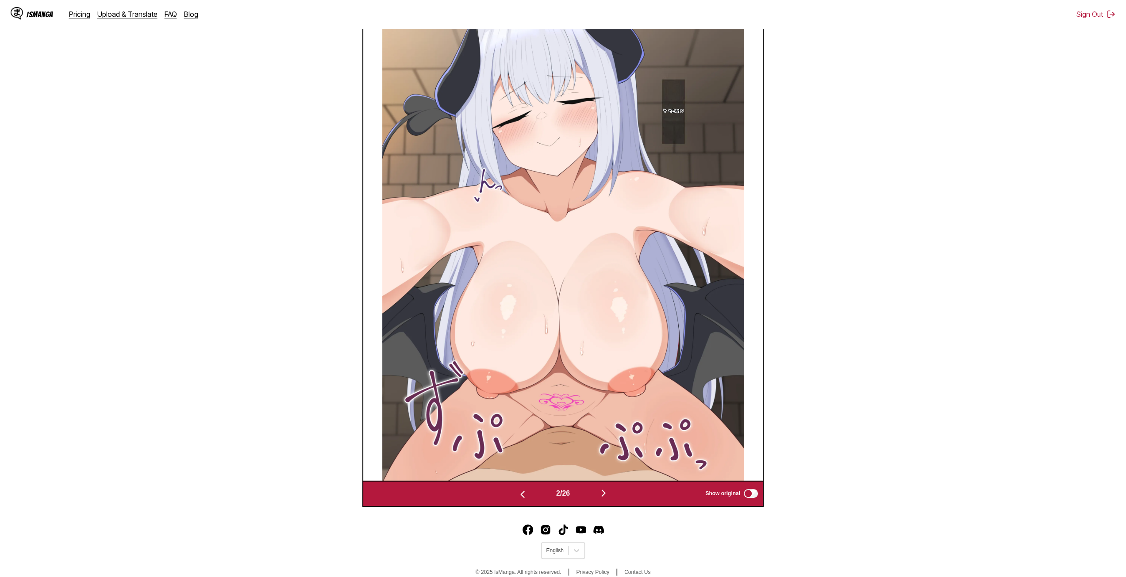
click at [598, 494] on button "button" at bounding box center [603, 493] width 53 height 13
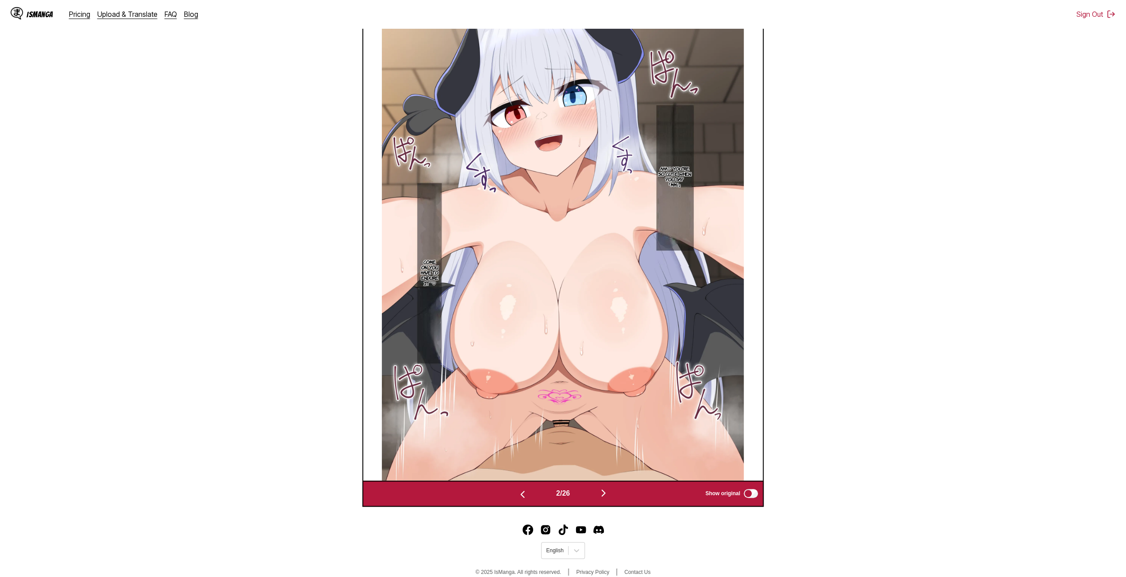
click at [598, 494] on button "button" at bounding box center [603, 493] width 53 height 13
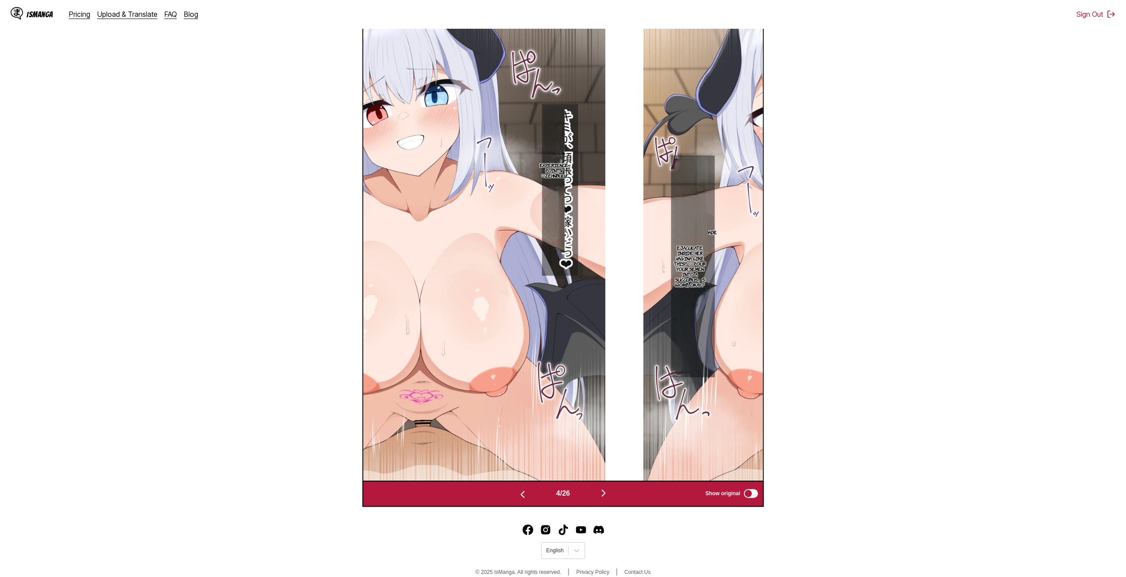
click at [598, 494] on button "button" at bounding box center [603, 493] width 53 height 13
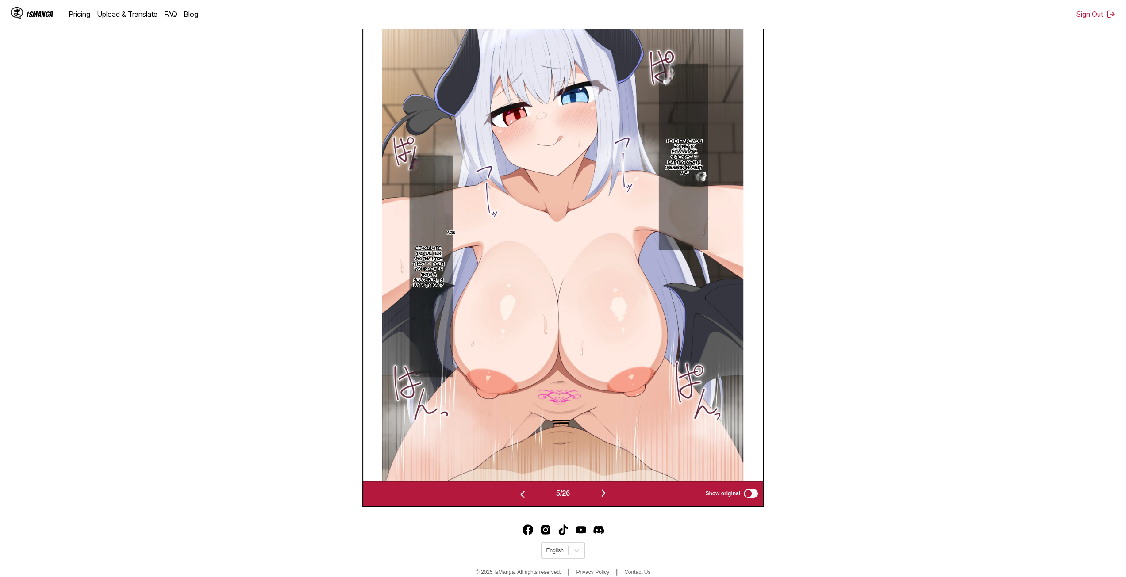
click at [598, 494] on button "button" at bounding box center [603, 493] width 53 height 13
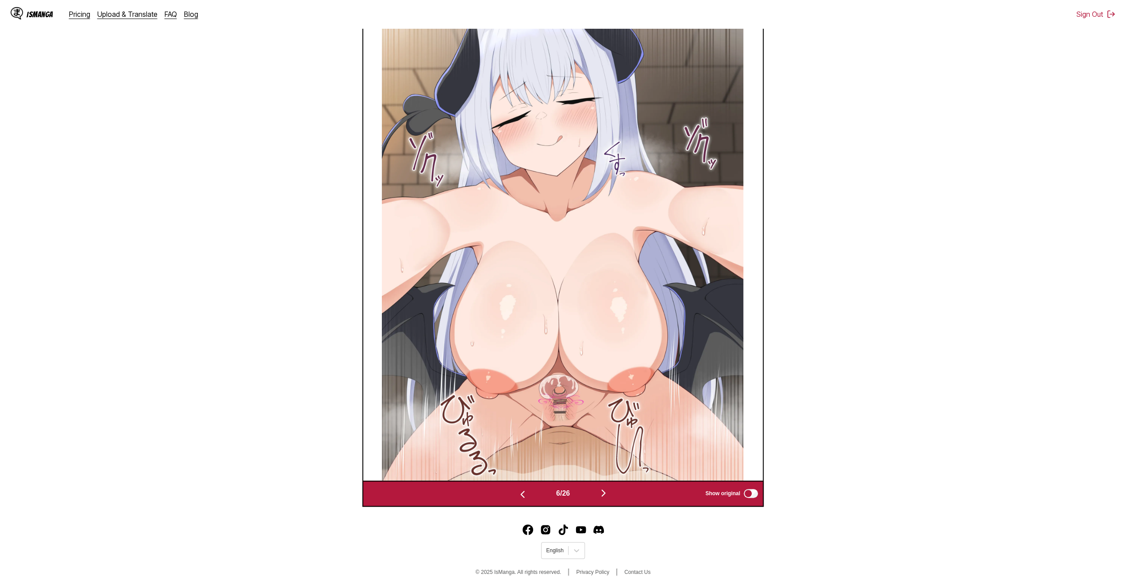
click at [598, 494] on button "button" at bounding box center [603, 493] width 53 height 13
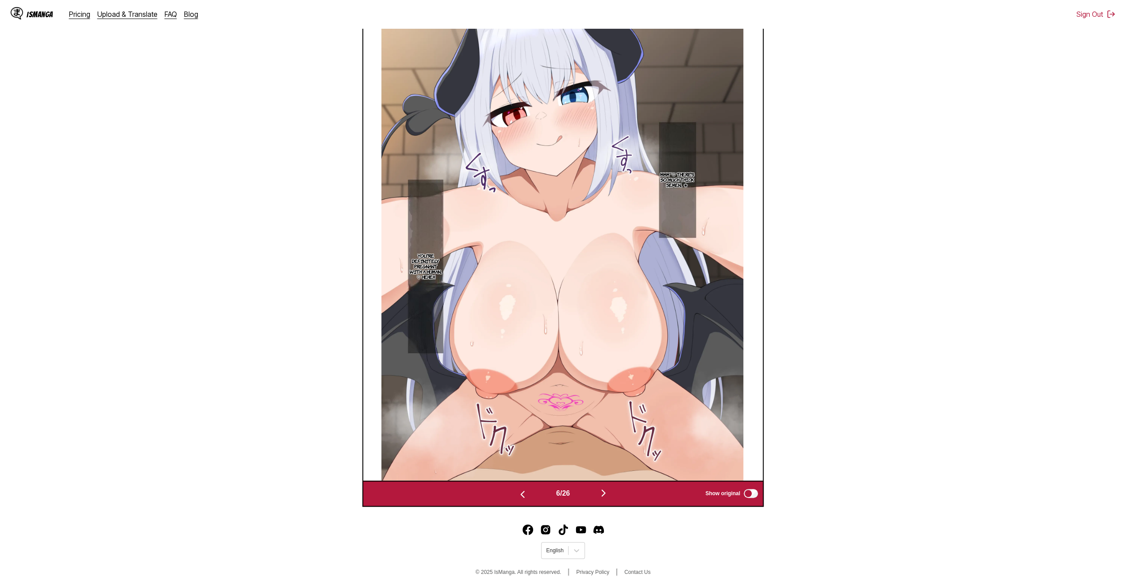
click at [598, 494] on button "button" at bounding box center [603, 493] width 53 height 13
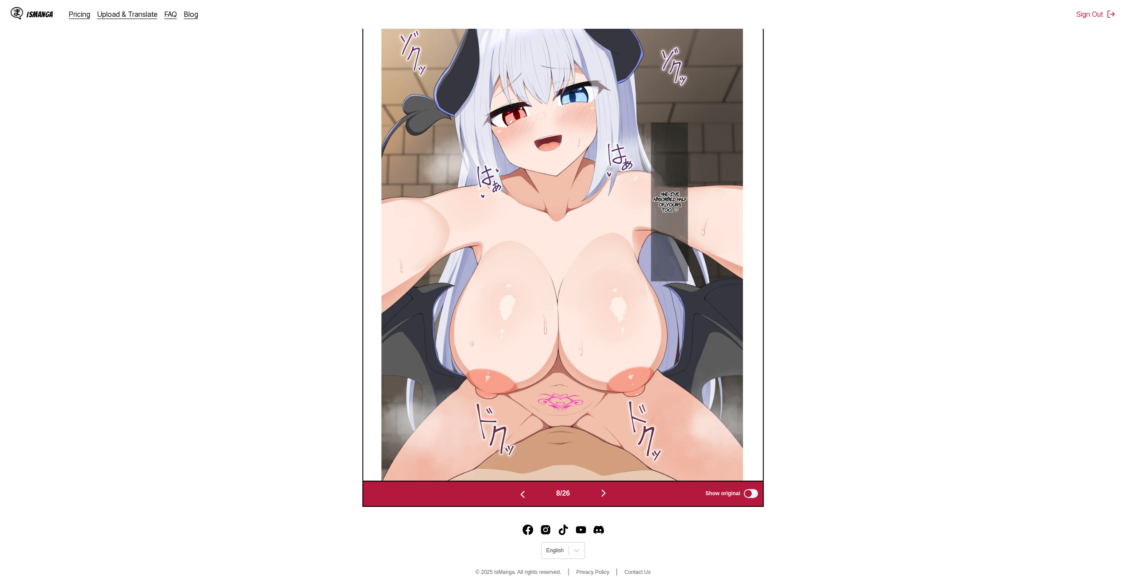
click at [598, 494] on button "button" at bounding box center [603, 493] width 53 height 13
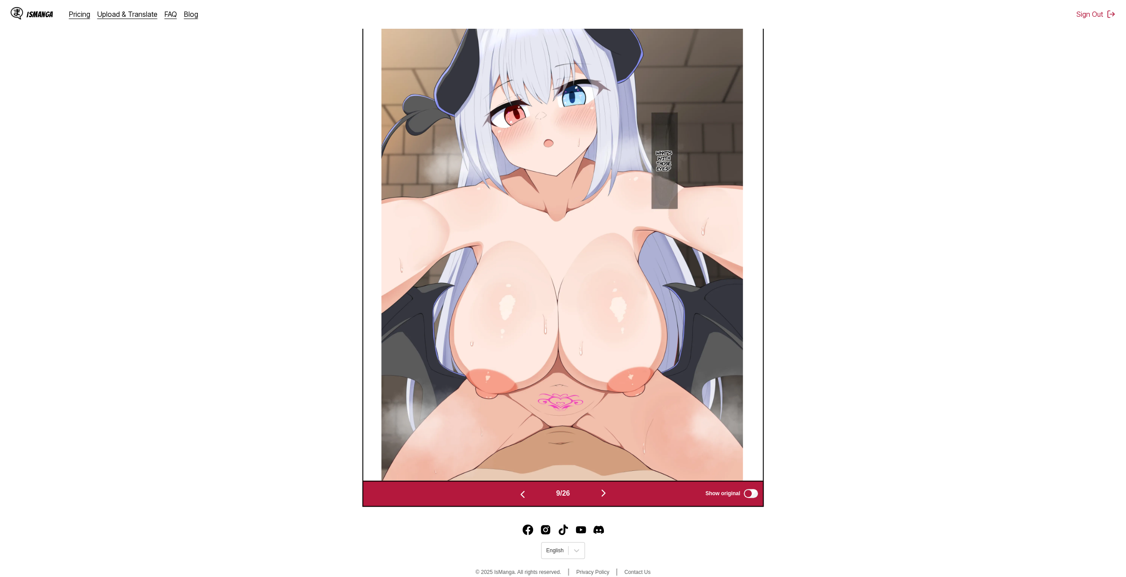
click at [598, 494] on button "button" at bounding box center [603, 493] width 53 height 13
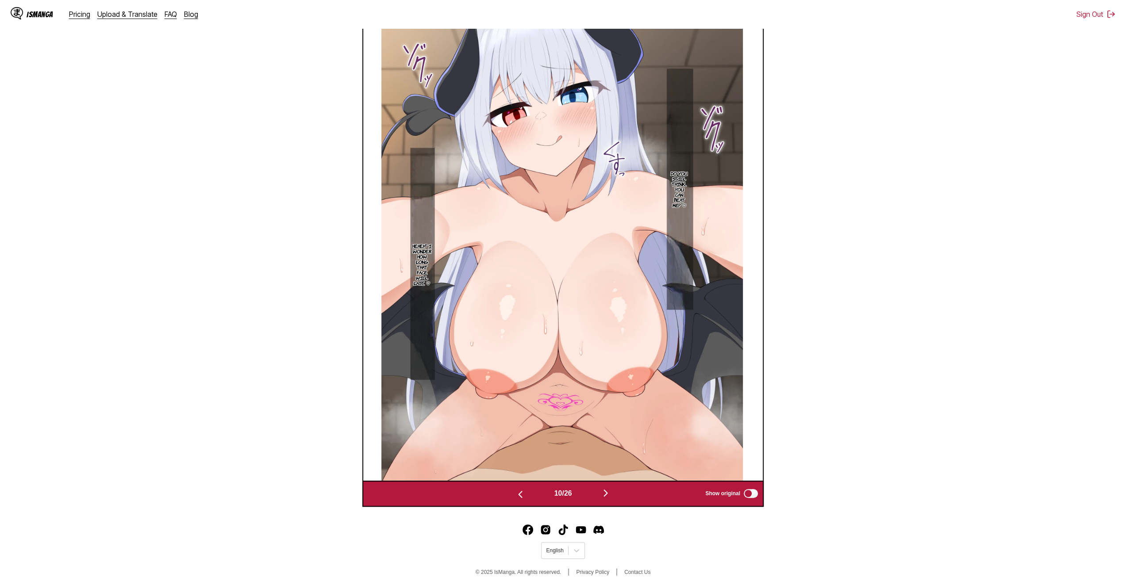
click at [598, 494] on button "button" at bounding box center [605, 493] width 53 height 13
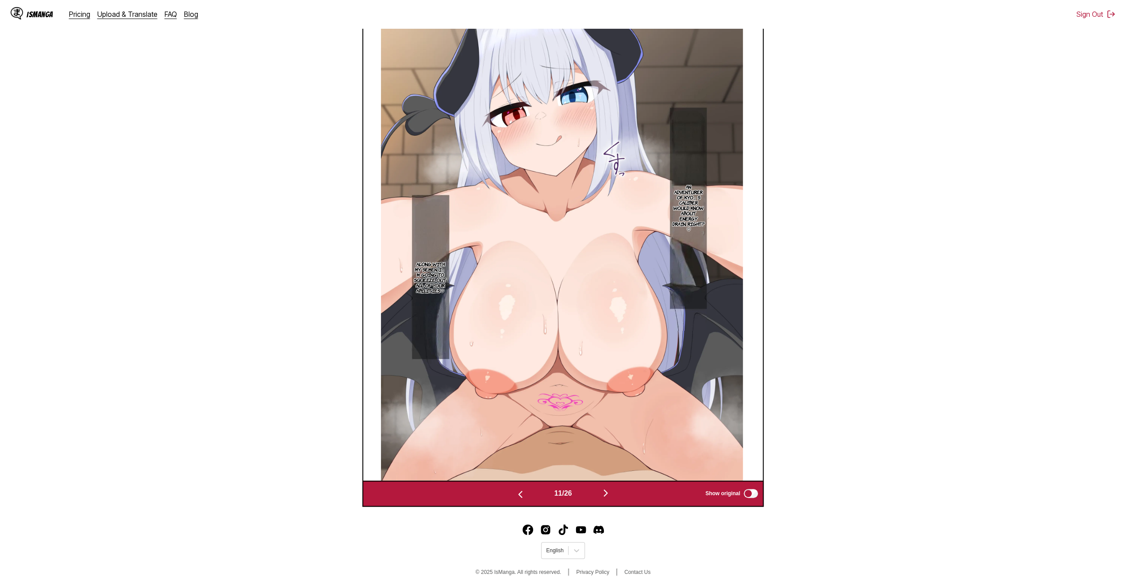
click at [598, 494] on button "button" at bounding box center [605, 493] width 53 height 13
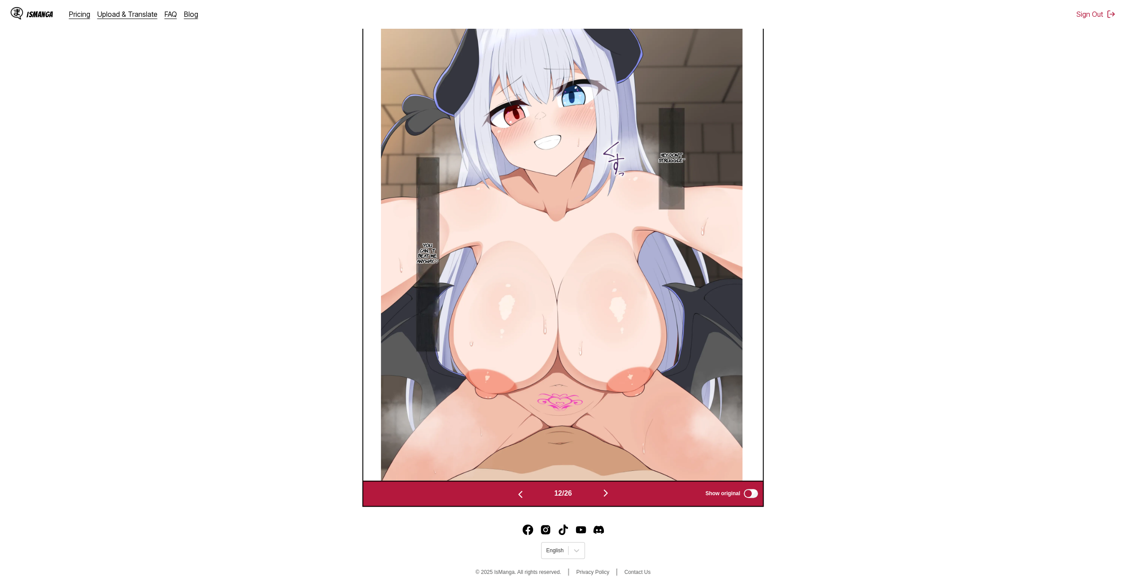
click at [599, 494] on button "button" at bounding box center [605, 493] width 53 height 13
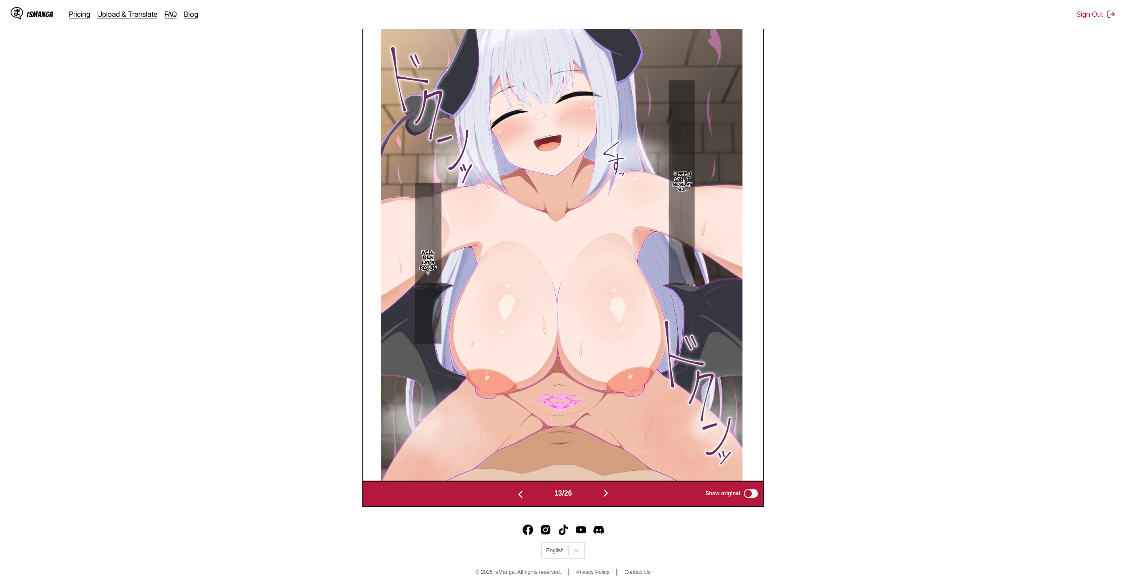
click at [607, 498] on img "button" at bounding box center [605, 493] width 11 height 11
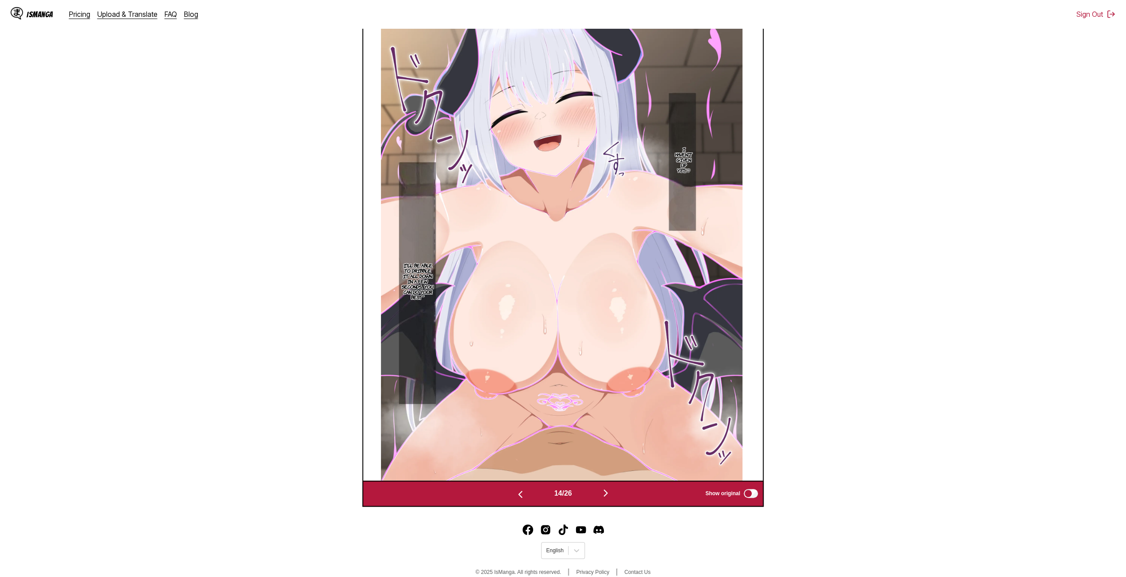
click at [607, 498] on img "button" at bounding box center [605, 493] width 11 height 11
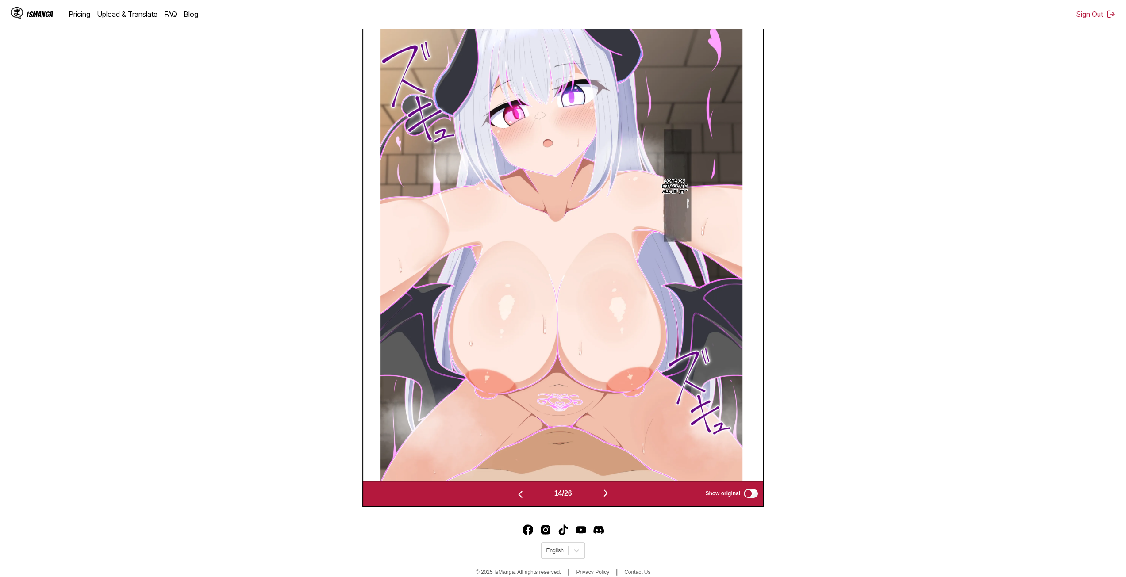
click at [607, 498] on img "button" at bounding box center [605, 493] width 11 height 11
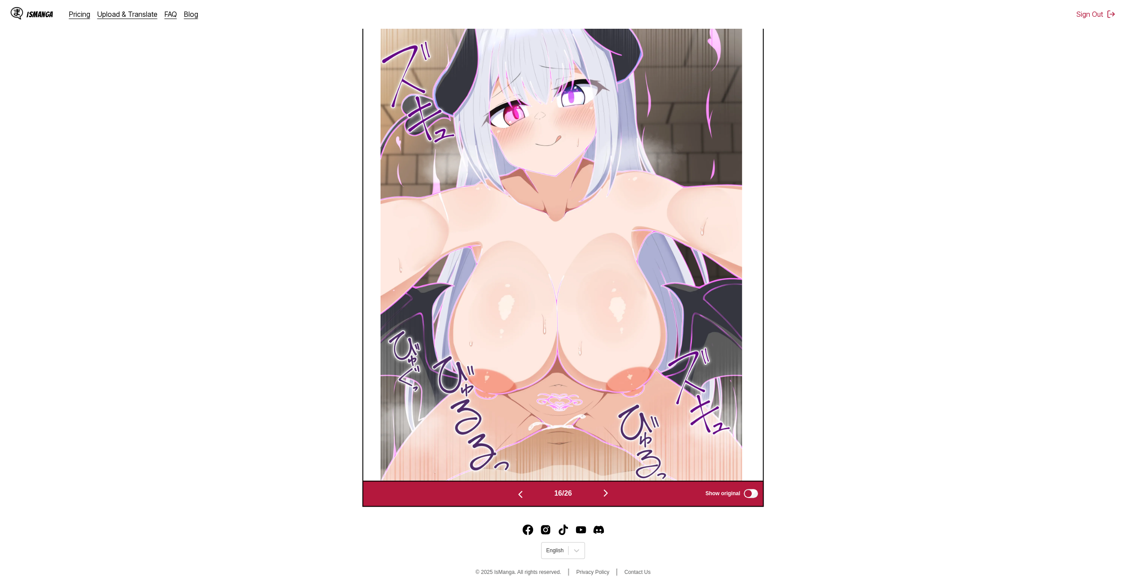
click at [607, 498] on img "button" at bounding box center [605, 493] width 11 height 11
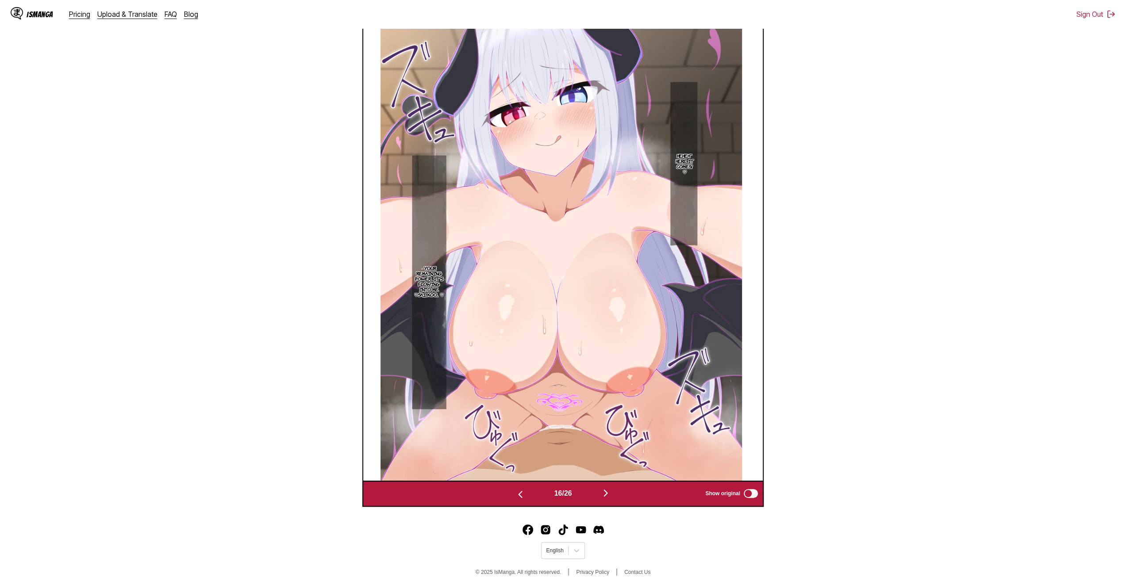
click at [607, 498] on img "button" at bounding box center [605, 493] width 11 height 11
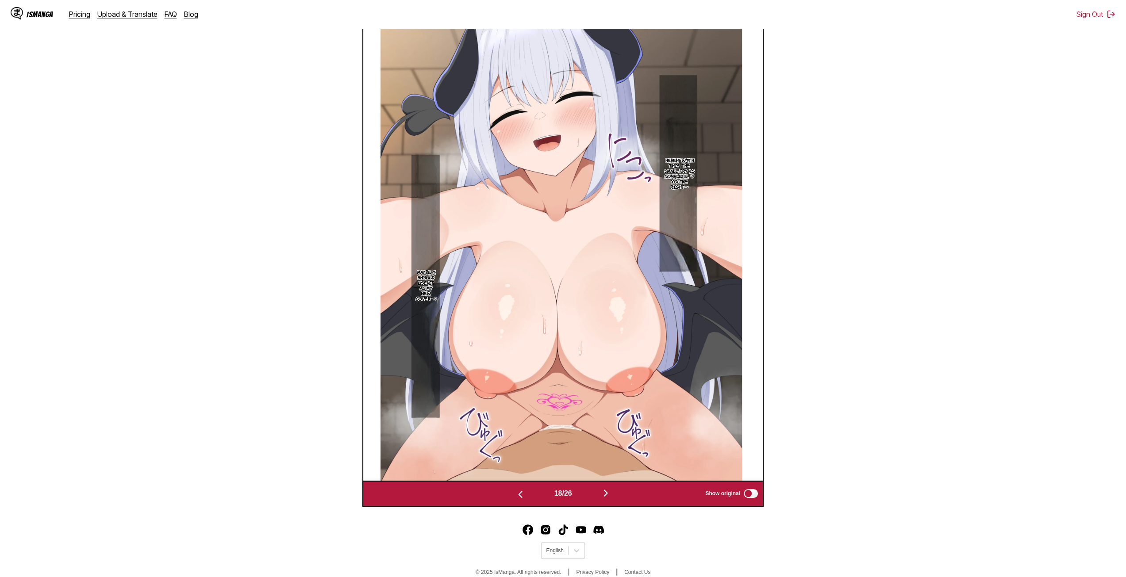
click at [607, 498] on img "button" at bounding box center [605, 493] width 11 height 11
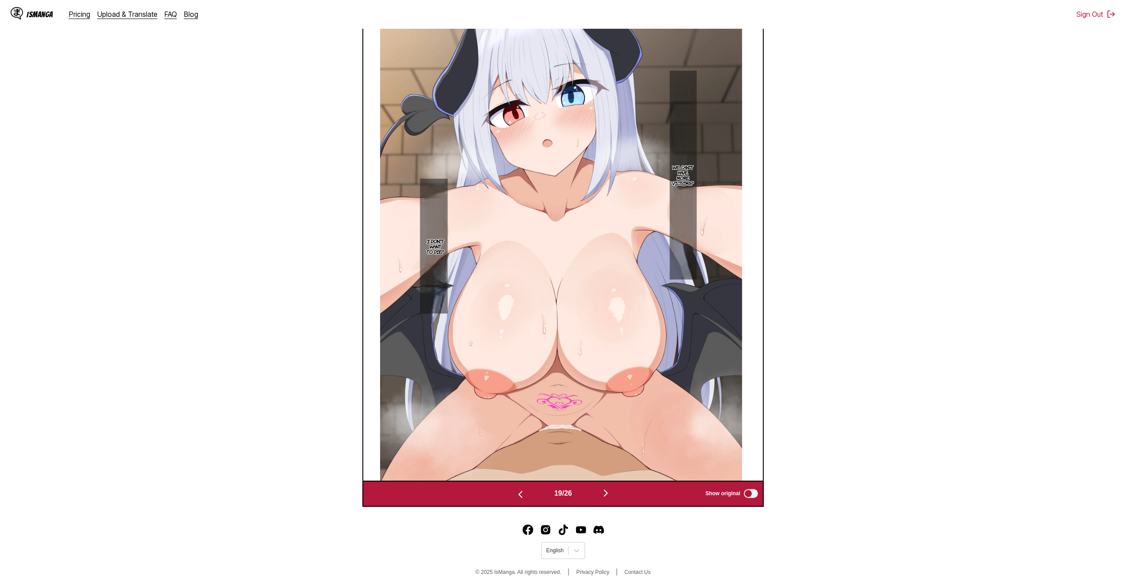
click at [607, 498] on img "button" at bounding box center [605, 493] width 11 height 11
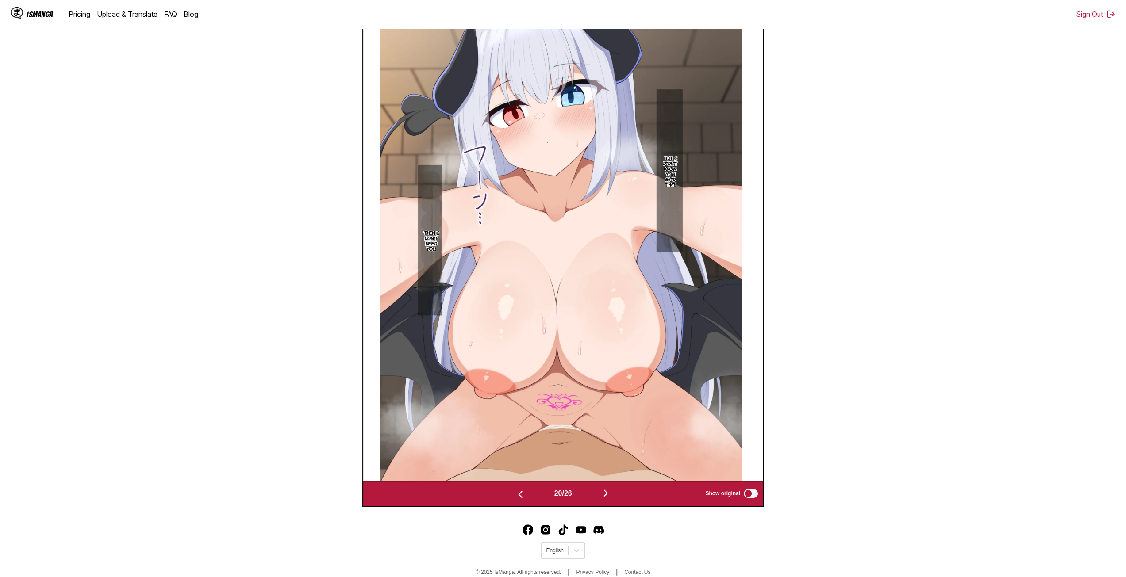
click at [607, 498] on img "button" at bounding box center [605, 493] width 11 height 11
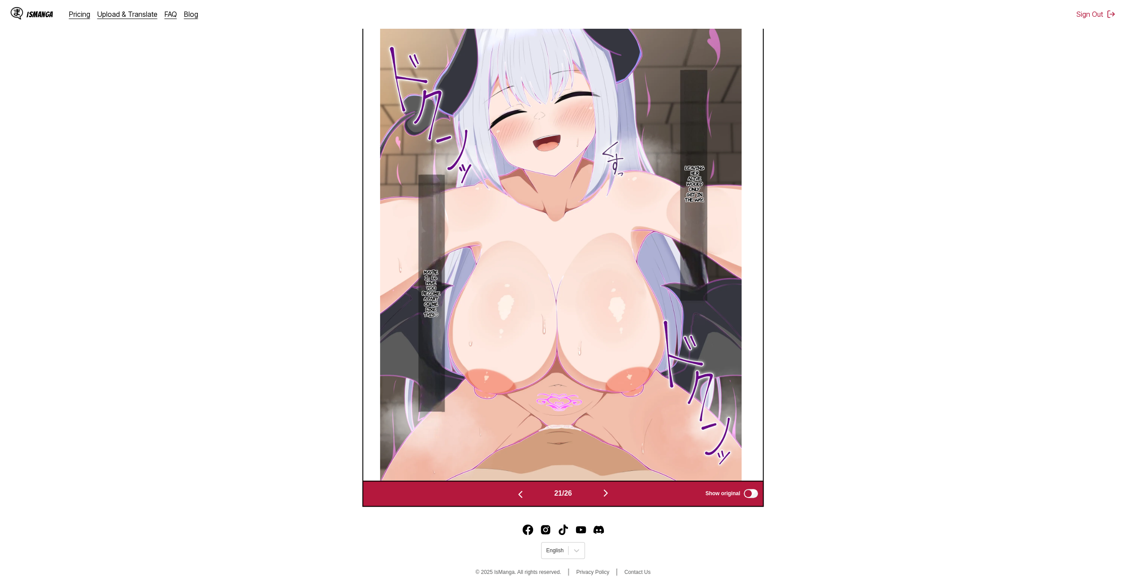
click at [607, 498] on img "button" at bounding box center [605, 493] width 11 height 11
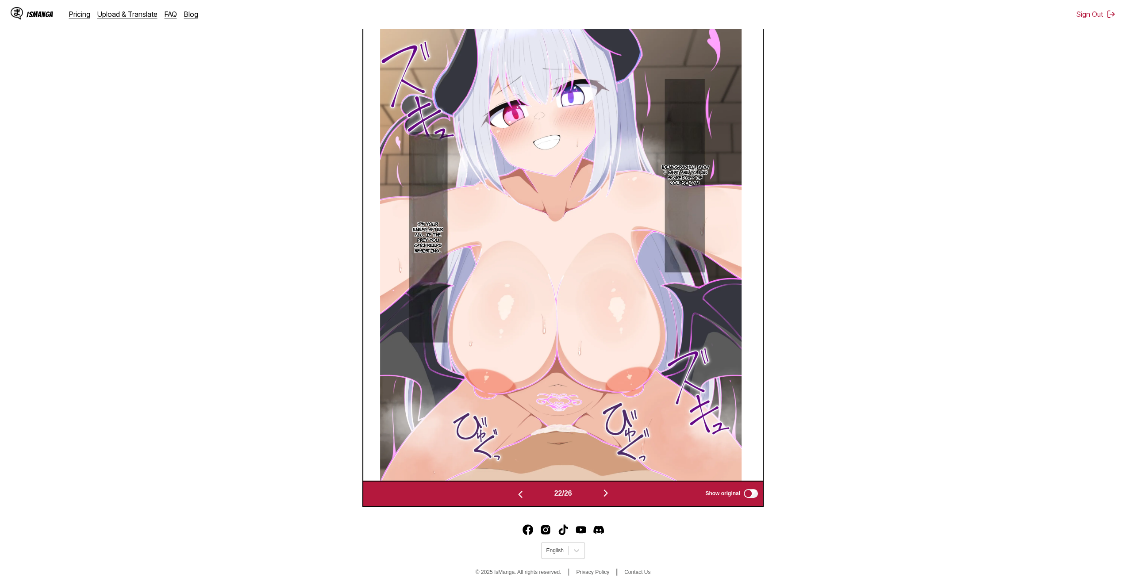
click at [607, 498] on img "button" at bounding box center [605, 493] width 11 height 11
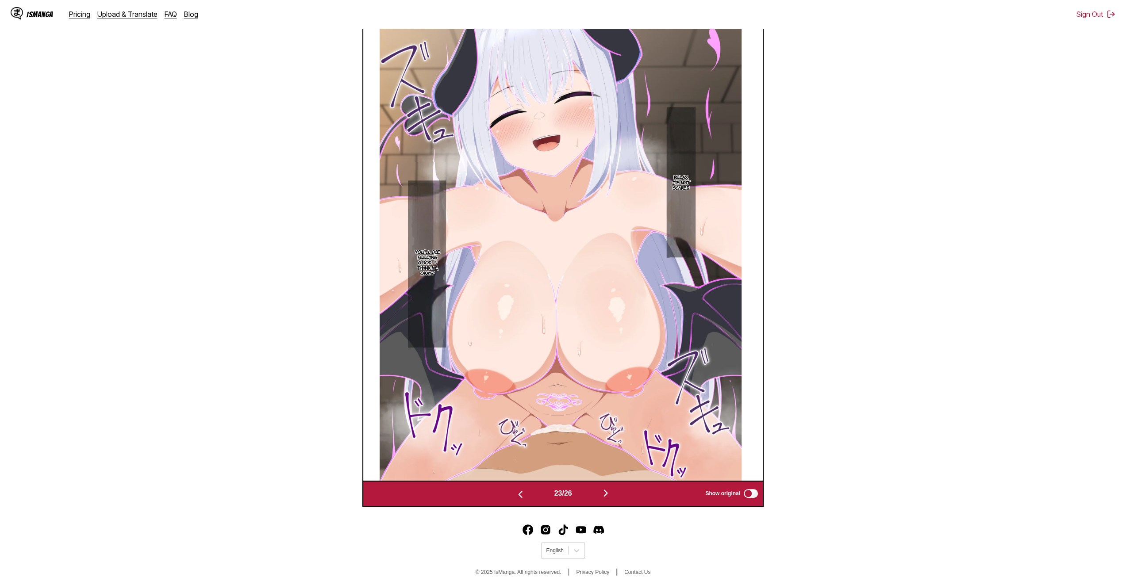
click at [607, 498] on img "button" at bounding box center [605, 493] width 11 height 11
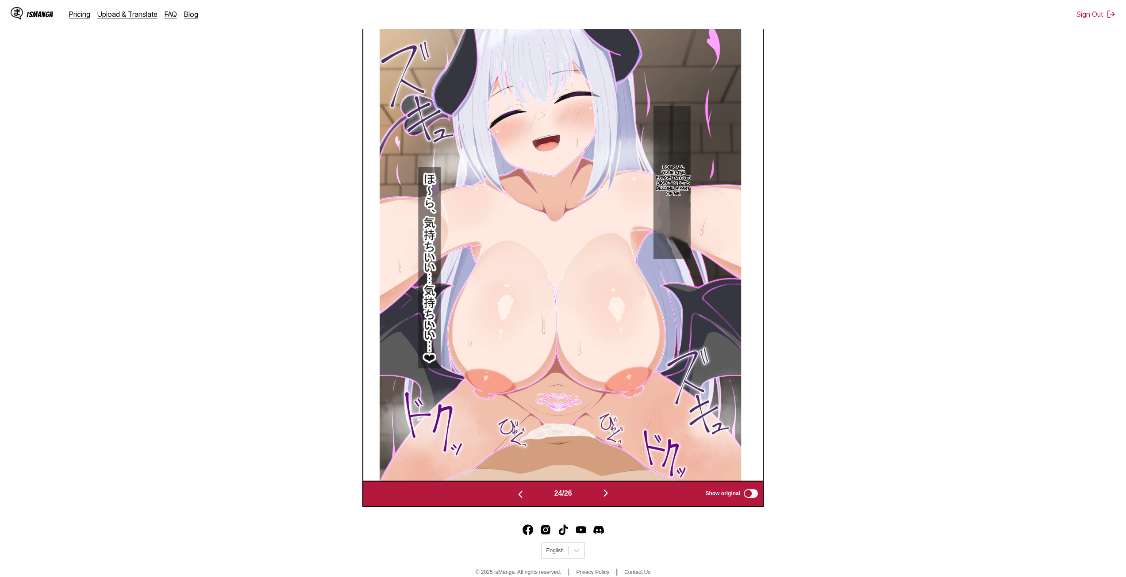
click at [607, 498] on img "button" at bounding box center [605, 493] width 11 height 11
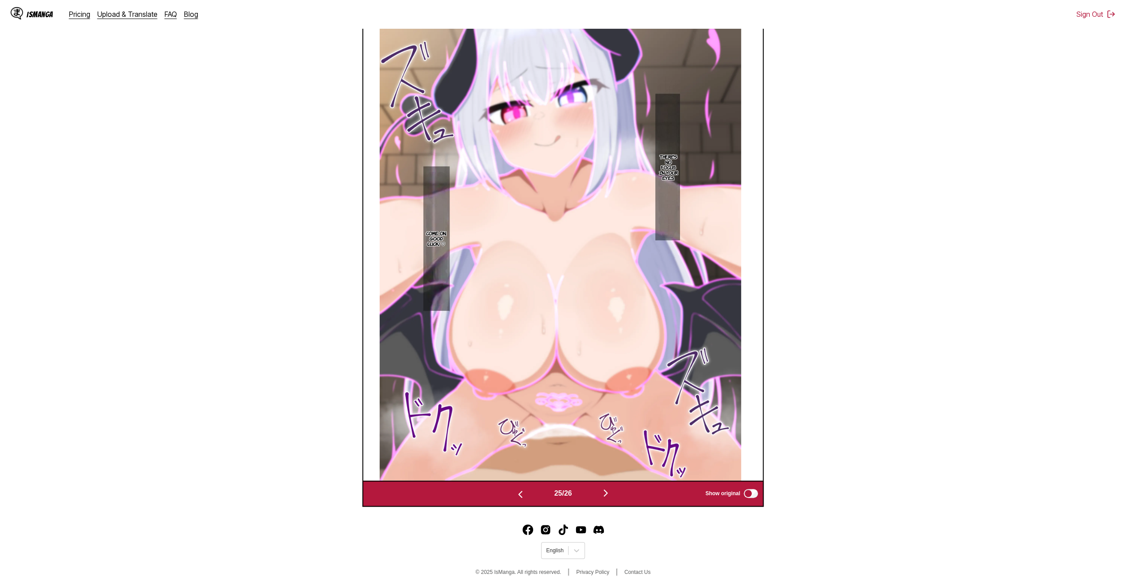
click at [607, 498] on img "button" at bounding box center [605, 493] width 11 height 11
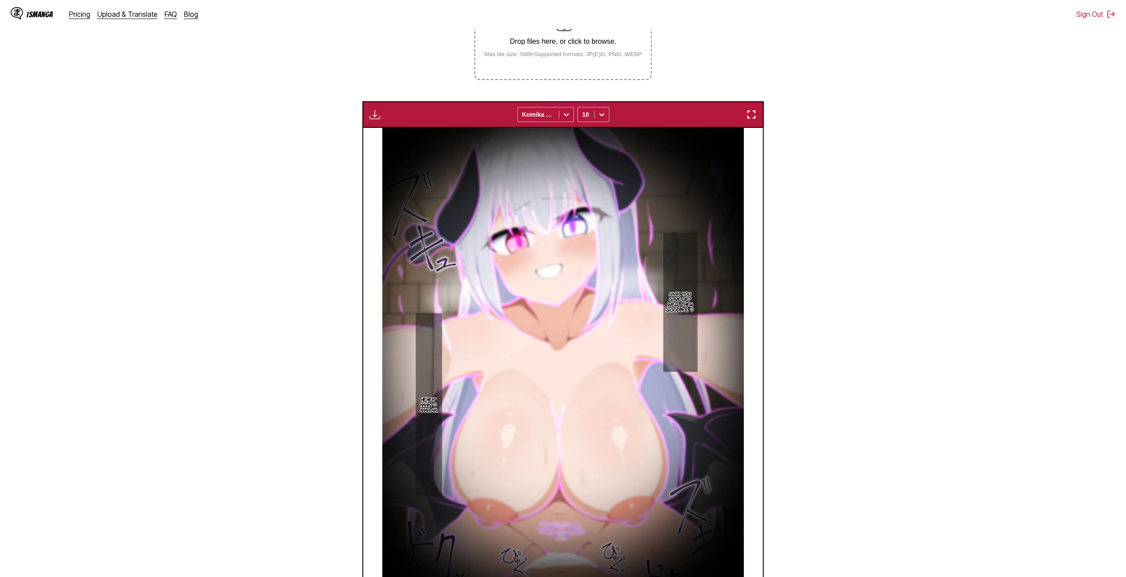
scroll to position [192, 0]
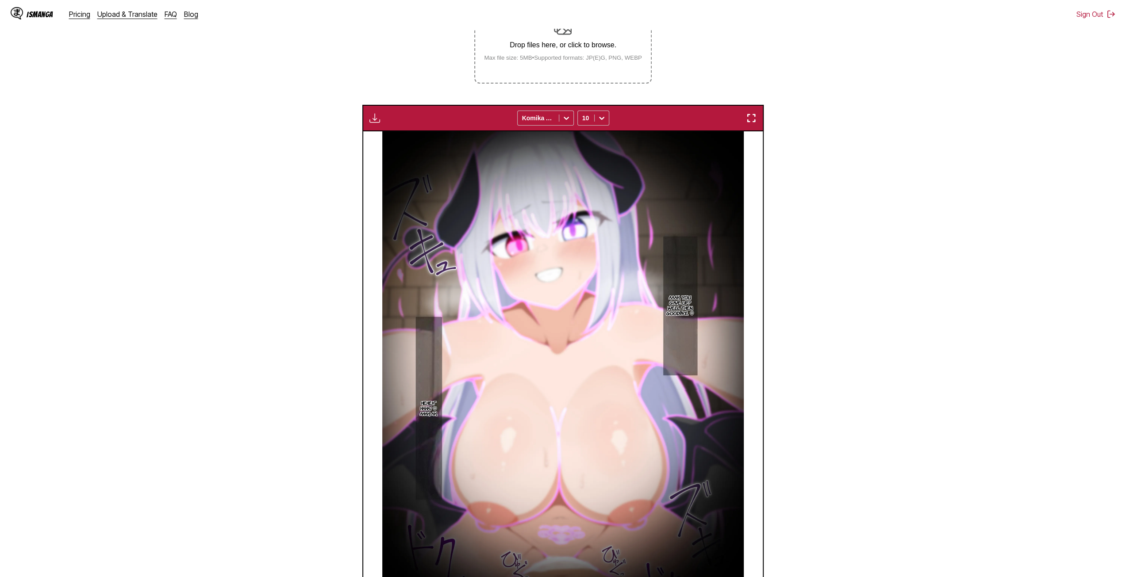
drag, startPoint x: 901, startPoint y: 92, endPoint x: 887, endPoint y: 92, distance: 14.6
click at [901, 92] on section "From Japanese To English Drop files here, or click to browse. Max file size: 5M…" at bounding box center [562, 294] width 1111 height 690
